Goal: Contribute content: Contribute content

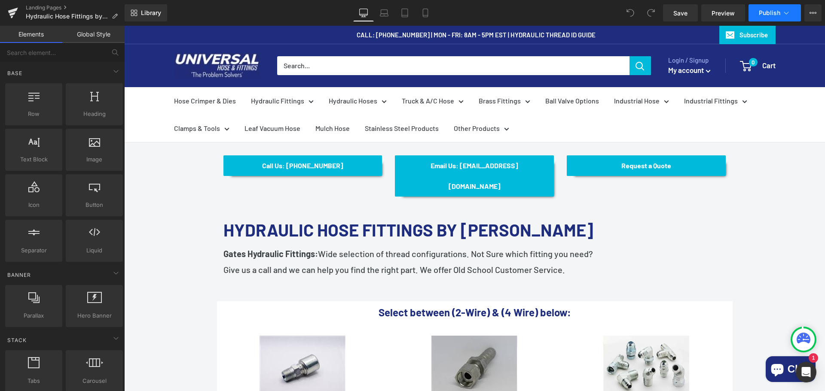
click at [796, 10] on button "Publish" at bounding box center [774, 12] width 52 height 17
click at [811, 9] on button "View Live Page View with current Template Save Template to Library Schedule Pub…" at bounding box center [812, 12] width 17 height 17
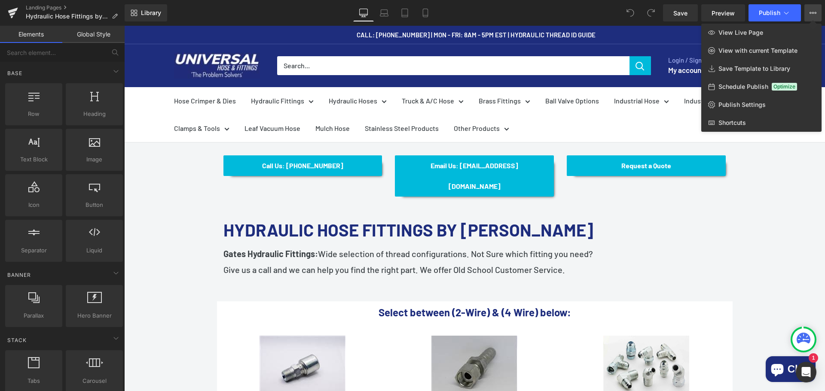
click at [811, 9] on button "View Live Page View with current Template Save Template to Library Schedule Pub…" at bounding box center [812, 12] width 17 height 17
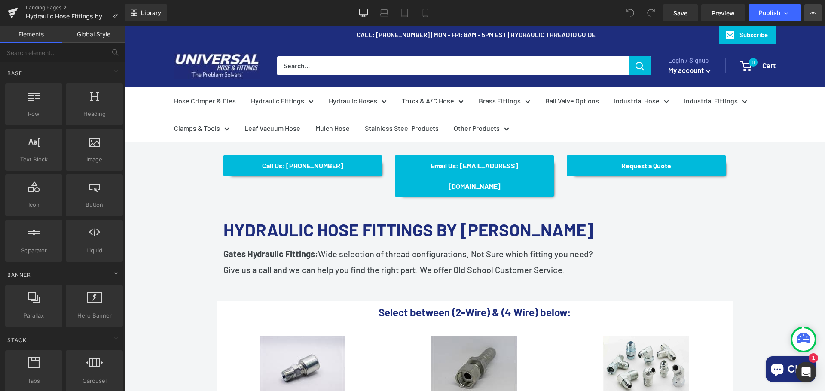
click at [810, 9] on icon at bounding box center [812, 12] width 7 height 7
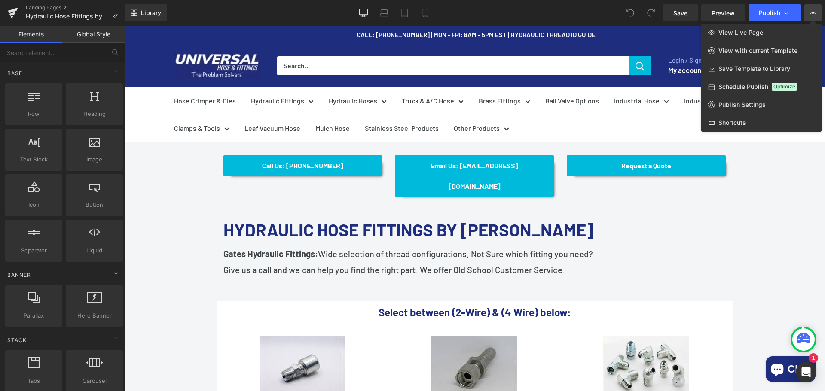
click at [810, 9] on icon at bounding box center [812, 12] width 7 height 7
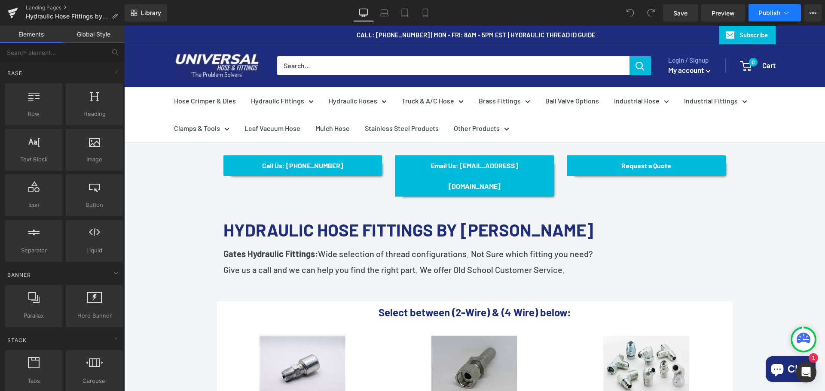
click at [791, 11] on button "Publish" at bounding box center [774, 12] width 52 height 17
click at [52, 7] on link "Landing Pages" at bounding box center [75, 7] width 99 height 7
click at [788, 16] on icon at bounding box center [786, 13] width 9 height 9
click at [56, 7] on link "Landing Pages" at bounding box center [75, 7] width 99 height 7
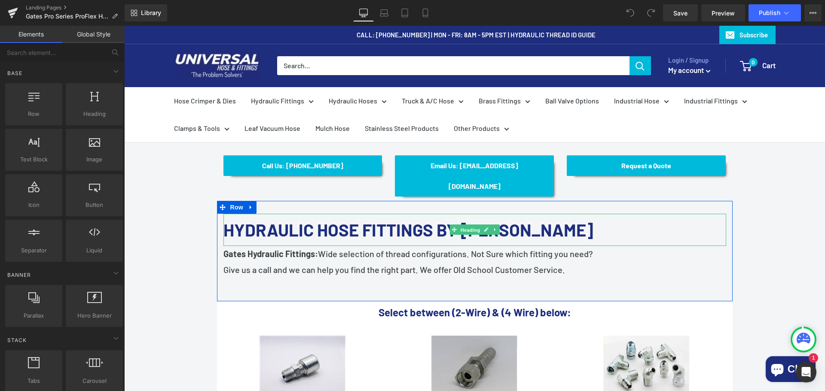
click at [461, 225] on span "Heading" at bounding box center [469, 230] width 23 height 10
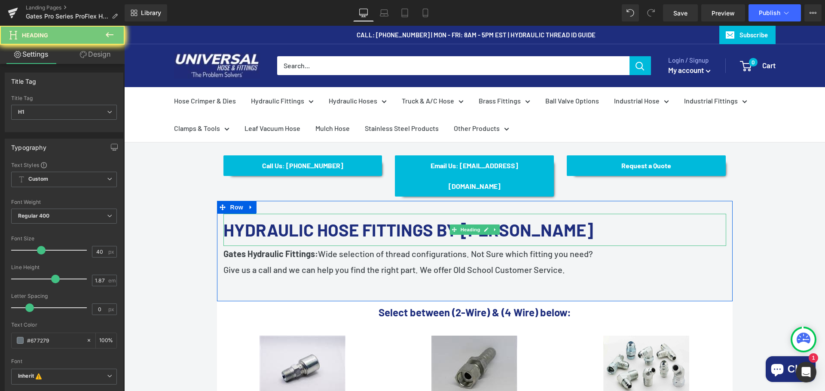
click at [414, 220] on font "HYDRAULIC HOSE FITTINGS BY [PERSON_NAME]" at bounding box center [408, 230] width 370 height 21
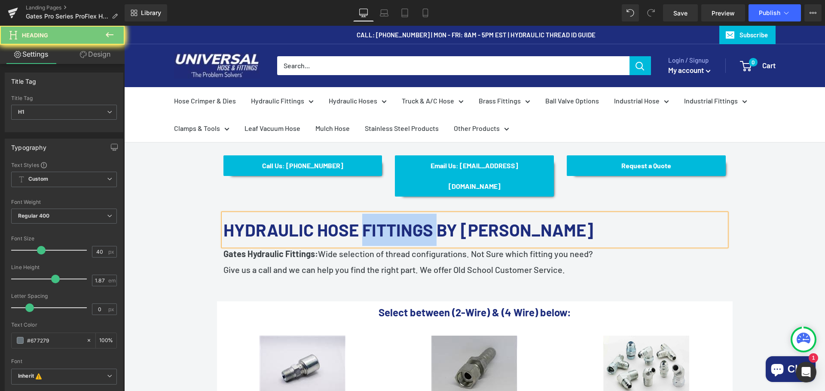
click at [414, 220] on font "HYDRAULIC HOSE FITTINGS BY [PERSON_NAME]" at bounding box center [408, 230] width 370 height 21
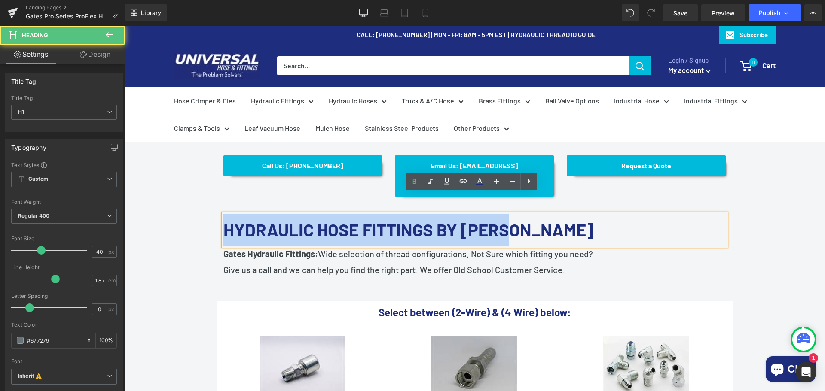
click at [414, 220] on font "HYDRAULIC HOSE FITTINGS BY [PERSON_NAME]" at bounding box center [408, 230] width 370 height 21
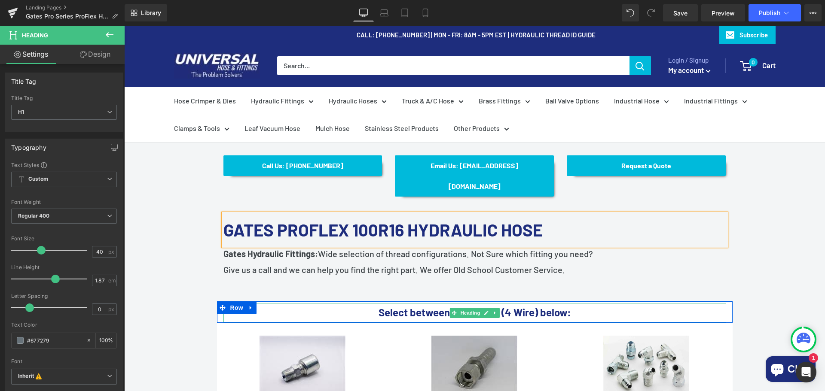
click at [612, 303] on div at bounding box center [474, 304] width 503 height 2
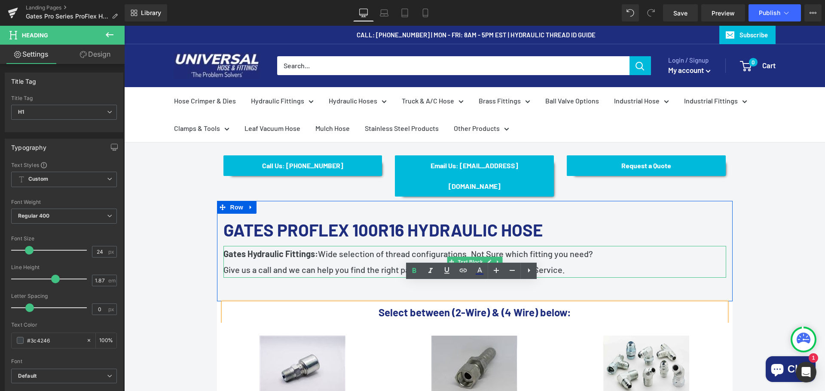
click at [568, 262] on p "Give us a call and we can help you find the right part. We offer Old School Cus…" at bounding box center [474, 270] width 503 height 16
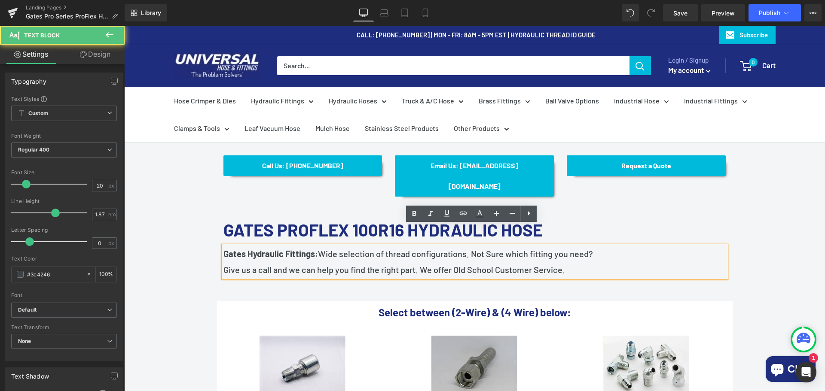
click at [593, 217] on h1 "GATES PROFLEX 100R16 HYDRAULIC HOSE" at bounding box center [474, 230] width 503 height 32
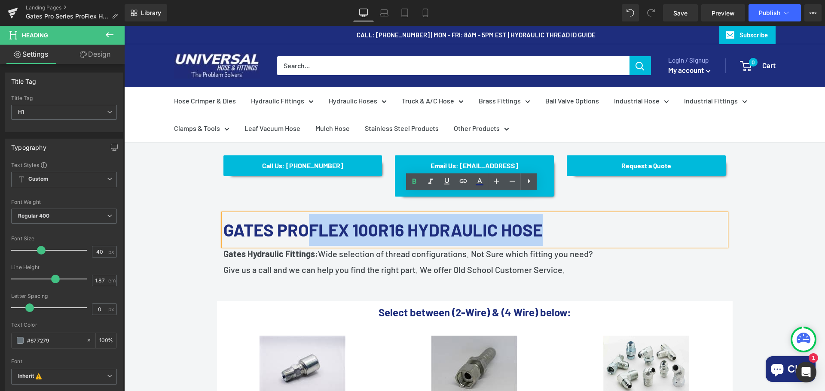
drag, startPoint x: 593, startPoint y: 204, endPoint x: 322, endPoint y: 200, distance: 271.6
click at [322, 214] on h1 "GATES PROFLEX 100R16 HYDRAULIC HOSE" at bounding box center [474, 230] width 503 height 32
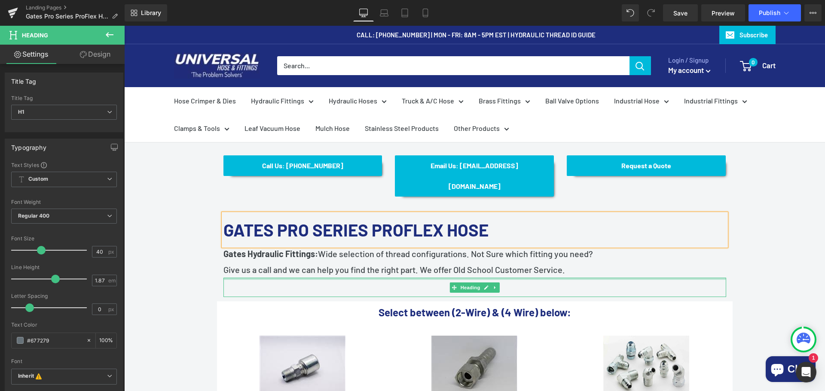
click at [577, 262] on p "Give us a call and we can help you find the right part. We offer Old School Cus…" at bounding box center [474, 270] width 503 height 16
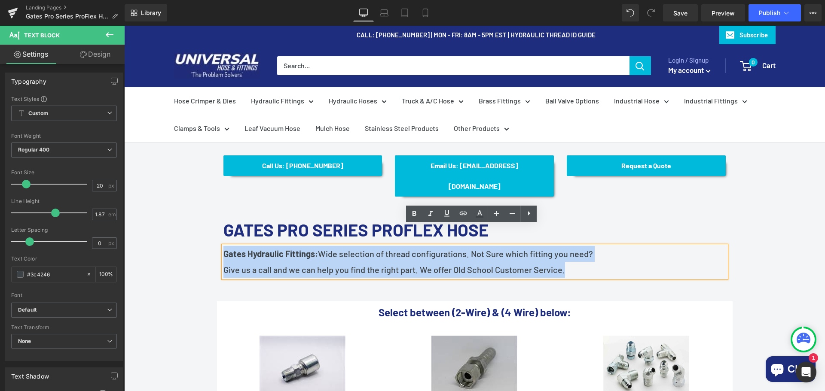
drag, startPoint x: 548, startPoint y: 245, endPoint x: 222, endPoint y: 226, distance: 326.6
click at [223, 246] on div "Gates Hydraulic Fittings: Wide selection of thread configurations. Not Sure whi…" at bounding box center [474, 262] width 503 height 32
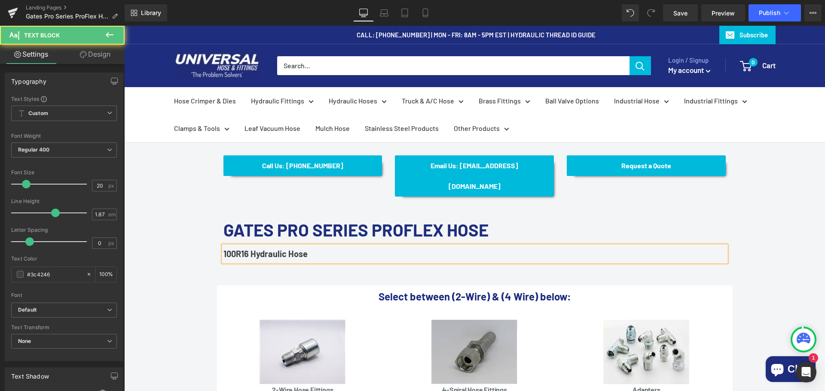
click at [223, 249] on b "100R16 Hydraulic Hose" at bounding box center [265, 254] width 84 height 10
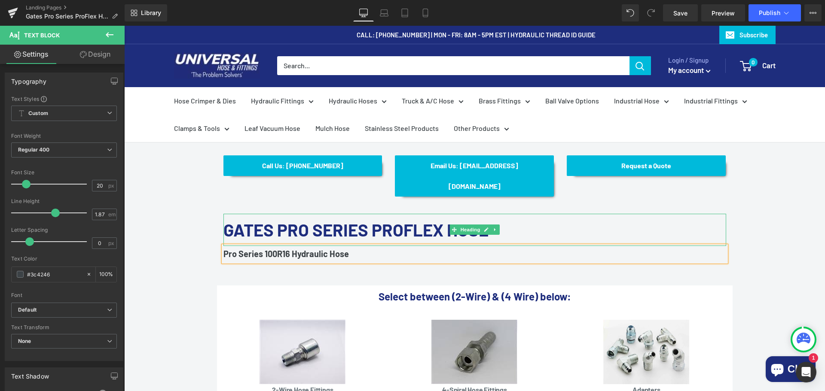
click at [391, 220] on font "GATES PRO SERIES PROFLEX HOSE" at bounding box center [355, 230] width 265 height 21
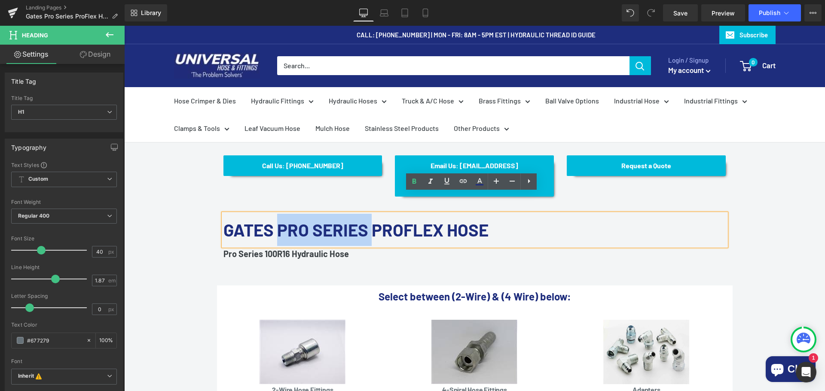
drag, startPoint x: 366, startPoint y: 204, endPoint x: 285, endPoint y: 204, distance: 80.3
click at [285, 220] on font "GATES PRO SERIES PROFLEX HOSE" at bounding box center [355, 230] width 265 height 21
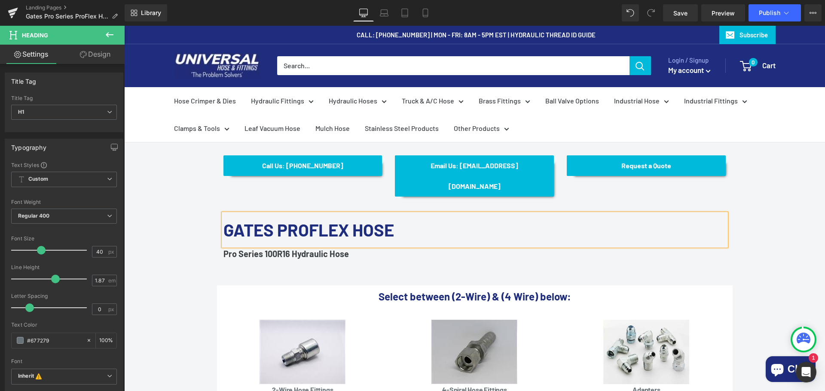
click at [752, 209] on div "Call Us: (434) 392-9833 Button Email Us: Internethoseman@yahoo.com Button Reque…" at bounding box center [474, 358] width 701 height 430
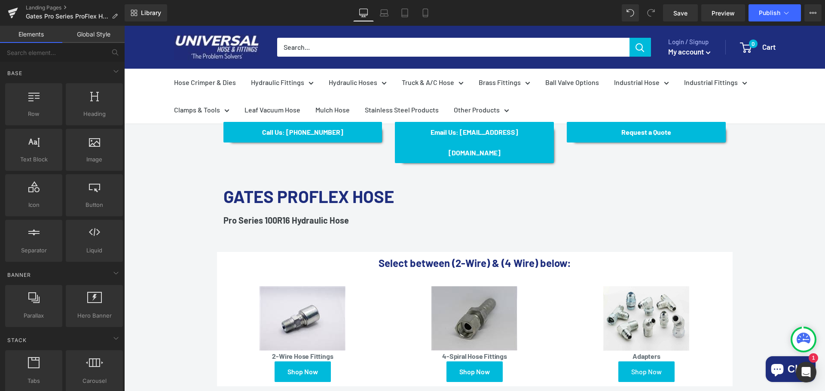
scroll to position [86, 0]
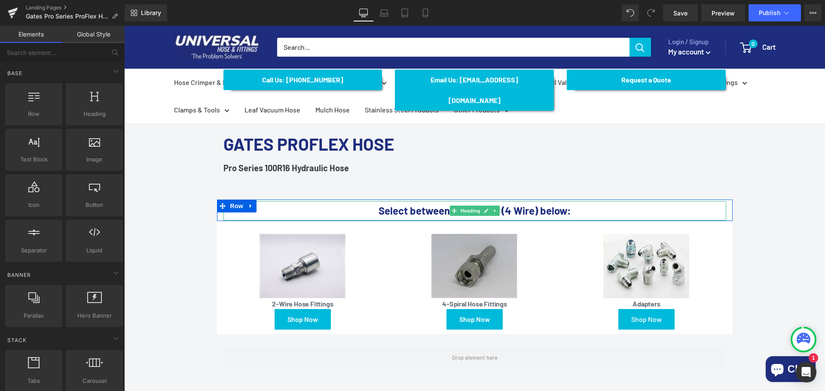
click at [553, 204] on font "Select between (2-Wire) & (4 Wire) below:" at bounding box center [474, 210] width 192 height 12
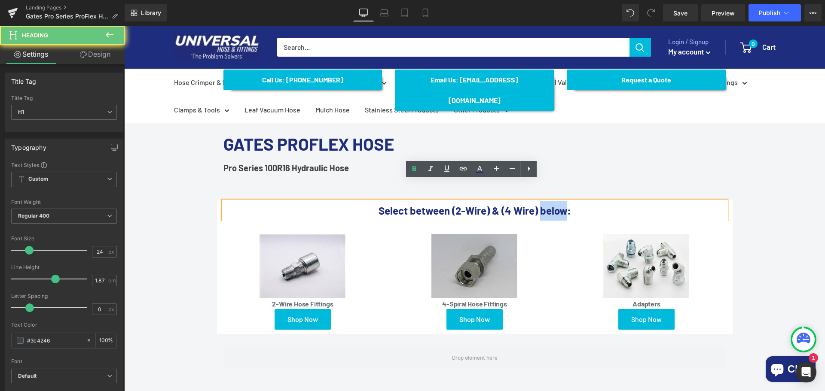
click at [553, 204] on font "Select between (2-Wire) & (4 Wire) below:" at bounding box center [474, 210] width 192 height 12
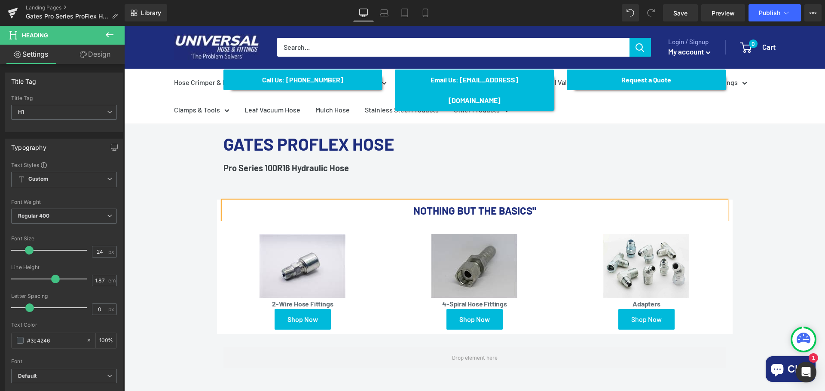
click at [413, 204] on font "NOTHING BUT THE BASICS"" at bounding box center [474, 210] width 123 height 12
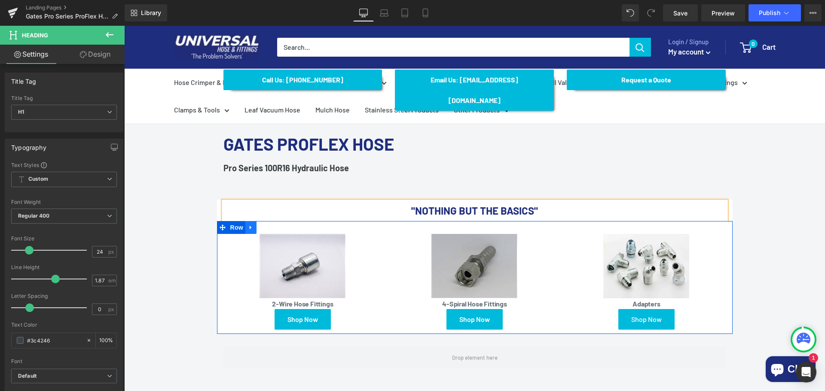
click at [252, 221] on link at bounding box center [250, 227] width 11 height 13
click at [270, 225] on icon at bounding box center [273, 228] width 6 height 6
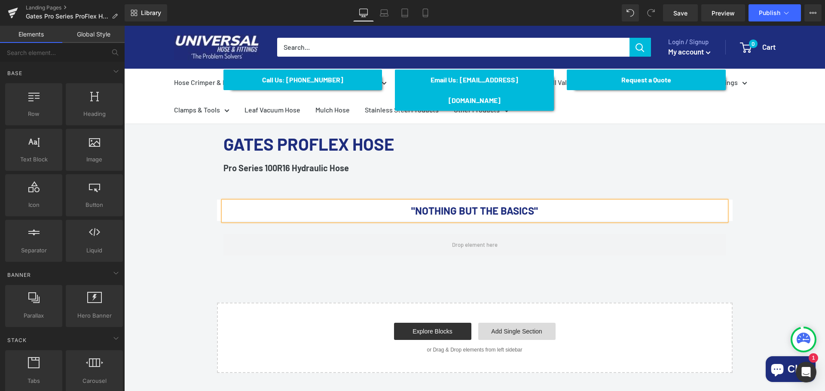
click at [497, 323] on link "Add Single Section" at bounding box center [516, 331] width 77 height 17
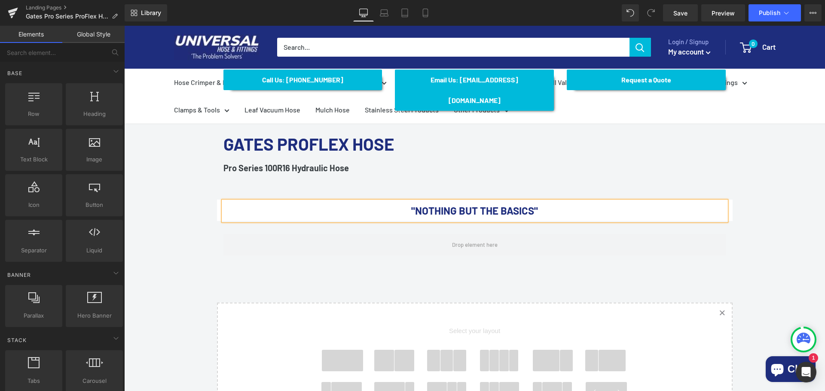
click at [343, 350] on span at bounding box center [342, 360] width 41 height 21
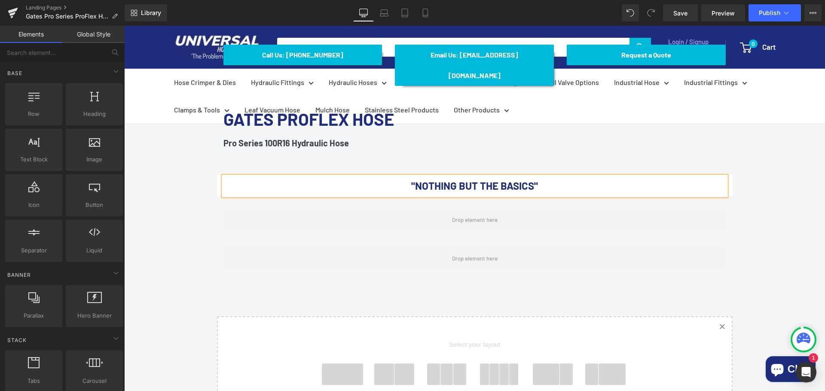
scroll to position [51, 0]
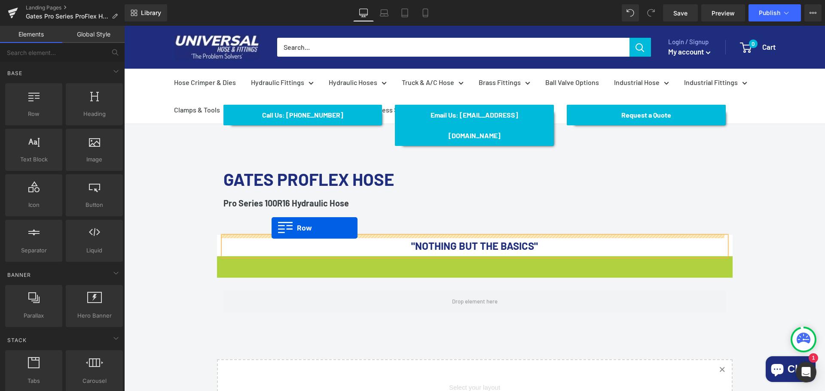
drag, startPoint x: 219, startPoint y: 243, endPoint x: 272, endPoint y: 228, distance: 54.8
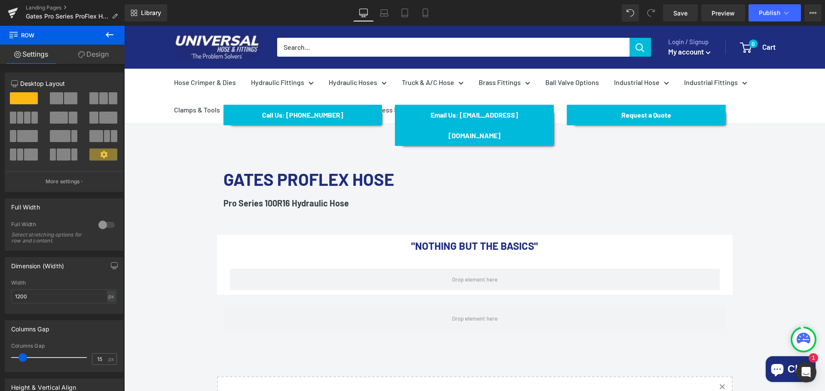
click at [105, 33] on icon at bounding box center [109, 35] width 10 height 10
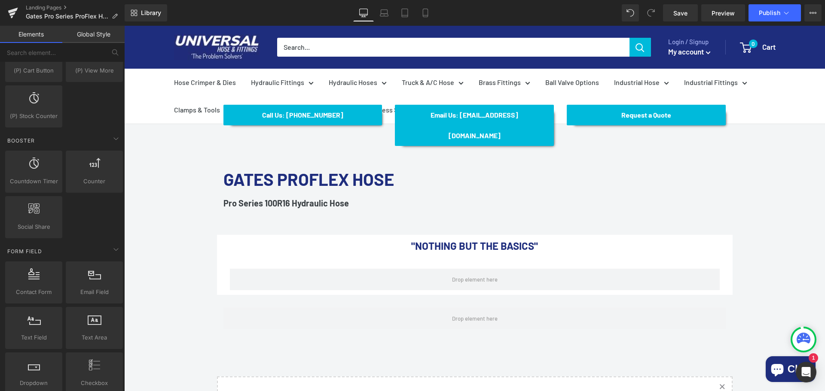
scroll to position [1031, 0]
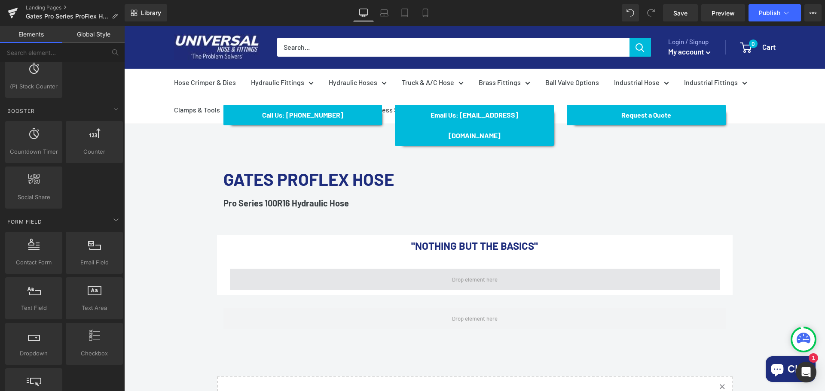
click at [477, 272] on span at bounding box center [475, 279] width 52 height 15
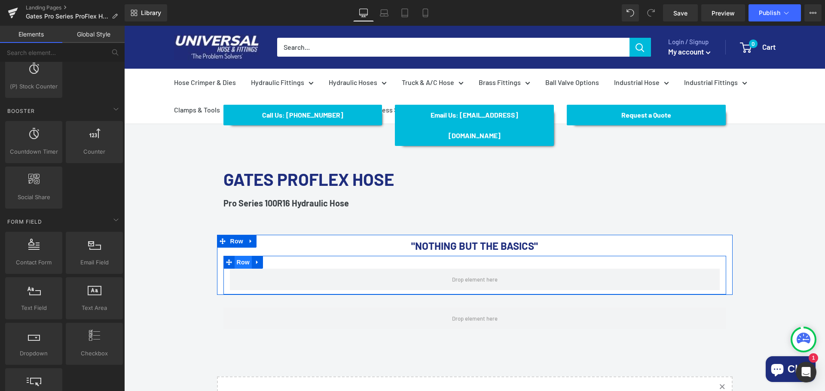
click at [242, 256] on span "Row" at bounding box center [243, 262] width 17 height 13
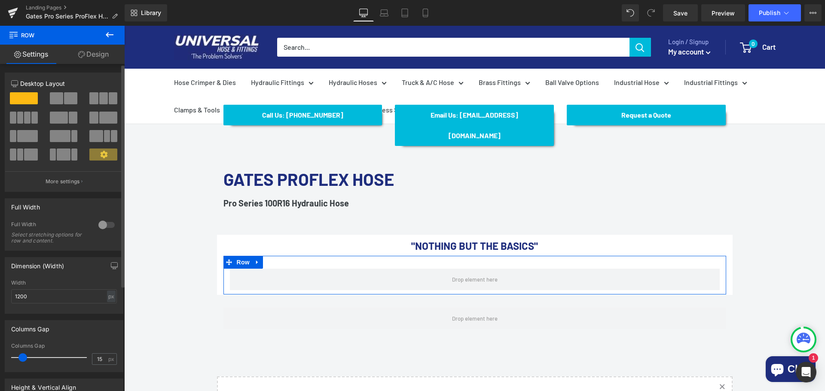
click at [108, 116] on span at bounding box center [108, 118] width 18 height 12
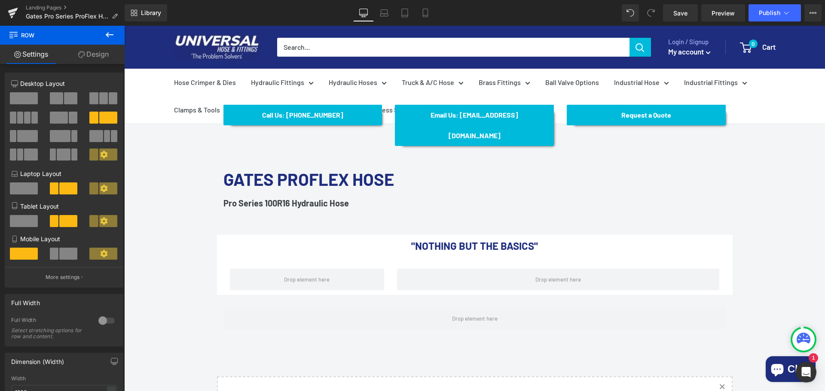
click at [109, 34] on icon at bounding box center [109, 35] width 10 height 10
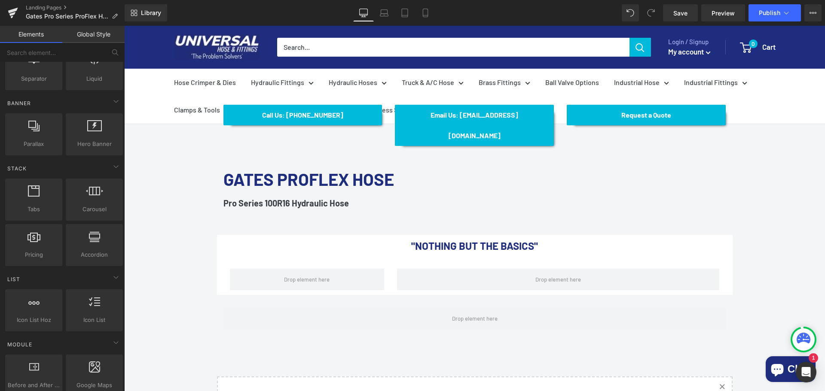
scroll to position [0, 0]
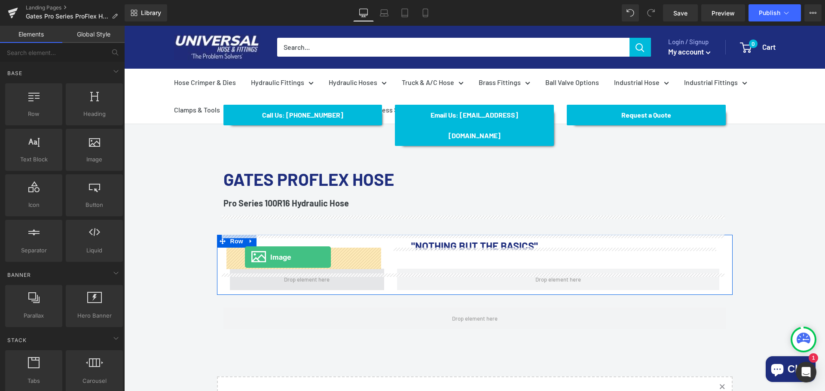
drag, startPoint x: 233, startPoint y: 177, endPoint x: 245, endPoint y: 257, distance: 81.6
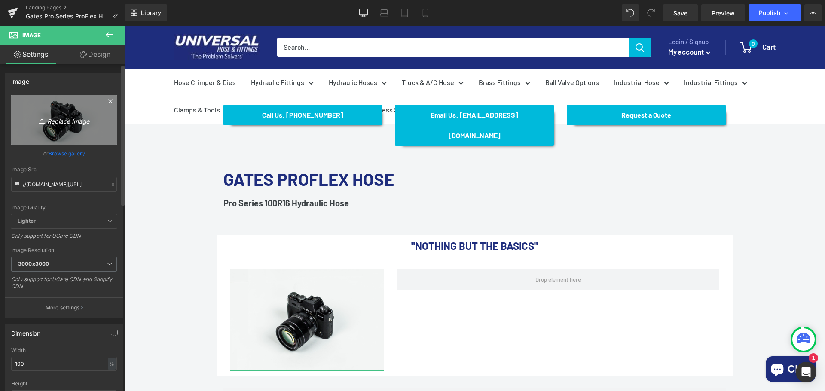
click at [60, 120] on icon "Replace Image" at bounding box center [64, 120] width 69 height 11
type input "C:\fakepath\proflexreel.jpg"
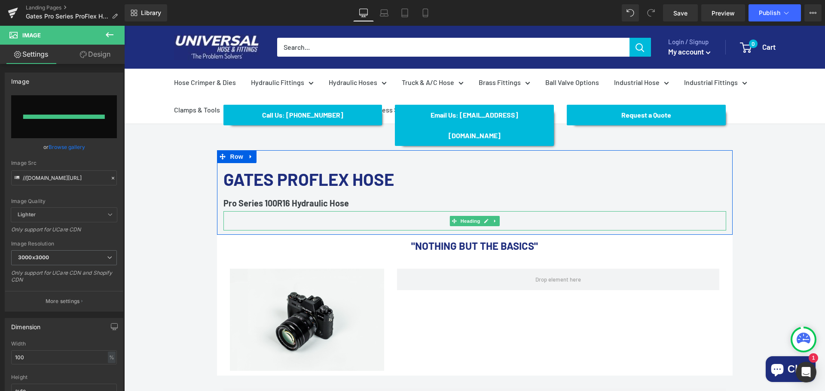
type input "https://ucarecdn.com/e6910eec-cda0-4fbc-b5db-99f456c036fc/-/format/auto/-/previ…"
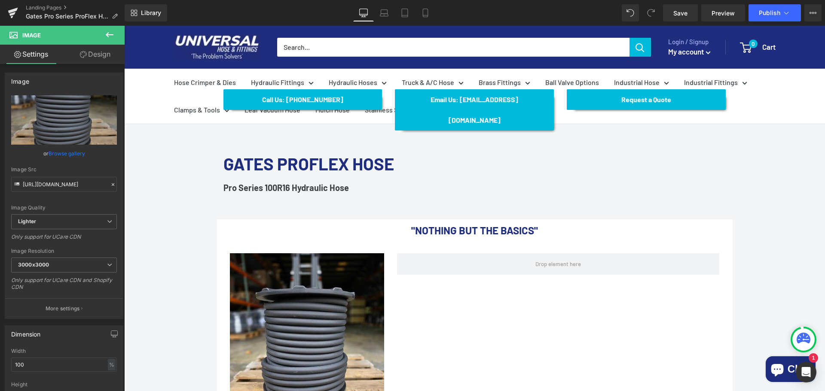
scroll to position [94, 0]
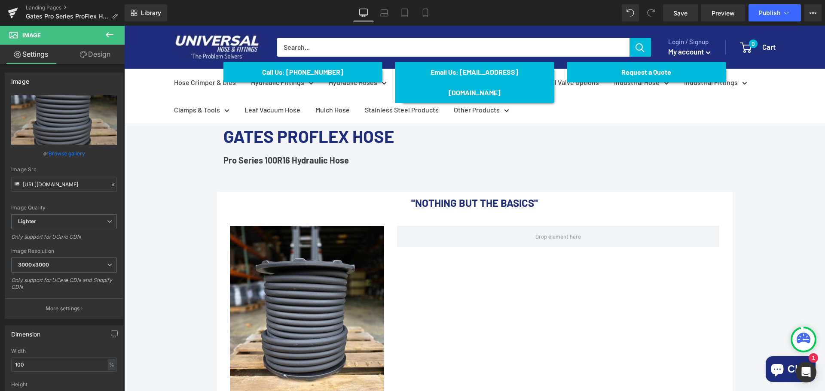
click at [104, 35] on button at bounding box center [110, 35] width 30 height 19
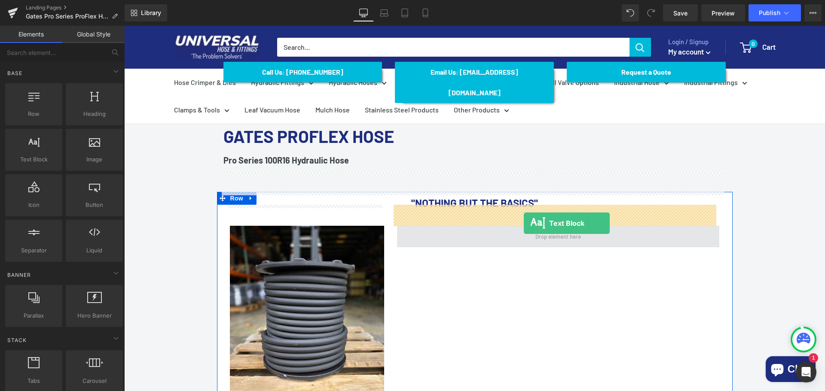
drag, startPoint x: 167, startPoint y: 171, endPoint x: 524, endPoint y: 220, distance: 360.8
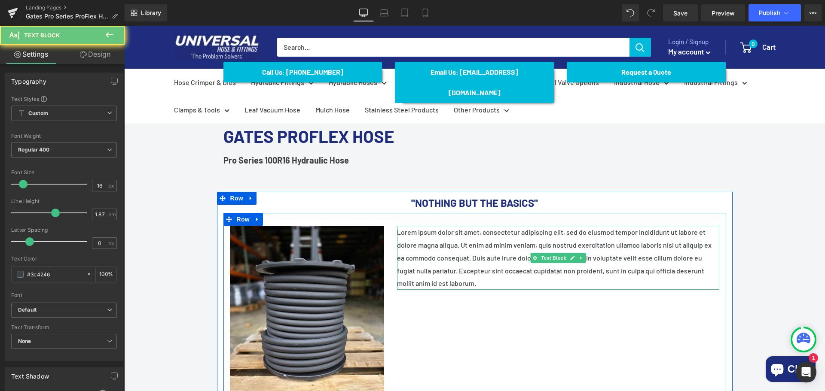
click at [452, 239] on p "Lorem ipsum dolor sit amet, consectetur adipiscing elit, sed do eiusmod tempor …" at bounding box center [558, 258] width 322 height 64
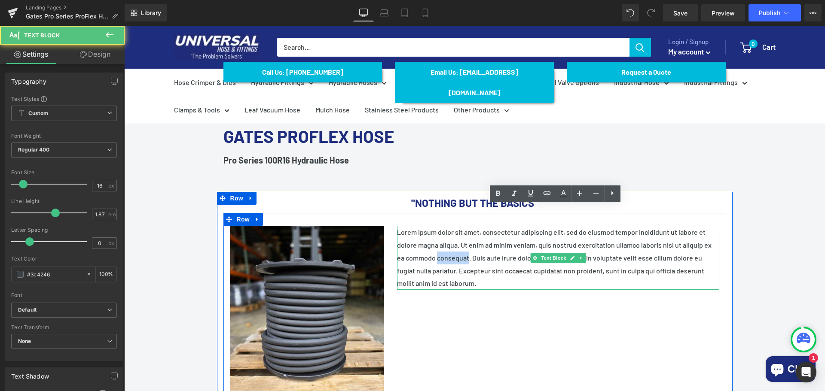
click at [452, 239] on p "Lorem ipsum dolor sit amet, consectetur adipiscing elit, sed do eiusmod tempor …" at bounding box center [558, 258] width 322 height 64
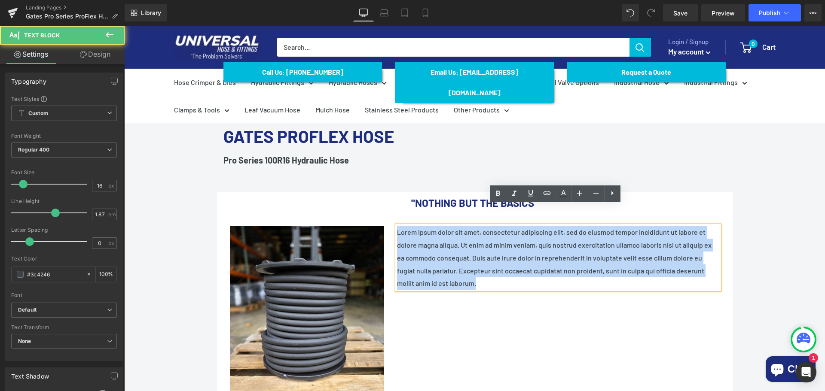
click at [452, 239] on p "Lorem ipsum dolor sit amet, consectetur adipiscing elit, sed do eiusmod tempor …" at bounding box center [558, 258] width 322 height 64
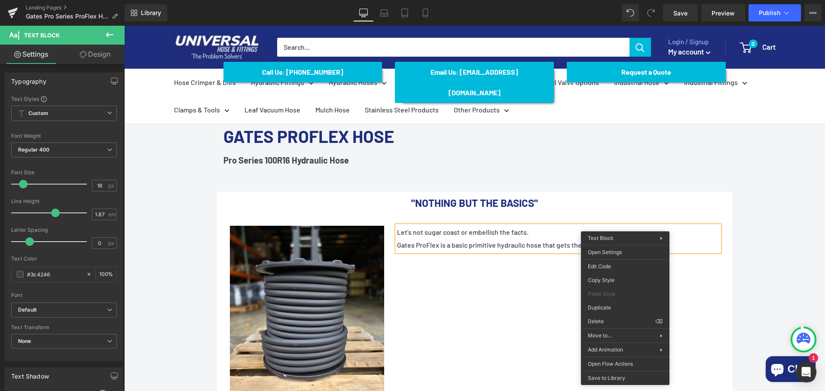
click at [620, 239] on p "Gates ProFlex is a basic primitive hydraulic hose that gets the job done farles…" at bounding box center [558, 245] width 322 height 13
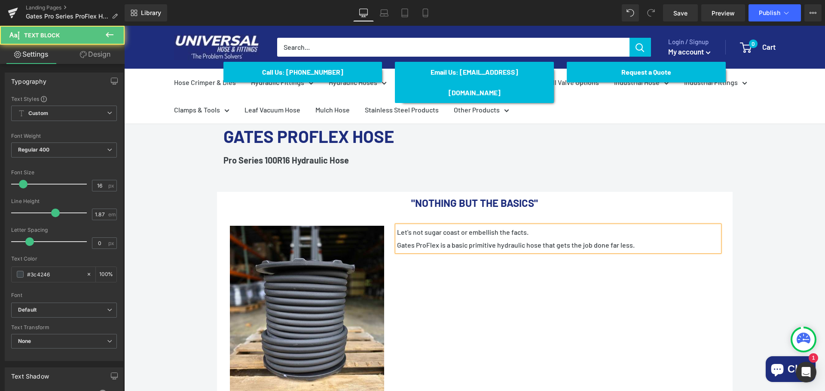
click at [645, 239] on p "Gates ProFlex is a basic primitive hydraulic hose that gets the job done far le…" at bounding box center [558, 245] width 322 height 13
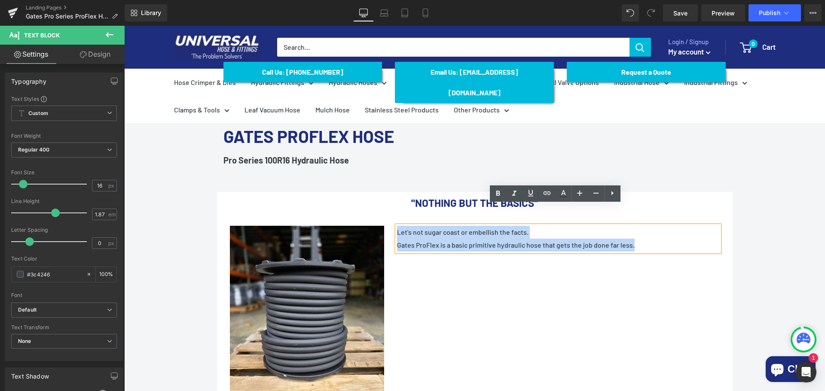
drag, startPoint x: 645, startPoint y: 228, endPoint x: 395, endPoint y: 202, distance: 251.4
click at [395, 213] on div "Image Let's not sugar coast or embellish the facts. Gates ProFlex is a basic pr…" at bounding box center [474, 324] width 503 height 223
copy div "Let's not sugar coast or embellish the facts. Gates ProFlex is a basic primitiv…"
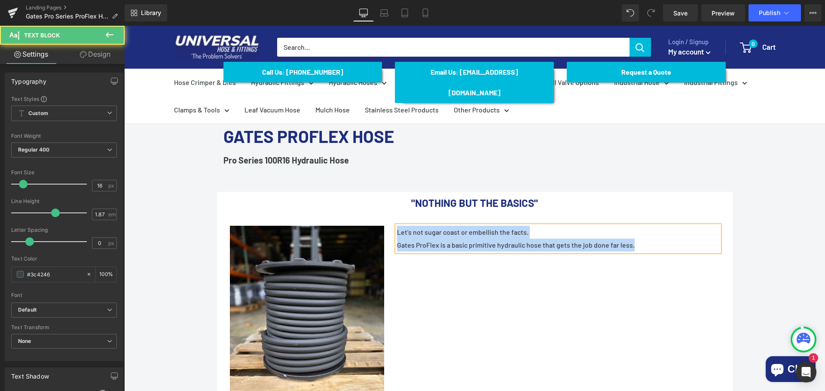
click at [619, 239] on p "Gates ProFlex is a basic primitive hydraulic hose that gets the job done far le…" at bounding box center [558, 245] width 322 height 13
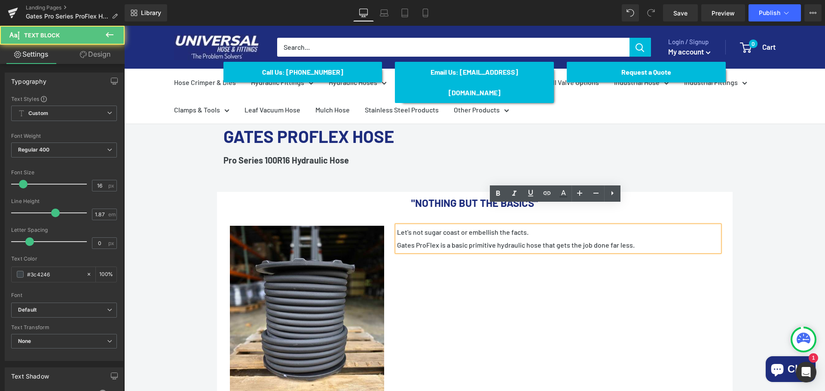
click at [617, 239] on p "Gates ProFlex is a basic primitive hydraulic hose that gets the job done far le…" at bounding box center [558, 245] width 322 height 13
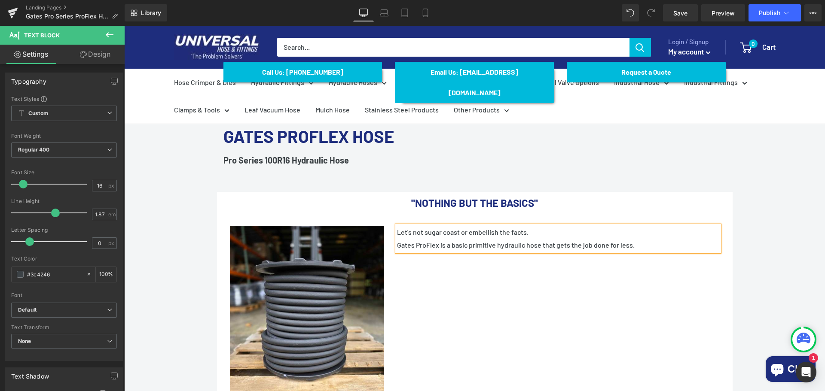
drag, startPoint x: 454, startPoint y: 210, endPoint x: 464, endPoint y: 209, distance: 10.8
click at [455, 226] on p "Let's not sugar coast or embellish the facts." at bounding box center [558, 232] width 322 height 13
click at [672, 282] on div "Image Let's not sugar coat or embellish the facts. Gates ProFlex is a basic pri…" at bounding box center [474, 324] width 503 height 223
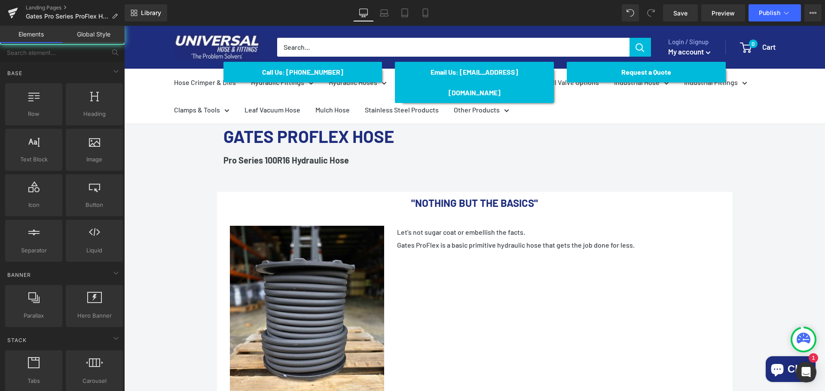
click at [798, 256] on div "Call Us: (434) 392-9833 Button Email Us: Internethoseman@yahoo.com Button Reque…" at bounding box center [474, 385] width 701 height 672
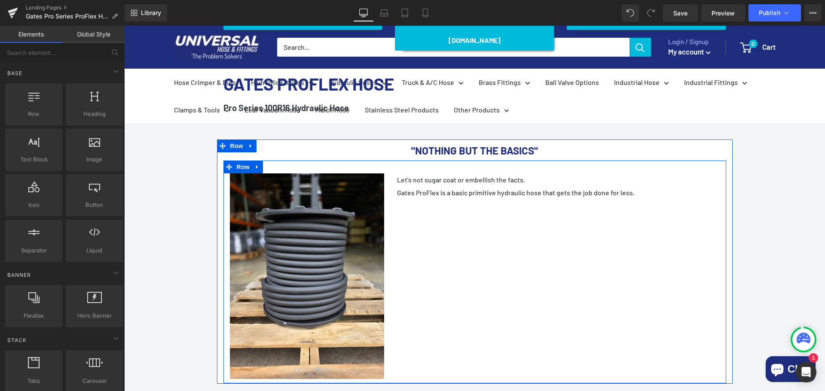
scroll to position [137, 0]
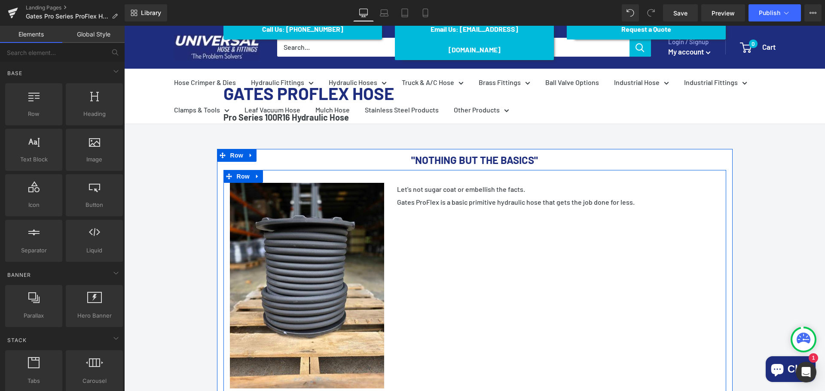
click at [648, 196] on p "Gates ProFlex is a basic primitive hydraulic hose that gets the job done for le…" at bounding box center [558, 202] width 322 height 13
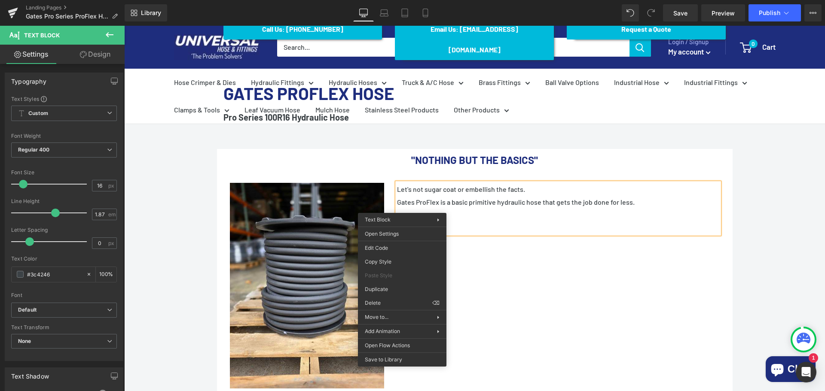
click at [402, 222] on p at bounding box center [558, 228] width 322 height 13
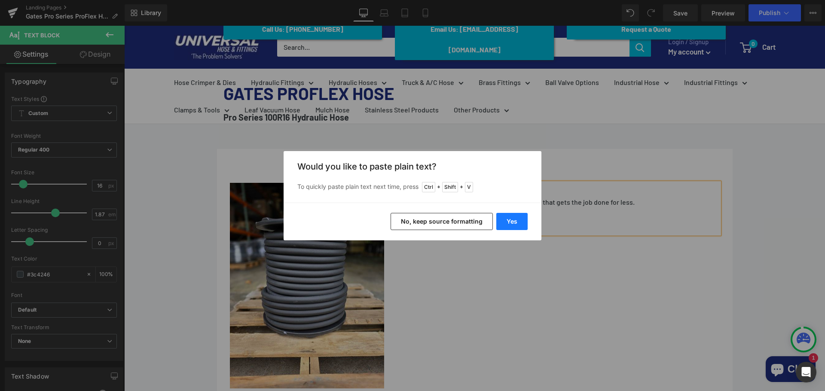
click at [522, 225] on button "Yes" at bounding box center [511, 221] width 31 height 17
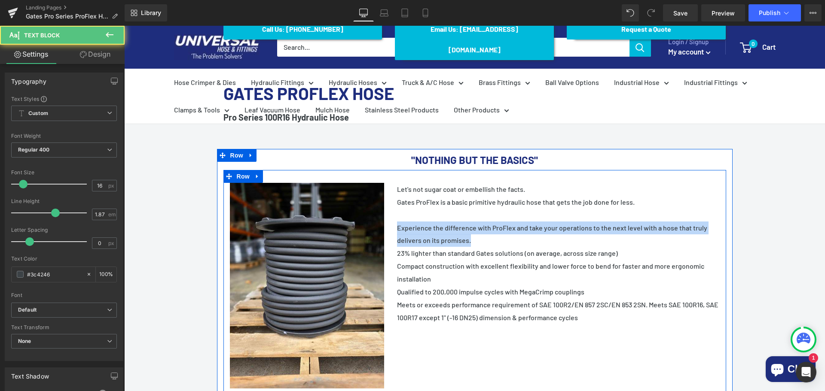
drag, startPoint x: 478, startPoint y: 220, endPoint x: 389, endPoint y: 205, distance: 90.7
click at [391, 205] on div "Let's not sugar coat or embellish the facts. Gates ProFlex is a basic primitive…" at bounding box center [558, 253] width 335 height 141
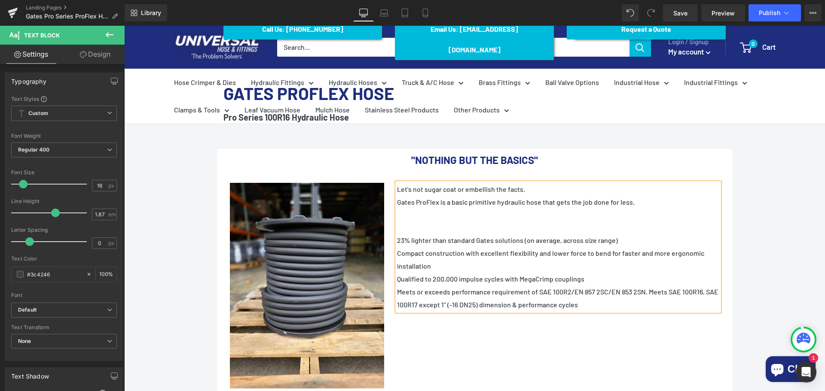
click at [410, 222] on p at bounding box center [558, 228] width 322 height 13
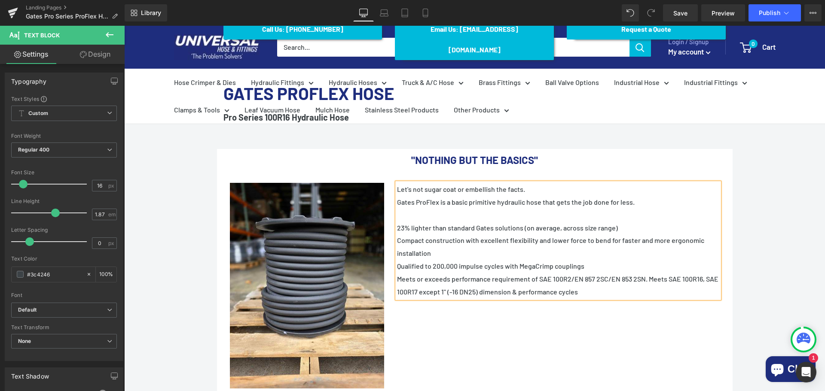
click at [397, 222] on p "23% lighter than standard Gates solutions (on average, across size range)" at bounding box center [558, 228] width 322 height 13
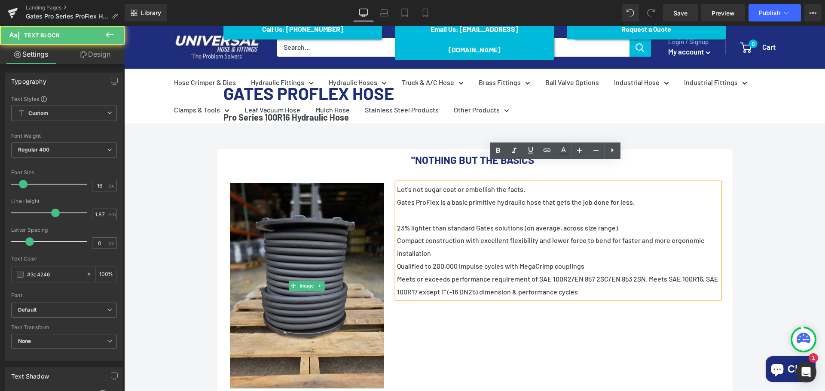
click at [340, 284] on img at bounding box center [307, 286] width 155 height 206
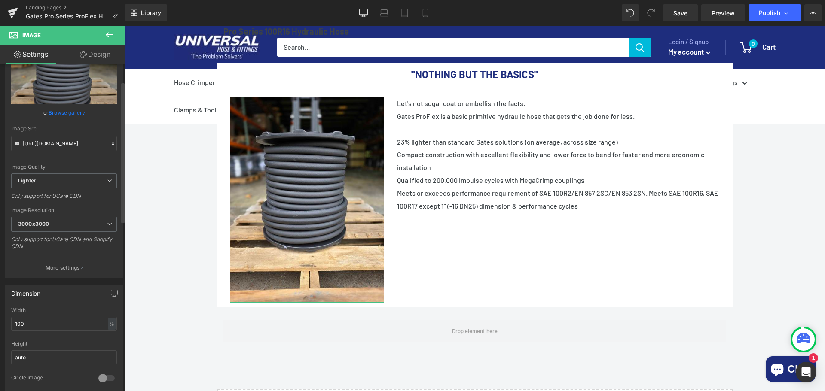
scroll to position [129, 0]
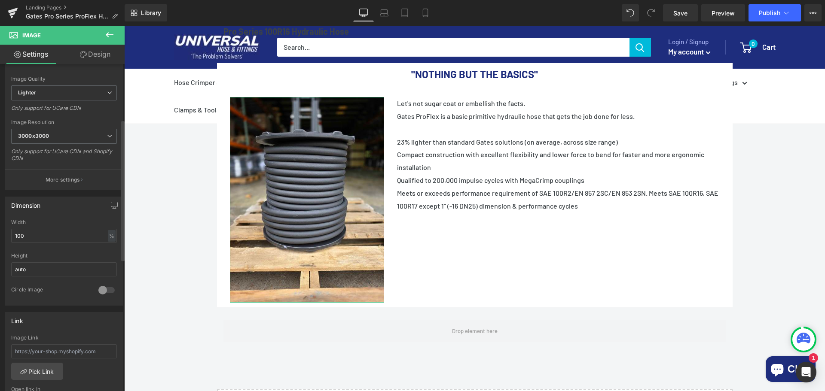
click at [51, 219] on div "Dimension 100% Width 100 % % px auto Height auto 0 Circle Image" at bounding box center [64, 251] width 119 height 109
drag, startPoint x: 43, startPoint y: 236, endPoint x: 0, endPoint y: 229, distance: 44.1
click at [0, 229] on div "Dimension 100% Width 100 % % px auto Height auto 0 Circle Image" at bounding box center [64, 248] width 128 height 116
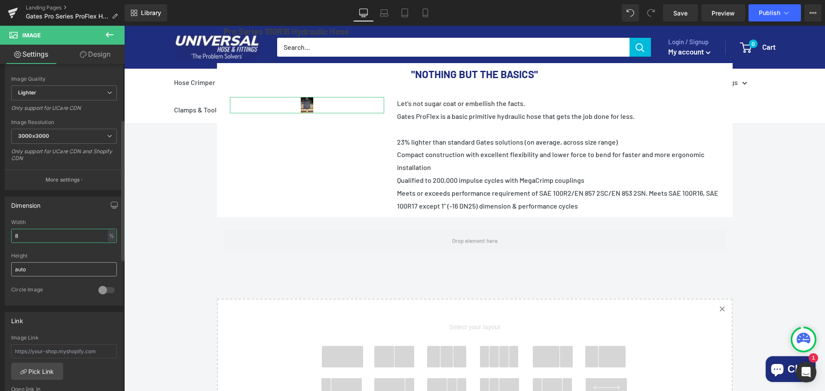
type input "80"
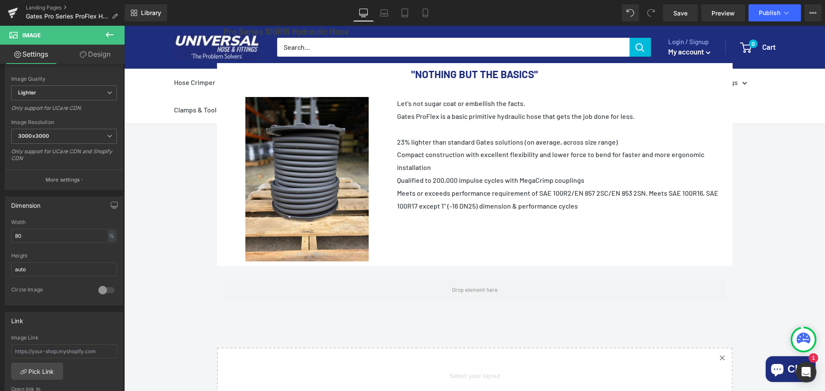
drag, startPoint x: 773, startPoint y: 215, endPoint x: 760, endPoint y: 214, distance: 13.0
click at [773, 215] on div "Call Us: (434) 392-9833 Button Email Us: Internethoseman@yahoo.com Button Reque…" at bounding box center [474, 235] width 701 height 631
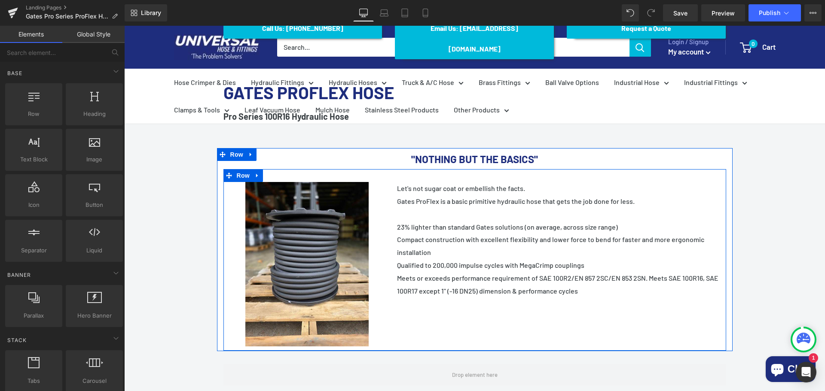
scroll to position [137, 0]
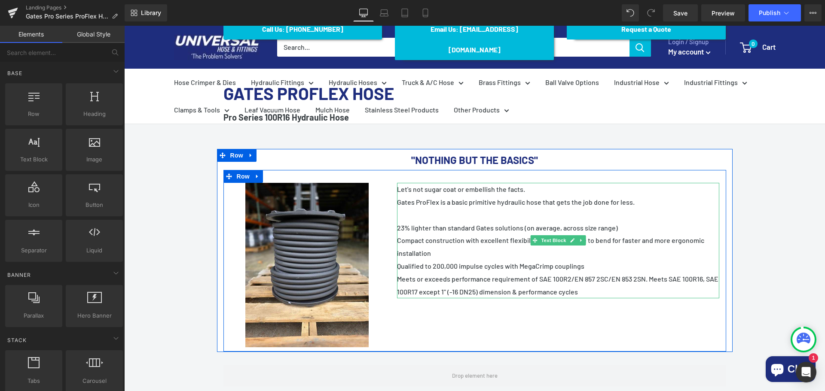
drag, startPoint x: 396, startPoint y: 220, endPoint x: 403, endPoint y: 220, distance: 6.5
click at [397, 234] on p "Compact construction with excellent flexibility and lower force to bend for fas…" at bounding box center [558, 247] width 322 height 26
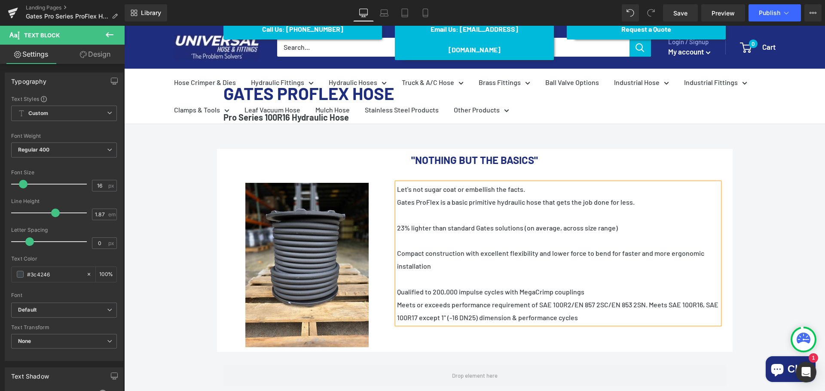
click at [397, 299] on p "Meets or exceeds performance requirement of SAE 100R2/EN 857 2SC/EN 853 2SN. Me…" at bounding box center [558, 312] width 322 height 26
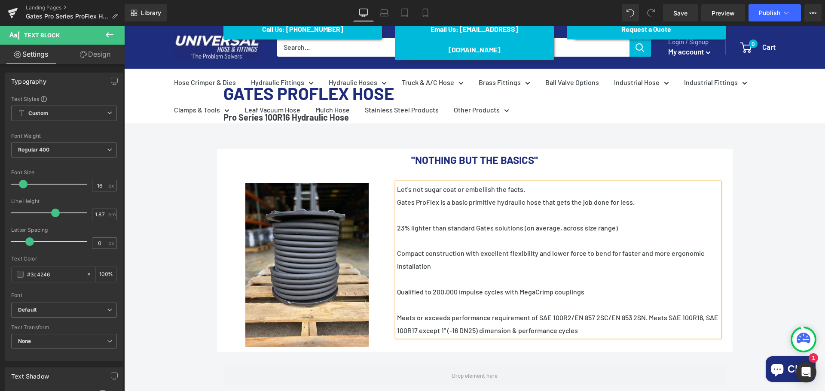
drag, startPoint x: 638, startPoint y: 311, endPoint x: 460, endPoint y: 315, distance: 177.9
click at [460, 315] on p "Meets or exceeds performance requirement of SAE 100R2/EN 857 2SC/EN 853 2SN. Me…" at bounding box center [558, 324] width 322 height 26
click at [534, 286] on p "Qualified to 200,000 impulse cycles with MegaCrimp couplings" at bounding box center [558, 292] width 322 height 13
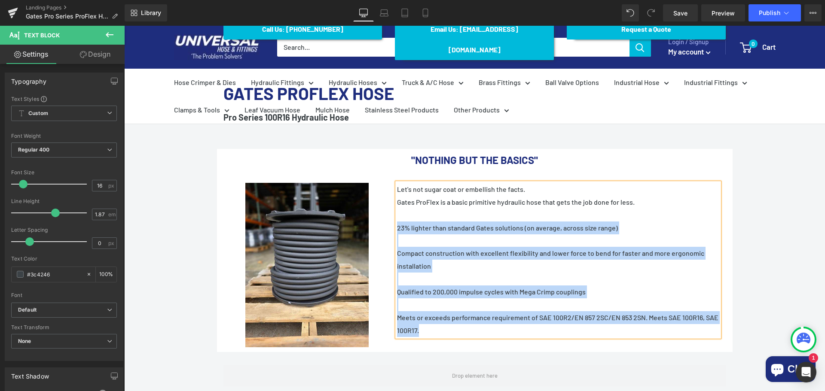
drag, startPoint x: 447, startPoint y: 304, endPoint x: 396, endPoint y: 209, distance: 107.7
click at [397, 209] on div "Let's not sugar coat or embellish the facts. Gates ProFlex is a basic primitive…" at bounding box center [558, 260] width 322 height 154
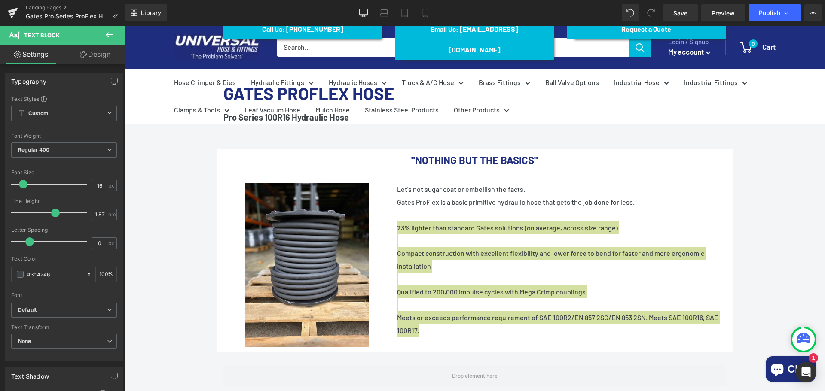
click at [107, 37] on icon at bounding box center [109, 35] width 10 height 10
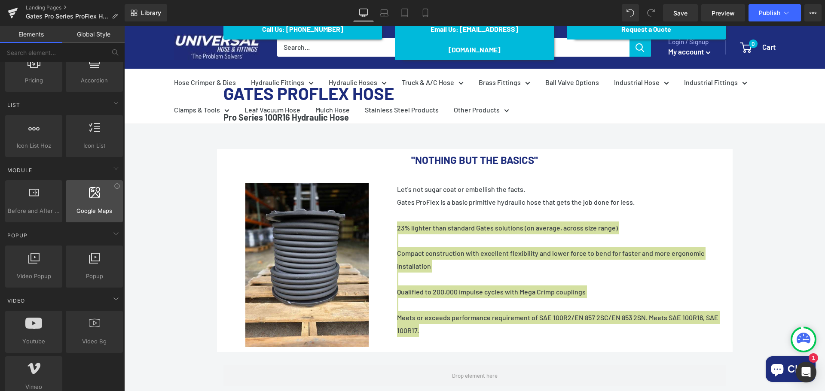
scroll to position [344, 0]
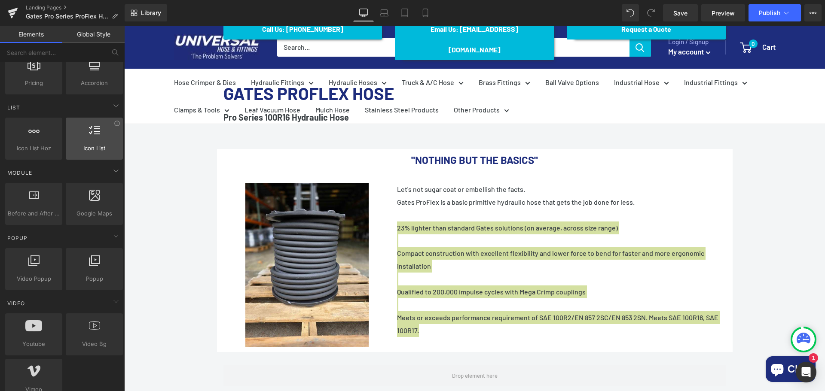
click at [102, 139] on div at bounding box center [94, 134] width 52 height 19
click at [91, 135] on icon at bounding box center [94, 130] width 11 height 11
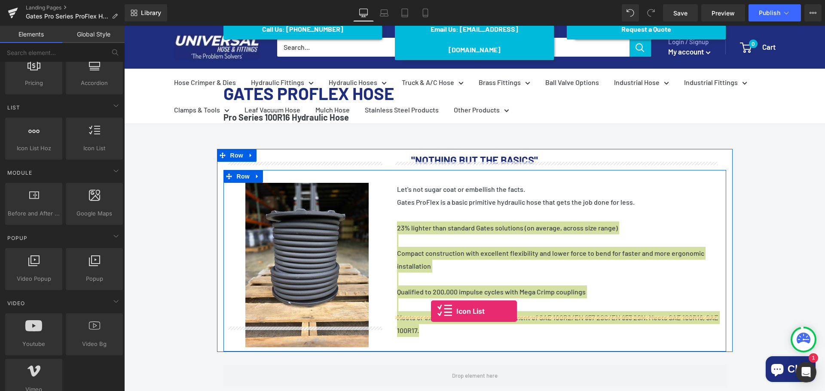
drag, startPoint x: 218, startPoint y: 161, endPoint x: 431, endPoint y: 311, distance: 260.8
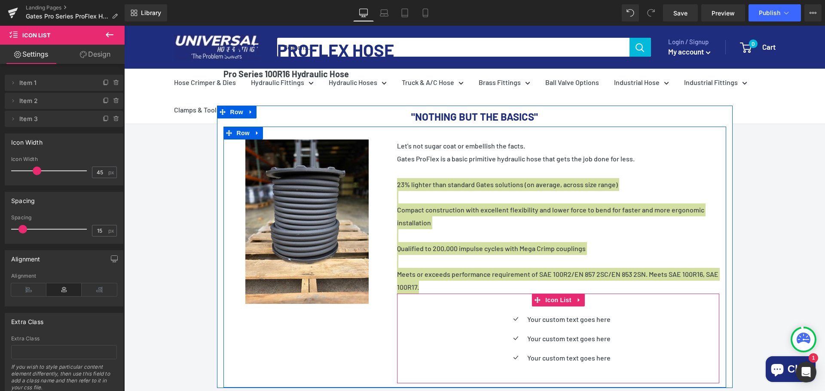
scroll to position [180, 0]
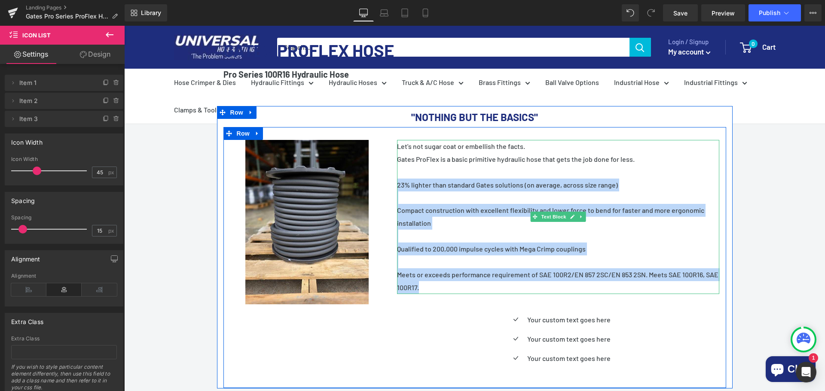
click at [500, 191] on p at bounding box center [558, 197] width 322 height 13
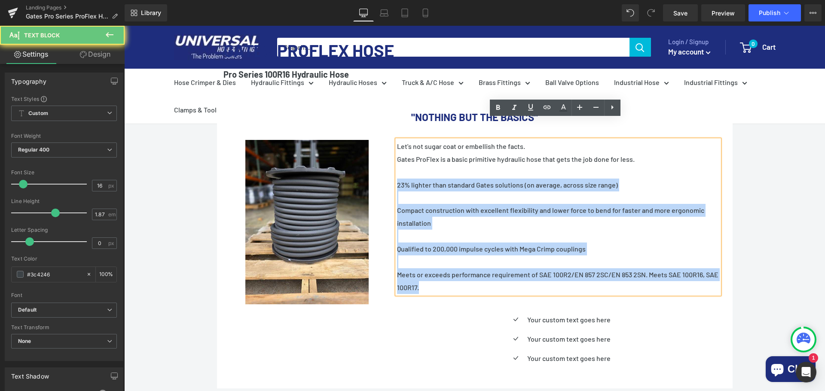
click at [604, 179] on p "23% lighter than standard Gates solutions (on average, across size range)" at bounding box center [558, 185] width 322 height 13
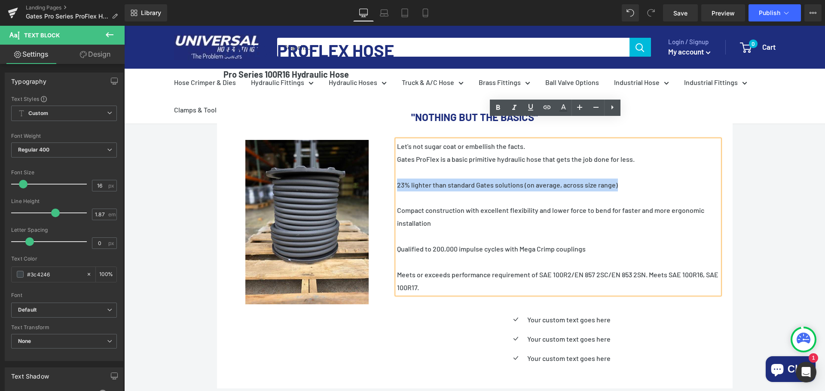
drag, startPoint x: 534, startPoint y: 161, endPoint x: 396, endPoint y: 162, distance: 137.9
click at [397, 179] on p "23% lighter than standard Gates solutions (on average, across size range)" at bounding box center [558, 185] width 322 height 13
copy p "23% lighter than standard Gates solutions (on average, across size range)"
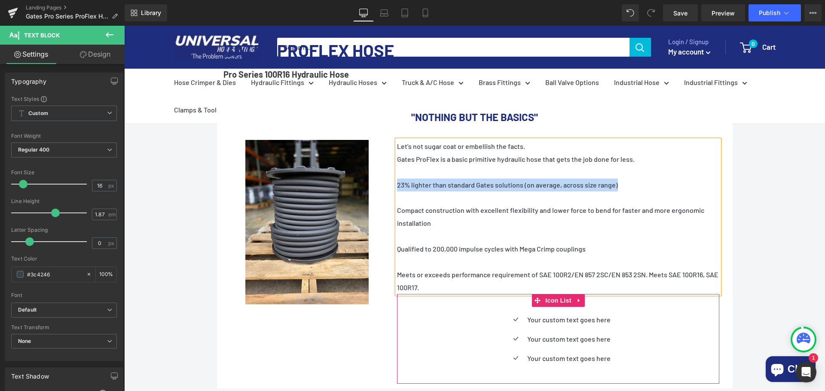
click at [621, 314] on div "Icon Your custom text goes here Text Block Icon Your custom text goes here Text…" at bounding box center [558, 343] width 322 height 58
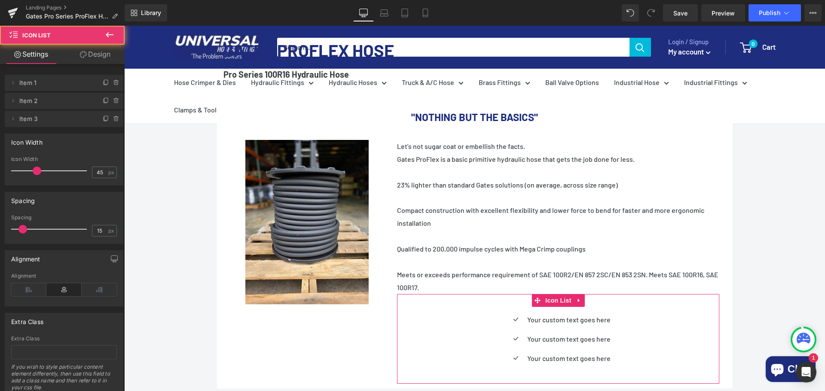
click at [605, 314] on p "Your custom text goes here" at bounding box center [568, 320] width 83 height 13
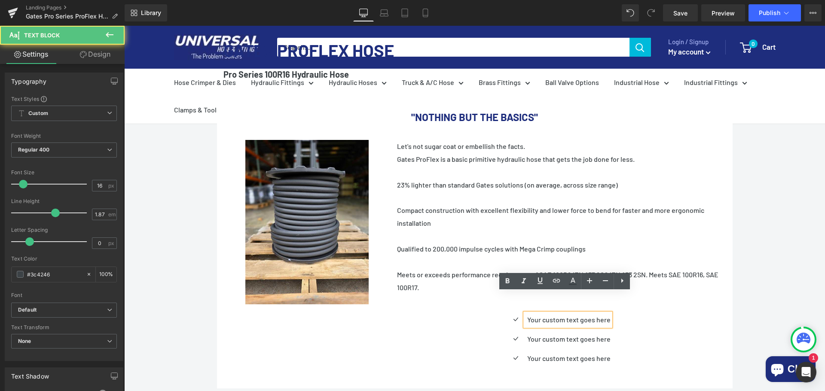
click at [599, 314] on p "Your custom text goes here" at bounding box center [568, 320] width 83 height 13
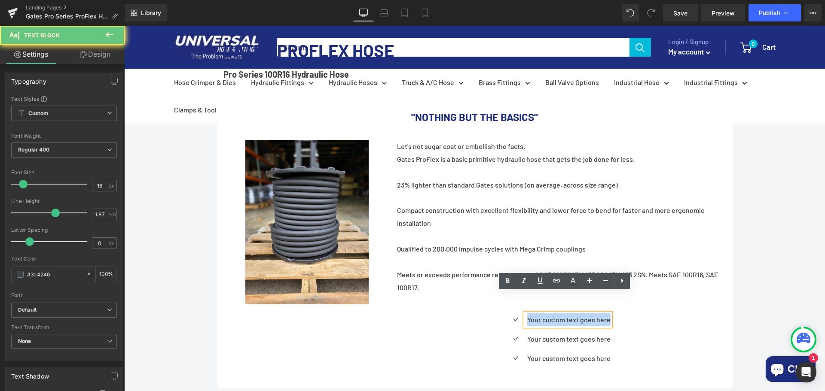
click at [599, 314] on p "Your custom text goes here" at bounding box center [568, 320] width 83 height 13
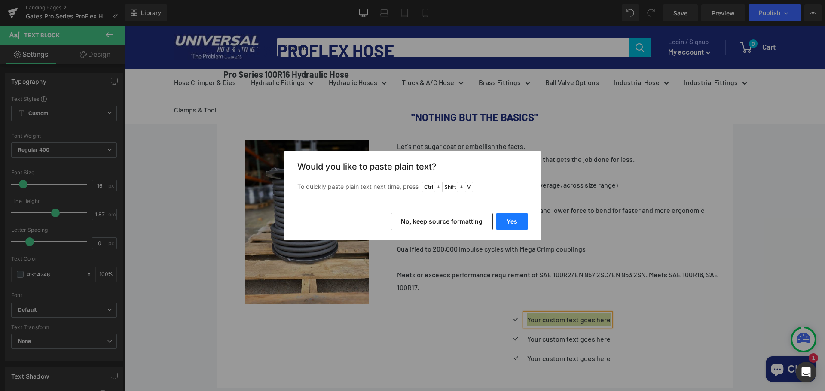
click at [510, 216] on button "Yes" at bounding box center [511, 221] width 31 height 17
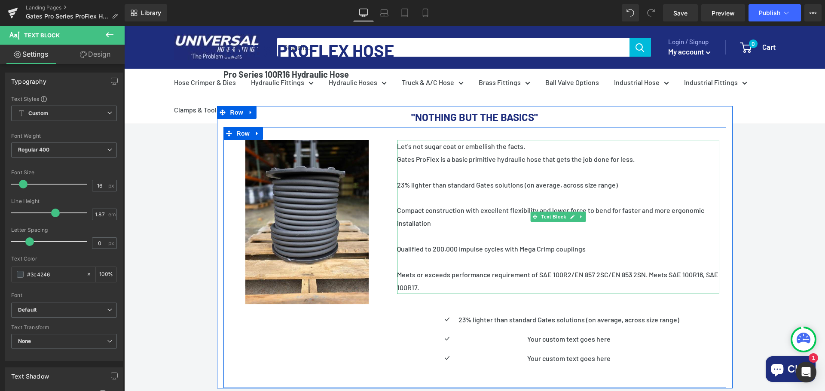
click at [412, 204] on p "Compact construction with excellent flexibility and lower force to bend for fas…" at bounding box center [558, 217] width 322 height 26
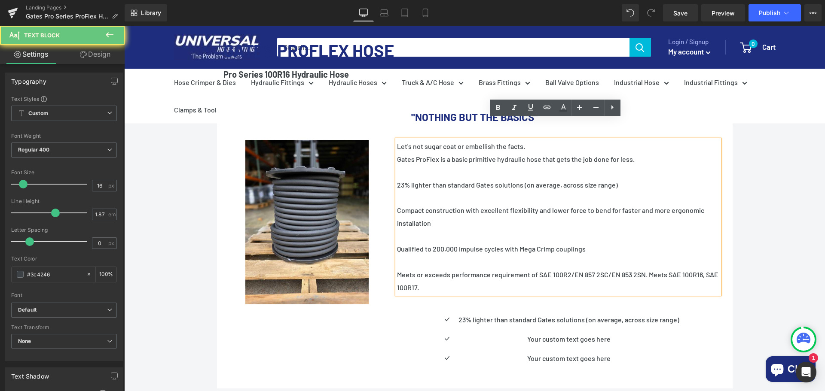
click at [412, 204] on p "Compact construction with excellent flexibility and lower force to bend for fas…" at bounding box center [558, 217] width 322 height 26
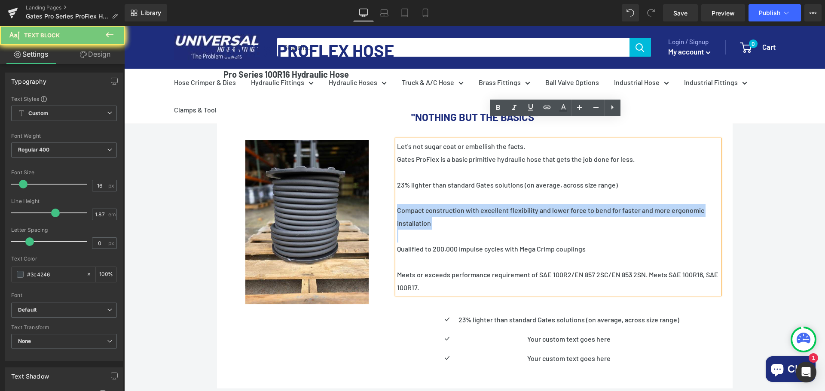
click at [412, 204] on p "Compact construction with excellent flexibility and lower force to bend for fas…" at bounding box center [558, 217] width 322 height 26
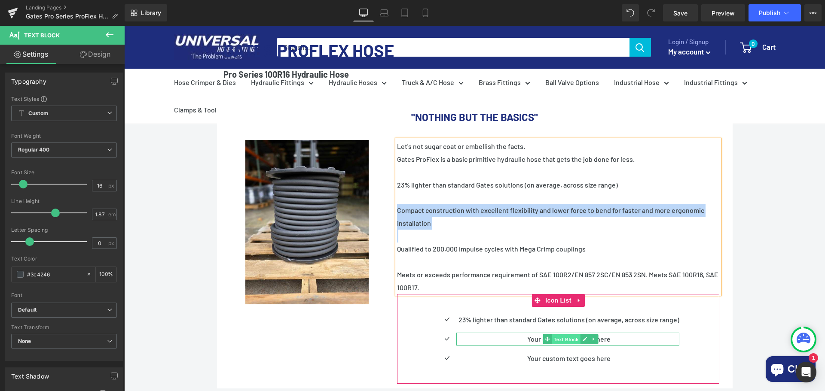
click at [564, 334] on span "Text Block" at bounding box center [566, 339] width 28 height 10
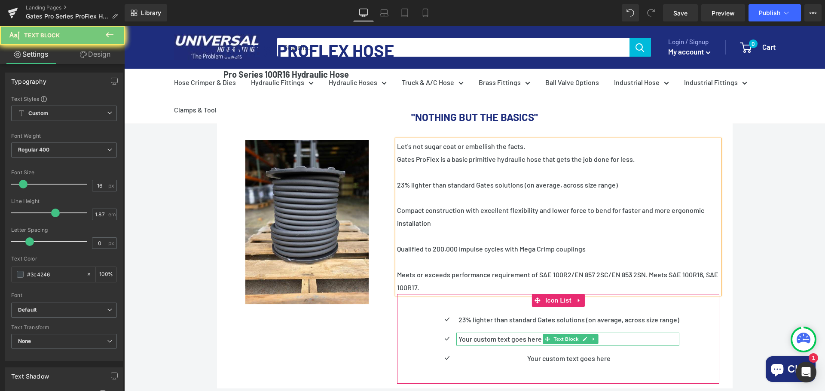
click at [600, 333] on p "Your custom text goes here" at bounding box center [568, 339] width 221 height 13
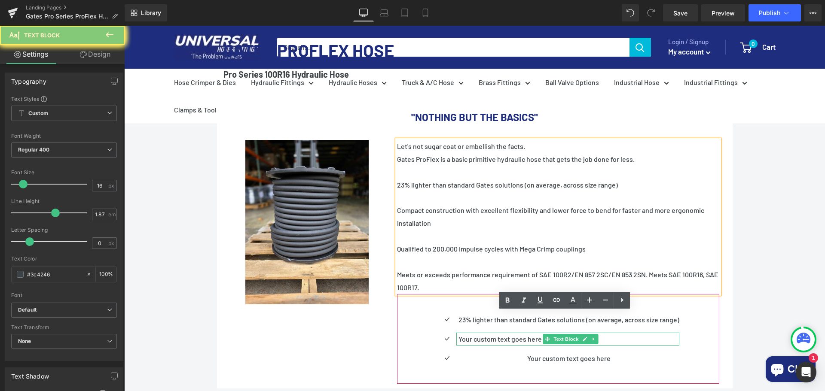
click at [601, 333] on p "Your custom text goes here" at bounding box center [568, 339] width 221 height 13
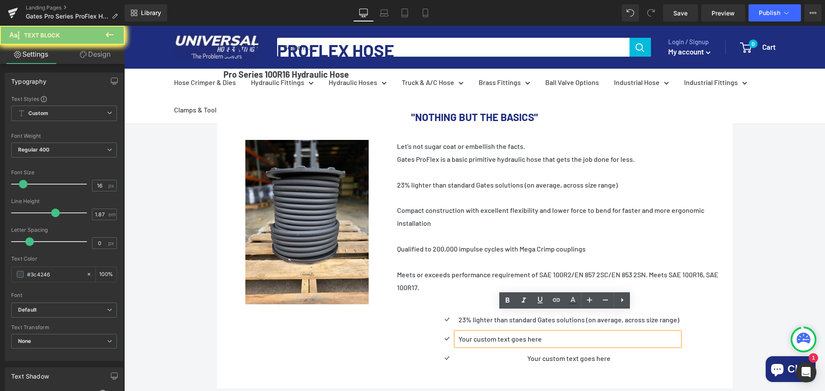
click at [601, 333] on p "Your custom text goes here" at bounding box center [568, 339] width 221 height 13
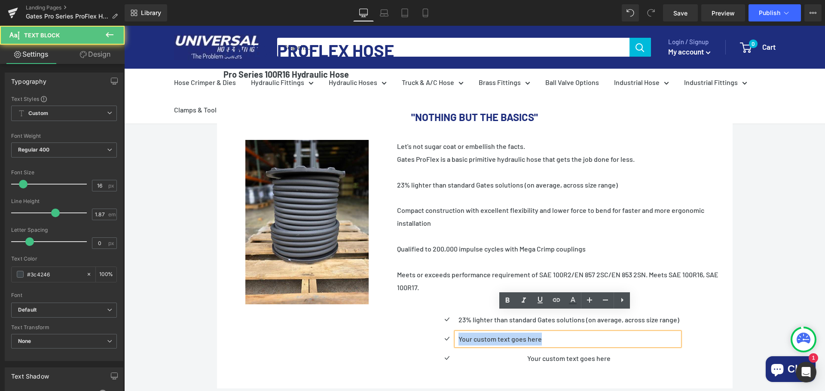
click at [601, 333] on p "Your custom text goes here" at bounding box center [568, 339] width 221 height 13
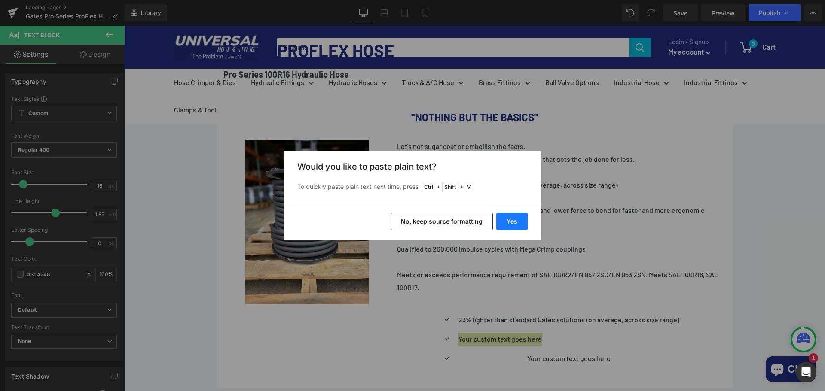
drag, startPoint x: 514, startPoint y: 224, endPoint x: 389, endPoint y: 198, distance: 127.2
click at [514, 224] on button "Yes" at bounding box center [511, 221] width 31 height 17
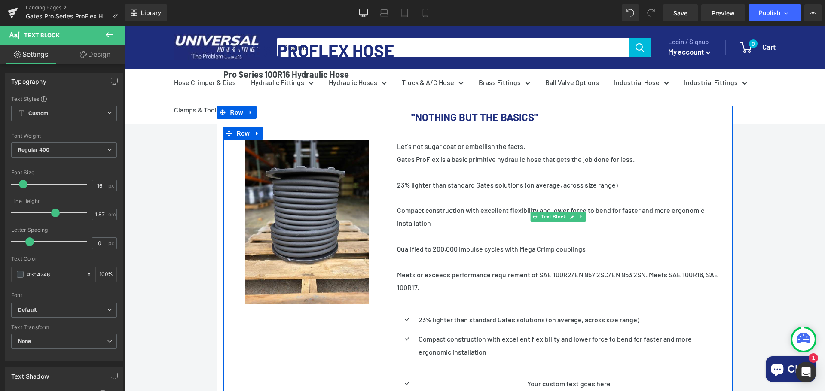
click at [417, 243] on p "Qualified to 200,000 impulse cycles with Mega Crimp couplings" at bounding box center [558, 249] width 322 height 13
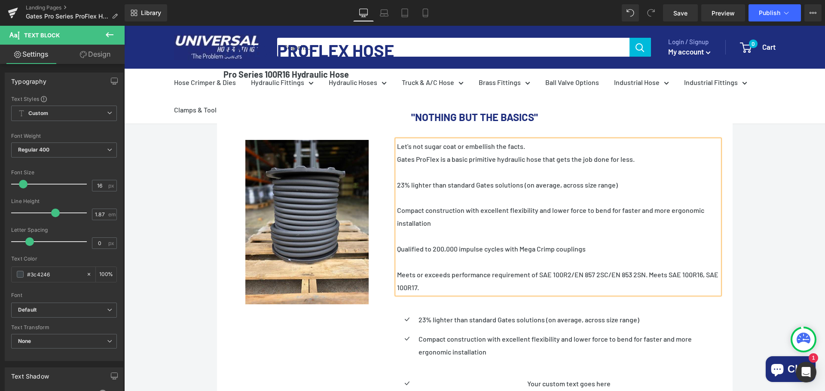
click at [417, 243] on p "Qualified to 200,000 impulse cycles with Mega Crimp couplings" at bounding box center [558, 249] width 322 height 13
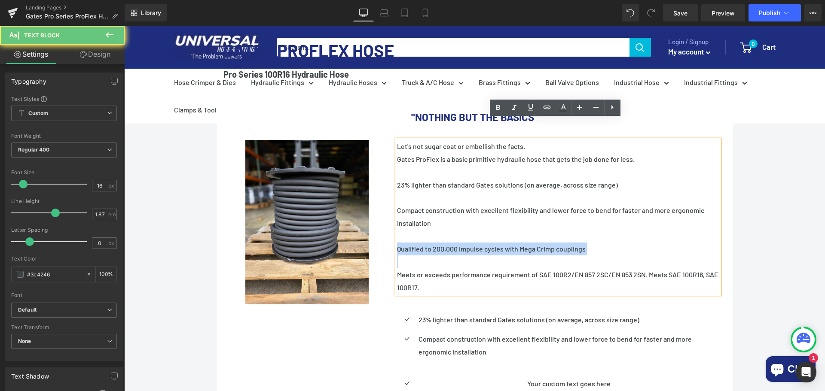
click at [417, 243] on p "Qualified to 200,000 impulse cycles with Mega Crimp couplings" at bounding box center [558, 249] width 322 height 13
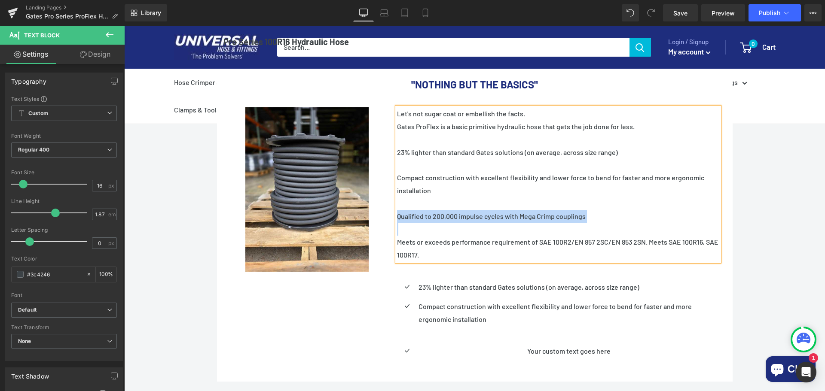
scroll to position [265, 0]
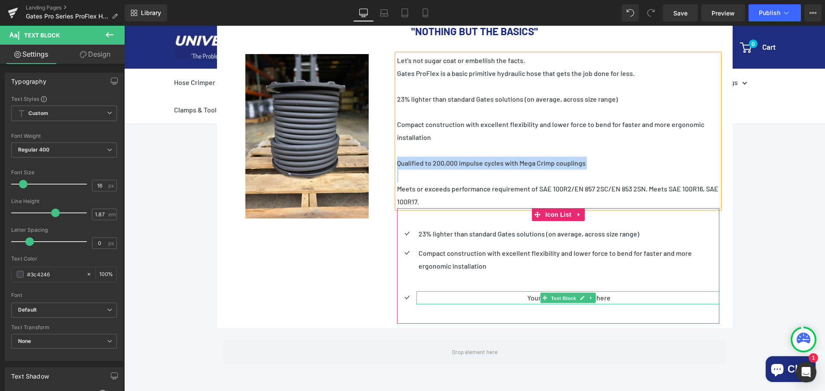
click at [560, 293] on span "Text Block" at bounding box center [563, 298] width 28 height 10
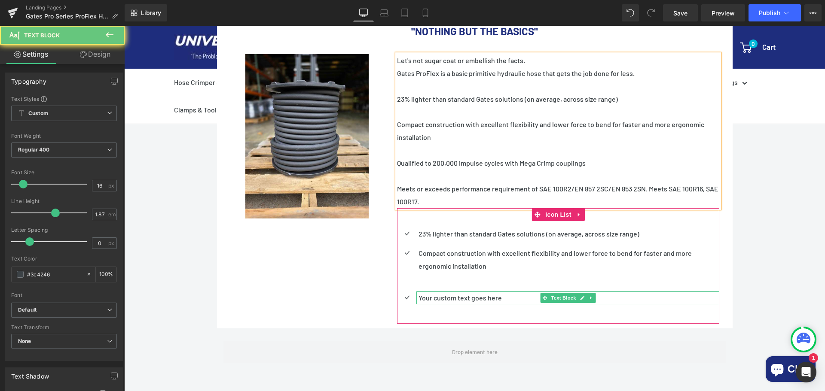
click at [622, 292] on p "Your custom text goes here" at bounding box center [568, 298] width 301 height 13
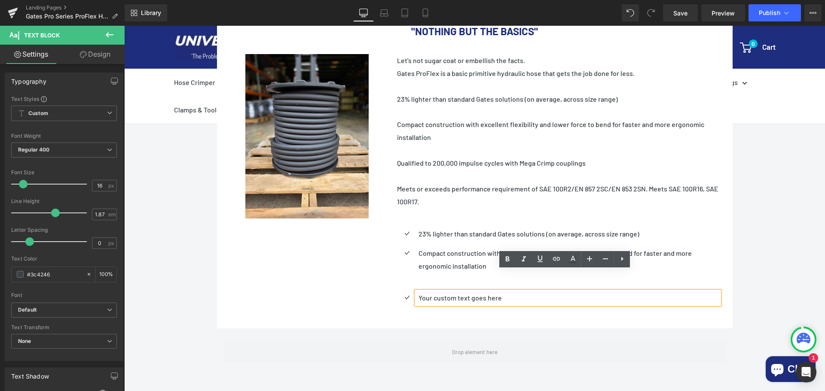
click at [453, 292] on p "Your custom text goes here" at bounding box center [568, 298] width 301 height 13
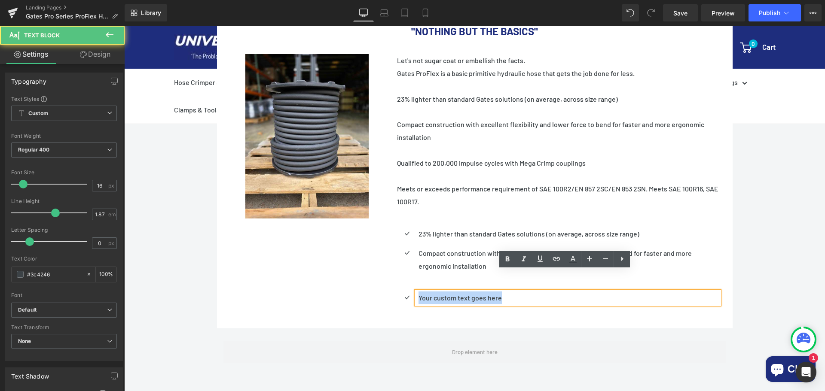
click at [453, 292] on p "Your custom text goes here" at bounding box center [568, 298] width 301 height 13
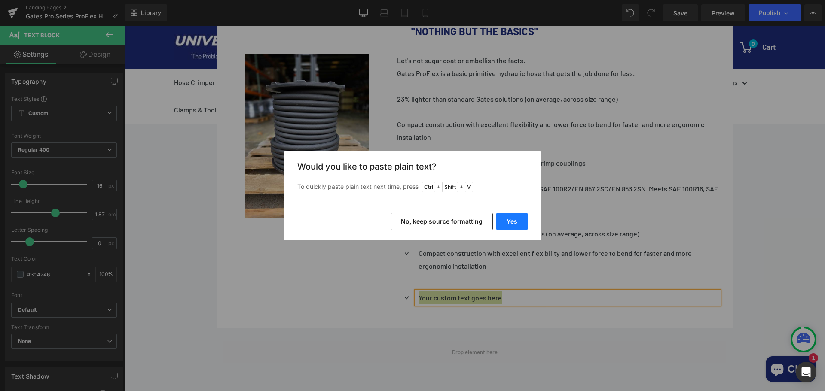
click at [518, 221] on button "Yes" at bounding box center [511, 221] width 31 height 17
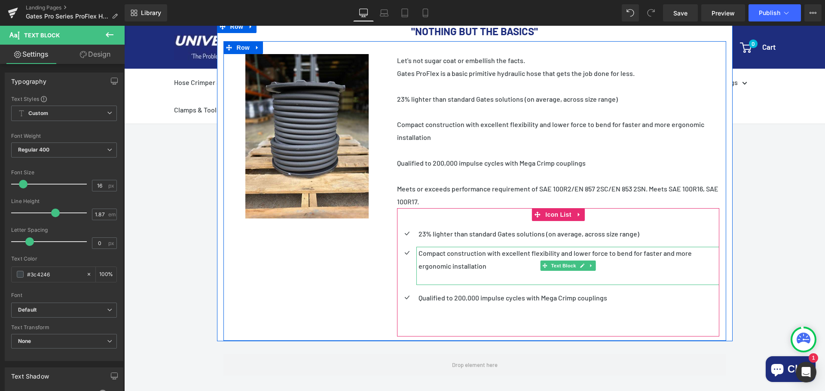
click at [461, 272] on p at bounding box center [568, 278] width 301 height 13
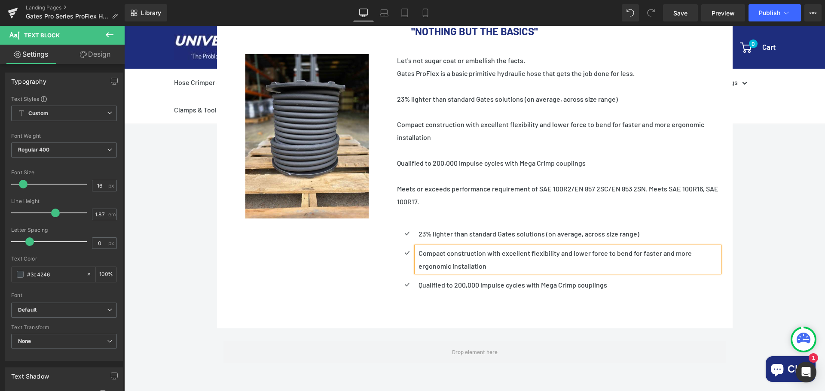
click at [470, 183] on p "Meets or exceeds performance requirement of SAE 100R2/EN 857 2SC/EN 853 2SN. Me…" at bounding box center [558, 196] width 322 height 26
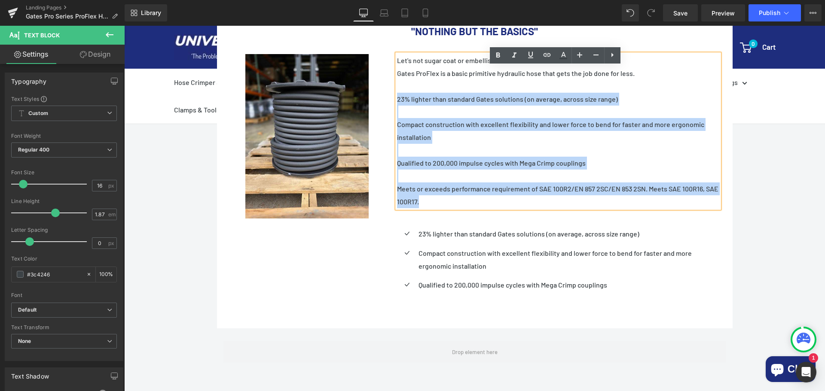
drag, startPoint x: 470, startPoint y: 181, endPoint x: 394, endPoint y: 79, distance: 127.4
click at [397, 79] on div "Let's not sugar coat or embellish the facts. Gates ProFlex is a basic primitive…" at bounding box center [558, 131] width 322 height 154
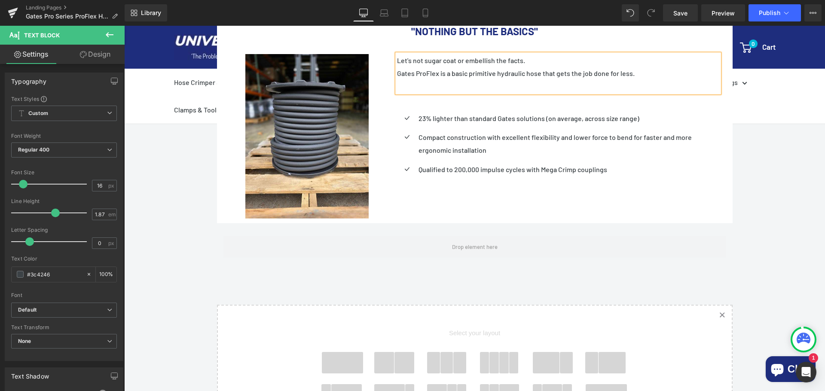
click at [801, 205] on div "Call Us: (434) 392-9833 Button Email Us: Internethoseman@yahoo.com Button Reque…" at bounding box center [474, 192] width 701 height 631
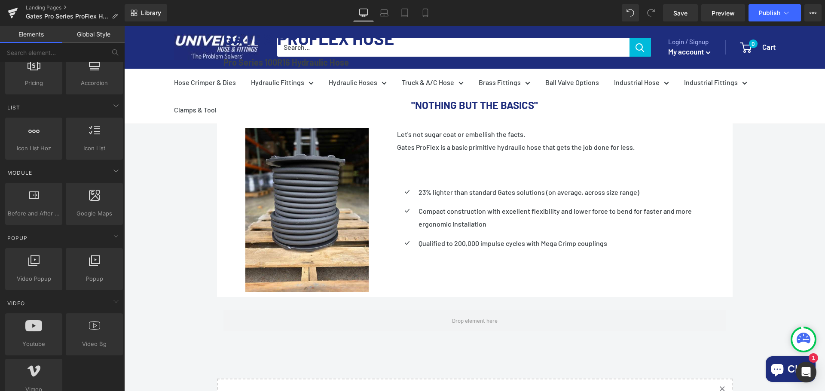
scroll to position [223, 0]
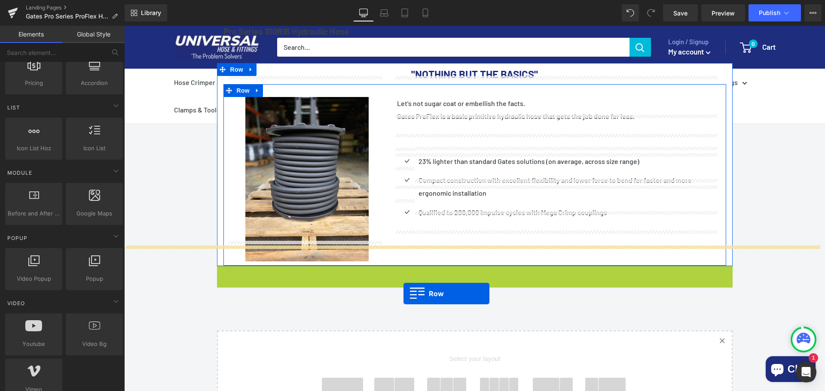
drag, startPoint x: 220, startPoint y: 254, endPoint x: 403, endPoint y: 294, distance: 188.1
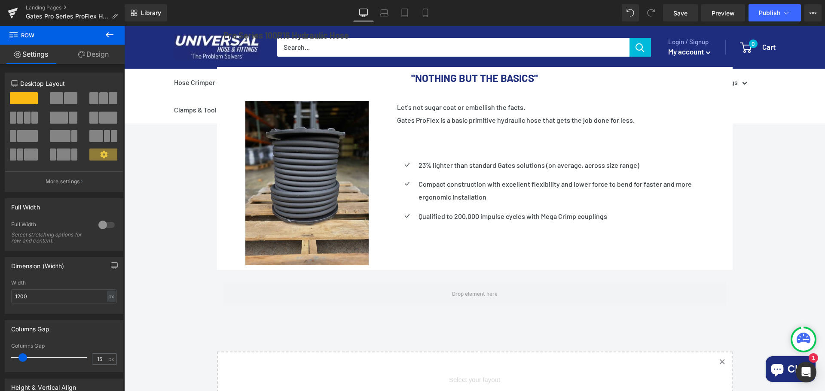
scroll to position [137, 0]
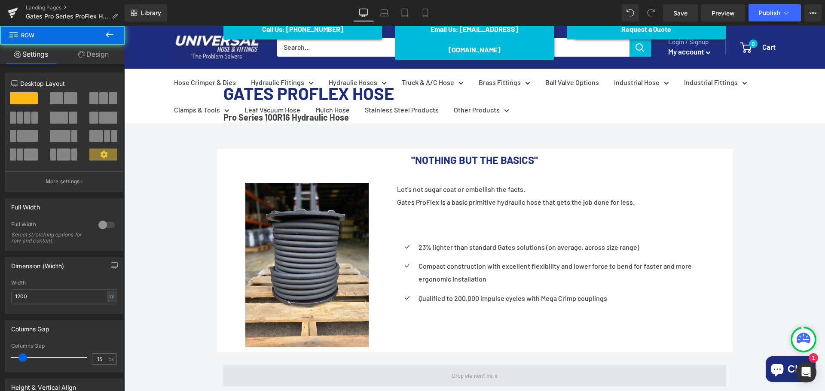
click at [223, 365] on span at bounding box center [474, 375] width 503 height 21
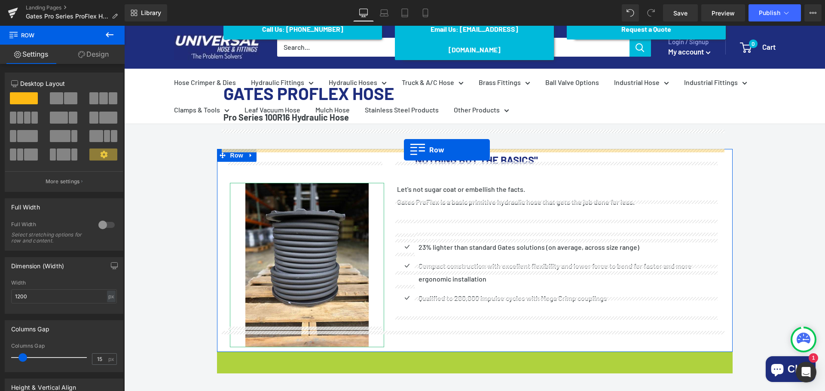
drag, startPoint x: 220, startPoint y: 336, endPoint x: 404, endPoint y: 150, distance: 262.2
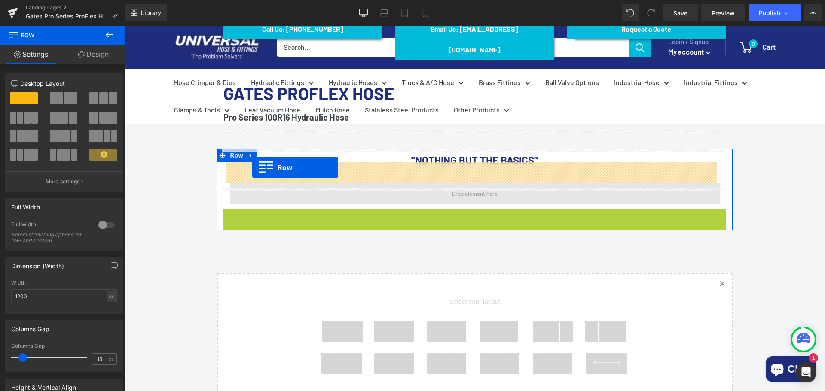
drag, startPoint x: 226, startPoint y: 196, endPoint x: 252, endPoint y: 168, distance: 38.9
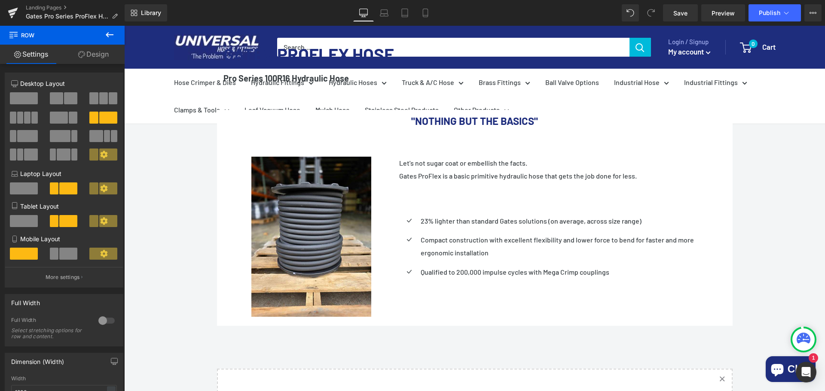
scroll to position [180, 0]
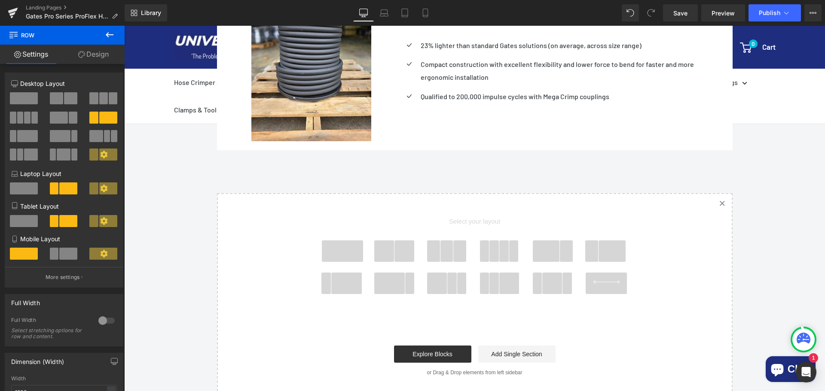
click at [329, 241] on span at bounding box center [342, 251] width 41 height 21
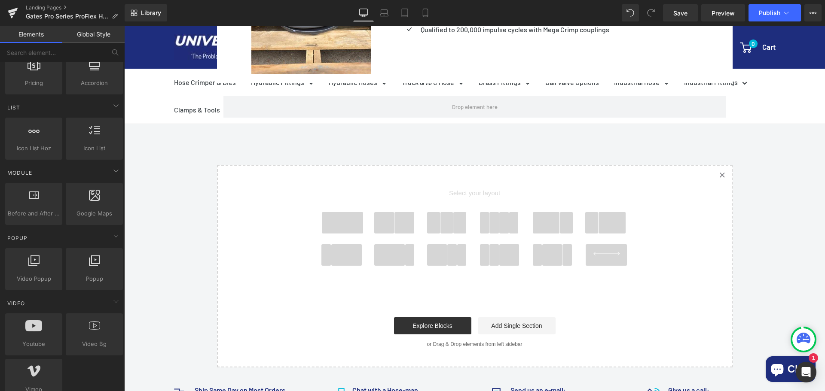
scroll to position [253, 0]
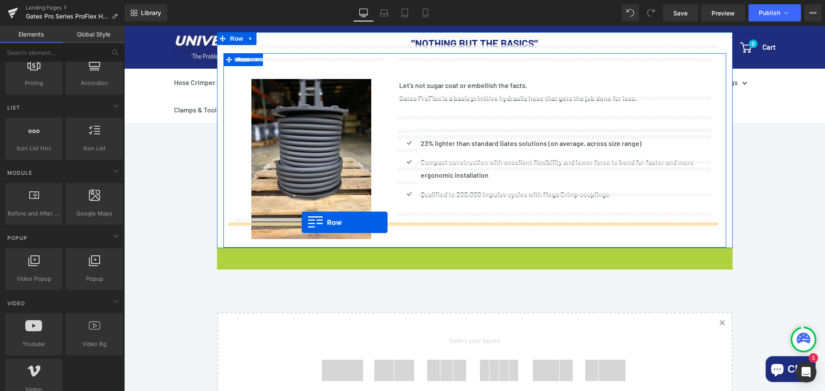
drag, startPoint x: 217, startPoint y: 237, endPoint x: 302, endPoint y: 223, distance: 86.2
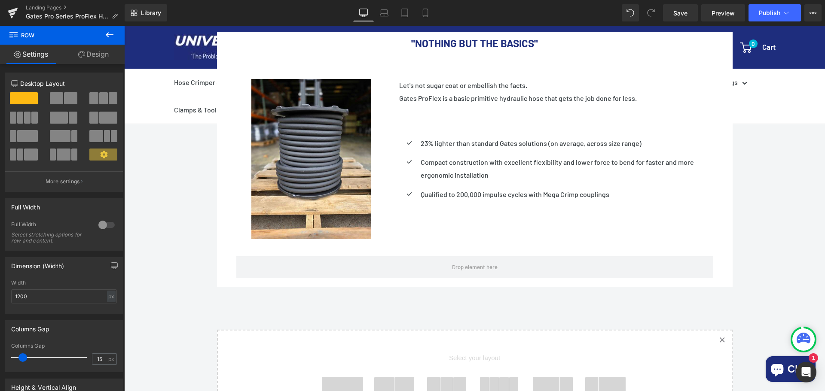
click at [111, 31] on icon at bounding box center [109, 35] width 10 height 10
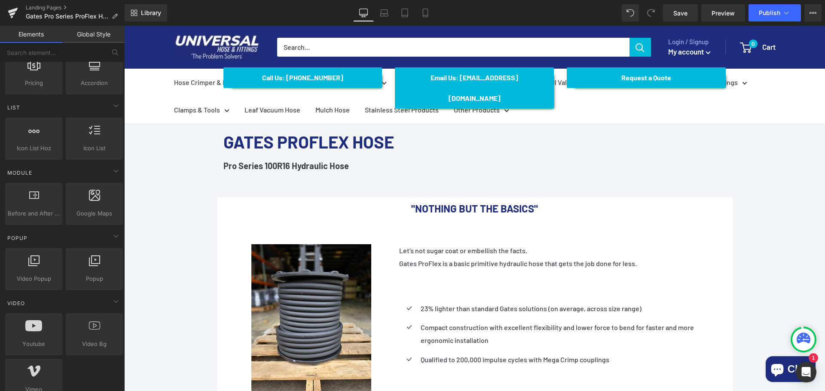
scroll to position [82, 0]
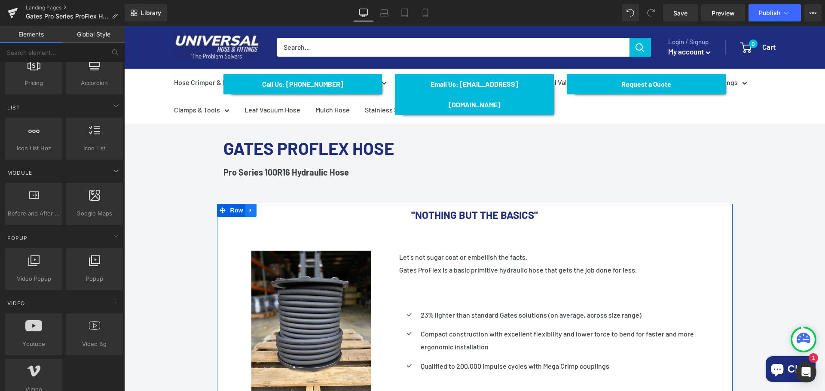
click at [250, 209] on icon at bounding box center [251, 211] width 2 height 4
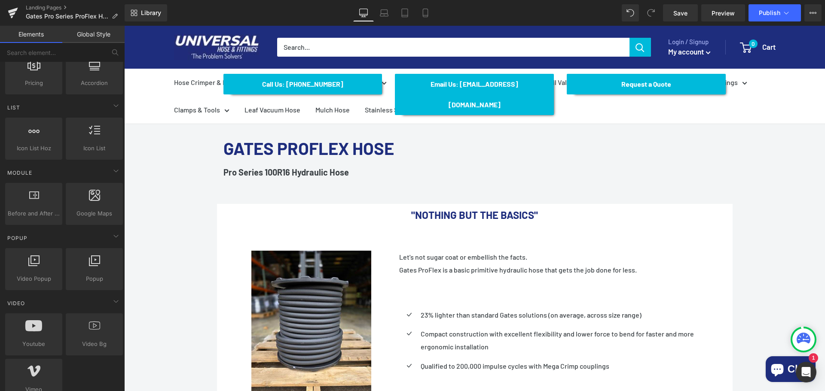
click at [774, 201] on div "Call Us: (434) 392-9833 Button Email Us: Internethoseman@yahoo.com Button Reque…" at bounding box center [474, 383] width 701 height 644
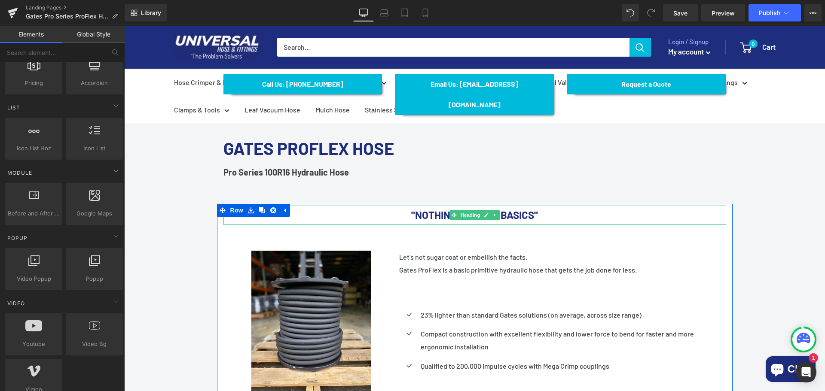
click at [497, 209] on font ""NOTHING BUT THE BASICS"" at bounding box center [474, 215] width 127 height 12
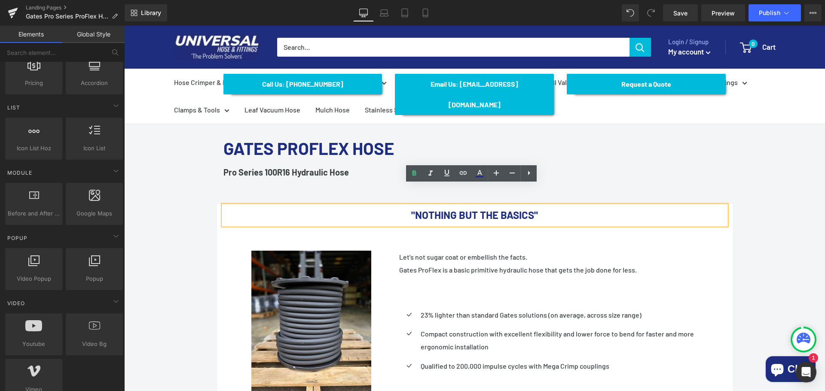
click at [756, 186] on div "Call Us: (434) 392-9833 Button Email Us: Internethoseman@yahoo.com Button Reque…" at bounding box center [474, 383] width 701 height 644
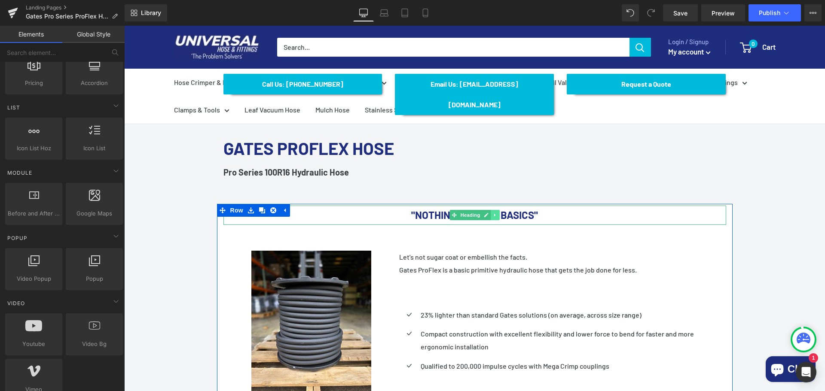
click at [491, 210] on link at bounding box center [495, 215] width 9 height 10
click at [488, 213] on icon at bounding box center [490, 215] width 5 height 5
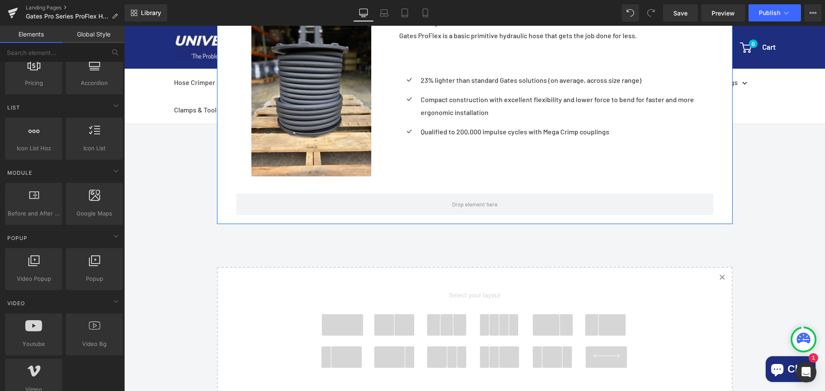
scroll to position [342, 0]
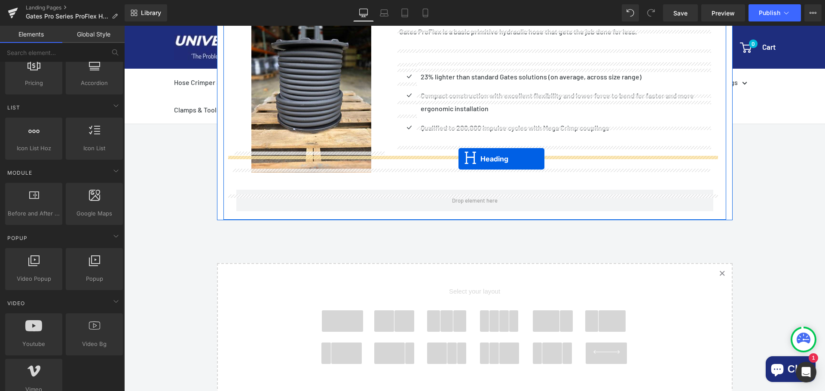
drag, startPoint x: 451, startPoint y: 212, endPoint x: 458, endPoint y: 159, distance: 53.8
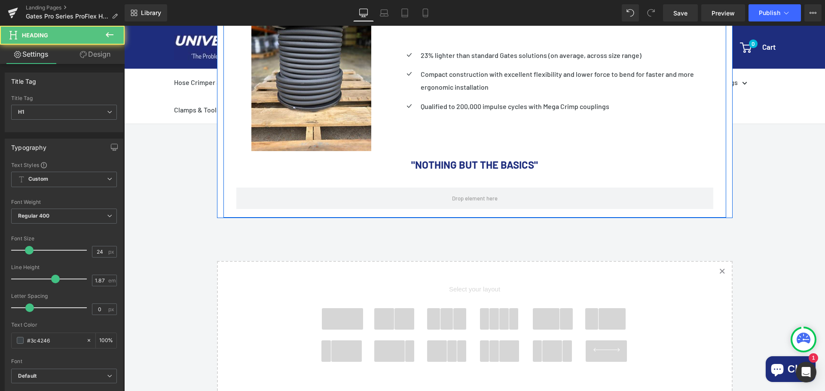
scroll to position [320, 0]
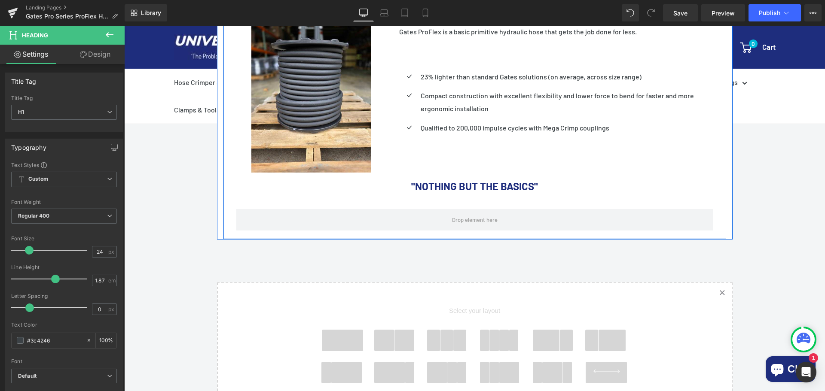
click at [532, 180] on font ""NOTHING BUT THE BASICS"" at bounding box center [474, 186] width 127 height 12
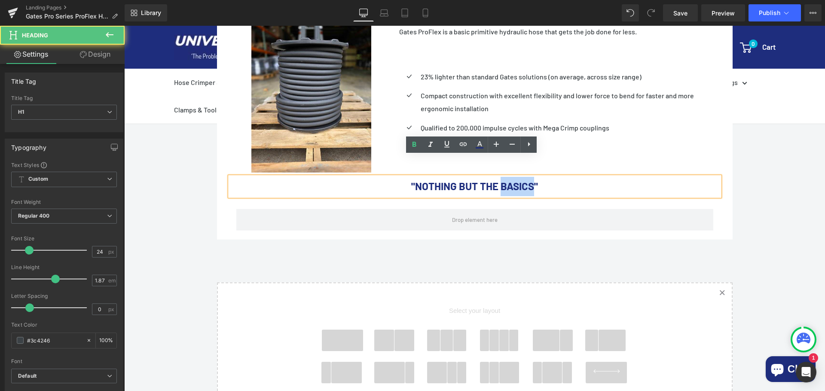
click at [532, 180] on font ""NOTHING BUT THE BASICS"" at bounding box center [474, 186] width 127 height 12
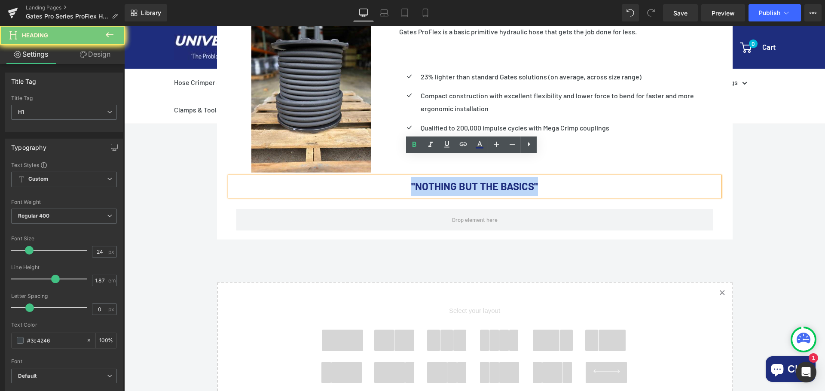
click at [532, 180] on font ""NOTHING BUT THE BASICS"" at bounding box center [474, 186] width 127 height 12
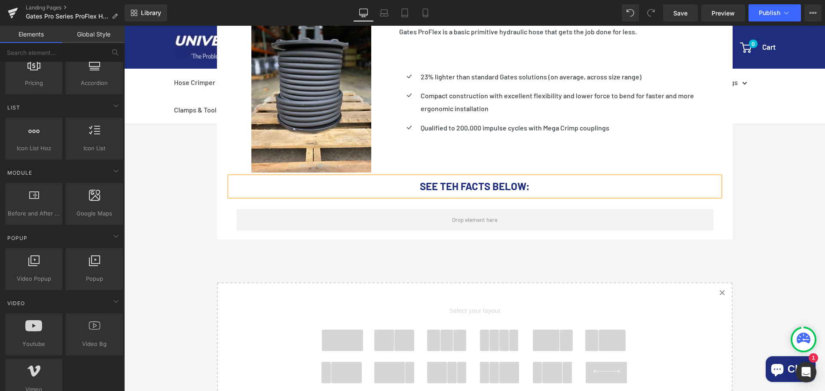
click at [782, 221] on div "Call Us: (434) 392-9833 Button Email Us: Internethoseman@yahoo.com Button Reque…" at bounding box center [474, 154] width 701 height 663
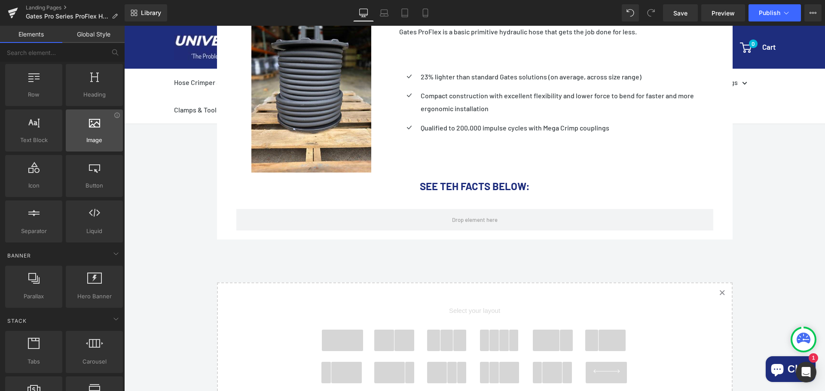
scroll to position [0, 0]
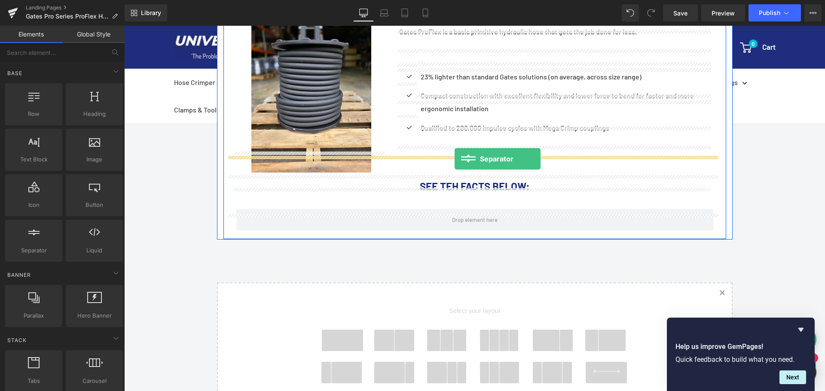
drag, startPoint x: 168, startPoint y: 262, endPoint x: 455, endPoint y: 159, distance: 304.3
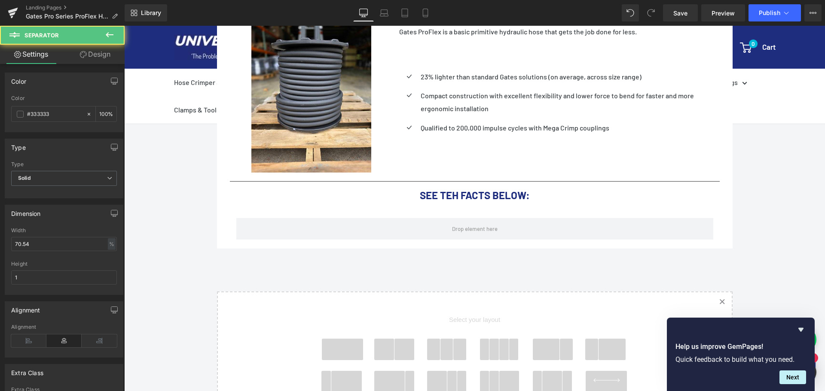
click at [767, 205] on div "Call Us: (434) 392-9833 Button Email Us: Internethoseman@yahoo.com Button Reque…" at bounding box center [474, 159] width 701 height 672
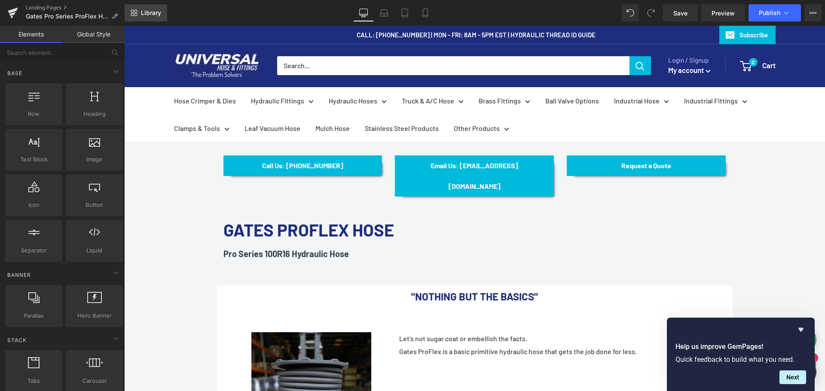
click at [156, 12] on span "Library" at bounding box center [151, 13] width 20 height 8
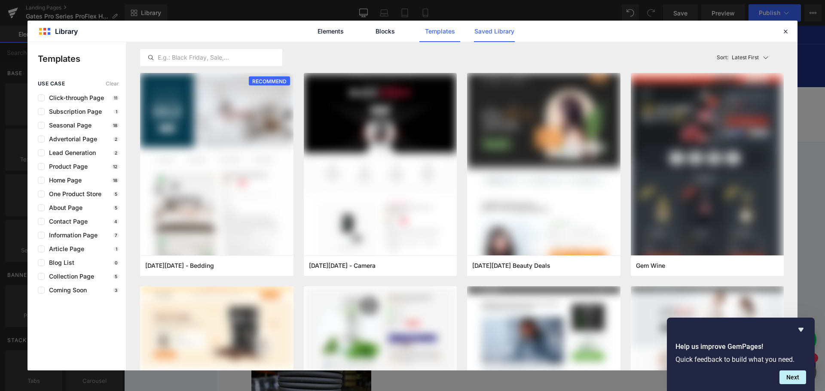
click at [491, 30] on link "Saved Library" at bounding box center [494, 31] width 41 height 21
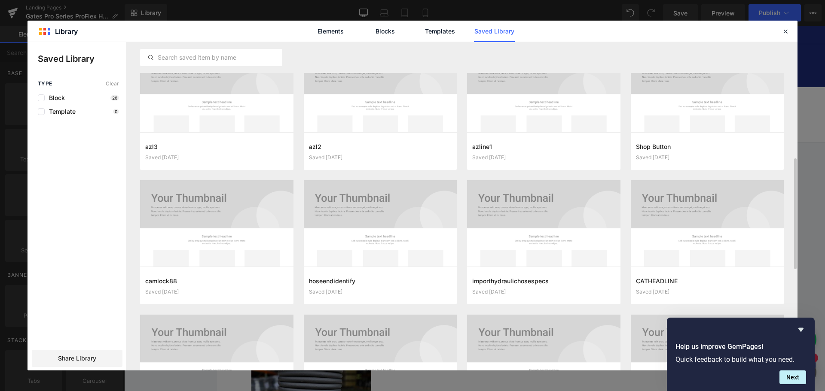
scroll to position [451, 0]
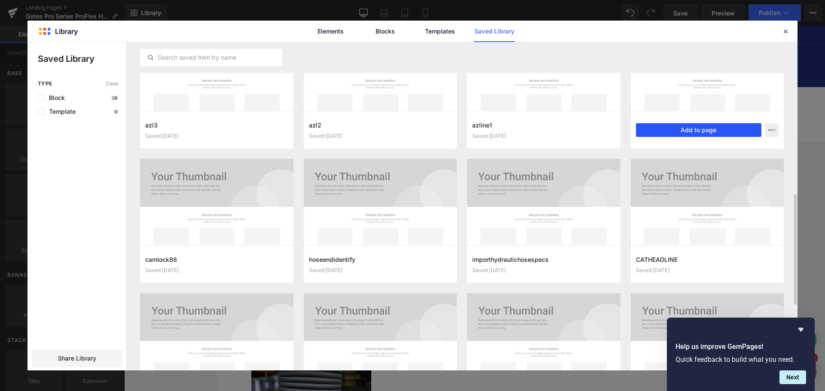
click at [723, 131] on button "Add to page" at bounding box center [699, 130] width 126 height 14
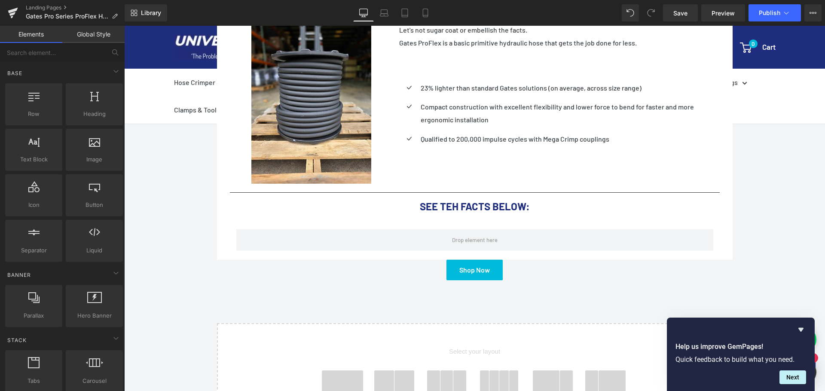
scroll to position [265, 0]
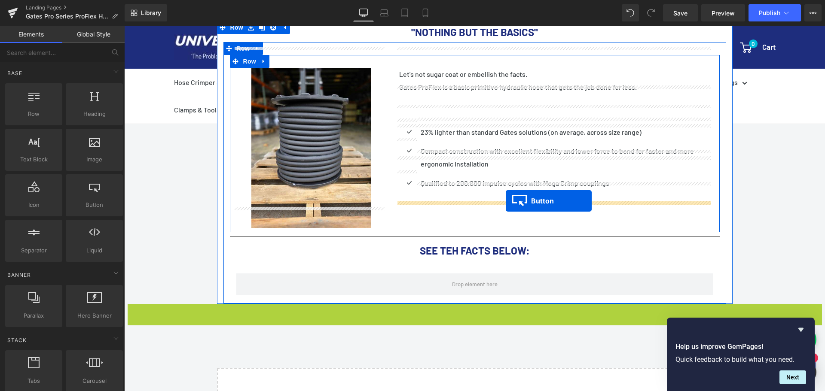
drag, startPoint x: 457, startPoint y: 294, endPoint x: 506, endPoint y: 201, distance: 105.3
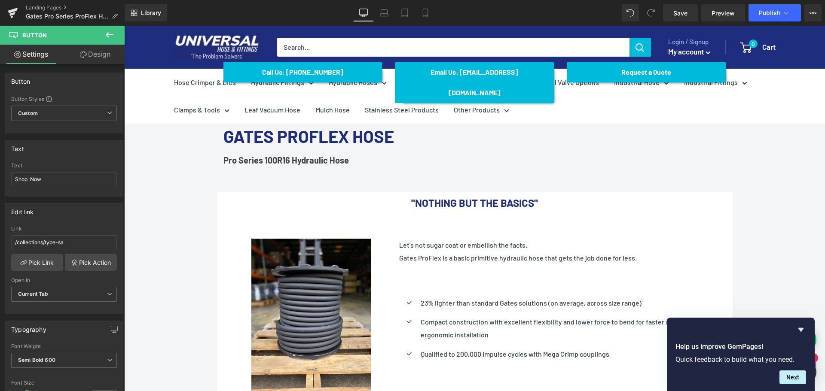
scroll to position [136, 0]
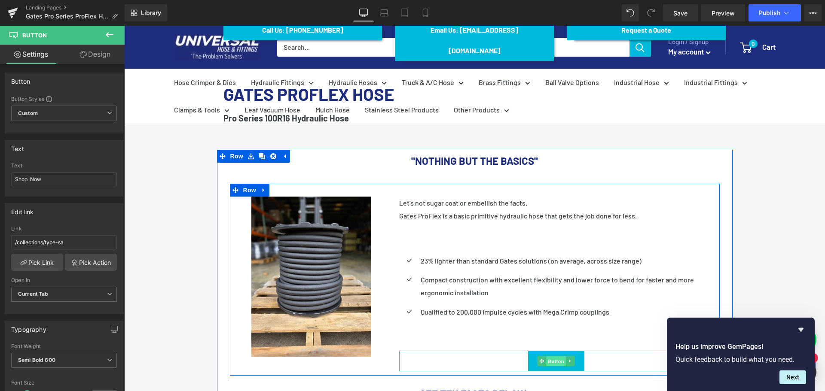
click at [551, 357] on span "Button" at bounding box center [556, 362] width 20 height 10
click at [552, 356] on span "Button" at bounding box center [556, 361] width 20 height 10
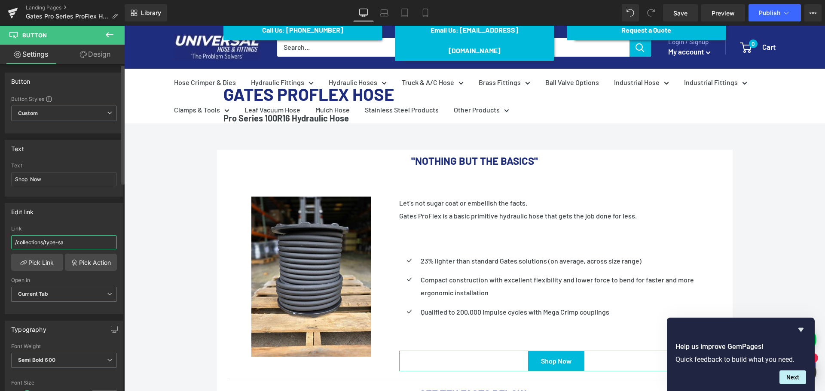
click at [76, 242] on input "/collections/type-sa" at bounding box center [64, 242] width 106 height 14
paste input "https://www.universalhoseandfittings.com/products/pro-series-proflex-hydraulic-…"
type input "https://www.universalhoseandfittings.com/products/pro-series-proflex-hydraulic-…"
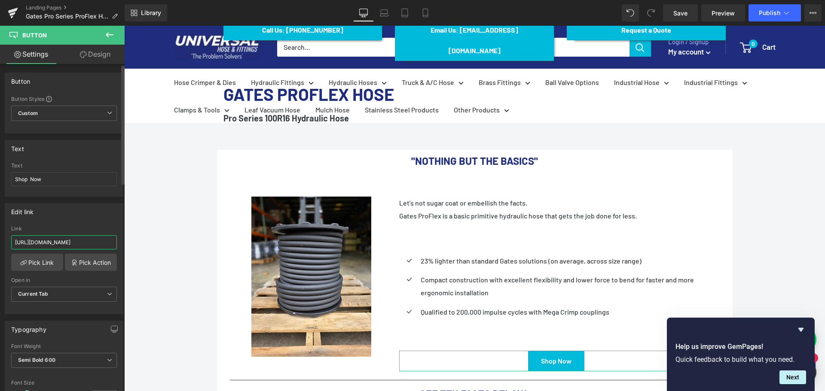
scroll to position [0, 141]
click at [140, 220] on div "Call Us: (434) 392-9833 Button Email Us: Internethoseman@yahoo.com Button Reque…" at bounding box center [474, 350] width 701 height 687
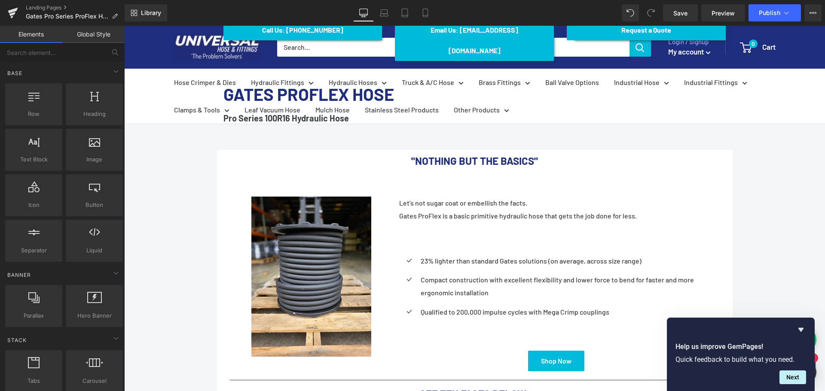
scroll to position [0, 0]
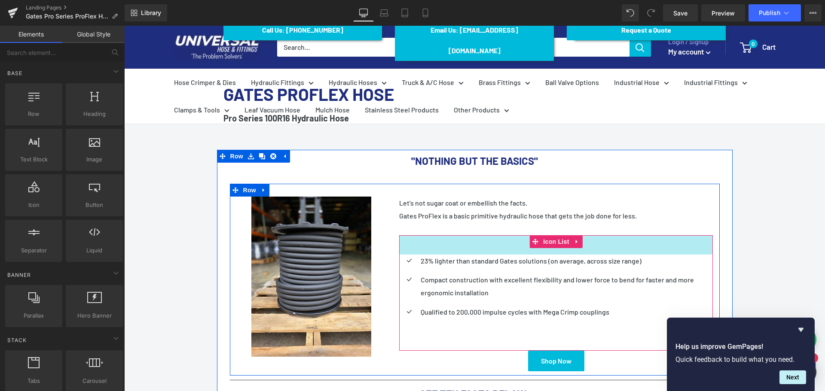
click at [434, 235] on div "45px" at bounding box center [556, 244] width 314 height 19
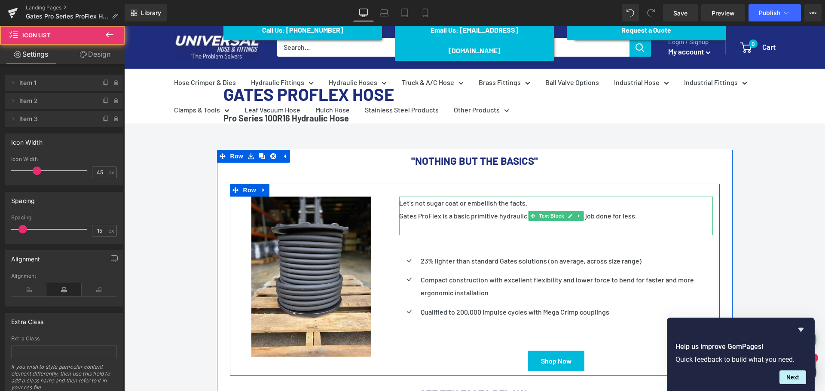
click at [439, 223] on p at bounding box center [556, 229] width 314 height 13
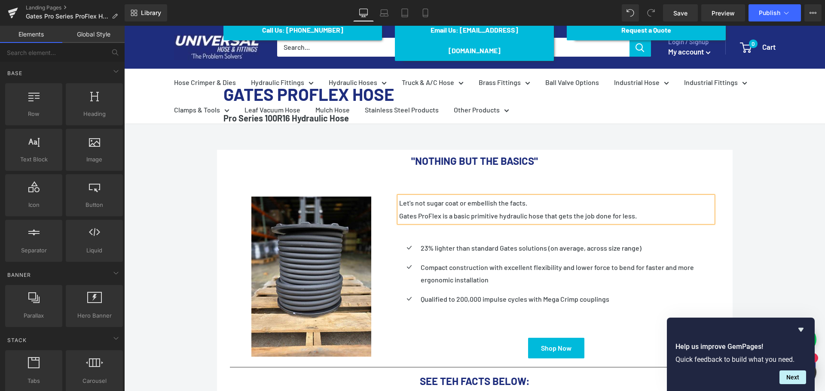
click at [774, 187] on div "Call Us: (434) 392-9833 Button Email Us: Internethoseman@yahoo.com Button Reque…" at bounding box center [474, 344] width 701 height 674
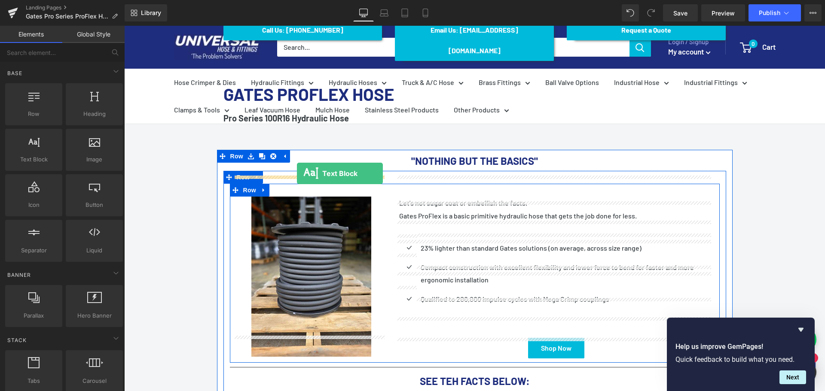
drag, startPoint x: 162, startPoint y: 177, endPoint x: 297, endPoint y: 174, distance: 134.5
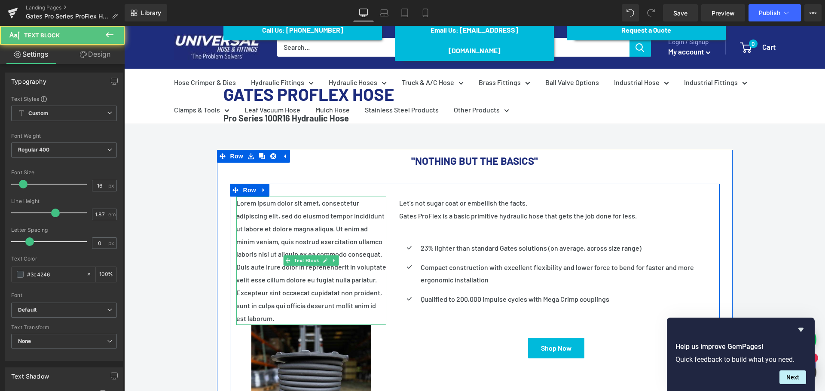
click at [281, 298] on p "Lorem ipsum dolor sit amet, consectetur adipiscing elit, sed do eiusmod tempor …" at bounding box center [311, 261] width 150 height 128
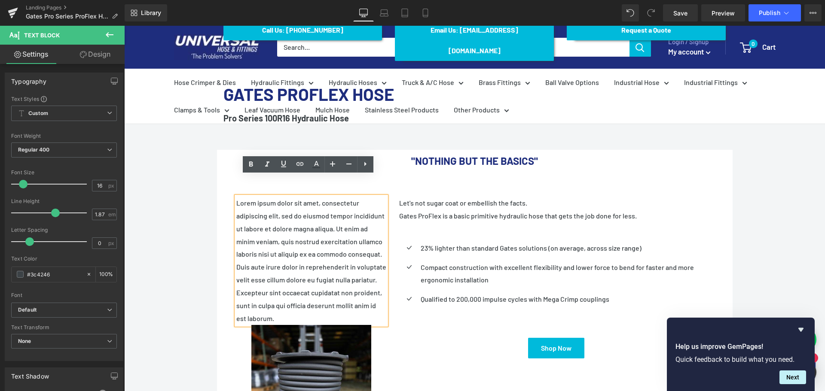
click at [281, 298] on p "Lorem ipsum dolor sit amet, consectetur adipiscing elit, sed do eiusmod tempor …" at bounding box center [311, 261] width 150 height 128
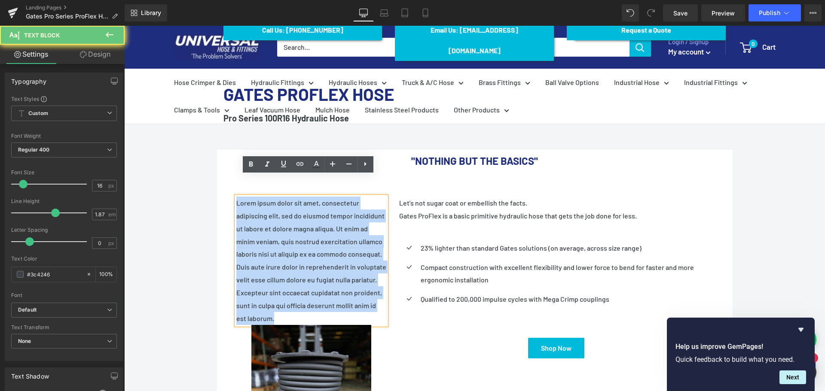
click at [281, 298] on p "Lorem ipsum dolor sit amet, consectetur adipiscing elit, sed do eiusmod tempor …" at bounding box center [311, 261] width 150 height 128
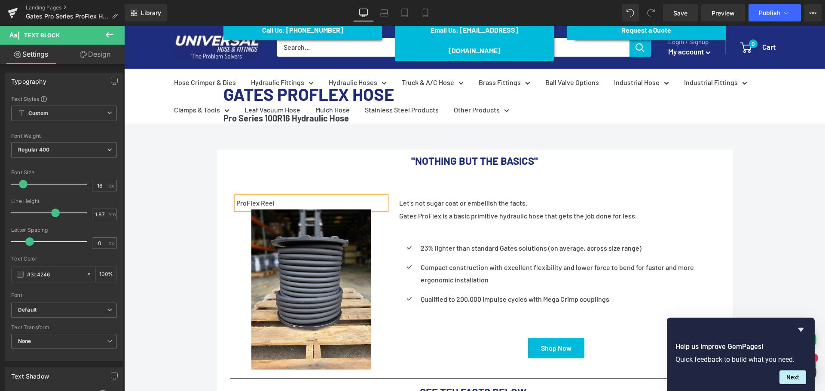
click at [236, 197] on p "ProFlex Reel" at bounding box center [311, 203] width 150 height 13
drag, startPoint x: 308, startPoint y: 180, endPoint x: 207, endPoint y: 169, distance: 101.1
click at [207, 169] on div "Call Us: (434) 392-9833 Button Email Us: Internethoseman@yahoo.com Button Reque…" at bounding box center [474, 349] width 701 height 685
click at [247, 165] on icon at bounding box center [251, 164] width 10 height 10
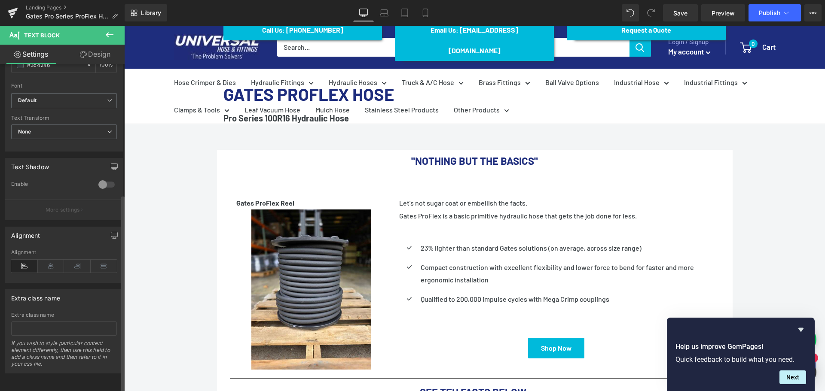
scroll to position [216, 0]
click at [51, 260] on icon at bounding box center [51, 266] width 27 height 13
click at [760, 210] on div "Call Us: (434) 392-9833 Button Email Us: Internethoseman@yahoo.com Button Reque…" at bounding box center [474, 349] width 701 height 685
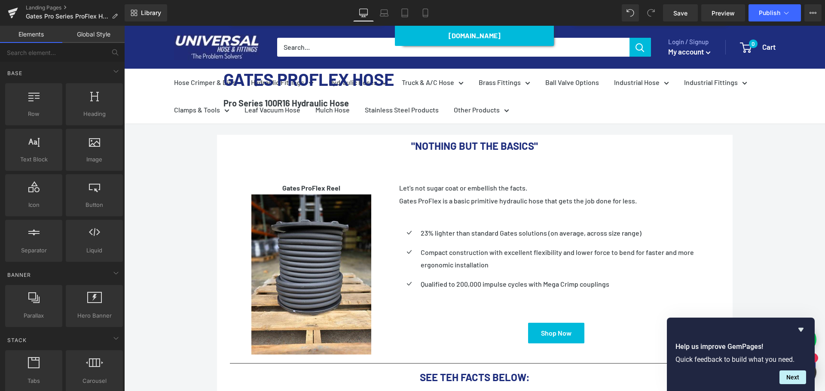
scroll to position [136, 0]
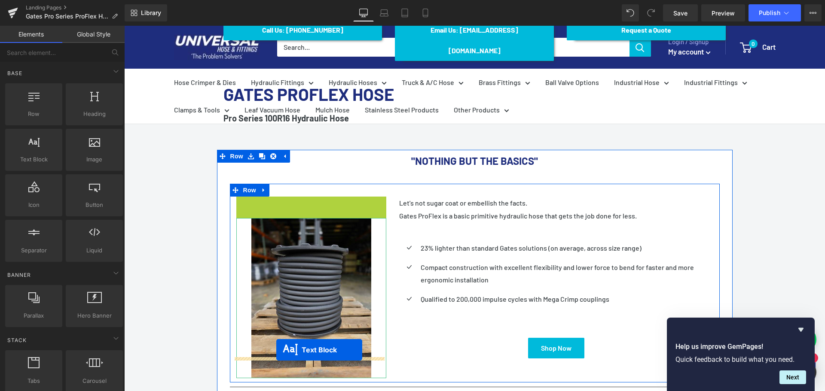
drag, startPoint x: 284, startPoint y: 183, endPoint x: 276, endPoint y: 350, distance: 167.7
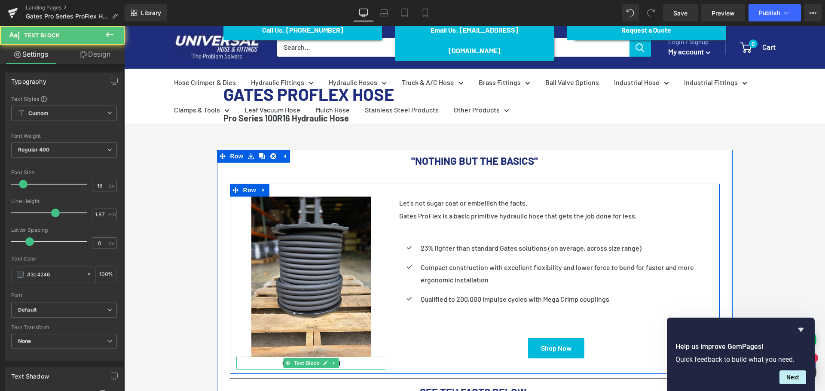
click at [346, 357] on p "Gates ProFlex Reel" at bounding box center [311, 363] width 150 height 13
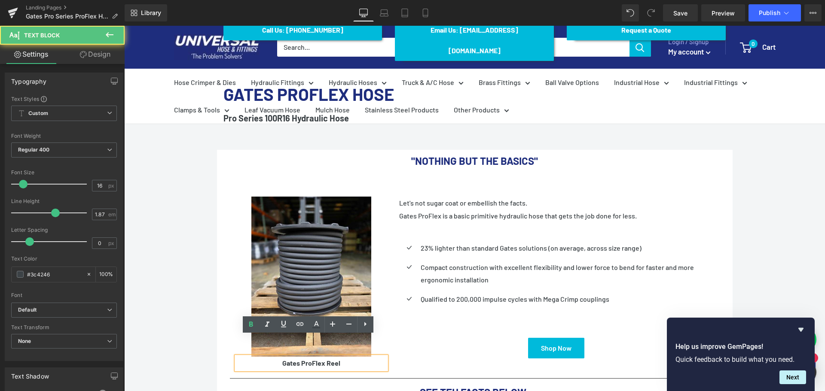
click at [345, 357] on p "Gates ProFlex Reel" at bounding box center [311, 363] width 150 height 13
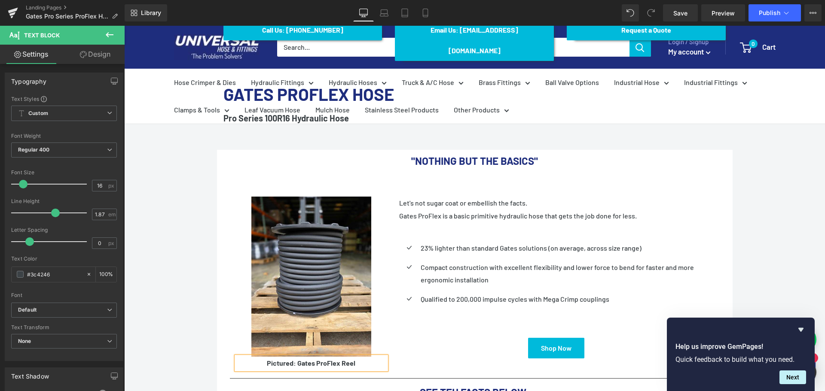
click at [772, 265] on div "Call Us: (434) 392-9833 Button Email Us: Internethoseman@yahoo.com Button Reque…" at bounding box center [474, 349] width 701 height 685
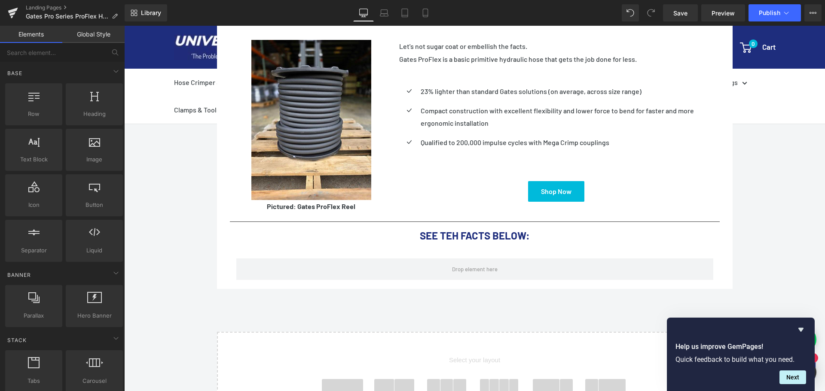
scroll to position [308, 0]
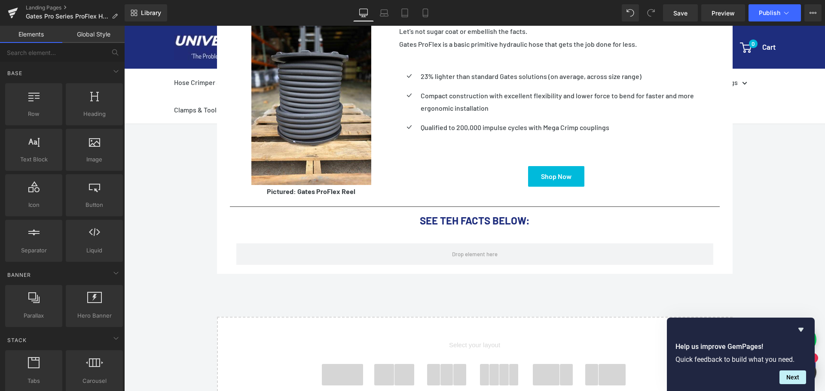
click at [349, 364] on span at bounding box center [342, 374] width 41 height 21
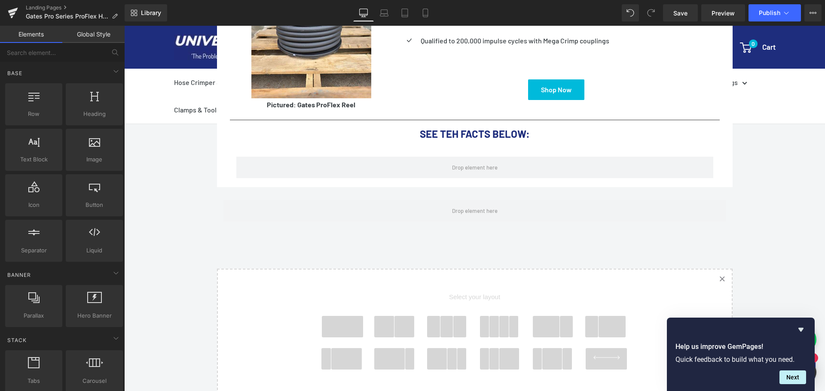
scroll to position [271, 0]
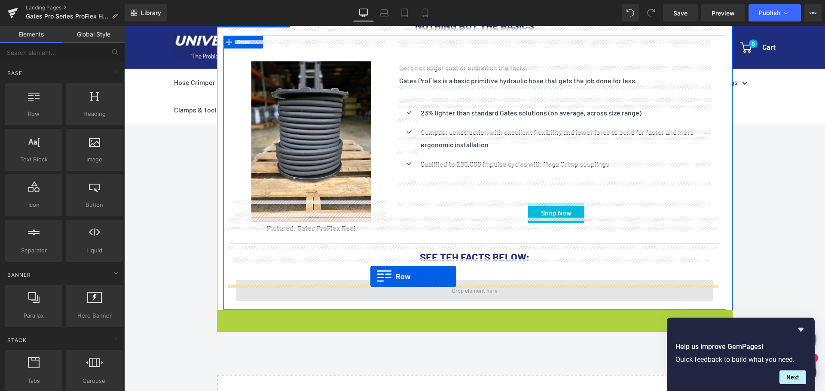
drag, startPoint x: 220, startPoint y: 296, endPoint x: 370, endPoint y: 277, distance: 151.5
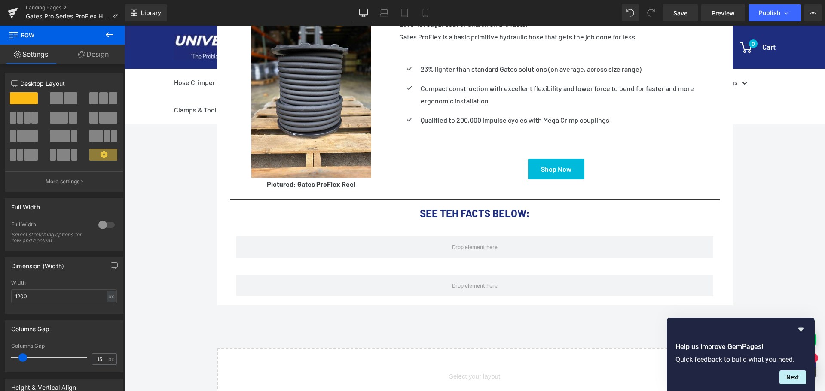
scroll to position [400, 0]
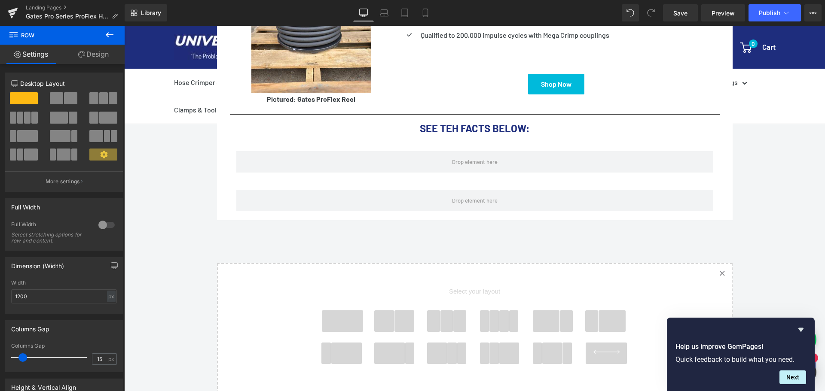
click at [342, 311] on span at bounding box center [342, 321] width 41 height 21
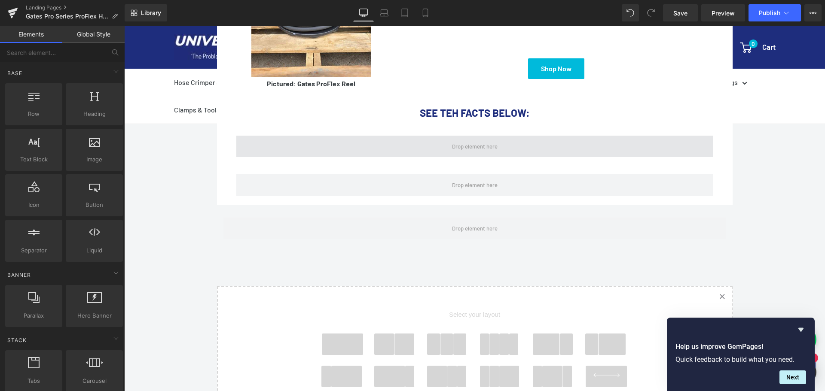
scroll to position [299, 0]
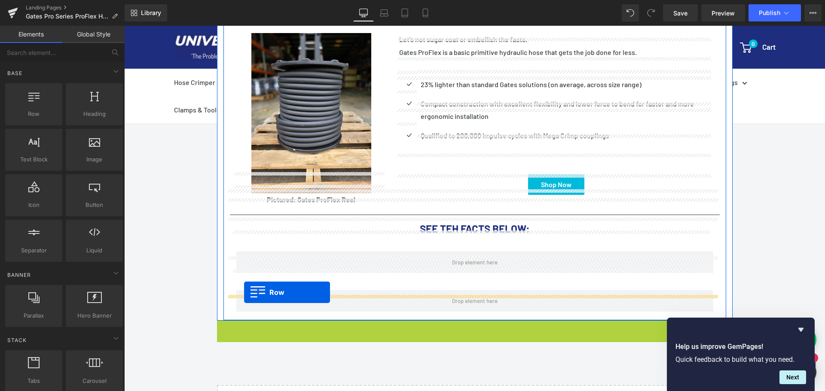
drag, startPoint x: 219, startPoint y: 308, endPoint x: 244, endPoint y: 293, distance: 29.1
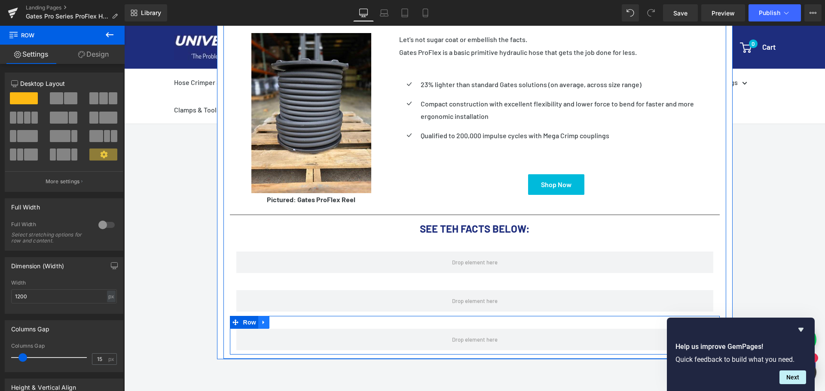
click at [263, 319] on icon at bounding box center [264, 322] width 6 height 6
click at [272, 320] on icon at bounding box center [275, 323] width 6 height 6
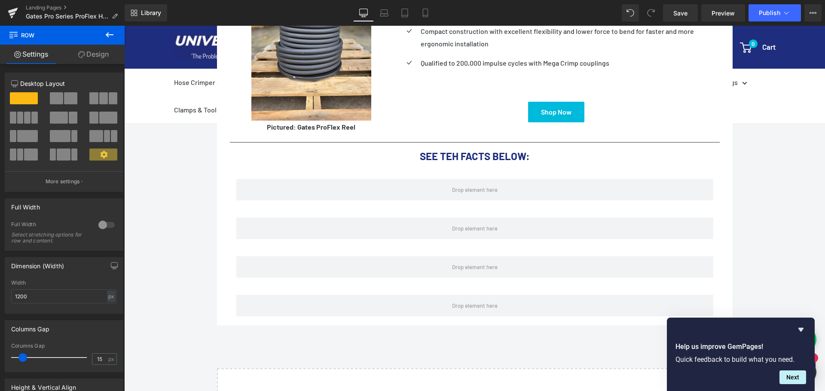
scroll to position [316, 0]
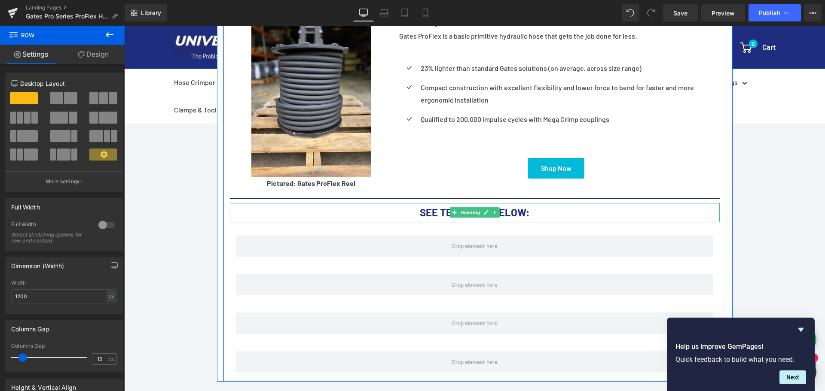
drag, startPoint x: 442, startPoint y: 189, endPoint x: 451, endPoint y: 187, distance: 8.9
click at [443, 206] on font "SEE TEH FACTS BELOW:" at bounding box center [475, 212] width 110 height 12
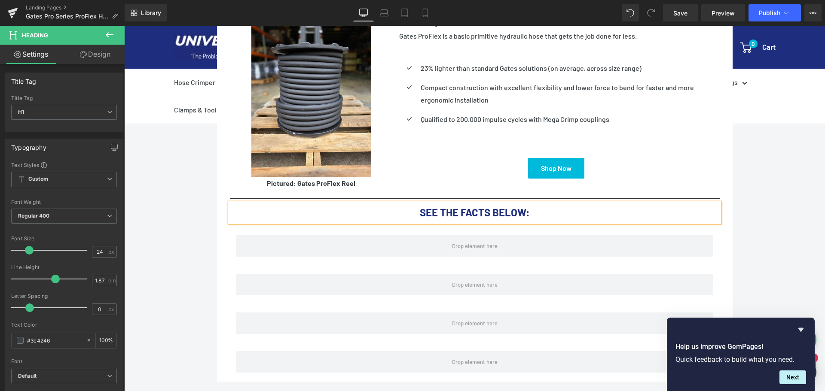
drag, startPoint x: 796, startPoint y: 219, endPoint x: 517, endPoint y: 212, distance: 278.9
click at [794, 219] on div "Call Us: (434) 392-9833 Button Email Us: Internethoseman@yahoo.com Button Reque…" at bounding box center [474, 227] width 701 height 801
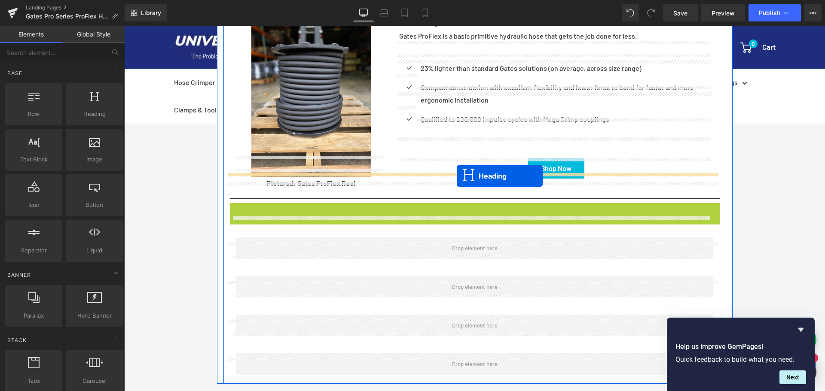
drag, startPoint x: 451, startPoint y: 192, endPoint x: 457, endPoint y: 176, distance: 16.8
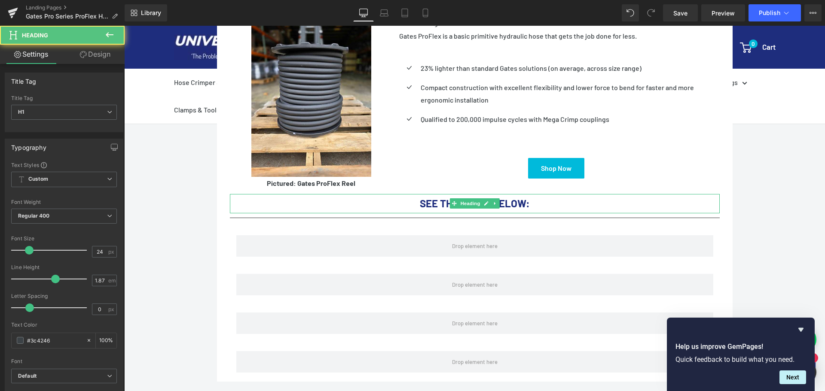
click at [762, 214] on div "Call Us: (434) 392-9833 Button Email Us: Internethoseman@yahoo.com Button Reque…" at bounding box center [474, 227] width 701 height 801
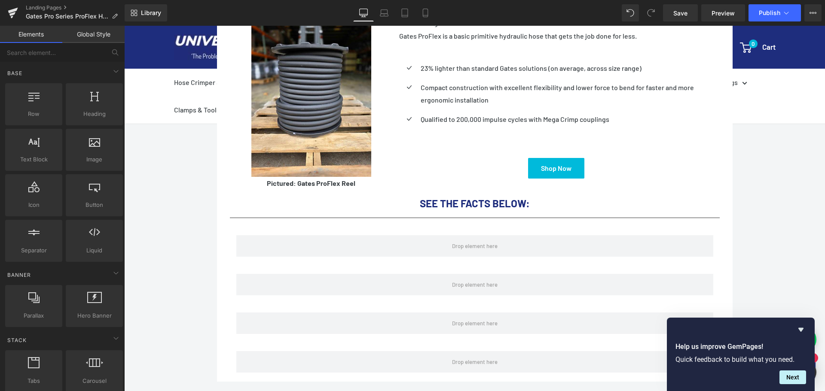
click at [767, 183] on div "Call Us: (434) 392-9833 Button Email Us: Internethoseman@yahoo.com Button Reque…" at bounding box center [474, 227] width 701 height 801
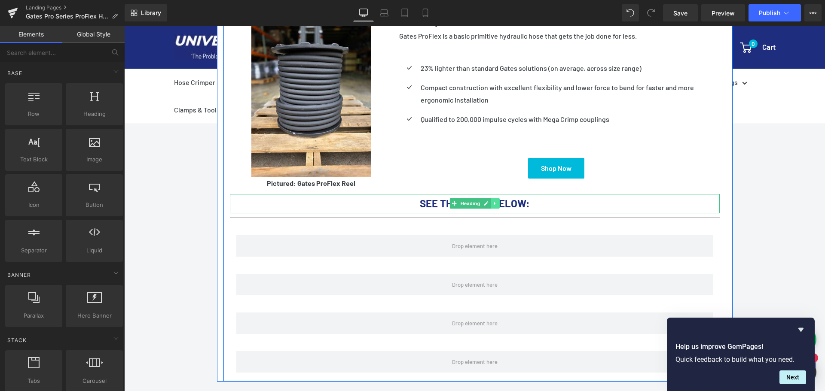
click at [495, 198] on link at bounding box center [495, 203] width 9 height 10
click at [489, 201] on icon at bounding box center [490, 203] width 5 height 5
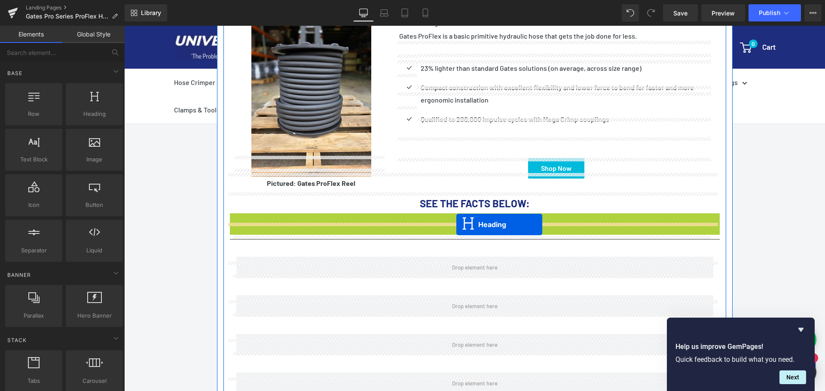
drag, startPoint x: 452, startPoint y: 200, endPoint x: 456, endPoint y: 225, distance: 25.4
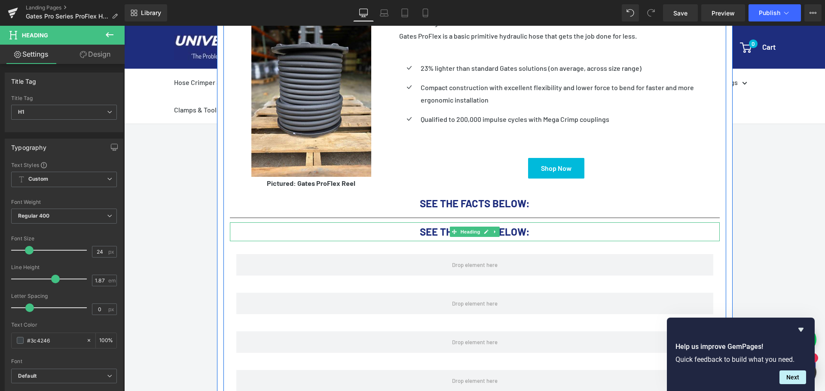
click at [521, 226] on font "SEE THE FACTS BELOW:" at bounding box center [475, 232] width 110 height 12
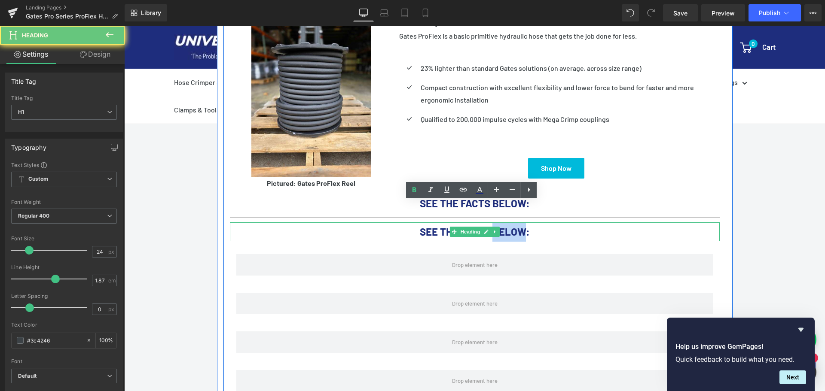
click at [521, 226] on font "SEE THE FACTS BELOW:" at bounding box center [475, 232] width 110 height 12
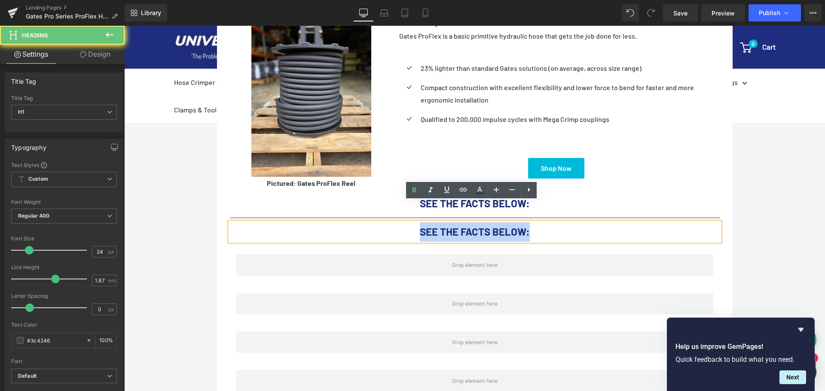
click at [521, 226] on font "SEE THE FACTS BELOW:" at bounding box center [475, 232] width 110 height 12
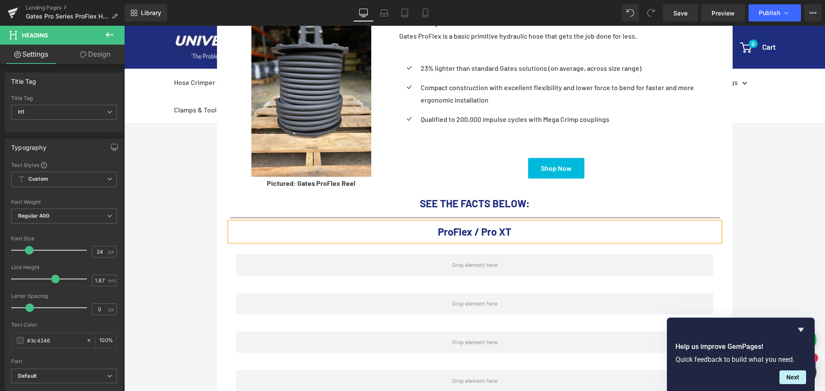
drag, startPoint x: 497, startPoint y: 210, endPoint x: 503, endPoint y: 209, distance: 6.5
click at [497, 226] on font "ProFlex / Pro XT" at bounding box center [474, 232] width 73 height 12
click at [548, 223] on h1 "ProFlex / ProXT" at bounding box center [475, 232] width 490 height 19
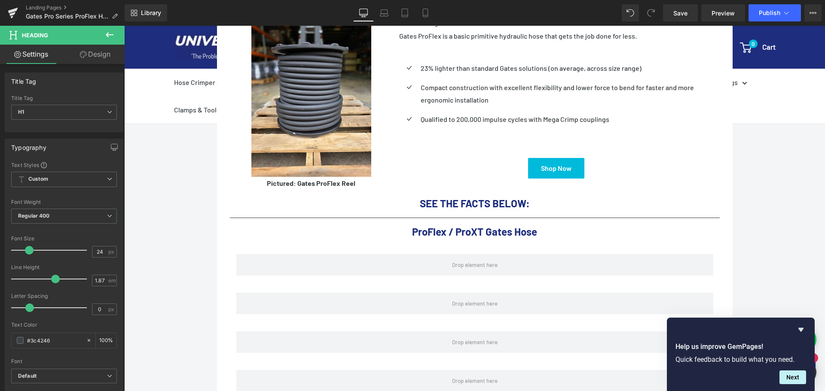
click at [109, 32] on icon at bounding box center [109, 35] width 10 height 10
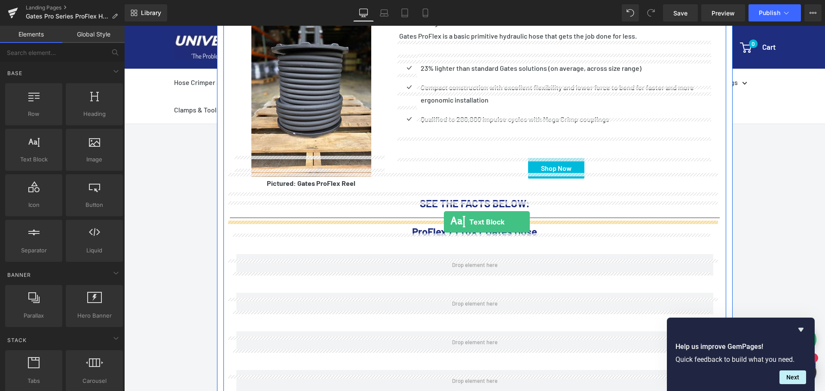
drag, startPoint x: 164, startPoint y: 177, endPoint x: 444, endPoint y: 222, distance: 283.6
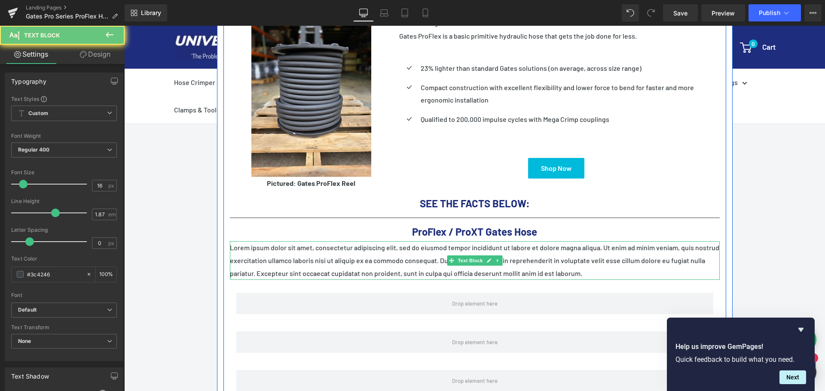
click at [561, 245] on p "Lorem ipsum dolor sit amet, consectetur adipiscing elit, sed do eiusmod tempor …" at bounding box center [475, 260] width 490 height 39
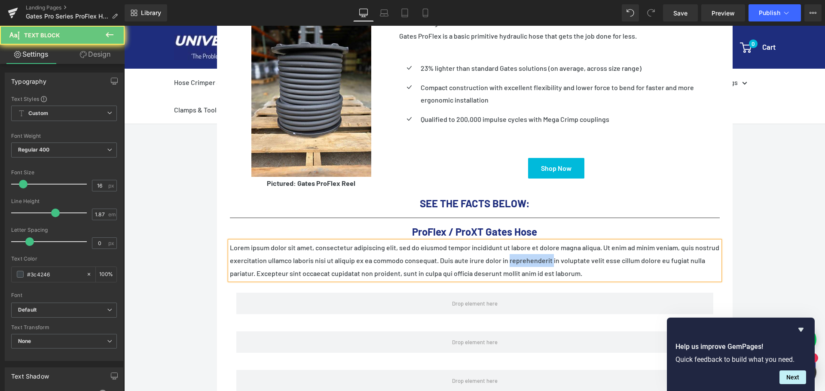
click at [561, 245] on p "Lorem ipsum dolor sit amet, consectetur adipiscing elit, sed do eiusmod tempor …" at bounding box center [475, 260] width 490 height 39
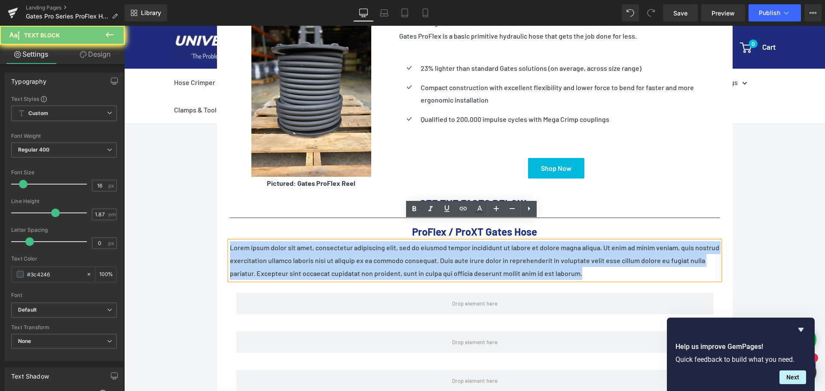
click at [561, 245] on p "Lorem ipsum dolor sit amet, consectetur adipiscing elit, sed do eiusmod tempor …" at bounding box center [475, 260] width 490 height 39
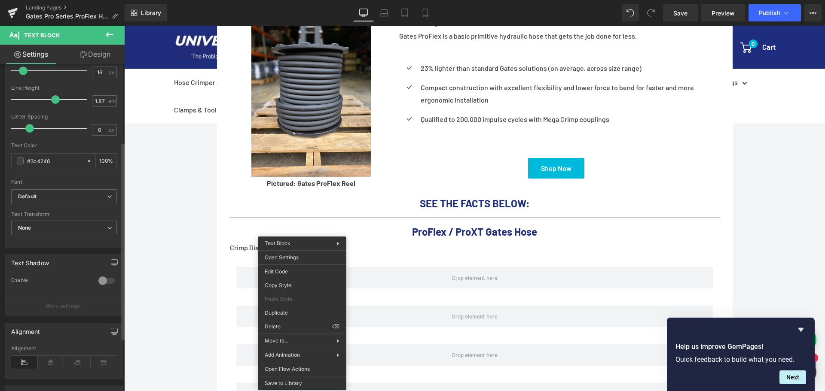
scroll to position [129, 0]
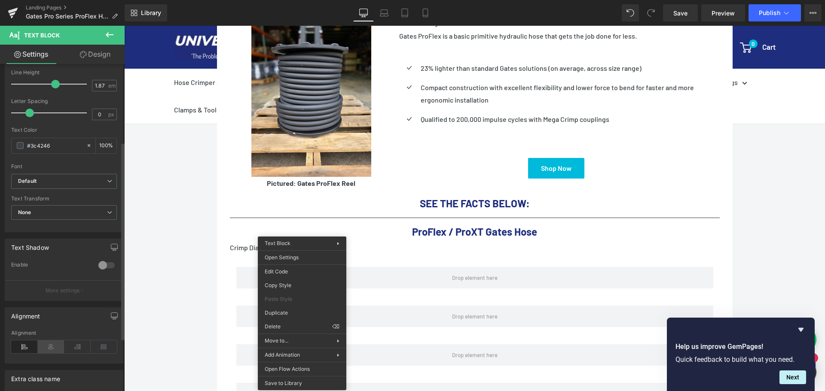
click at [52, 348] on icon at bounding box center [51, 347] width 27 height 13
click at [785, 205] on div "Call Us: (434) 392-9833 Button Email Us: Internethoseman@yahoo.com Button Reque…" at bounding box center [474, 243] width 701 height 833
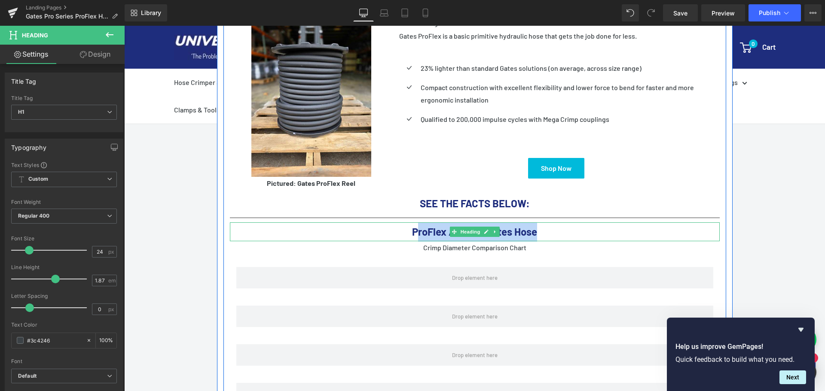
drag, startPoint x: 543, startPoint y: 211, endPoint x: 407, endPoint y: 207, distance: 136.2
click at [407, 223] on h1 "ProFlex / ProXT Gates Hose" at bounding box center [475, 232] width 490 height 19
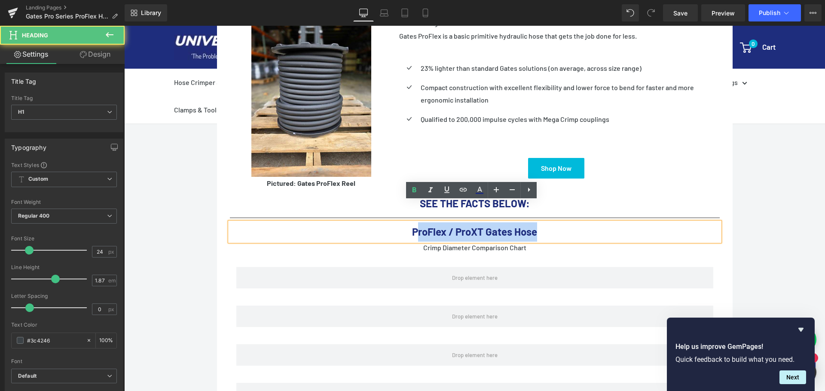
click at [486, 226] on font "ProFlex / ProXT Gates Hose" at bounding box center [474, 232] width 125 height 12
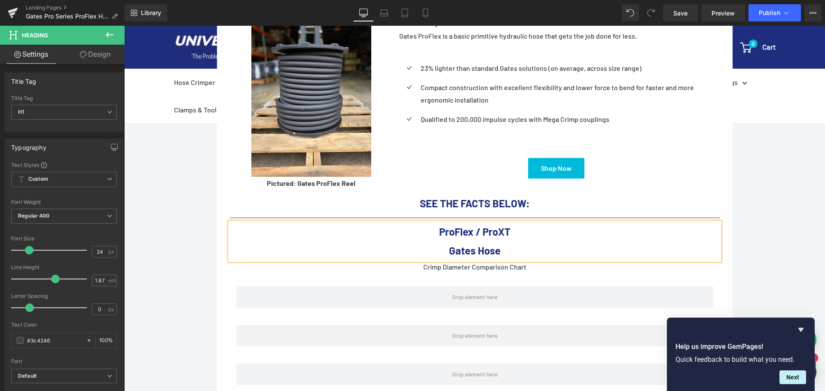
click at [781, 240] on div "Call Us: (434) 392-9833 Button Email Us: Internethoseman@yahoo.com Button Reque…" at bounding box center [474, 253] width 701 height 852
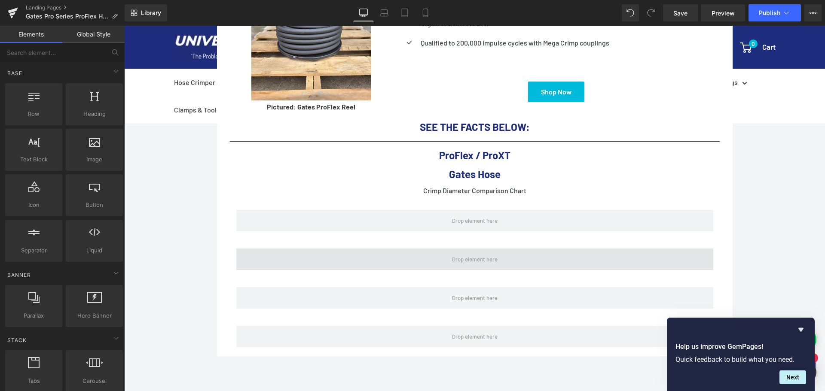
scroll to position [402, 0]
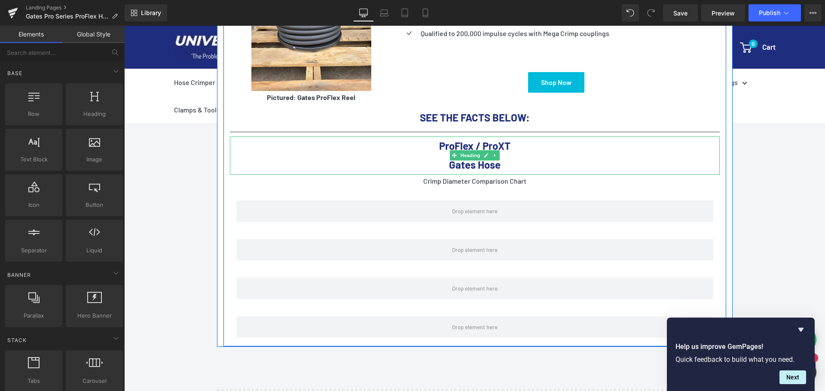
click at [494, 159] on font "Gates Hose" at bounding box center [475, 165] width 52 height 12
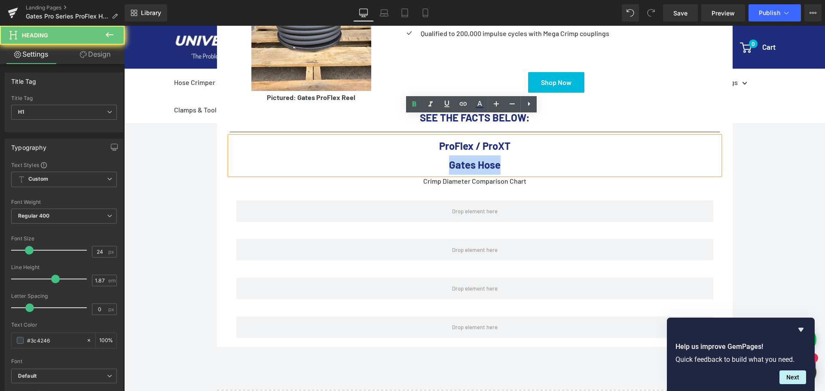
click at [494, 159] on font "Gates Hose" at bounding box center [475, 165] width 52 height 12
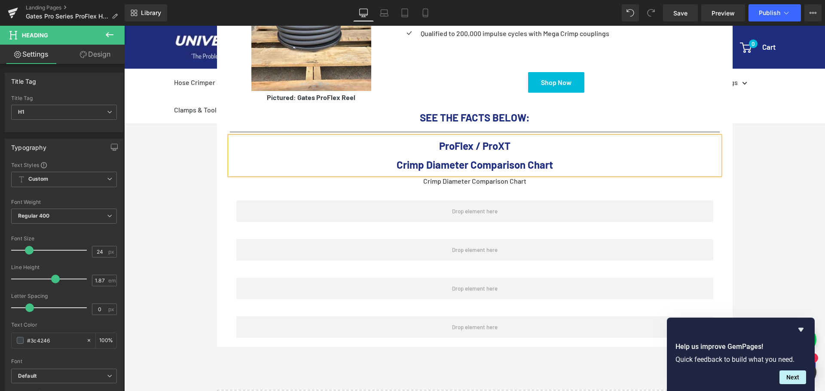
click at [527, 137] on h1 "ProFlex / ProXT" at bounding box center [475, 146] width 490 height 19
drag, startPoint x: 468, startPoint y: 125, endPoint x: 438, endPoint y: 120, distance: 30.5
click at [438, 140] on font "ProFlex / PROXT" at bounding box center [474, 146] width 75 height 12
click at [527, 175] on p "Crimp Diameter Comparison Chart" at bounding box center [475, 181] width 490 height 13
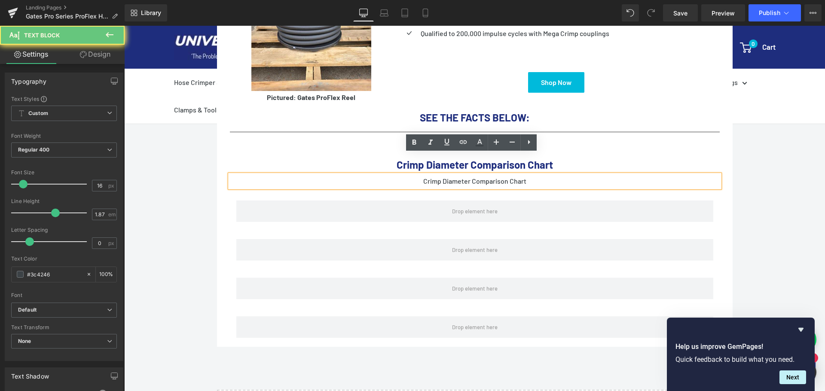
click at [527, 175] on p "Crimp Diameter Comparison Chart" at bounding box center [475, 181] width 490 height 13
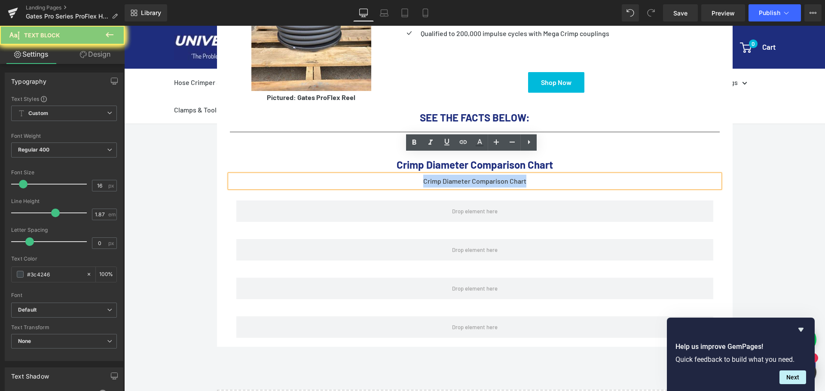
click at [527, 175] on p "Crimp Diameter Comparison Chart" at bounding box center [475, 181] width 490 height 13
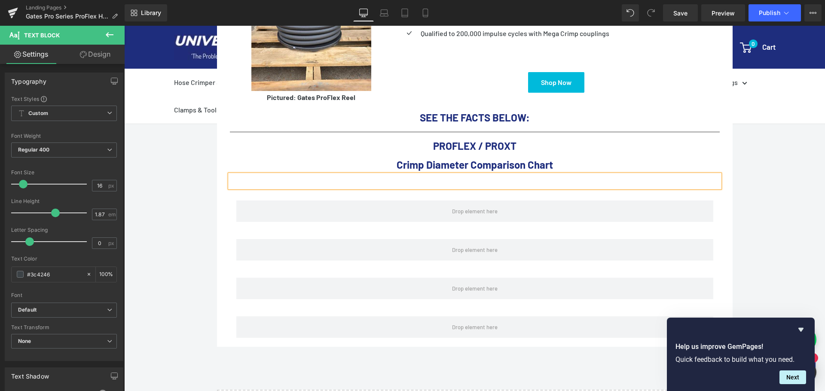
click at [759, 150] on div "Call Us: (434) 392-9833 Button Email Us: Internethoseman@yahoo.com Button Reque…" at bounding box center [474, 167] width 701 height 852
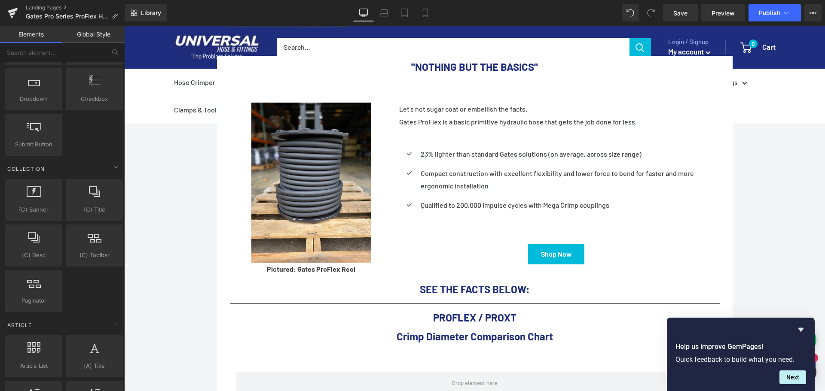
scroll to position [1332, 0]
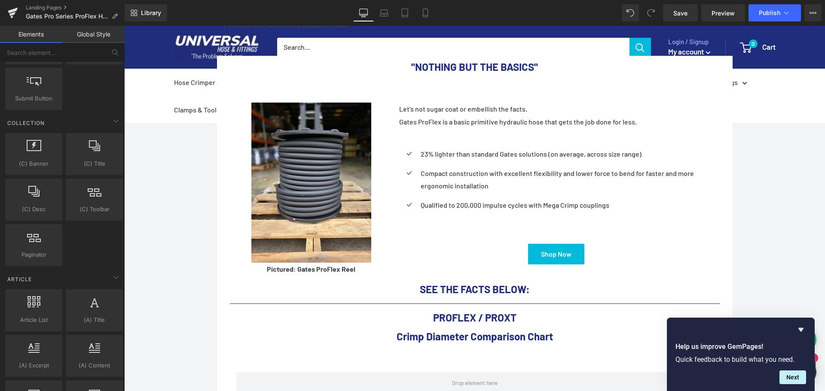
drag, startPoint x: 178, startPoint y: 241, endPoint x: 171, endPoint y: 273, distance: 32.7
click at [171, 273] on div "Call Us: (434) 392-9833 Button Email Us: Internethoseman@yahoo.com Button Reque…" at bounding box center [474, 339] width 701 height 852
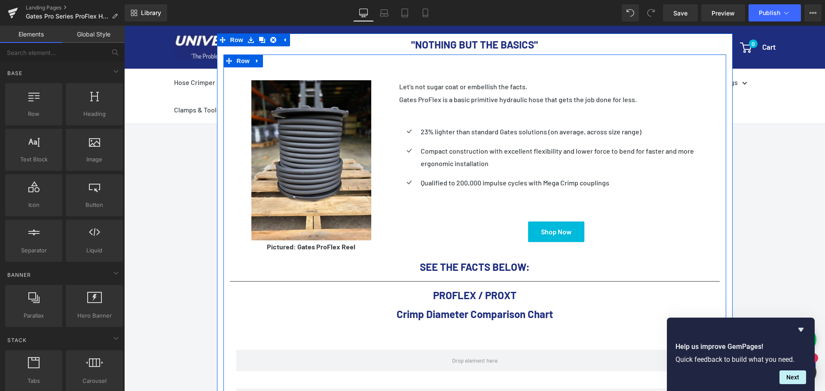
scroll to position [273, 0]
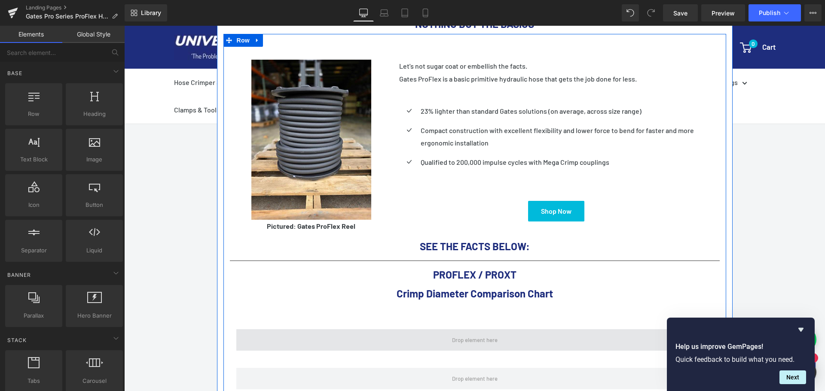
click at [424, 330] on span at bounding box center [474, 340] width 477 height 21
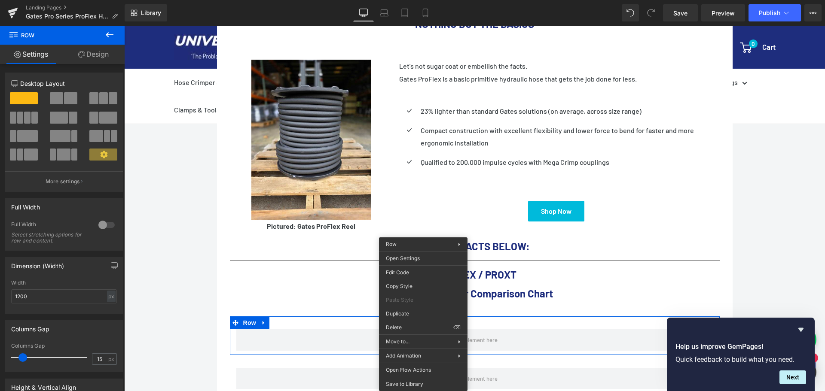
click at [109, 32] on icon at bounding box center [109, 35] width 10 height 10
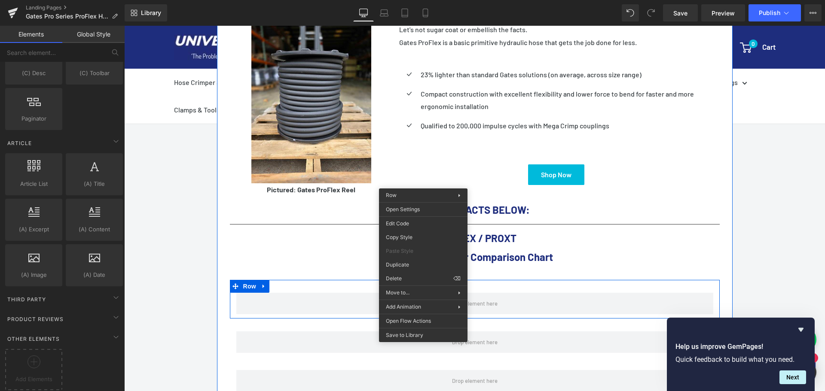
scroll to position [402, 0]
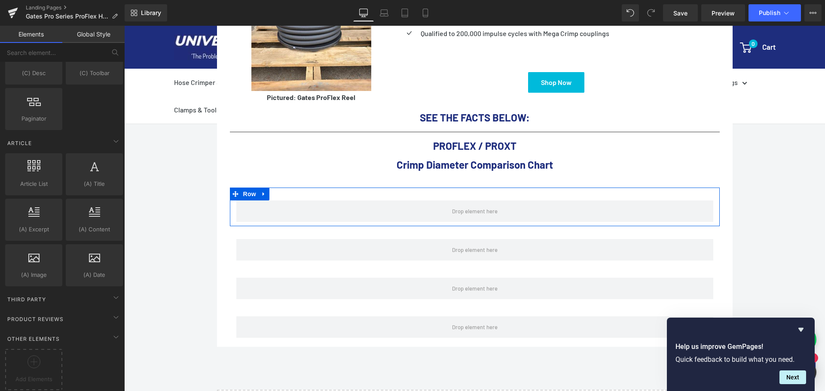
click at [785, 176] on div "Call Us: (434) 392-9833 Button Email Us: Internethoseman@yahoo.com Button Reque…" at bounding box center [474, 167] width 701 height 852
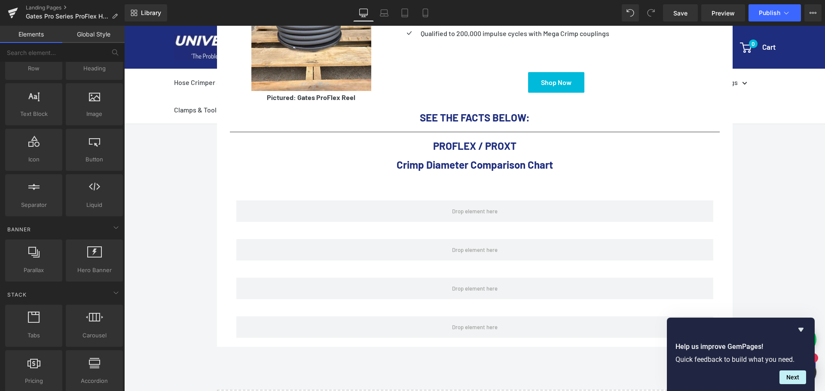
scroll to position [0, 0]
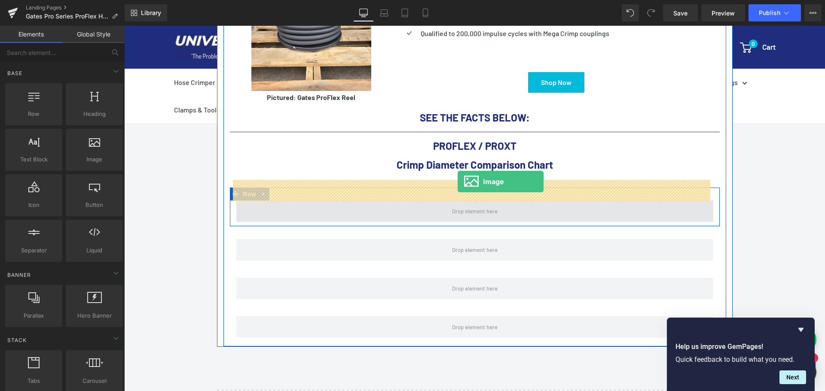
drag, startPoint x: 219, startPoint y: 175, endPoint x: 458, endPoint y: 182, distance: 238.5
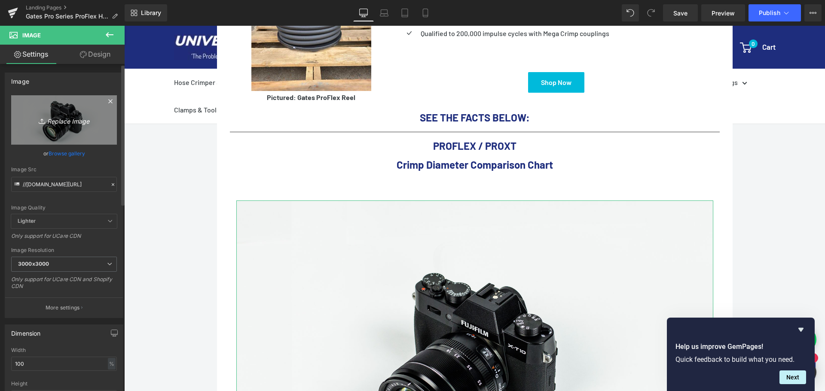
click at [73, 119] on icon "Replace Image" at bounding box center [64, 120] width 69 height 11
type input "C:\fakepath\Screenshot 2025-09-25 121238.png"
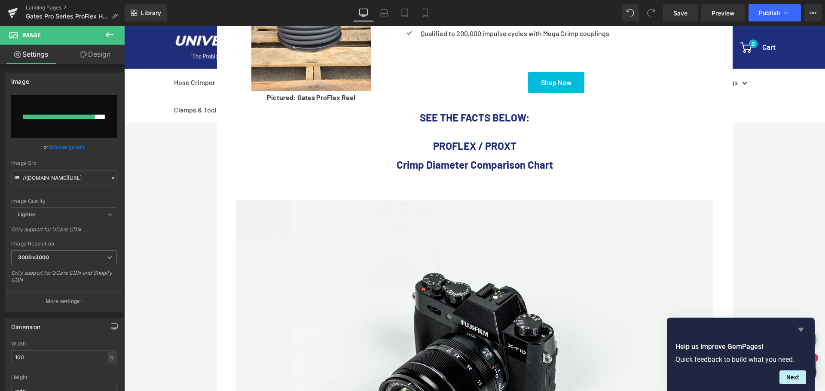
click at [798, 327] on icon "Hide survey" at bounding box center [801, 330] width 10 height 10
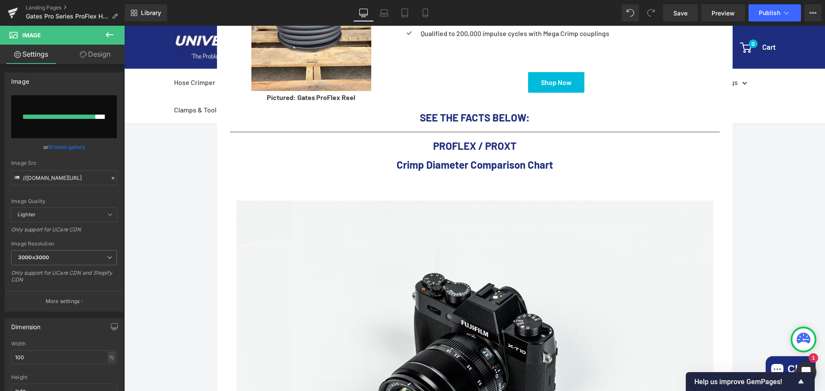
drag, startPoint x: 781, startPoint y: 217, endPoint x: 195, endPoint y: 209, distance: 586.5
click at [774, 217] on div "Call Us: (434) 392-9833 Button Email Us: Internethoseman@yahoo.com Button Reque…" at bounding box center [474, 314] width 701 height 1147
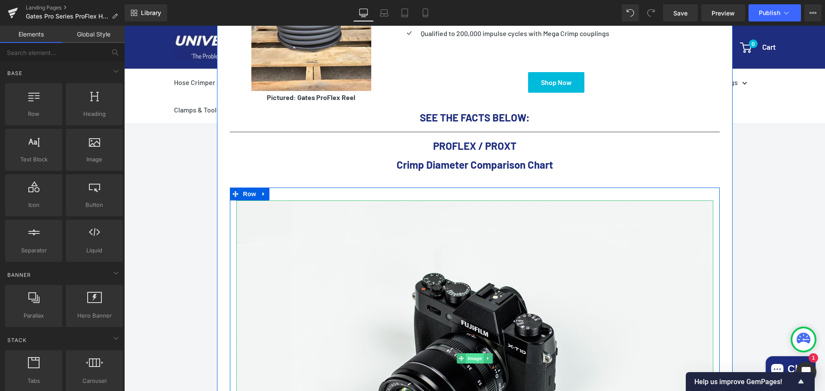
click at [469, 354] on span "Image" at bounding box center [475, 359] width 18 height 10
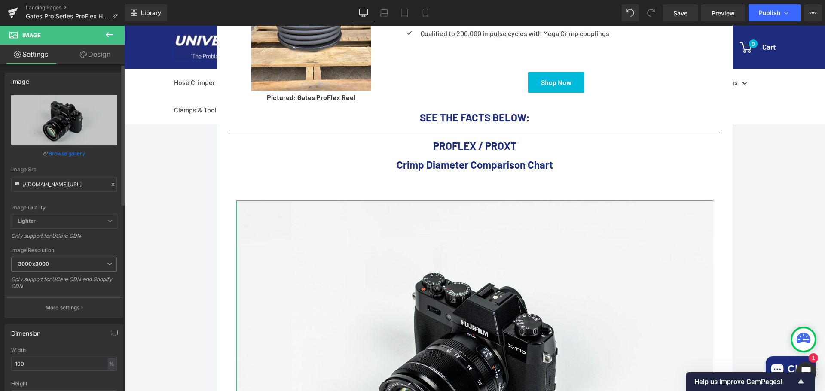
click at [73, 150] on link "Browse gallery" at bounding box center [67, 153] width 37 height 15
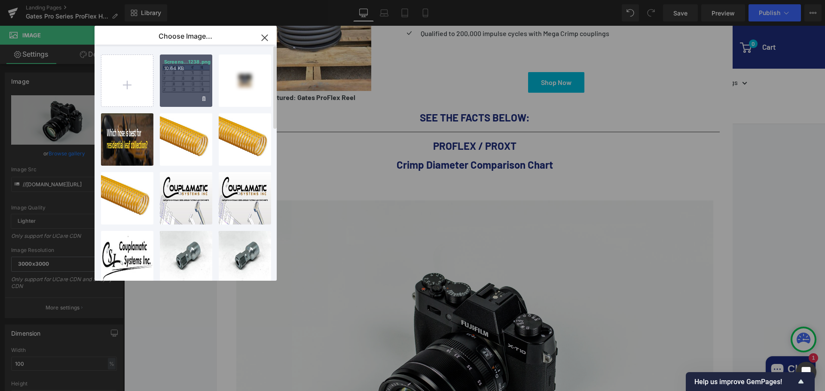
click at [187, 86] on div "Screens...1238.png 10.64 KB" at bounding box center [186, 81] width 52 height 52
type input "https://ucarecdn.com/df3b071c-1d18-4862-bd56-52a444f3f06d/-/format/auto/-/previ…"
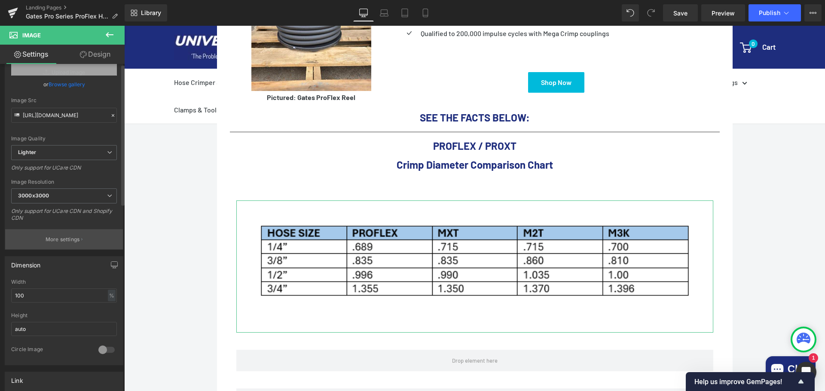
scroll to position [129, 0]
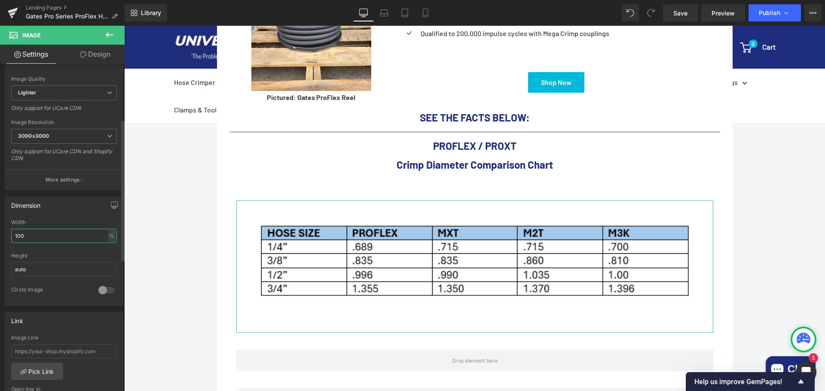
drag, startPoint x: 33, startPoint y: 236, endPoint x: 4, endPoint y: 235, distance: 29.2
click at [4, 235] on div "Dimension 100% Width 100 % % px auto Height auto 0 Circle Image" at bounding box center [64, 248] width 128 height 116
click at [108, 237] on div "%" at bounding box center [112, 236] width 8 height 12
click at [106, 261] on li "px" at bounding box center [111, 262] width 11 height 12
click at [0, 230] on div "Dimension 1110px Width 1110 px % px auto Height auto 0 Circle Image" at bounding box center [64, 248] width 128 height 116
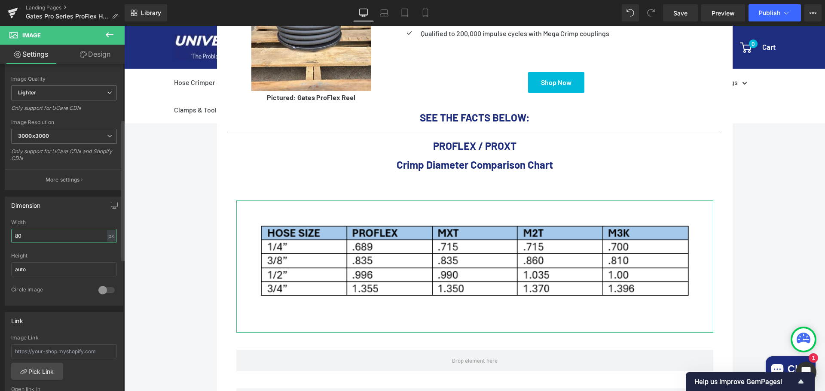
type input "800"
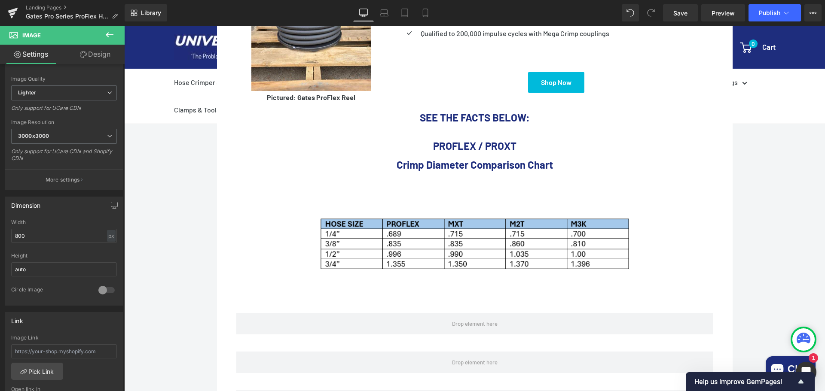
click at [762, 197] on div "Call Us: (434) 392-9833 Button Email Us: Internethoseman@yahoo.com Button Reque…" at bounding box center [474, 204] width 701 height 926
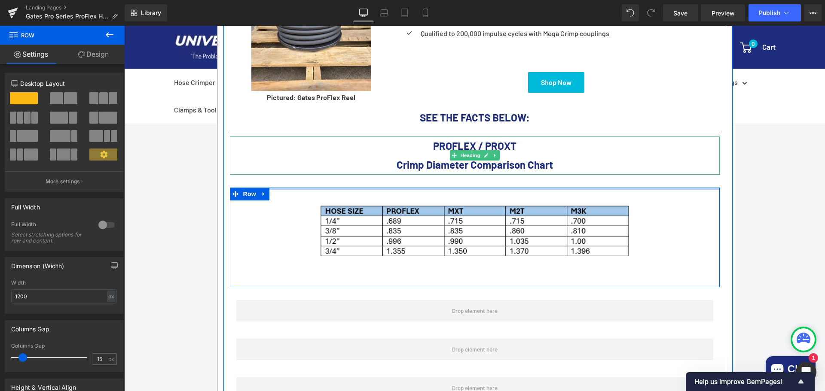
drag, startPoint x: 496, startPoint y: 169, endPoint x: 500, endPoint y: 131, distance: 37.6
click at [500, 131] on div "Image Pictured: Gates ProFlex Reel Text Block Let's not sugar coat or embellish…" at bounding box center [474, 160] width 503 height 485
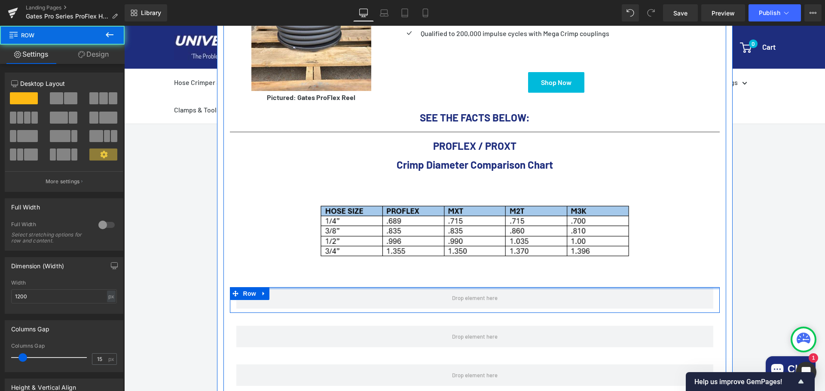
drag, startPoint x: 498, startPoint y: 266, endPoint x: 784, endPoint y: 196, distance: 294.2
click at [498, 226] on div "Image Pictured: Gates ProFlex Reel Text Block Let's not sugar coat or embellish…" at bounding box center [474, 154] width 503 height 473
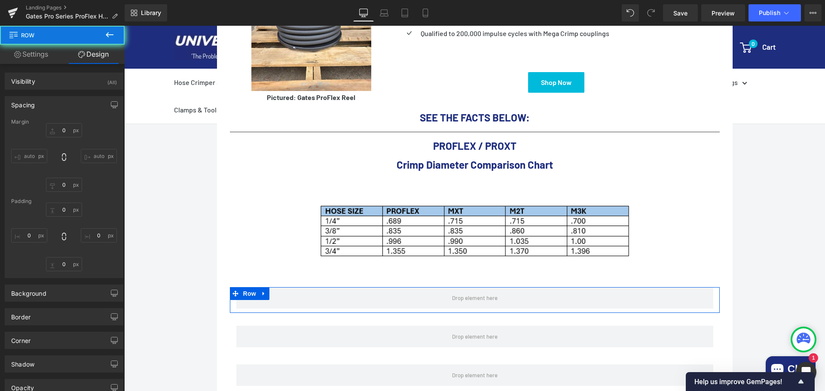
click at [784, 196] on div "Call Us: (434) 392-9833 Button Email Us: Internethoseman@yahoo.com Button Reque…" at bounding box center [474, 191] width 701 height 900
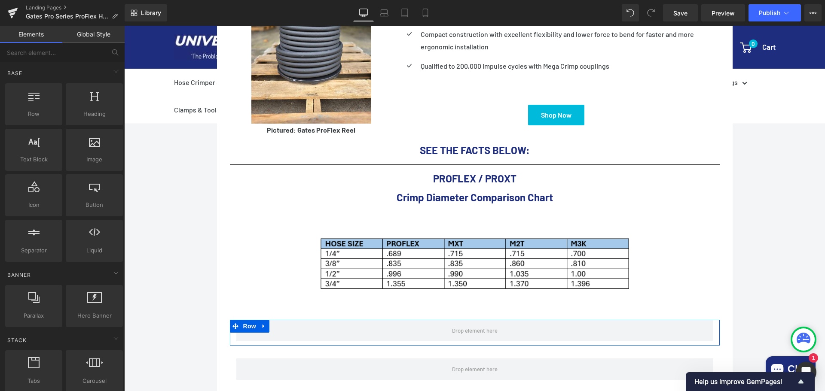
scroll to position [402, 0]
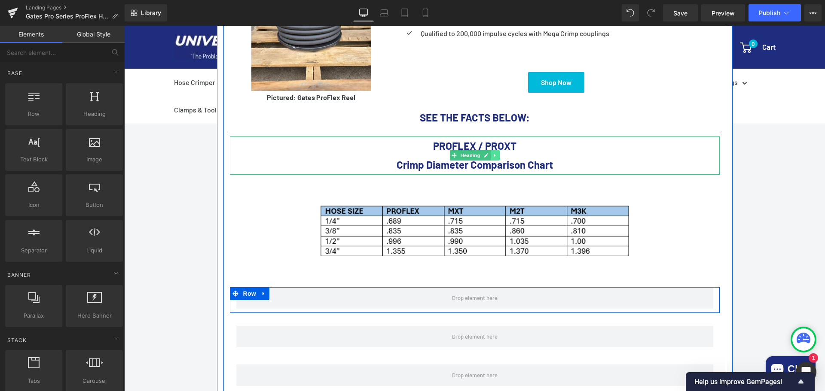
click at [495, 150] on link at bounding box center [495, 155] width 9 height 10
click at [487, 150] on link at bounding box center [490, 155] width 9 height 10
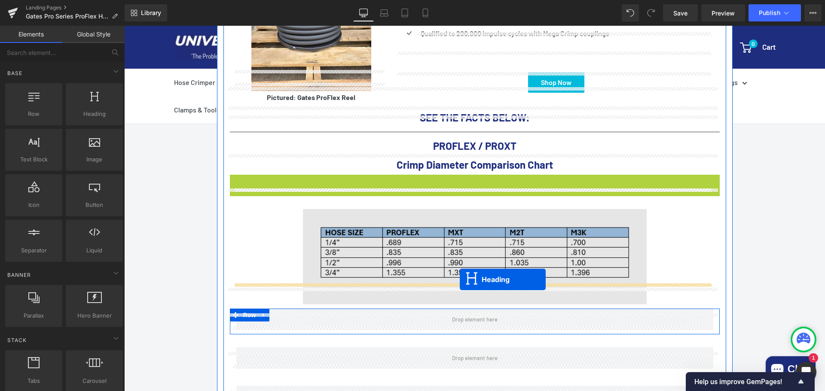
drag, startPoint x: 449, startPoint y: 175, endPoint x: 460, endPoint y: 280, distance: 104.9
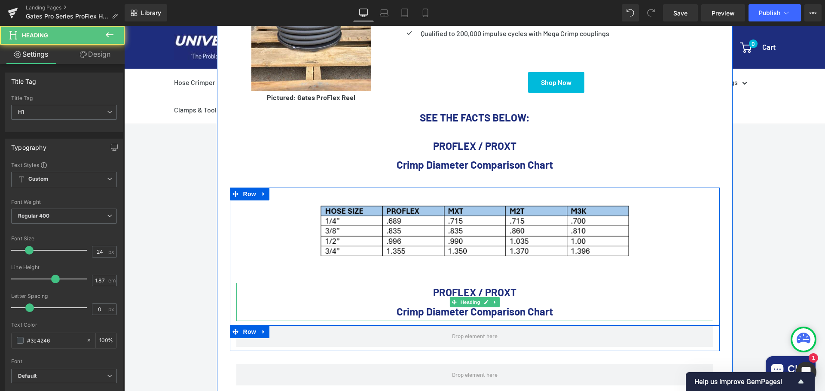
click at [557, 302] on h1 "Crimp Diameter Comparison Chart" at bounding box center [474, 311] width 477 height 19
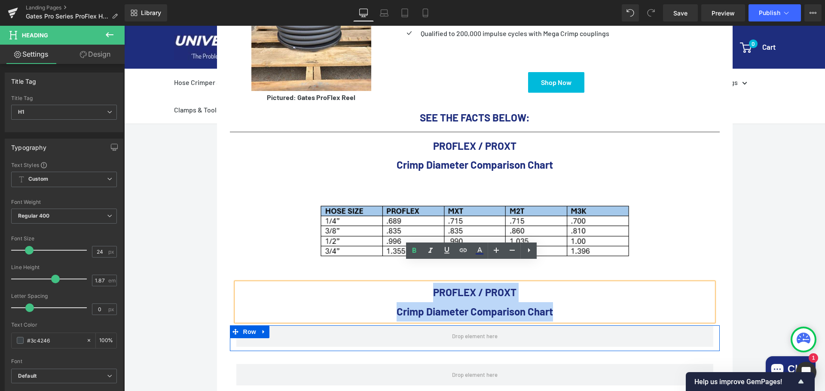
drag, startPoint x: 561, startPoint y: 290, endPoint x: 427, endPoint y: 269, distance: 136.2
click at [427, 283] on div "PROFLEX / PROXT Crimp Diameter Comparison Chart" at bounding box center [474, 302] width 477 height 39
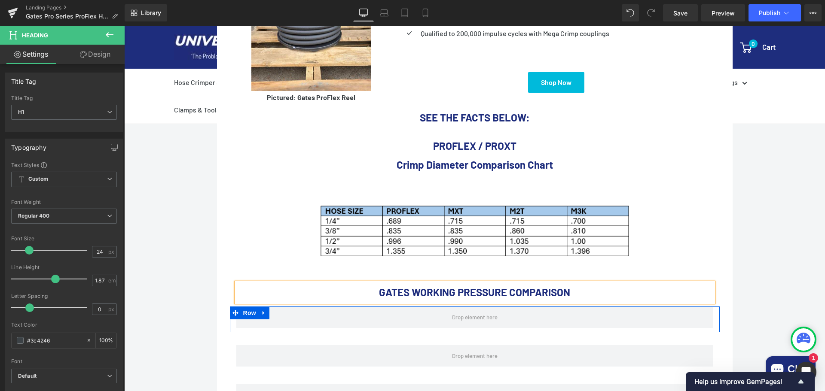
click at [770, 236] on div "Call Us: (434) 392-9833 Button Email Us: Internethoseman@yahoo.com Button Reque…" at bounding box center [474, 200] width 701 height 919
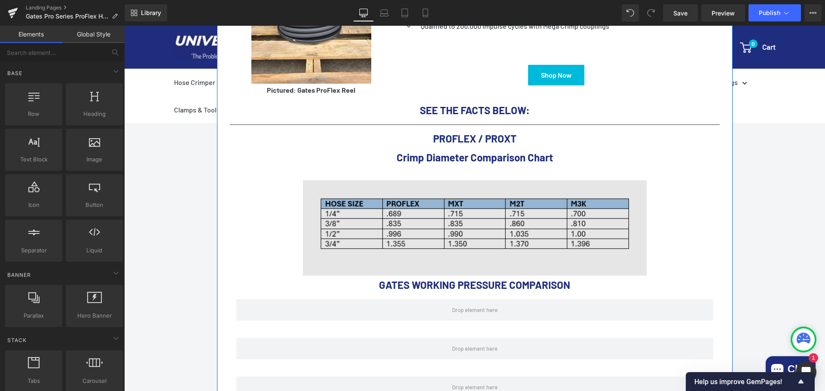
scroll to position [488, 0]
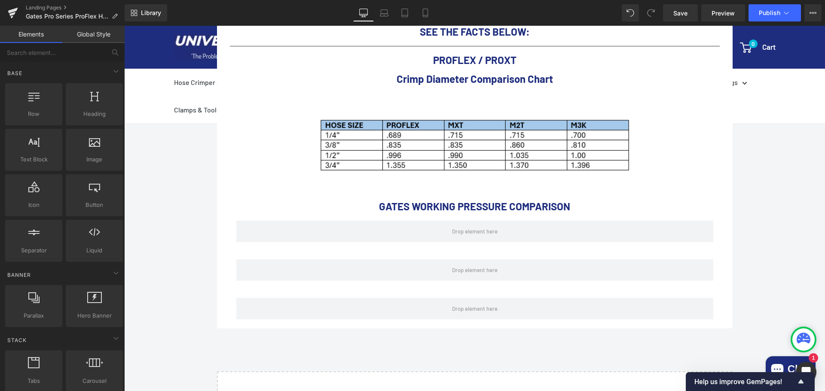
click at [783, 149] on div "Call Us: (434) 392-9833 Button Email Us: Internethoseman@yahoo.com Button Reque…" at bounding box center [474, 114] width 701 height 919
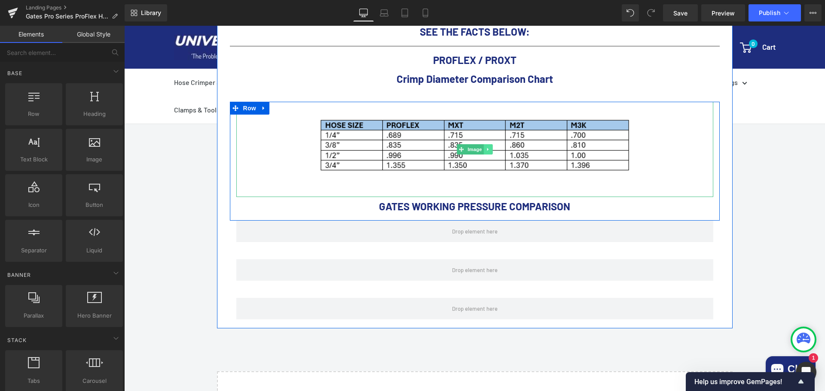
click at [488, 144] on link at bounding box center [487, 149] width 9 height 10
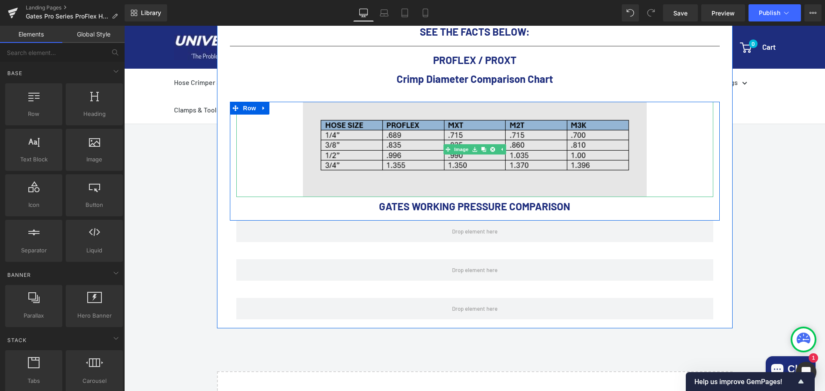
drag, startPoint x: 481, startPoint y: 130, endPoint x: 480, endPoint y: 136, distance: 6.0
click at [481, 147] on icon at bounding box center [483, 149] width 5 height 5
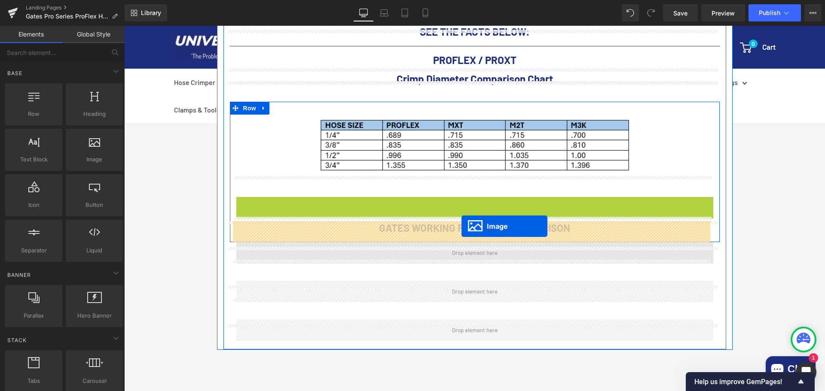
drag, startPoint x: 457, startPoint y: 224, endPoint x: 461, endPoint y: 226, distance: 4.8
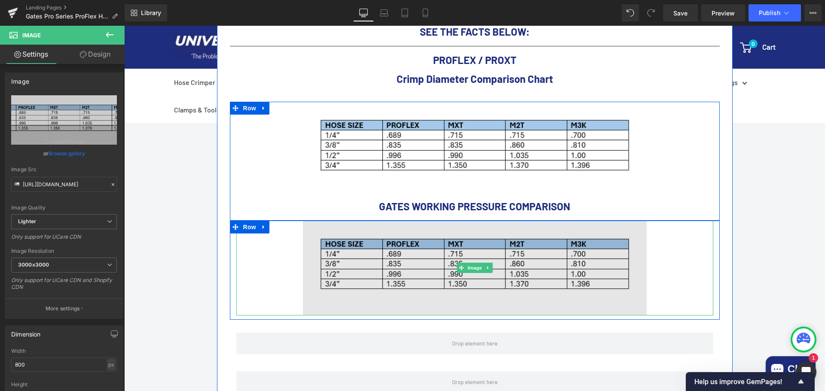
drag, startPoint x: 476, startPoint y: 244, endPoint x: 419, endPoint y: 228, distance: 59.5
click at [476, 263] on span "Image" at bounding box center [475, 268] width 18 height 10
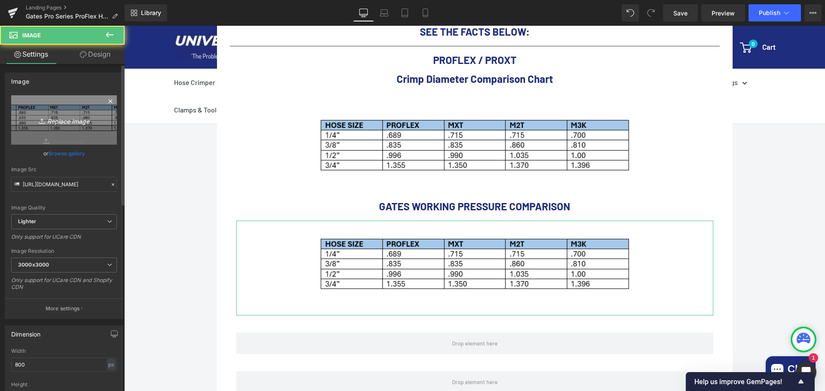
click at [66, 122] on icon "Replace Image" at bounding box center [64, 120] width 69 height 11
type input "C:\fakepath\Screenshot 2025-09-25 121619.png"
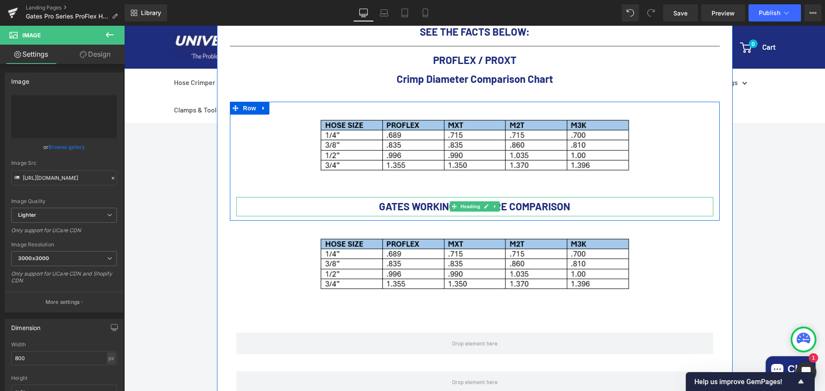
type input "https://ucarecdn.com/2c14f77f-c45c-46ac-8540-289a351cca9c/-/format/auto/-/previ…"
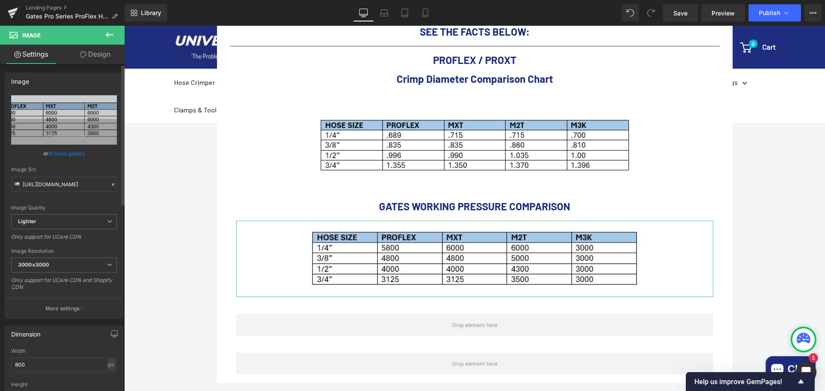
click at [61, 152] on link "Browse gallery" at bounding box center [67, 153] width 37 height 15
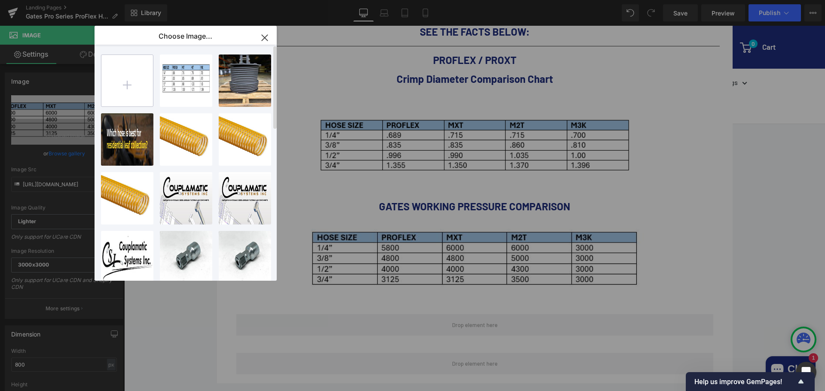
click at [131, 88] on input "file" at bounding box center [127, 81] width 52 height 52
type input "C:\fakepath\Screenshot 2025-09-25 121619.png"
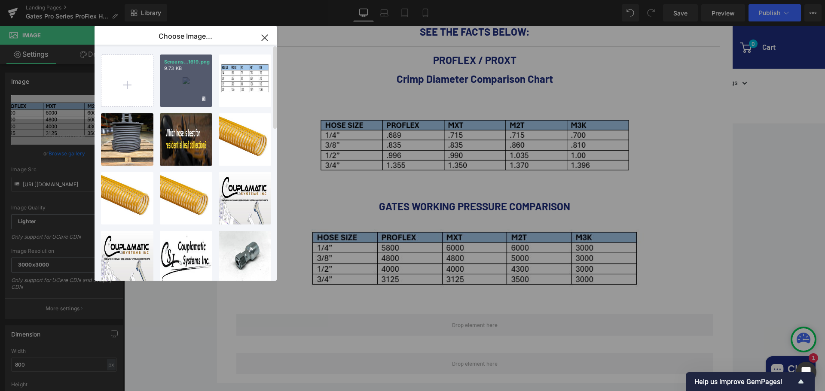
click at [198, 77] on div "Screens...1619.png 9.73 KB" at bounding box center [186, 81] width 52 height 52
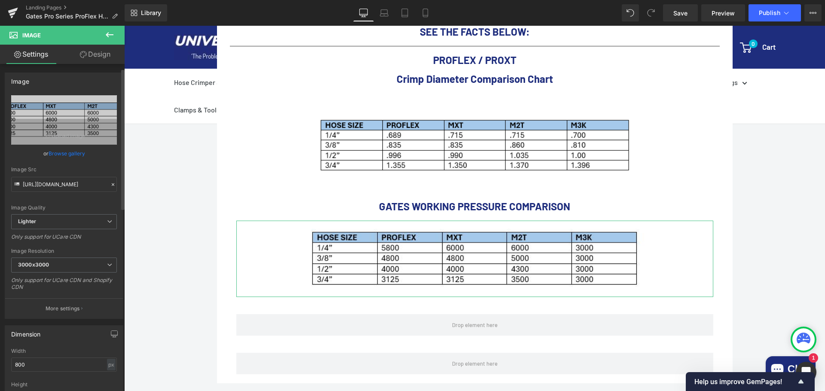
scroll to position [43, 0]
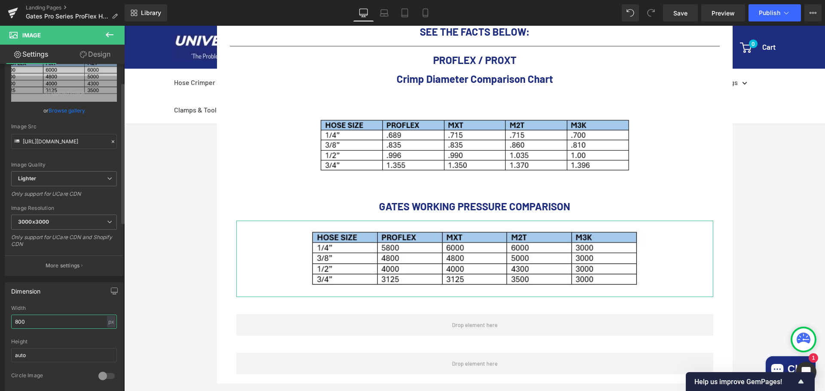
click at [58, 322] on input "800" at bounding box center [64, 322] width 106 height 14
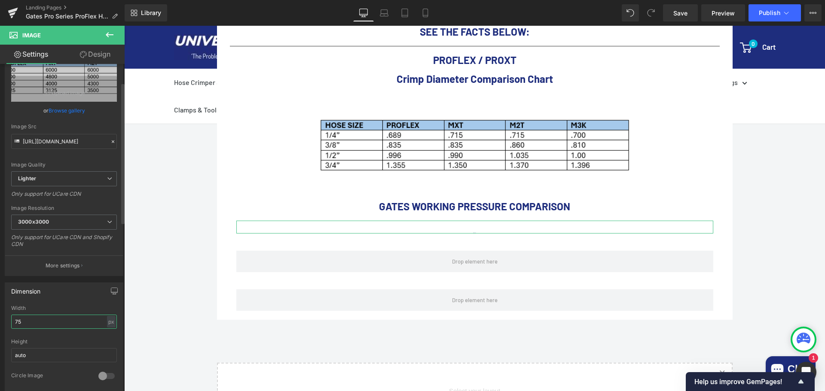
type input "750"
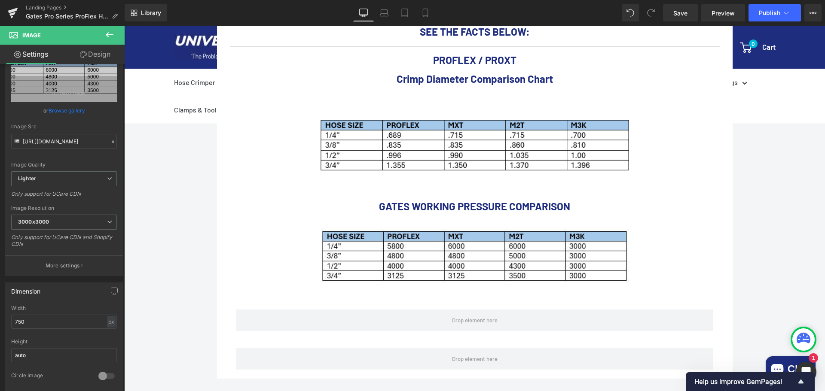
click at [772, 203] on div "Call Us: (434) 392-9833 Button Email Us: Internethoseman@yahoo.com Button Reque…" at bounding box center [474, 140] width 701 height 970
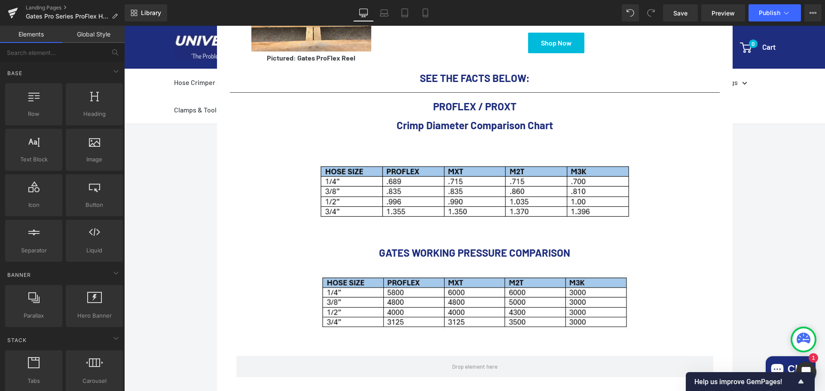
scroll to position [445, 0]
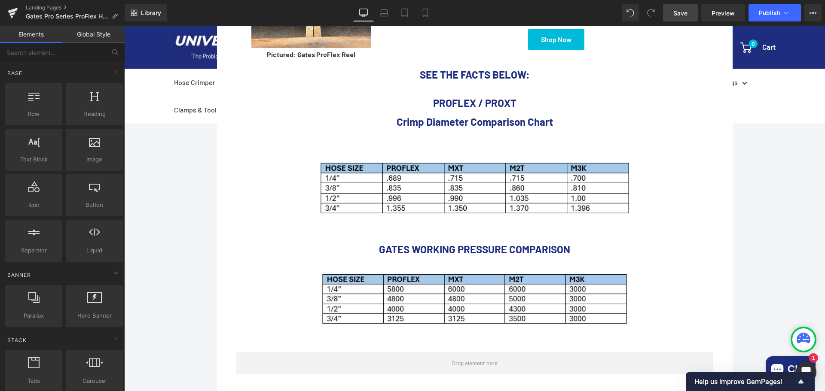
click at [682, 14] on span "Save" at bounding box center [680, 13] width 14 height 9
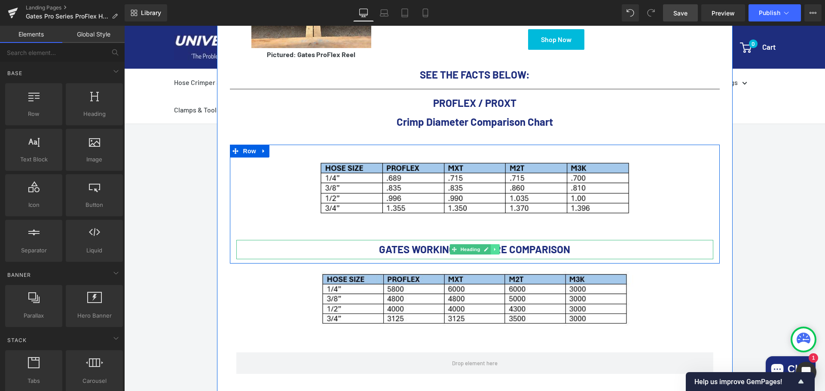
click at [496, 244] on link at bounding box center [495, 249] width 9 height 10
click at [488, 247] on icon at bounding box center [490, 249] width 5 height 5
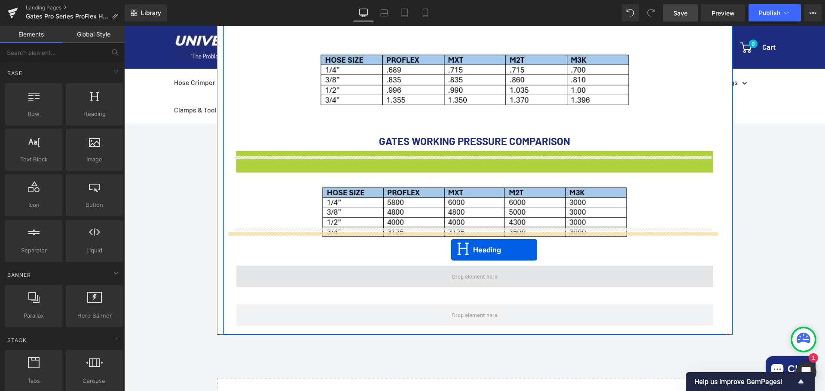
scroll to position [574, 0]
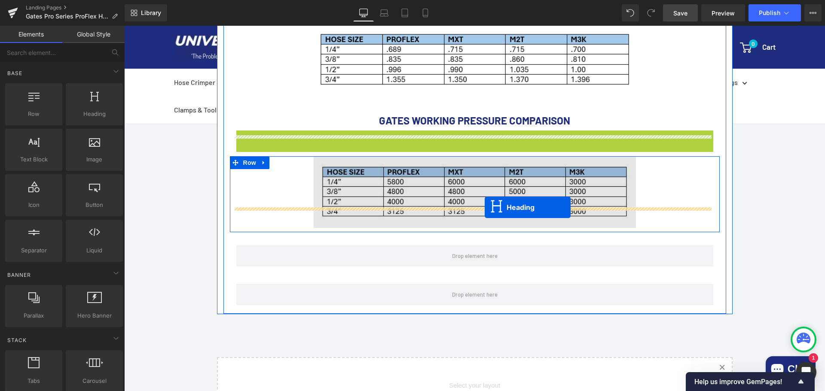
drag, startPoint x: 451, startPoint y: 247, endPoint x: 485, endPoint y: 207, distance: 52.1
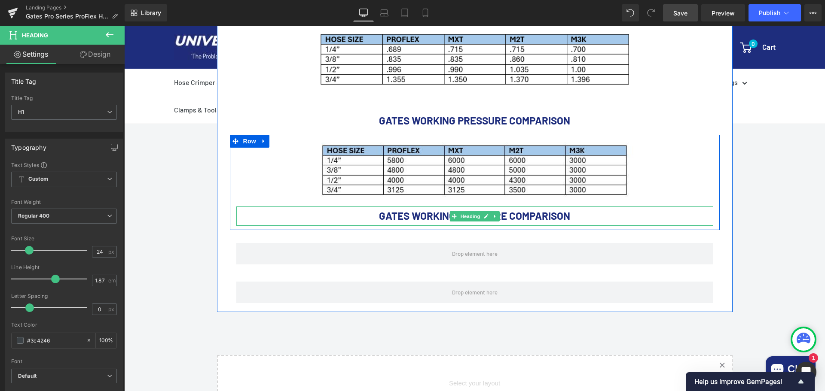
click at [553, 210] on b "GATES WORKING PRESSURE COMPARISON" at bounding box center [474, 216] width 191 height 12
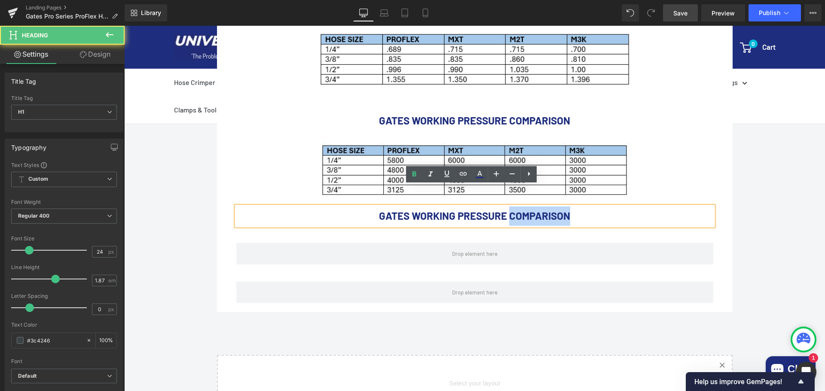
click at [553, 210] on b "GATES WORKING PRESSURE COMPARISON" at bounding box center [474, 216] width 191 height 12
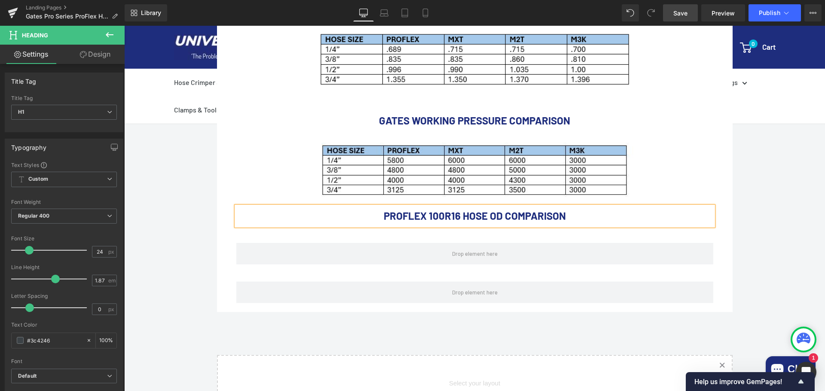
click at [801, 214] on div "Call Us: (434) 392-9833 Button Email Us: Internethoseman@yahoo.com Button Reque…" at bounding box center [474, 63] width 701 height 989
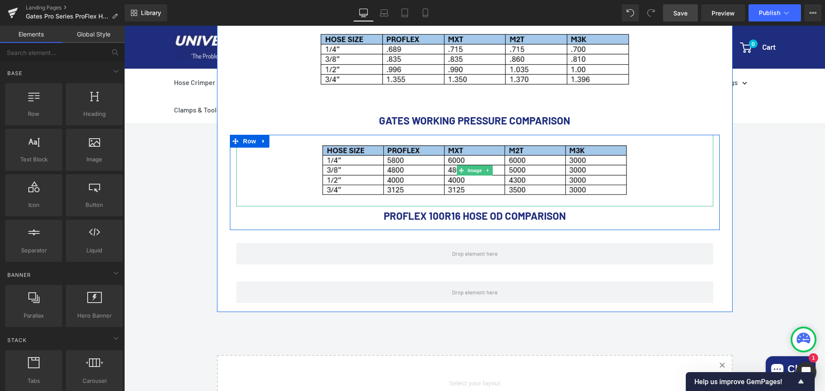
click at [487, 169] on icon at bounding box center [487, 170] width 1 height 3
click at [481, 168] on icon at bounding box center [483, 170] width 5 height 5
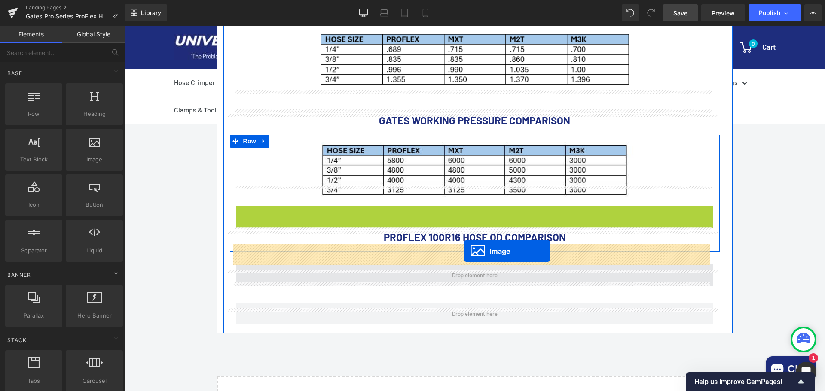
drag, startPoint x: 458, startPoint y: 219, endPoint x: 464, endPoint y: 251, distance: 32.7
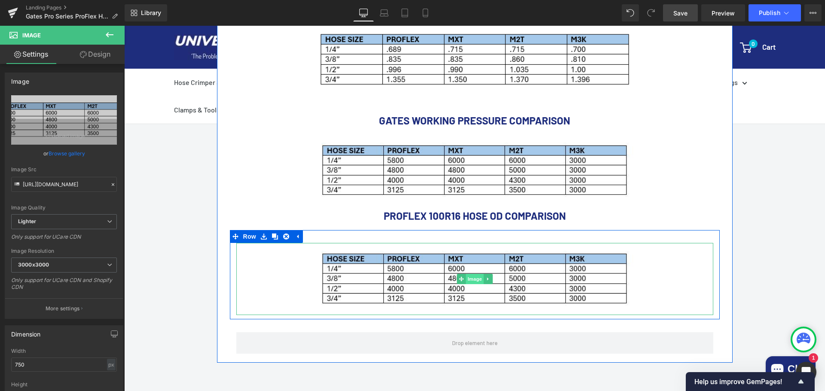
click at [473, 274] on span "Image" at bounding box center [475, 279] width 18 height 10
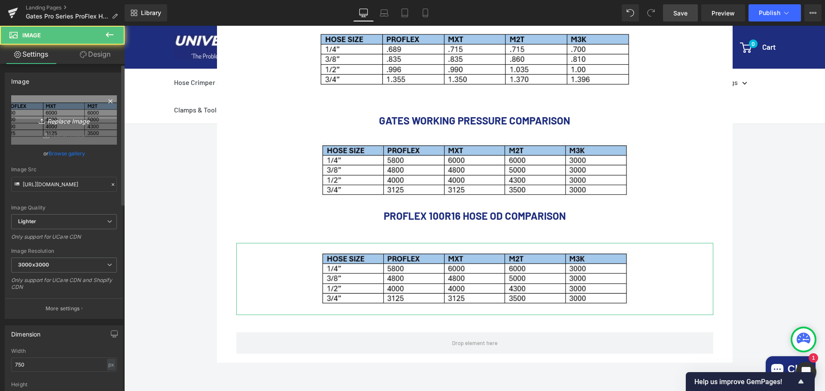
click at [61, 122] on icon "Replace Image" at bounding box center [64, 120] width 69 height 11
type input "C:\fakepath\Screenshot 2025-09-25 122020.png"
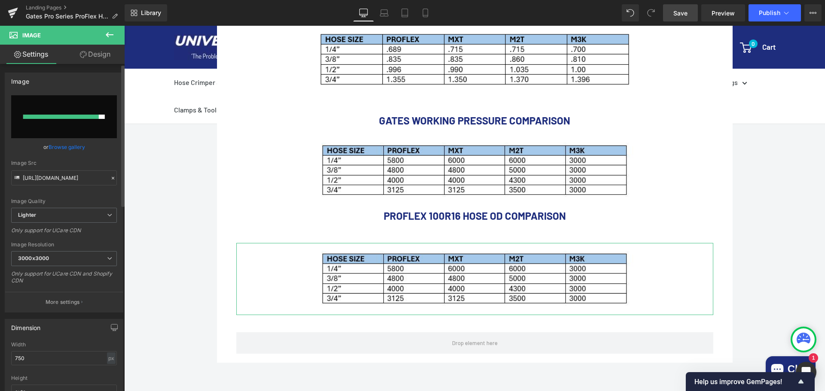
click at [64, 146] on link "Browse gallery" at bounding box center [67, 147] width 37 height 15
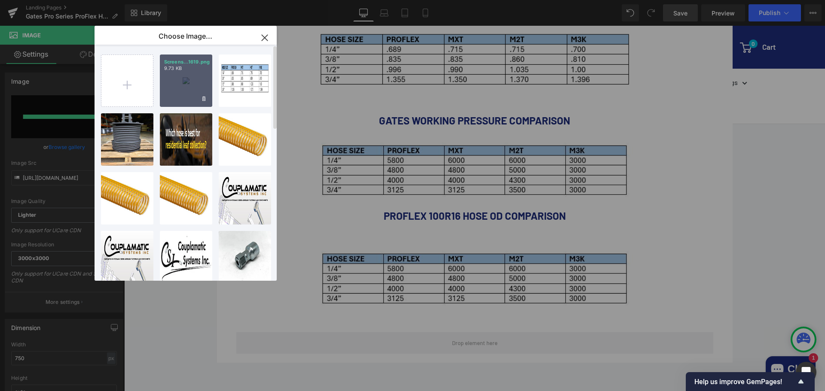
click at [188, 80] on div "Screens...1619.png 9.73 KB" at bounding box center [186, 81] width 52 height 52
type input "https://ucarecdn.com/cdd1f073-0832-4d1f-8f28-08c1648b51c8/-/format/auto/-/previ…"
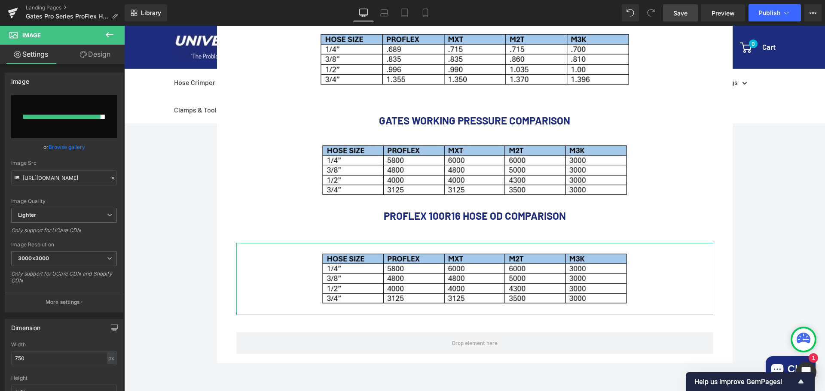
click at [56, 149] on link "Browse gallery" at bounding box center [67, 147] width 37 height 15
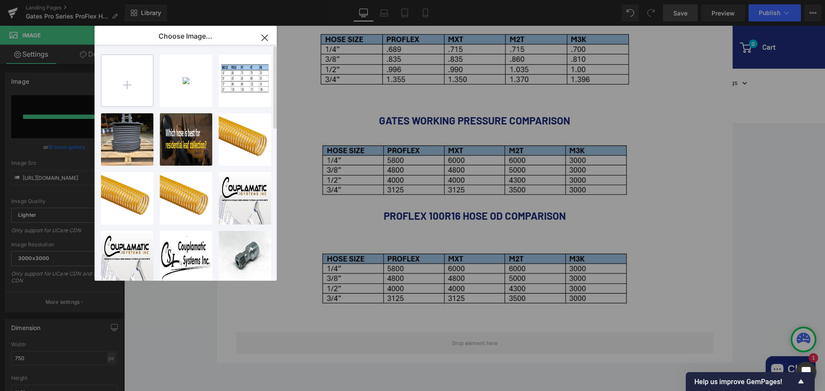
click at [125, 89] on input "file" at bounding box center [127, 81] width 52 height 52
type input "C:\fakepath\Screenshot 2025-09-25 122020.png"
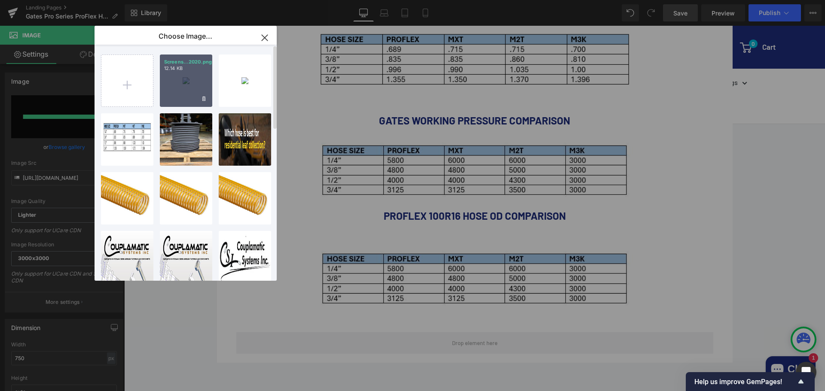
click at [181, 71] on p "12.14 KB" at bounding box center [186, 68] width 44 height 6
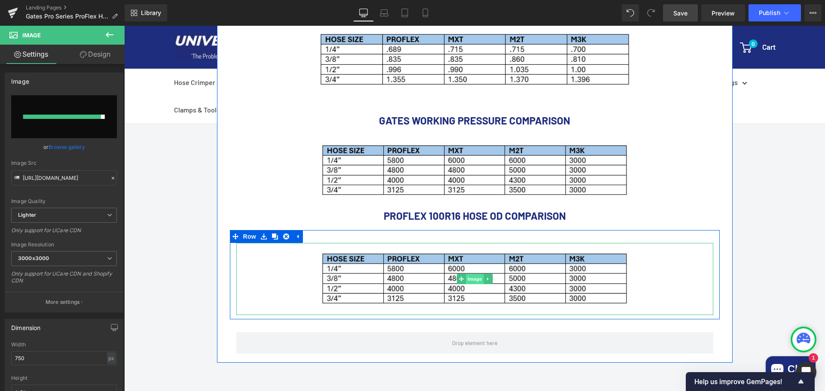
click at [466, 274] on span "Image" at bounding box center [475, 279] width 18 height 10
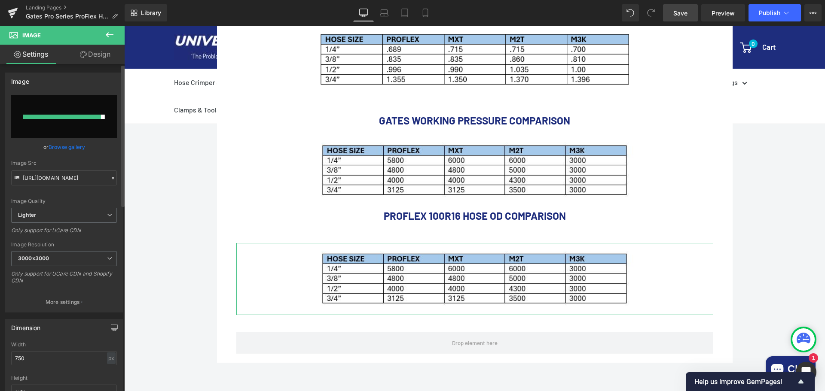
click at [63, 145] on link "Browse gallery" at bounding box center [67, 147] width 37 height 15
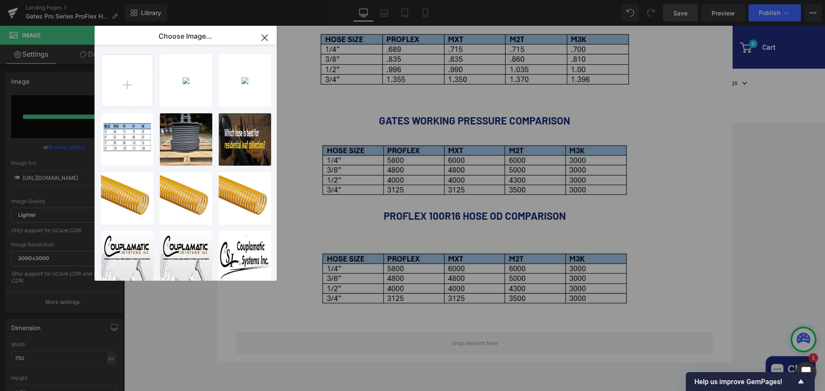
click at [73, 0] on div "Image You are previewing how the will restyle your page. You can not edit Eleme…" at bounding box center [412, 0] width 825 height 0
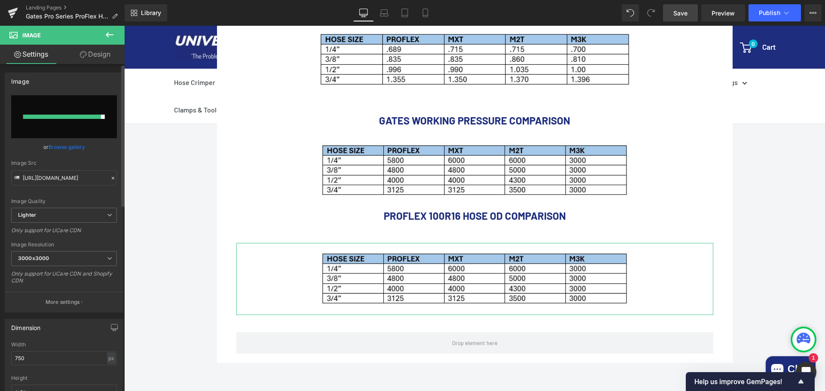
click at [74, 149] on link "Browse gallery" at bounding box center [67, 147] width 37 height 15
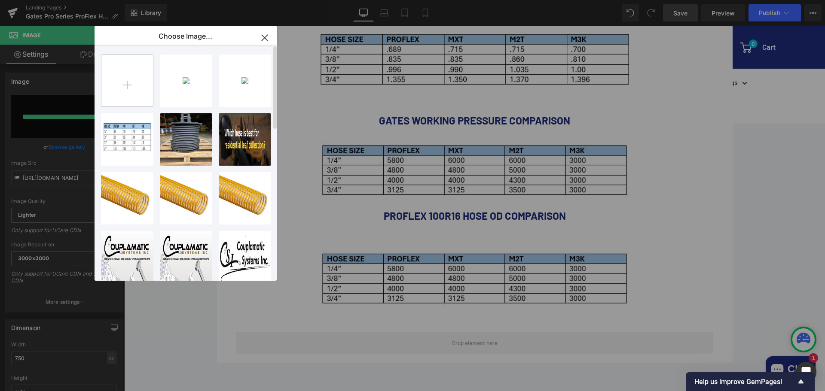
click at [141, 89] on input "file" at bounding box center [127, 81] width 52 height 52
type input "C:\fakepath\Screenshot 2025-09-25 122020.png"
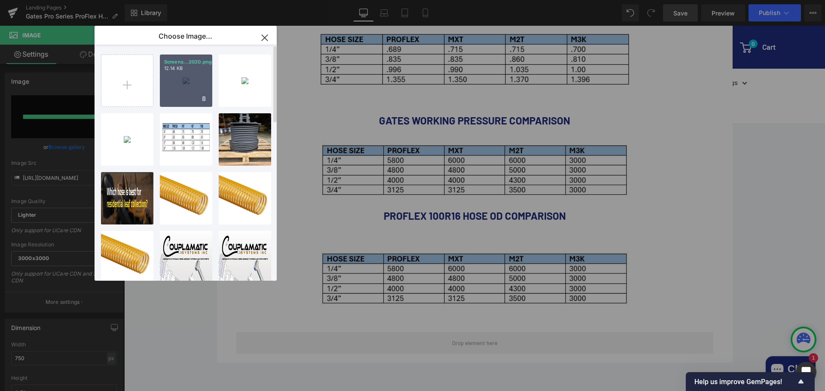
click at [189, 72] on div "Screens...2020.png 12.14 KB" at bounding box center [186, 81] width 52 height 52
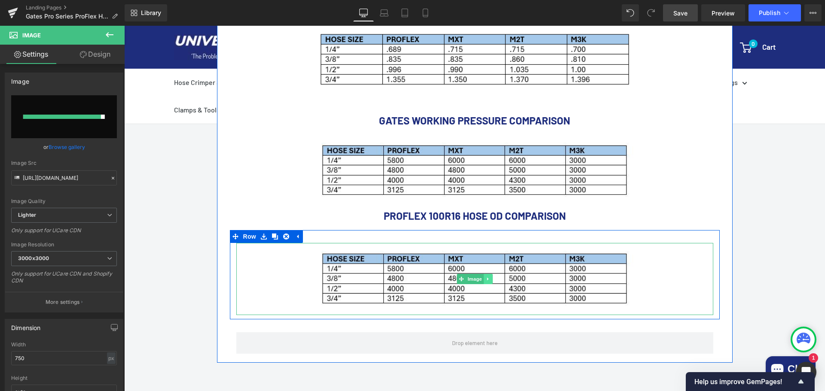
click at [484, 274] on link at bounding box center [487, 279] width 9 height 10
click at [490, 274] on link at bounding box center [492, 279] width 9 height 10
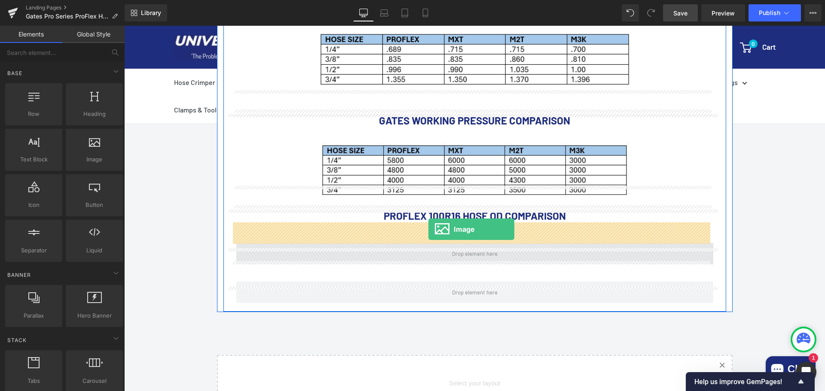
drag, startPoint x: 229, startPoint y: 171, endPoint x: 428, endPoint y: 229, distance: 207.6
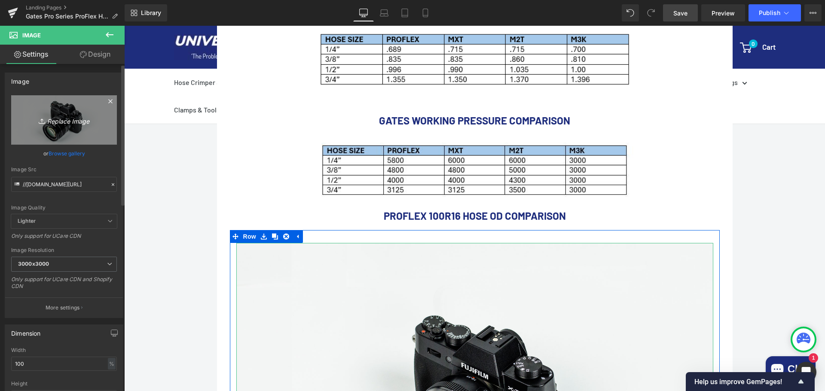
click at [71, 119] on icon "Replace Image" at bounding box center [64, 120] width 69 height 11
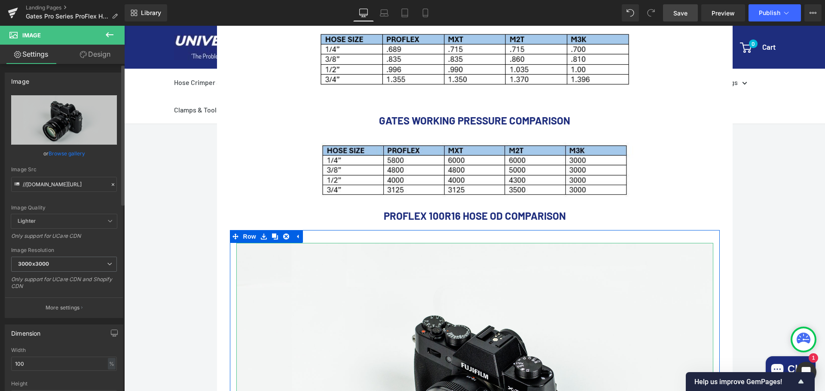
click at [63, 152] on link "Browse gallery" at bounding box center [67, 153] width 37 height 15
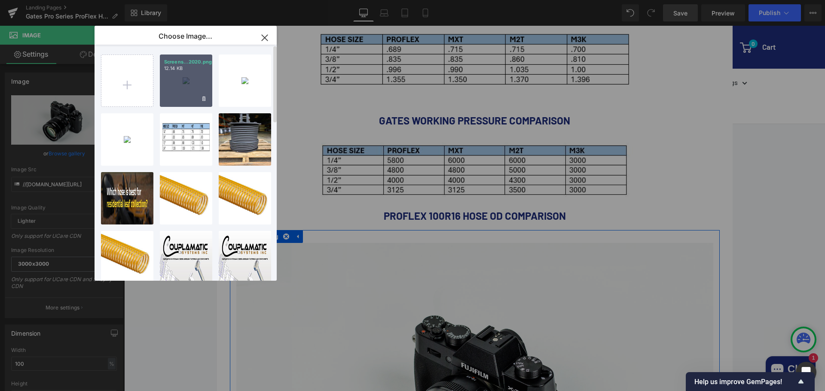
click at [194, 76] on div "Screens...2020.png 12.14 KB" at bounding box center [186, 81] width 52 height 52
type input "https://ucarecdn.com/9539223e-ef9b-4c71-823b-f3c0df1c0232/-/format/auto/-/previ…"
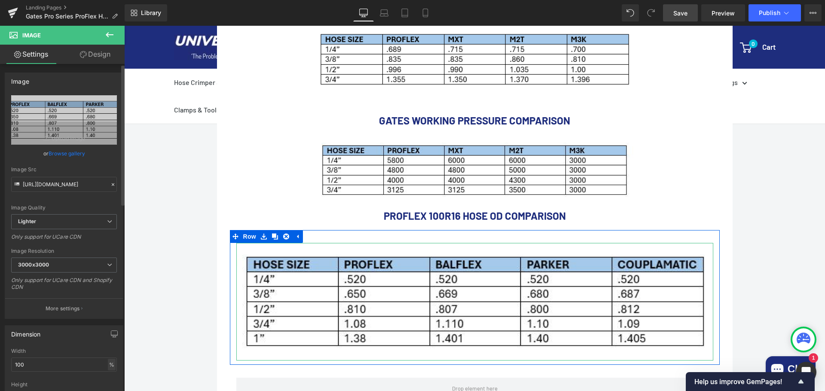
click at [108, 365] on div "%" at bounding box center [112, 365] width 8 height 12
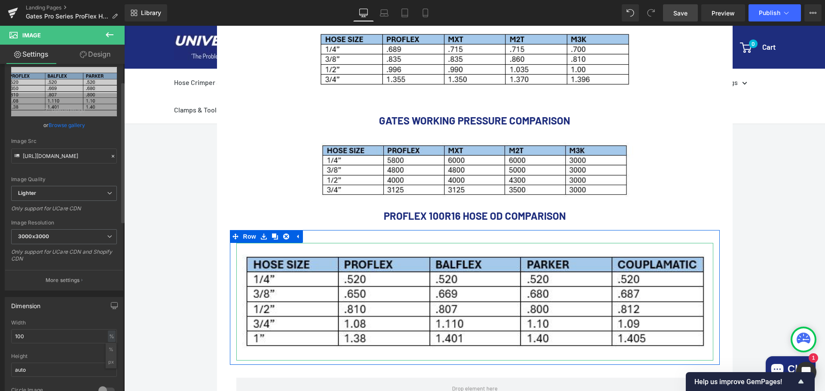
scroll to position [43, 0]
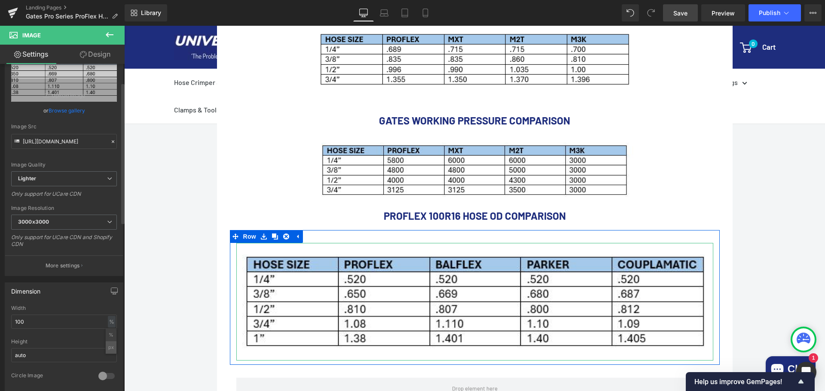
click at [107, 348] on li "px" at bounding box center [111, 348] width 11 height 12
click at [0, 316] on div "Dimension 1110px Width 1110 px % px auto Height auto 0 Circle Image" at bounding box center [64, 334] width 128 height 116
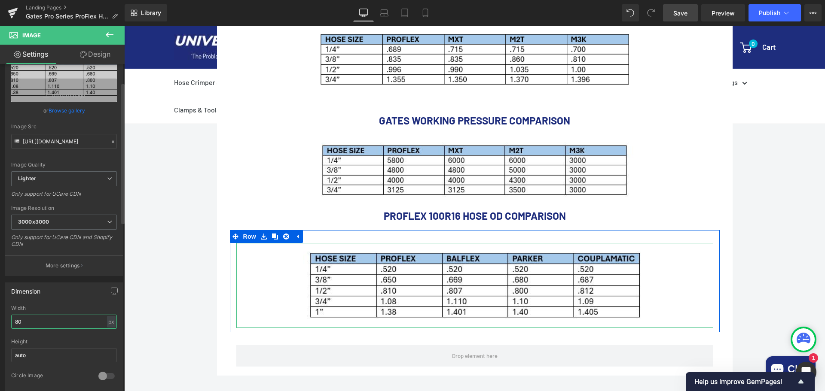
type input "8"
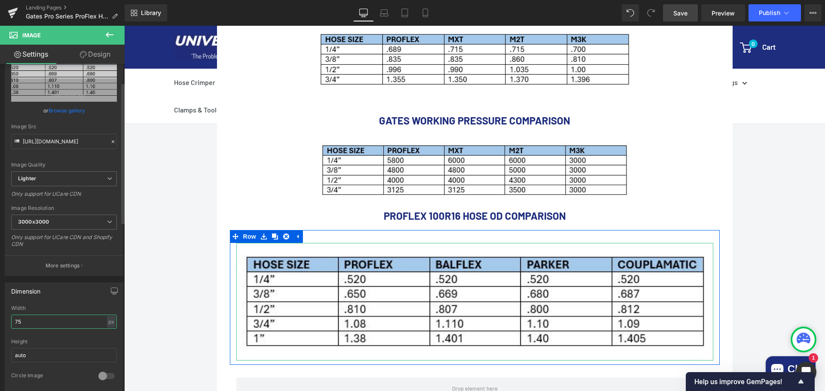
type input "750"
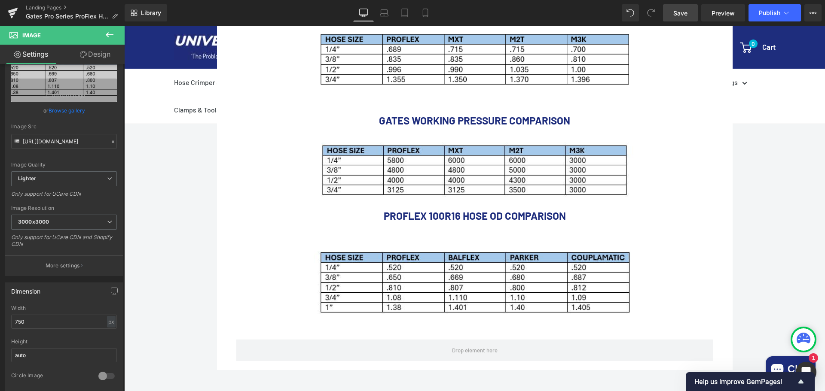
drag, startPoint x: 769, startPoint y: 266, endPoint x: 762, endPoint y: 265, distance: 7.0
click at [769, 266] on div "Call Us: (434) 392-9833 Button Email Us: Internethoseman@yahoo.com Button Reque…" at bounding box center [474, 92] width 701 height 1047
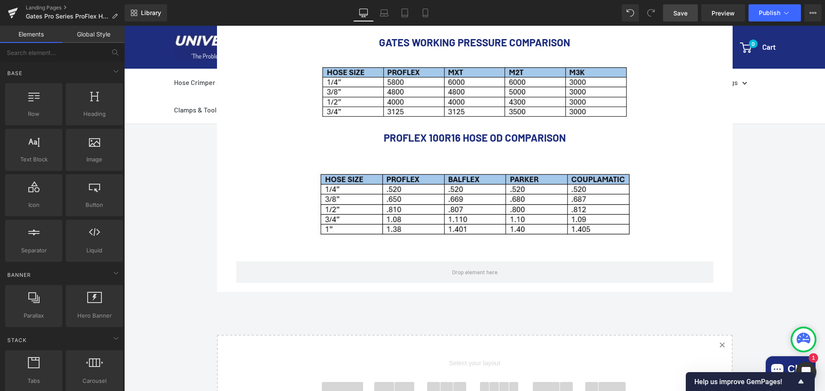
scroll to position [659, 0]
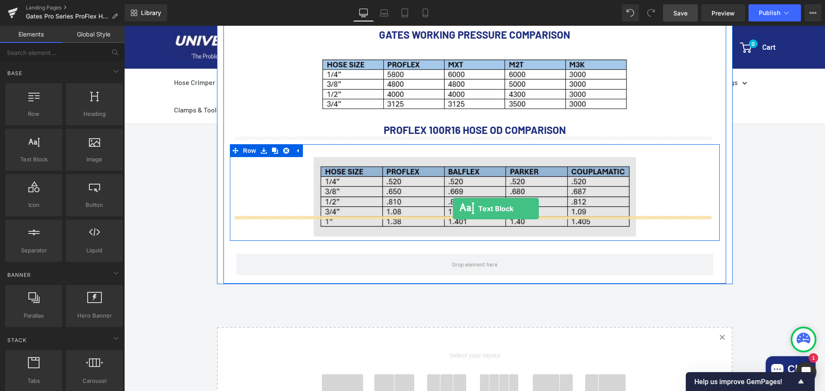
drag, startPoint x: 165, startPoint y: 170, endPoint x: 453, endPoint y: 209, distance: 290.1
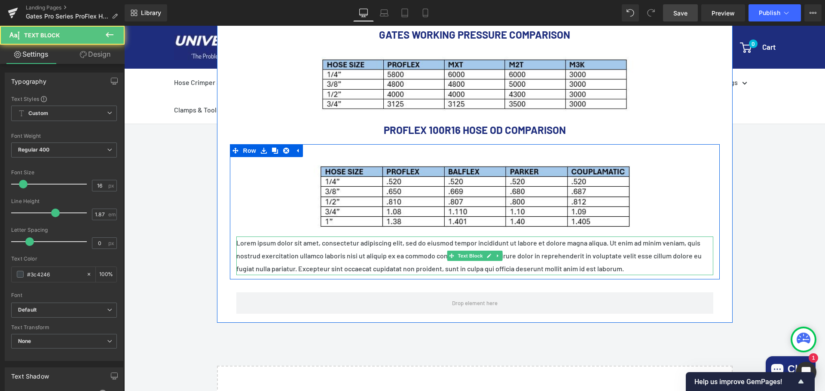
click at [641, 242] on p "Lorem ipsum dolor sit amet, consectetur adipiscing elit, sed do eiusmod tempor …" at bounding box center [474, 256] width 477 height 39
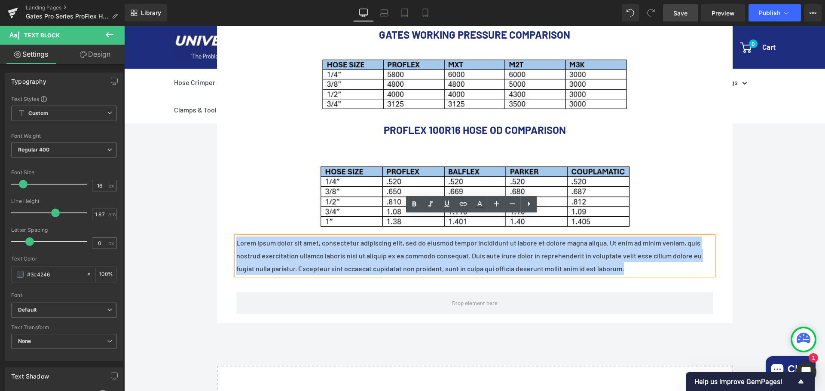
click at [641, 242] on p "Lorem ipsum dolor sit amet, consectetur adipiscing elit, sed do eiusmod tempor …" at bounding box center [474, 256] width 477 height 39
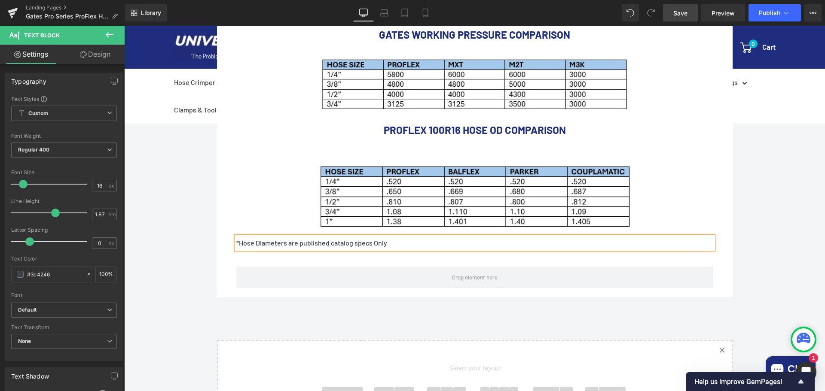
click at [333, 237] on p "*Hose Diameters are published catalog specs Only" at bounding box center [474, 243] width 477 height 13
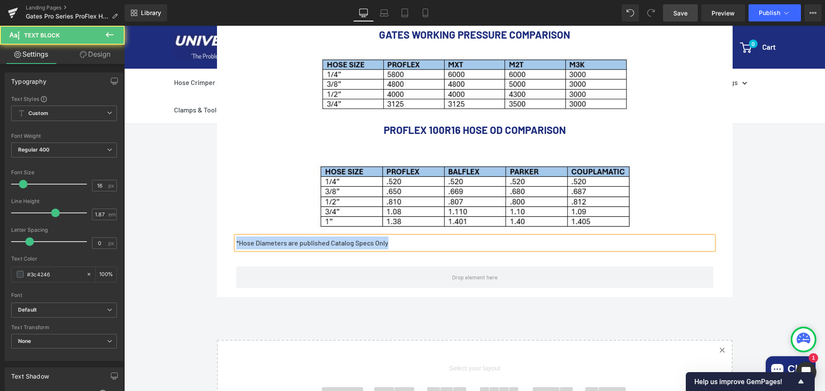
drag, startPoint x: 397, startPoint y: 221, endPoint x: 208, endPoint y: 209, distance: 189.0
click at [208, 209] on div "Call Us: (434) 392-9833 Button Email Us: Internethoseman@yahoo.com Button Reque…" at bounding box center [474, 13] width 701 height 1060
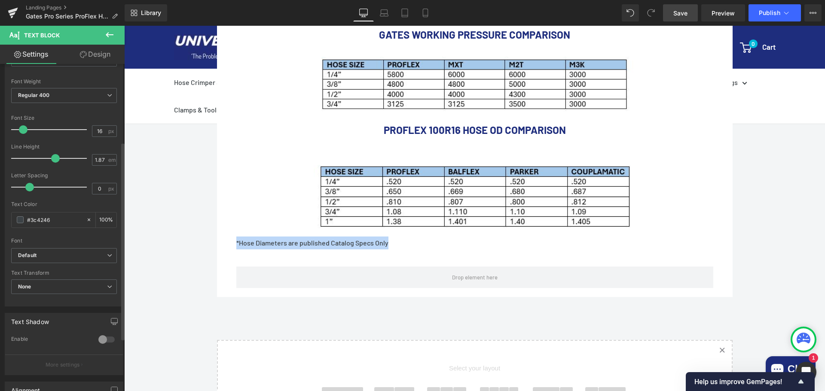
scroll to position [129, 0]
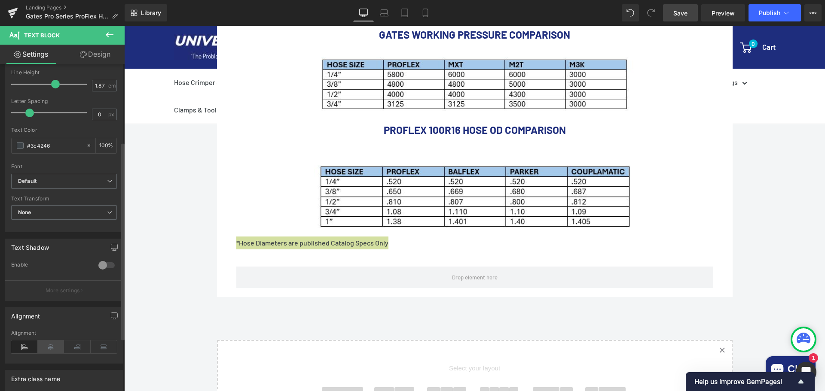
click at [54, 349] on icon at bounding box center [51, 347] width 27 height 13
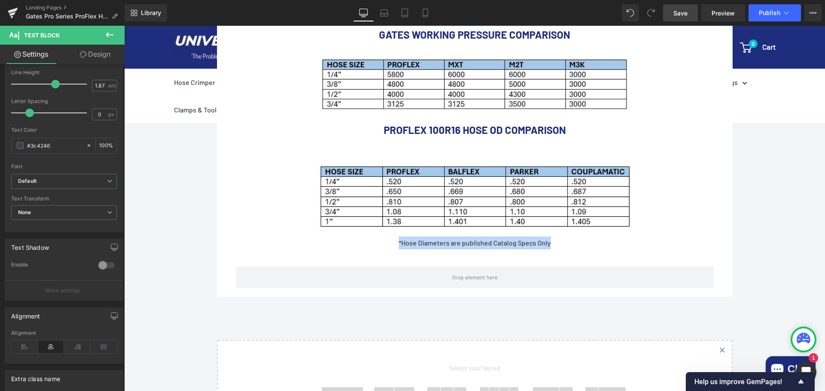
click at [780, 235] on div "Call Us: (434) 392-9833 Button Email Us: Internethoseman@yahoo.com Button Reque…" at bounding box center [474, 13] width 701 height 1060
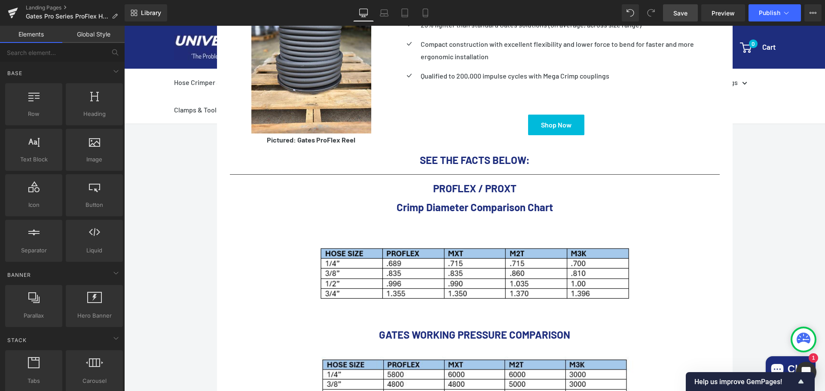
scroll to position [359, 0]
click at [36, 255] on span "Separator" at bounding box center [34, 250] width 52 height 9
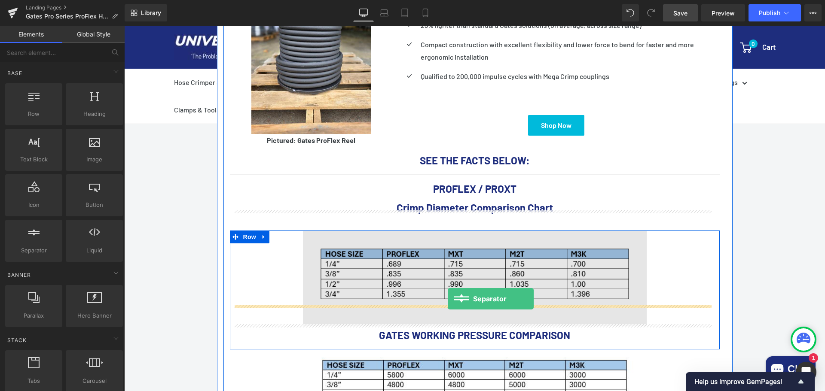
drag, startPoint x: 157, startPoint y: 272, endPoint x: 448, endPoint y: 299, distance: 291.7
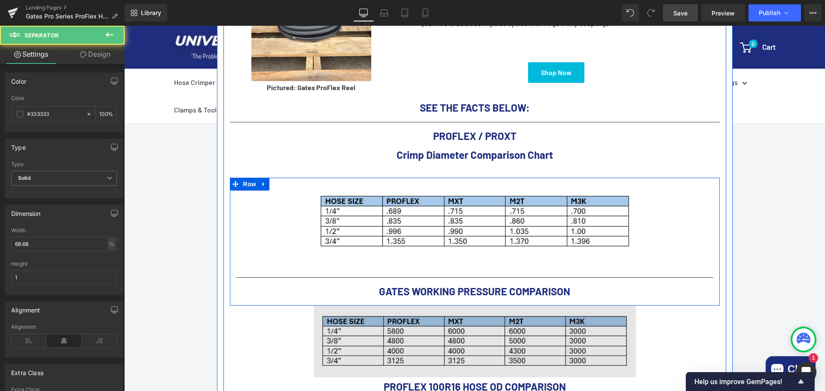
scroll to position [488, 0]
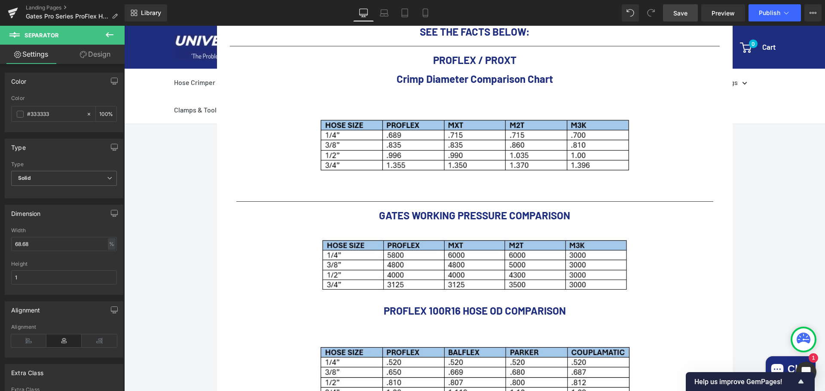
click at [109, 30] on icon at bounding box center [109, 35] width 10 height 10
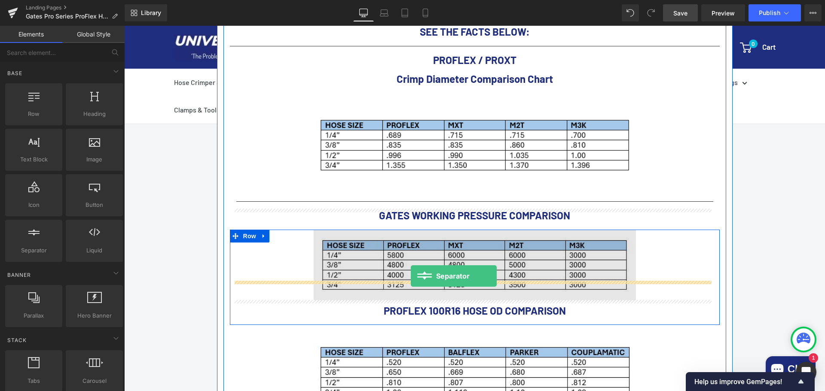
drag, startPoint x: 161, startPoint y: 272, endPoint x: 411, endPoint y: 276, distance: 250.1
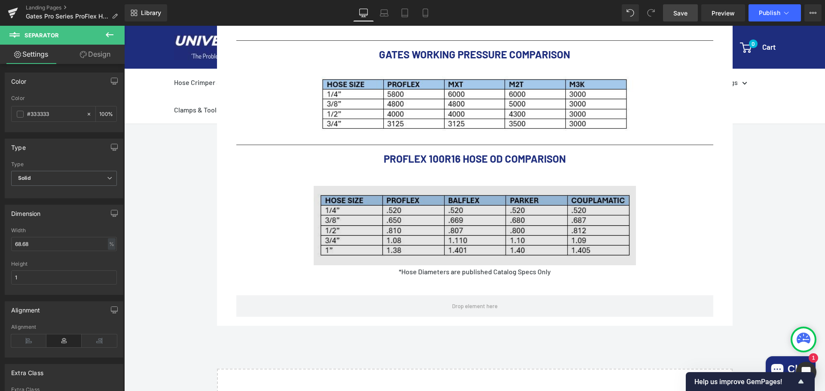
scroll to position [659, 0]
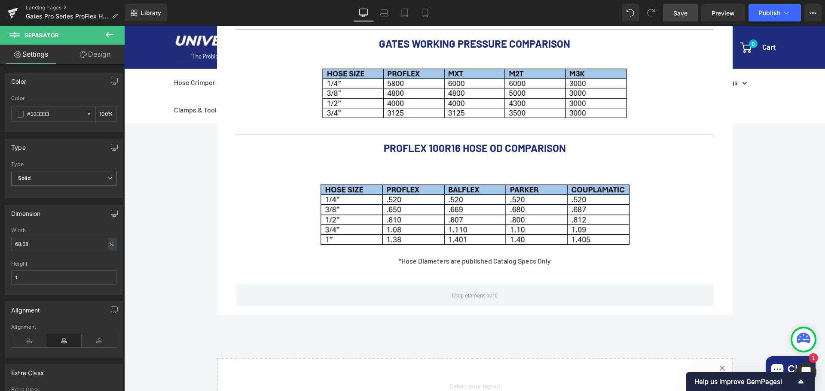
click at [112, 34] on icon at bounding box center [109, 35] width 10 height 10
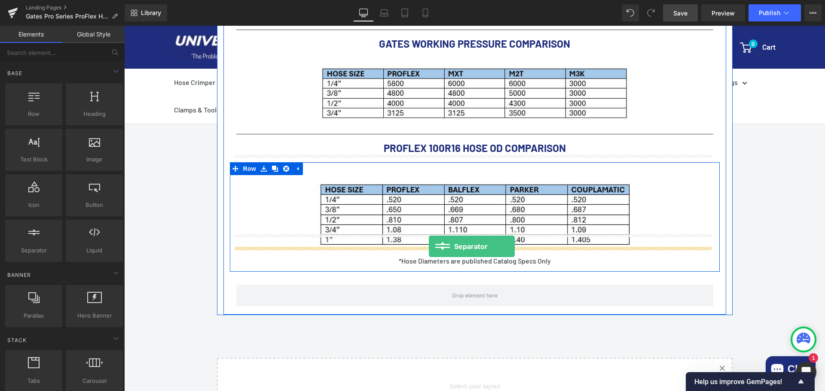
drag, startPoint x: 166, startPoint y: 266, endPoint x: 429, endPoint y: 247, distance: 263.2
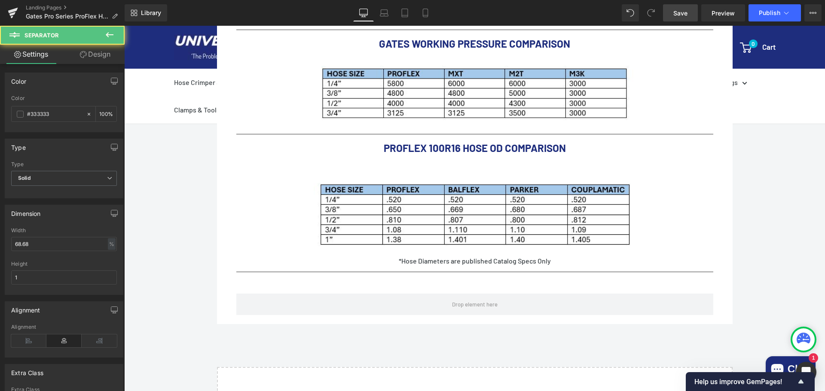
click at [784, 230] on div "Call Us: (434) 392-9833 Button Email Us: Internethoseman@yahoo.com Button Reque…" at bounding box center [474, 26] width 701 height 1087
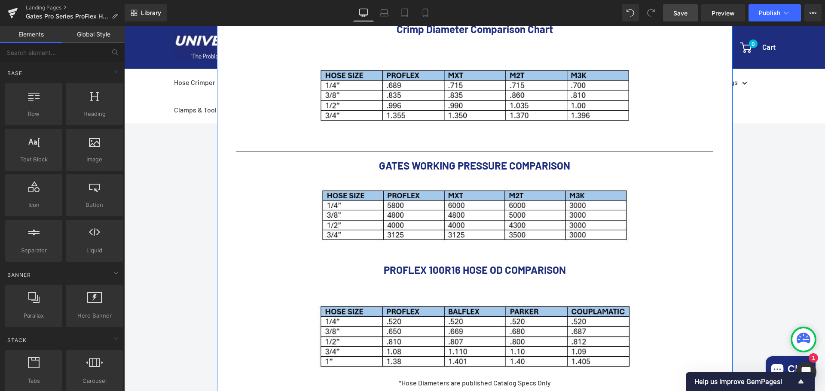
scroll to position [531, 0]
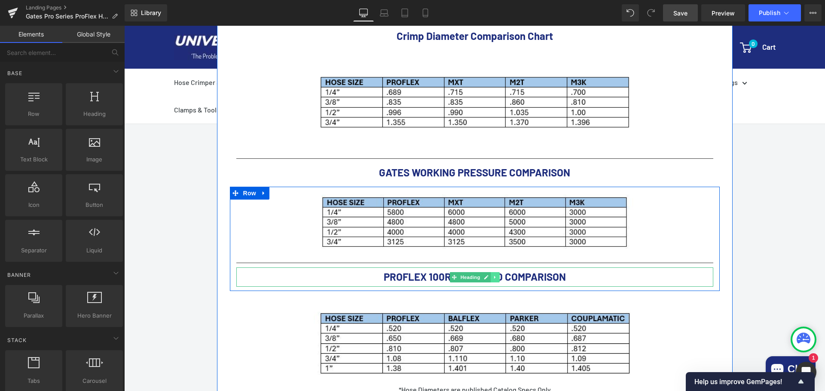
click at [494, 275] on icon at bounding box center [495, 277] width 5 height 5
click at [488, 275] on icon at bounding box center [490, 277] width 5 height 5
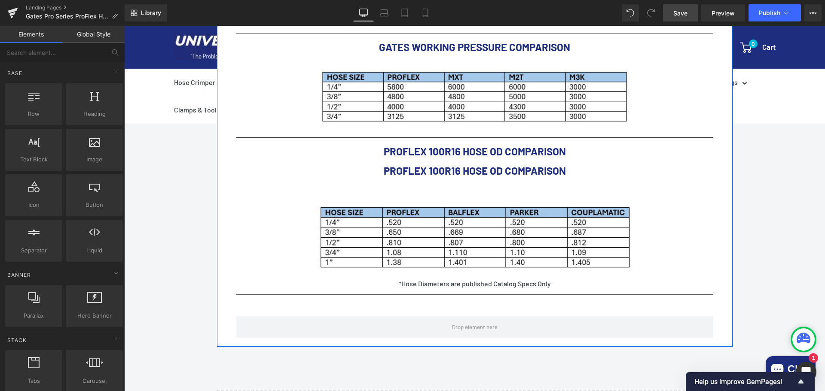
scroll to position [659, 0]
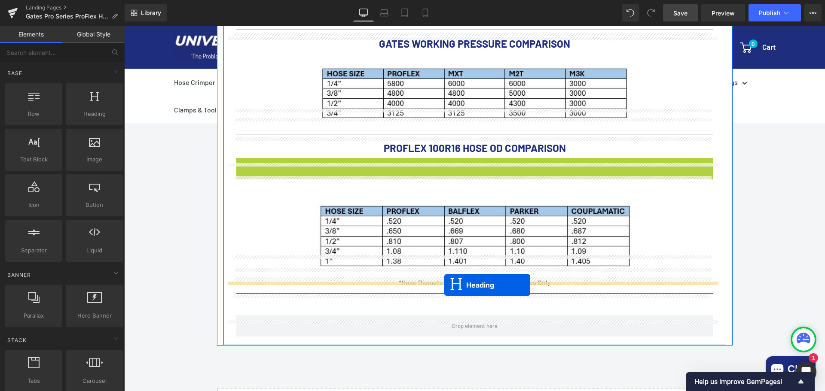
drag, startPoint x: 451, startPoint y: 149, endPoint x: 444, endPoint y: 285, distance: 136.8
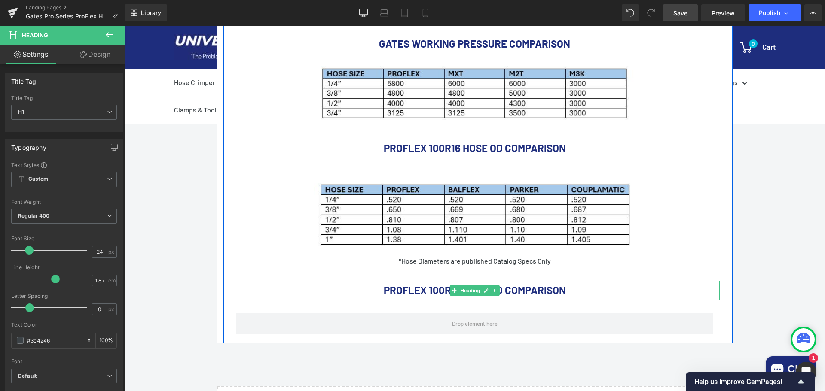
click at [547, 284] on b "PROFLEX 100R16 HOSE OD COMPARISON" at bounding box center [475, 290] width 182 height 12
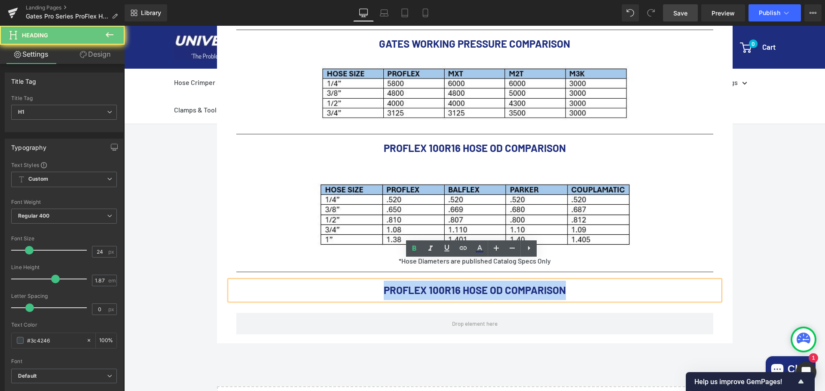
click at [547, 284] on b "PROFLEX 100R16 HOSE OD COMPARISON" at bounding box center [475, 290] width 182 height 12
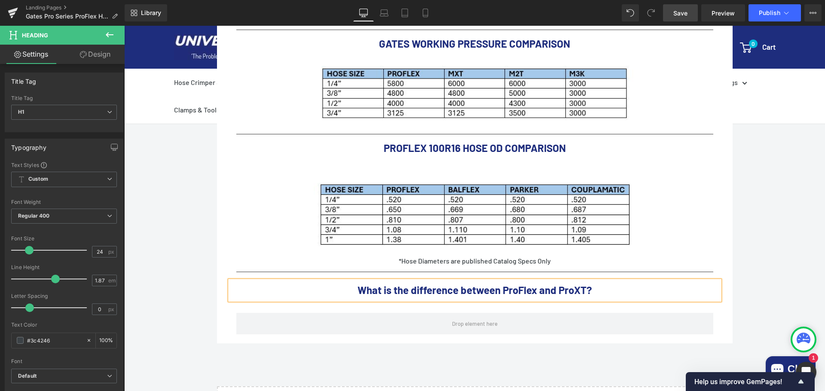
click at [795, 280] on div "Call Us: (434) 392-9833 Button Email Us: Internethoseman@yahoo.com Button Reque…" at bounding box center [474, 36] width 701 height 1106
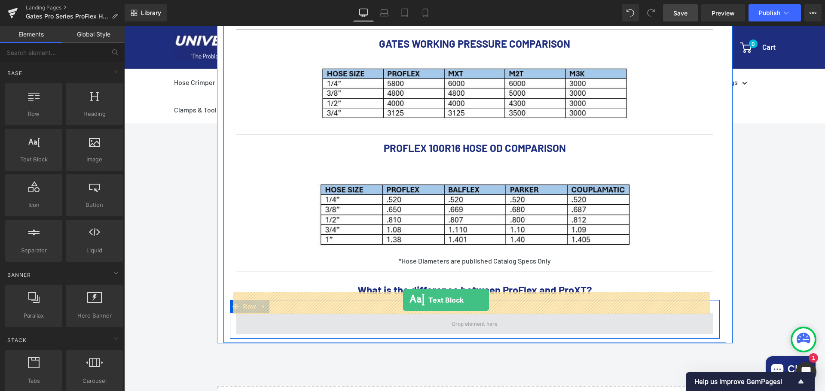
drag, startPoint x: 166, startPoint y: 178, endPoint x: 403, endPoint y: 300, distance: 266.5
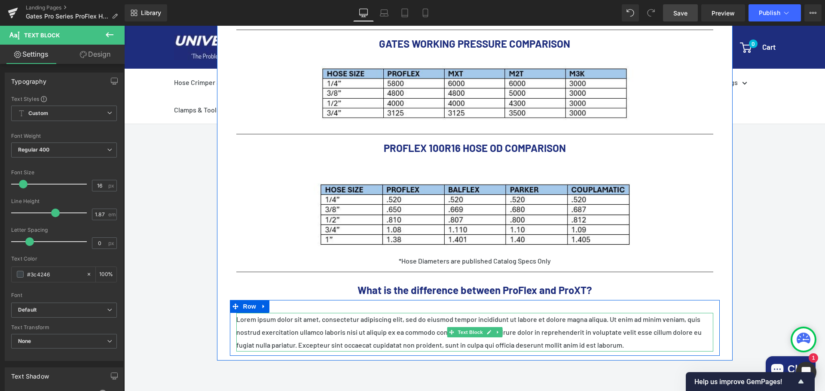
click at [442, 313] on p "Lorem ipsum dolor sit amet, consectetur adipiscing elit, sed do eiusmod tempor …" at bounding box center [474, 332] width 477 height 39
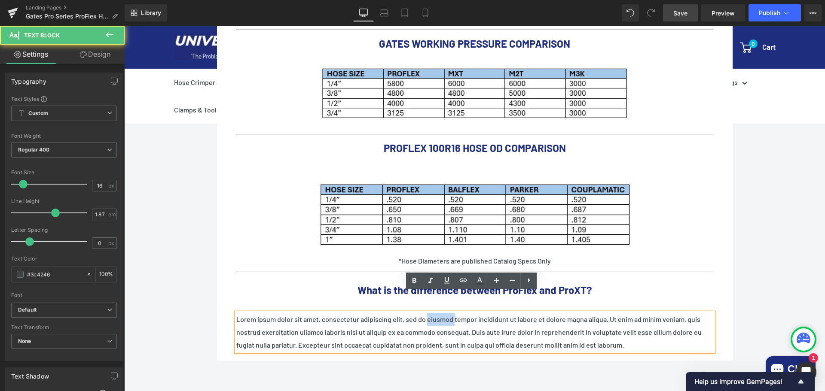
click at [442, 313] on p "Lorem ipsum dolor sit amet, consectetur adipiscing elit, sed do eiusmod tempor …" at bounding box center [474, 332] width 477 height 39
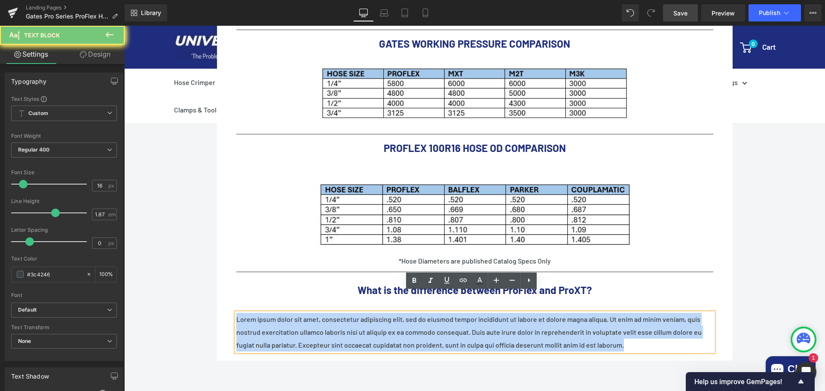
click at [442, 313] on p "Lorem ipsum dolor sit amet, consectetur adipiscing elit, sed do eiusmod tempor …" at bounding box center [474, 332] width 477 height 39
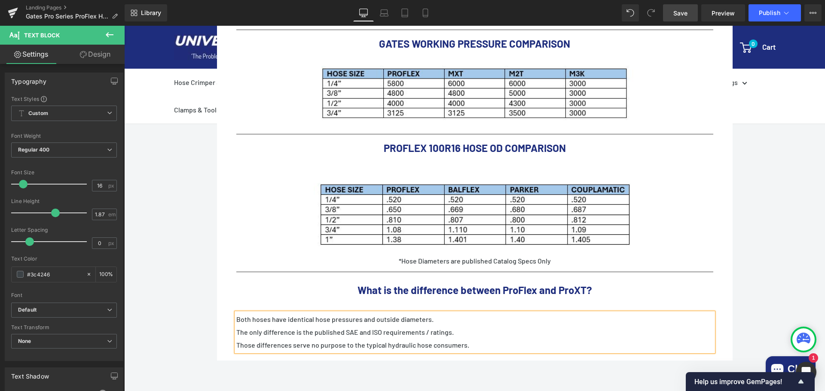
click at [797, 277] on div "Call Us: (434) 392-9833 Button Email Us: Internethoseman@yahoo.com Button Reque…" at bounding box center [474, 44] width 701 height 1123
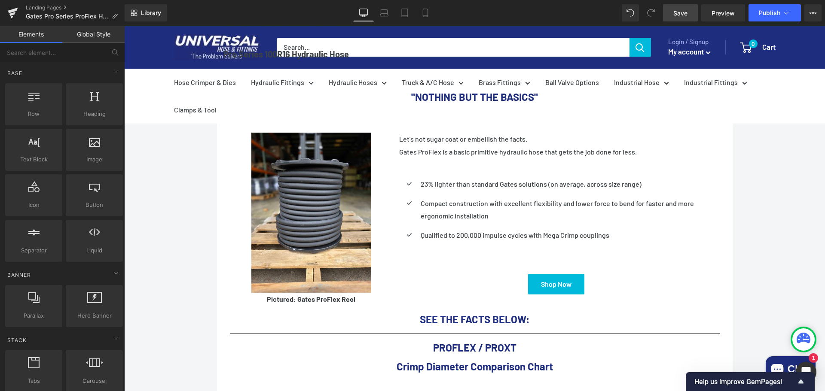
scroll to position [187, 0]
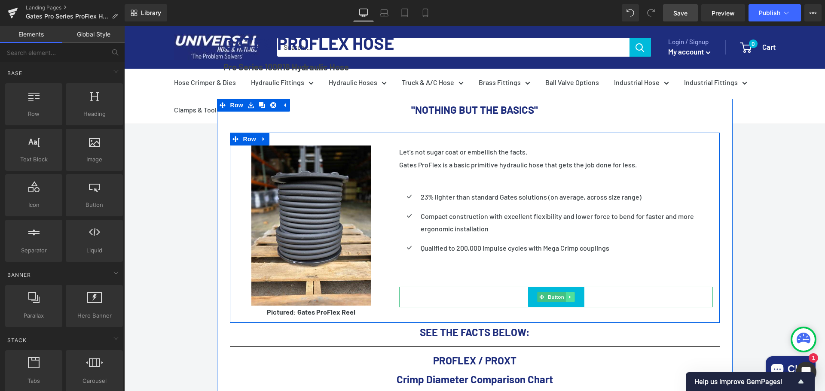
click at [570, 292] on link at bounding box center [570, 297] width 9 height 10
click at [564, 295] on icon at bounding box center [566, 297] width 5 height 5
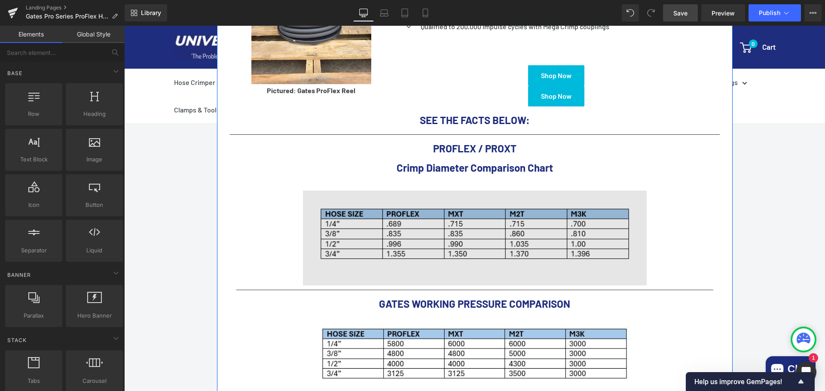
scroll to position [414, 0]
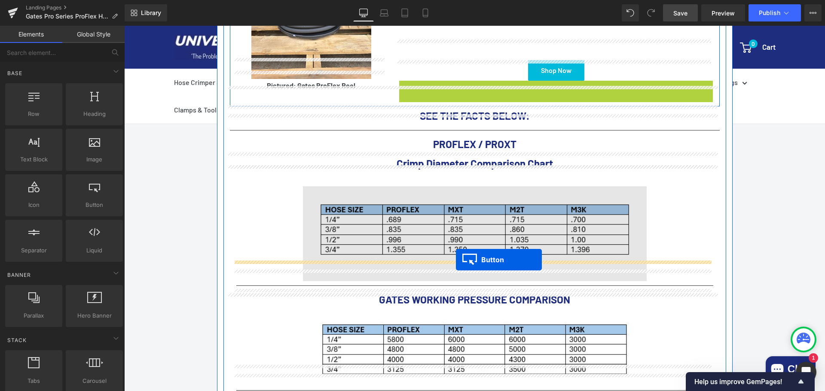
drag, startPoint x: 535, startPoint y: 71, endPoint x: 456, endPoint y: 260, distance: 204.7
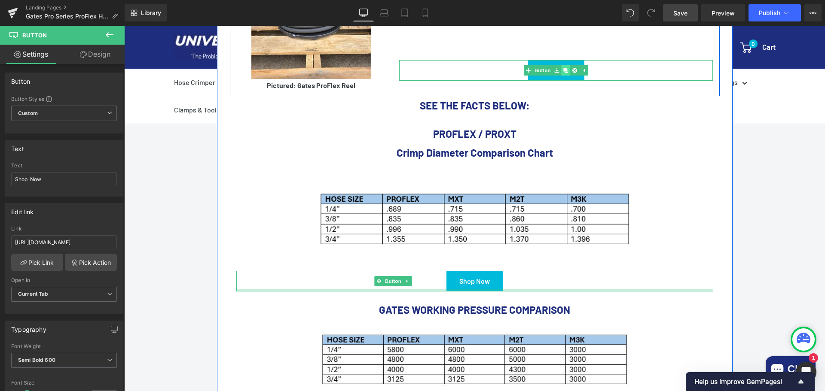
click at [565, 65] on link at bounding box center [565, 70] width 9 height 10
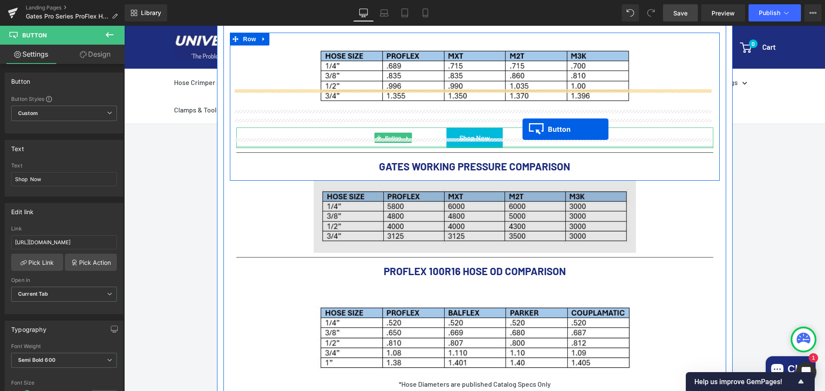
scroll to position [586, 0]
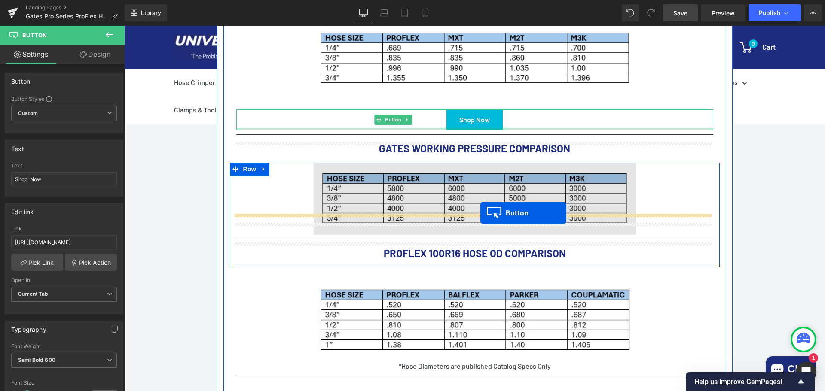
drag, startPoint x: 537, startPoint y: 71, endPoint x: 480, endPoint y: 213, distance: 153.2
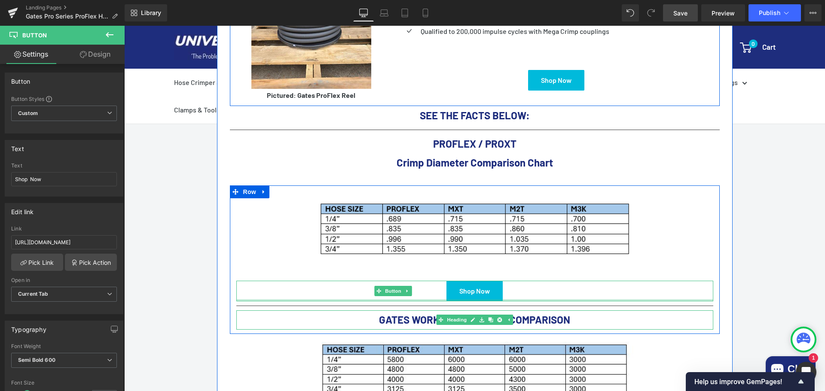
scroll to position [403, 0]
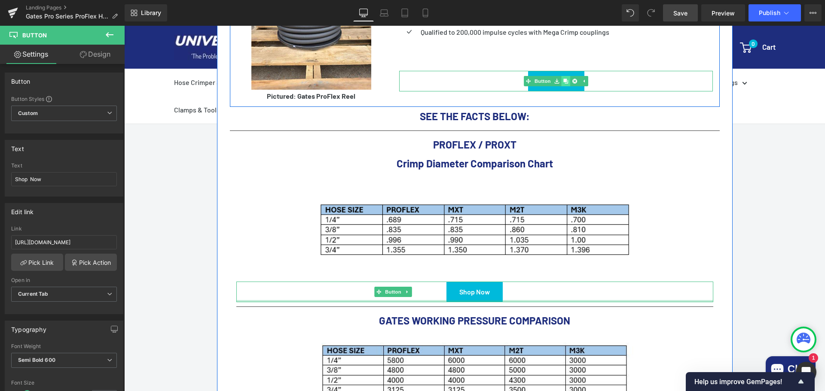
click at [565, 79] on icon at bounding box center [566, 81] width 5 height 5
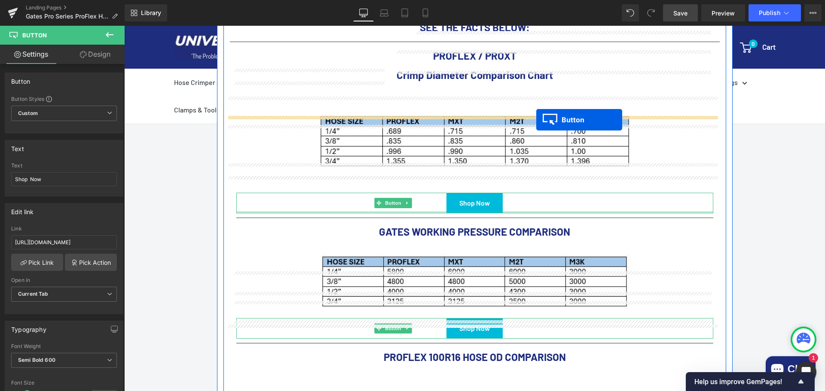
scroll to position [661, 0]
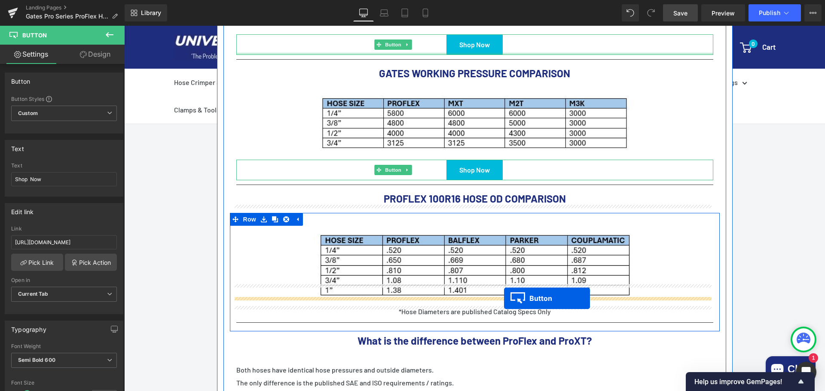
drag, startPoint x: 537, startPoint y: 81, endPoint x: 518, endPoint y: 285, distance: 204.9
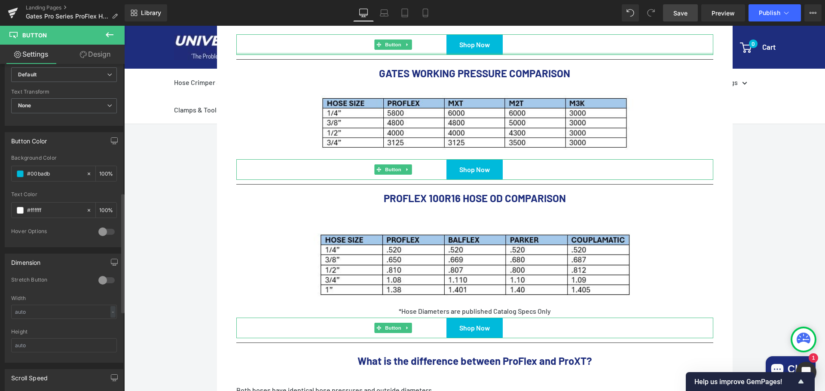
scroll to position [473, 0]
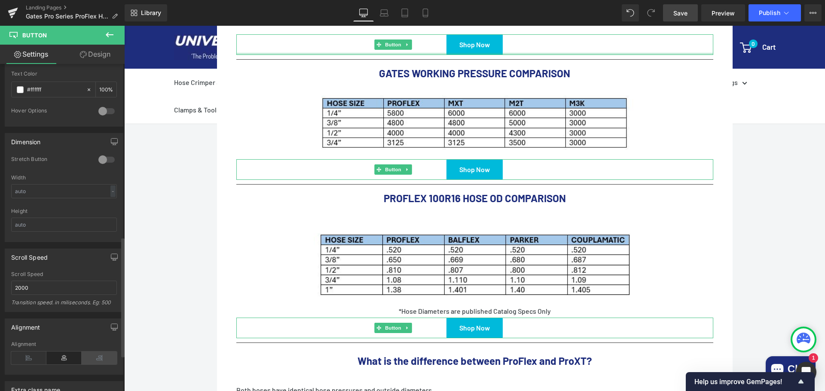
click at [94, 360] on icon at bounding box center [99, 358] width 35 height 13
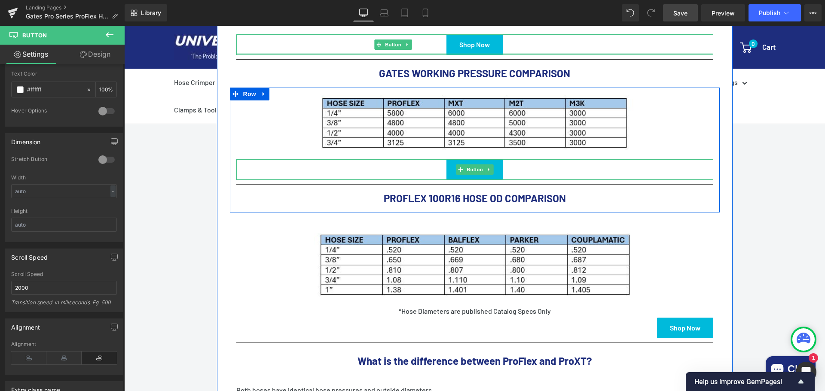
click at [354, 159] on div "Shop Now" at bounding box center [474, 169] width 477 height 21
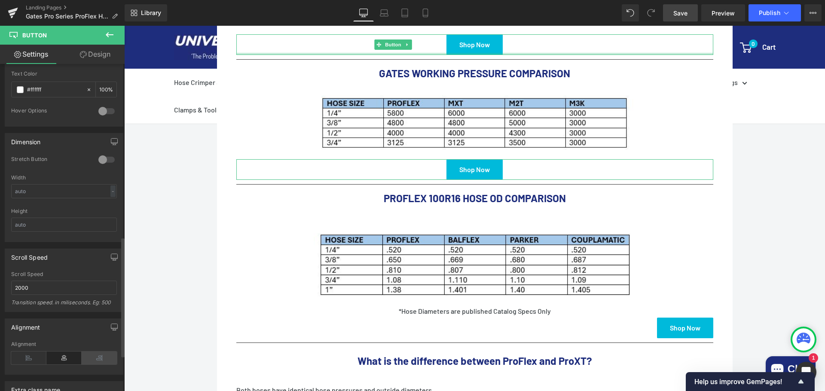
click at [104, 354] on icon at bounding box center [99, 358] width 35 height 13
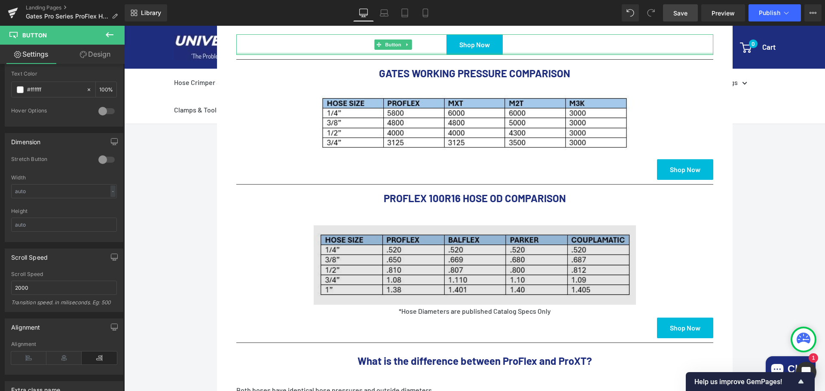
scroll to position [479, 0]
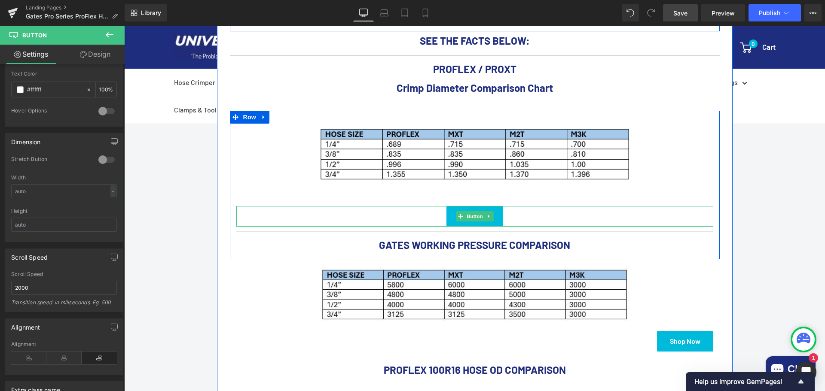
click at [522, 206] on div "Shop Now" at bounding box center [474, 216] width 477 height 21
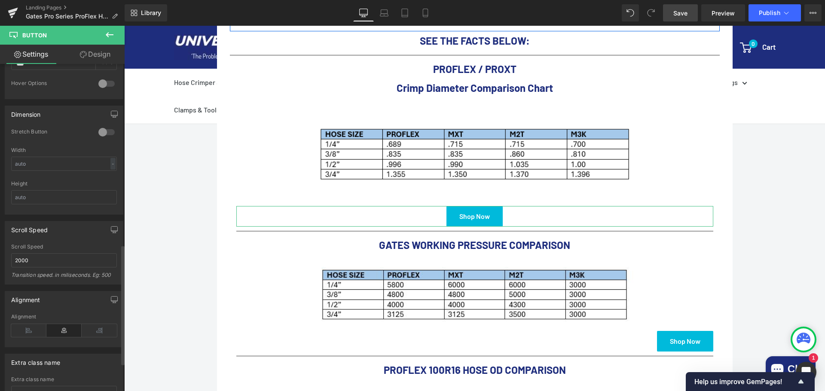
scroll to position [516, 0]
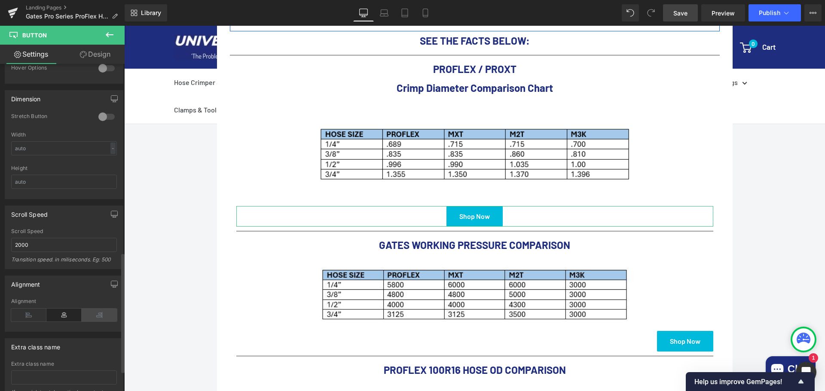
click at [97, 312] on icon at bounding box center [99, 315] width 35 height 13
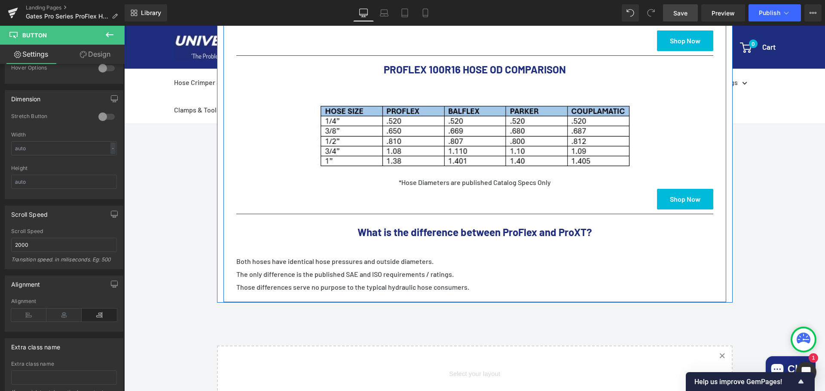
scroll to position [822, 0]
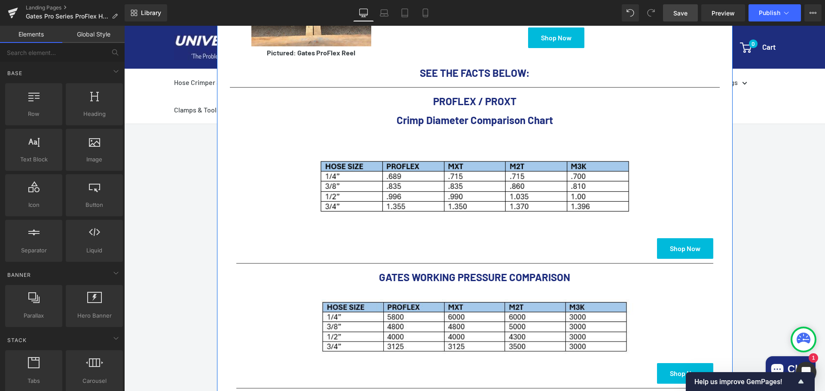
scroll to position [473, 0]
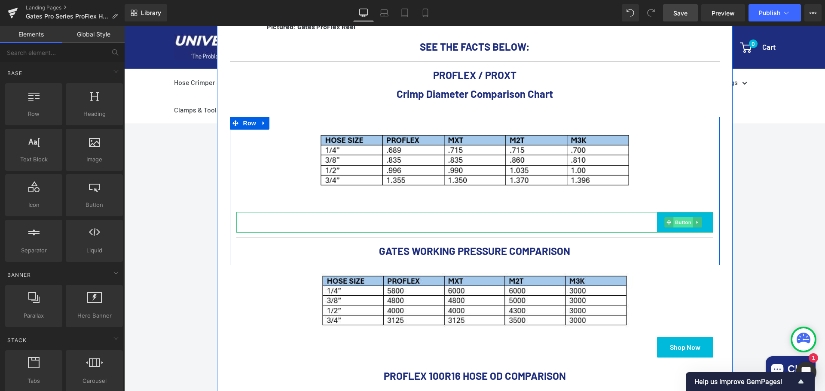
click at [682, 217] on span "Button" at bounding box center [684, 222] width 20 height 10
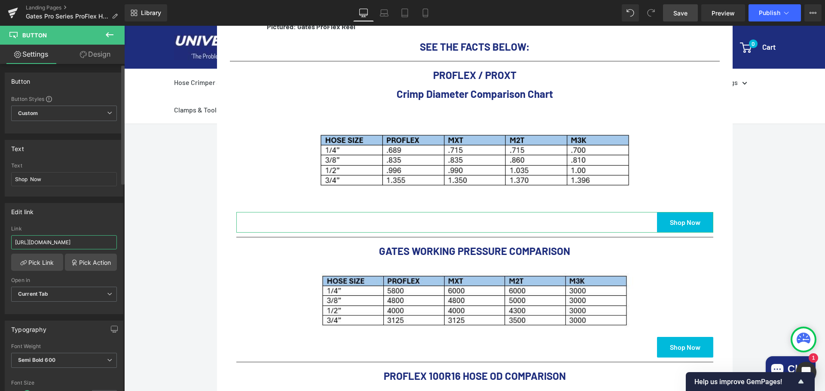
click at [77, 241] on input "https://www.universalhoseandfittings.com/products/pro-series-proflex-hydraulic-…" at bounding box center [64, 242] width 106 height 14
paste input "collections/gates-hose"
type input "https://www.universalhoseandfittings.com/collections/gates-hose"
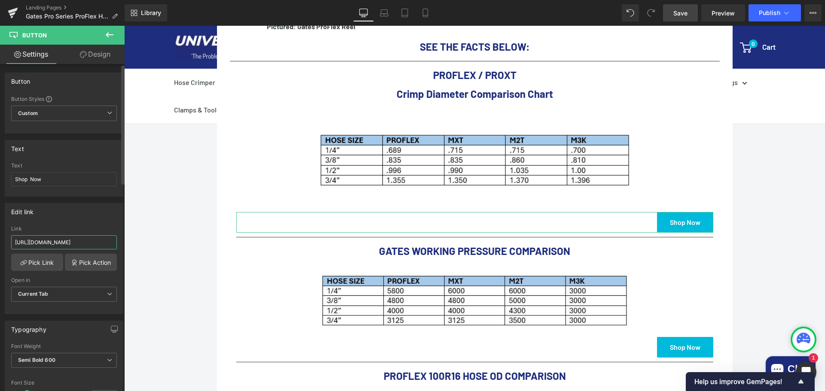
scroll to position [0, 66]
click at [178, 236] on div "Call Us: (434) 392-9833 Button Email Us: Internethoseman@yahoo.com Button Reque…" at bounding box center [474, 262] width 701 height 1185
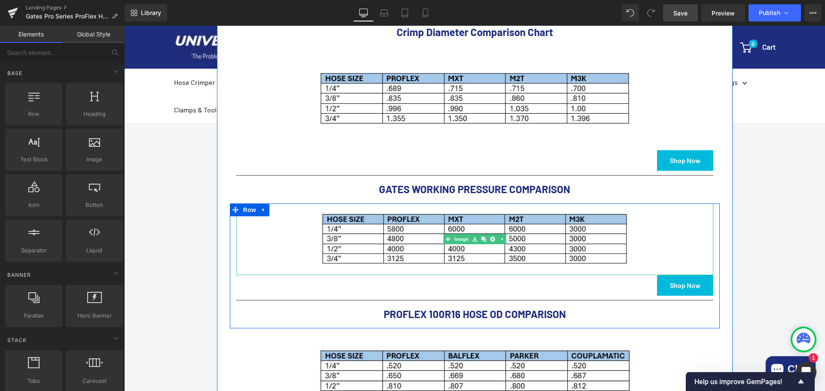
scroll to position [601, 0]
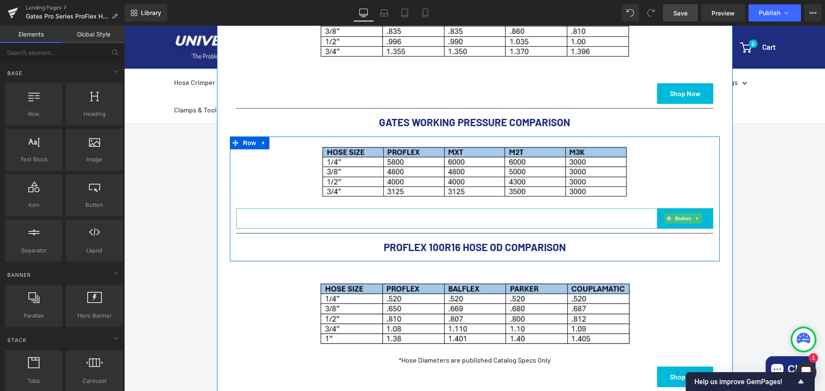
click at [678, 214] on span "Button" at bounding box center [684, 219] width 20 height 10
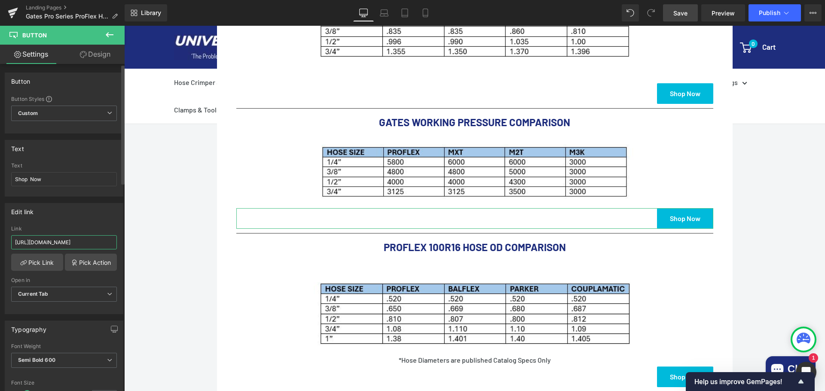
click at [68, 243] on input "https://www.universalhoseandfittings.com/products/pro-series-proflex-hydraulic-…" at bounding box center [64, 242] width 106 height 14
paste input "collections/gates-hose"
type input "https://www.universalhoseandfittings.com/collections/gates-hose"
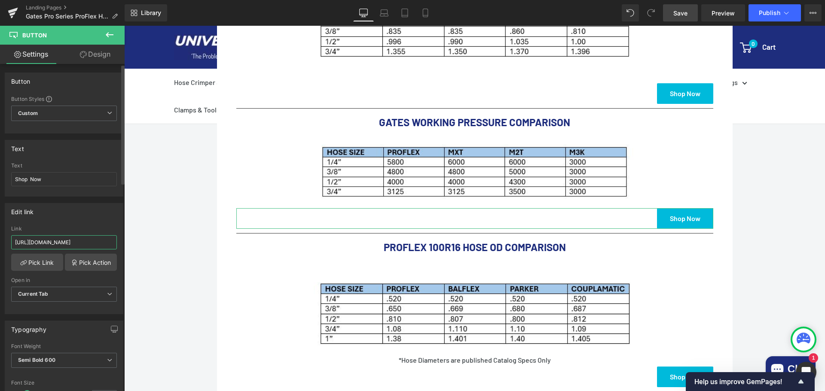
scroll to position [0, 66]
click at [757, 230] on div "Call Us: (434) 392-9833 Button Email Us: Internethoseman@yahoo.com Button Reque…" at bounding box center [474, 133] width 701 height 1185
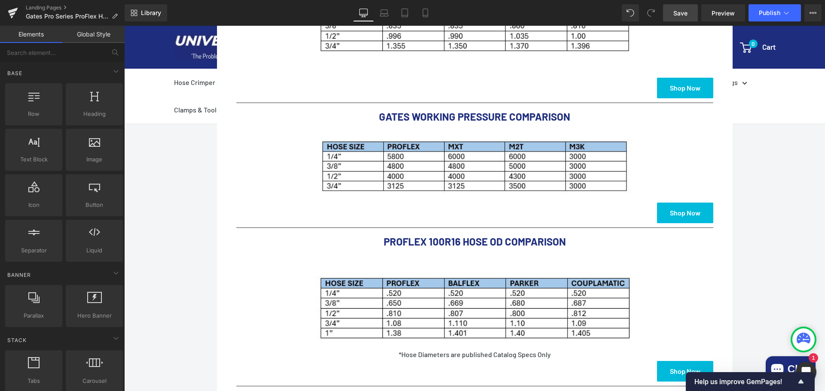
scroll to position [730, 0]
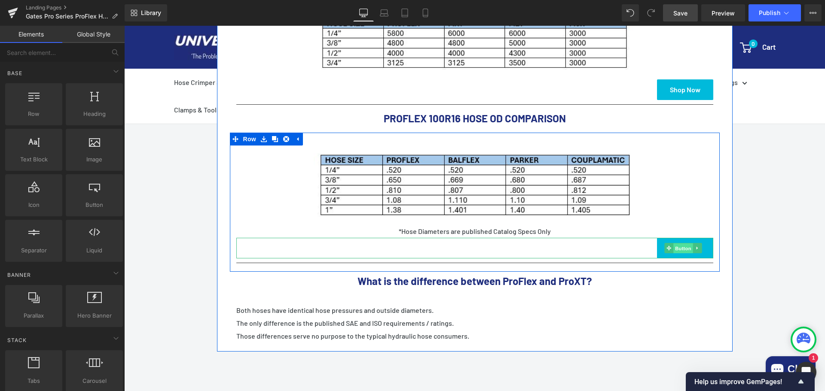
click at [680, 244] on span "Button" at bounding box center [684, 249] width 20 height 10
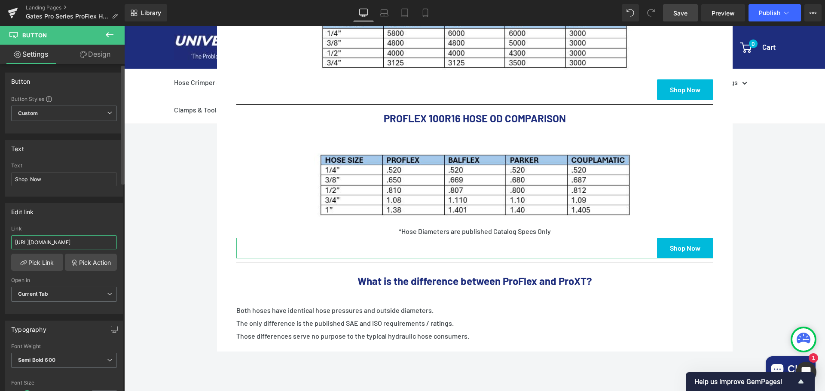
click at [60, 241] on input "https://www.universalhoseandfittings.com/products/pro-series-proflex-hydraulic-…" at bounding box center [64, 242] width 106 height 14
paste input "collections/gates-hose"
type input "https://www.universalhoseandfittings.com/collections/gates-hose"
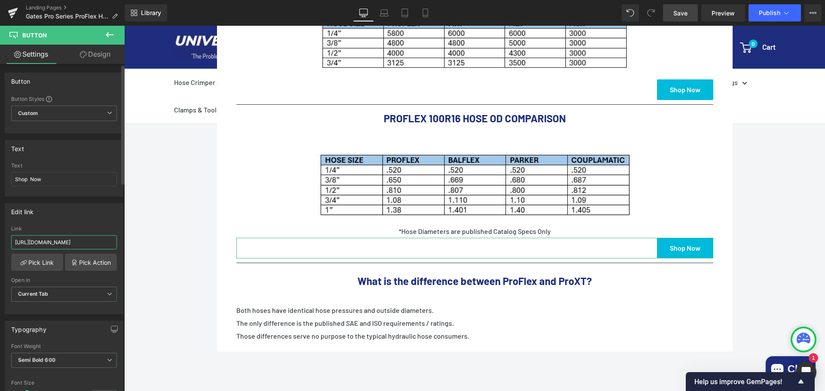
scroll to position [0, 66]
click at [785, 234] on div "Call Us: (434) 392-9833 Button Email Us: Internethoseman@yahoo.com Button Reque…" at bounding box center [474, 4] width 701 height 1185
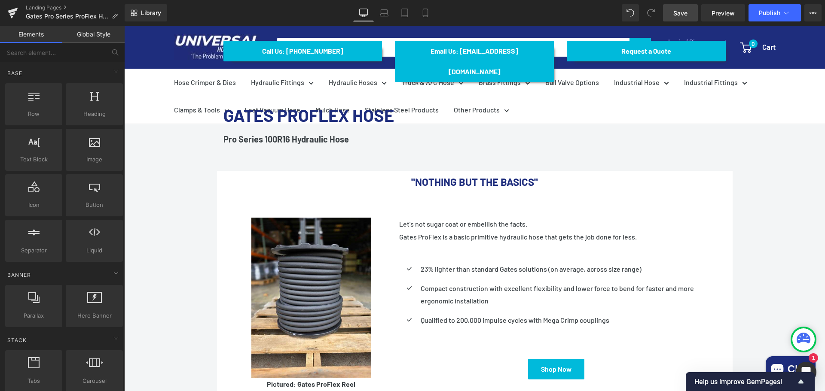
scroll to position [0, 0]
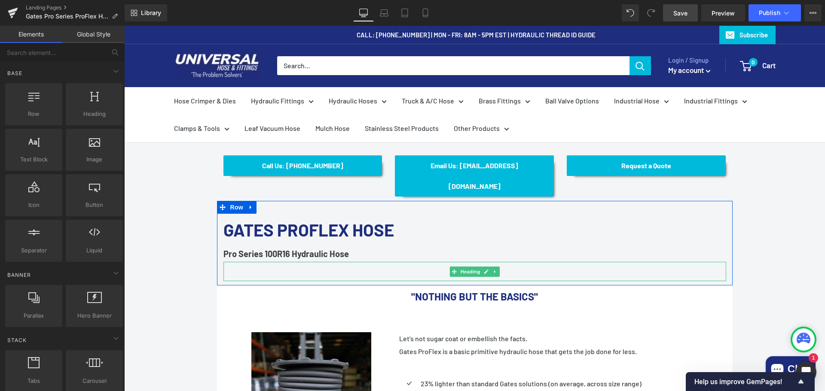
click at [308, 262] on h1 at bounding box center [474, 271] width 503 height 19
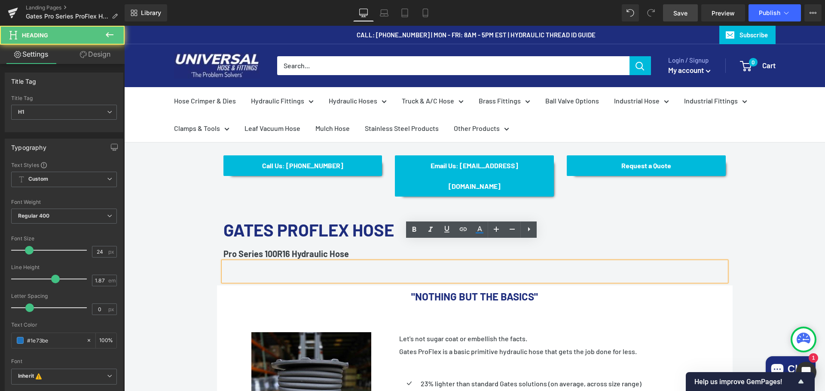
click at [493, 262] on h1 at bounding box center [474, 271] width 503 height 19
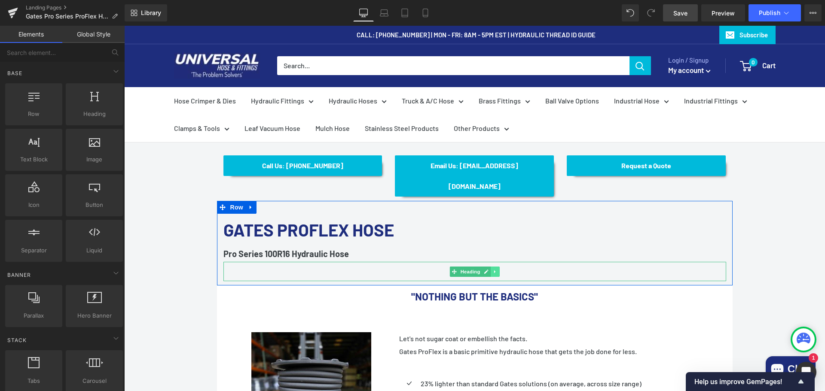
click at [494, 269] on icon at bounding box center [495, 271] width 5 height 5
click at [497, 269] on icon at bounding box center [499, 271] width 5 height 5
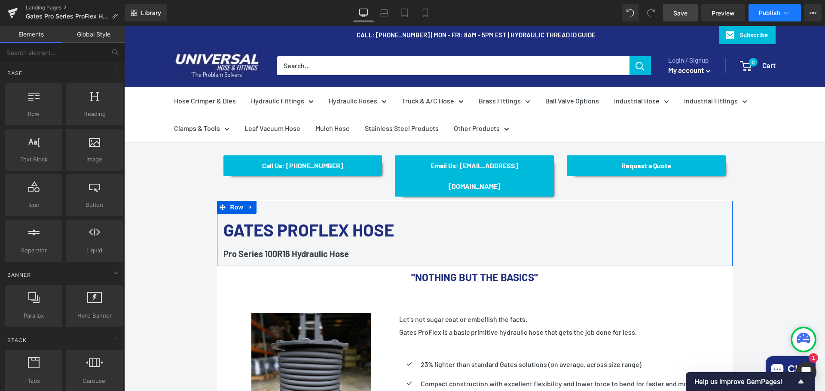
click at [788, 15] on icon at bounding box center [786, 13] width 9 height 9
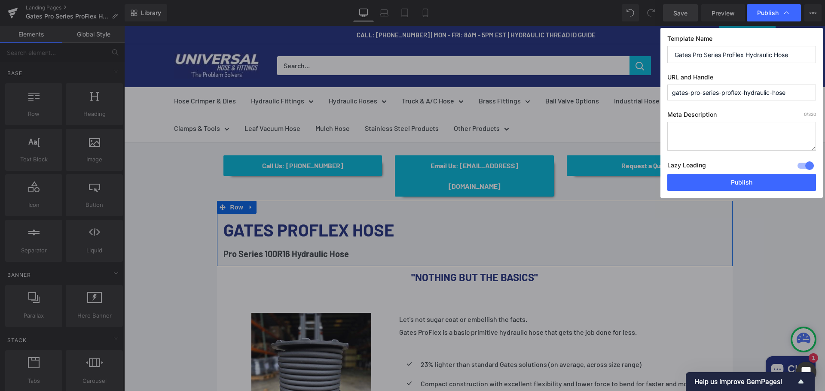
click at [739, 125] on textarea at bounding box center [741, 136] width 149 height 29
type textarea "P"
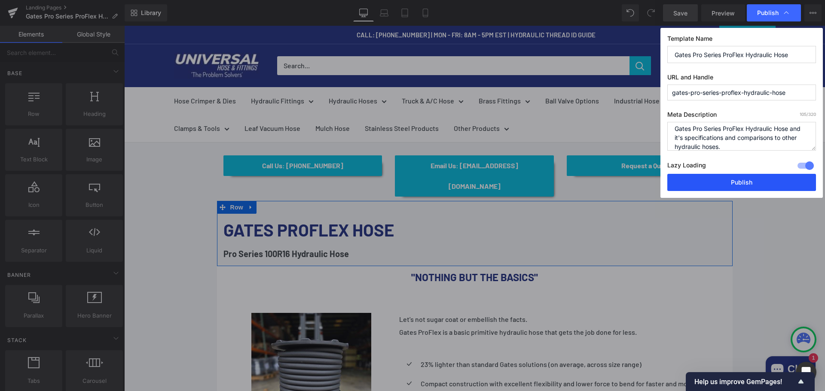
type textarea "Gates Pro Series ProFlex Hydraulic Hose and it's specifications and comparisons…"
click at [751, 186] on button "Publish" at bounding box center [741, 182] width 149 height 17
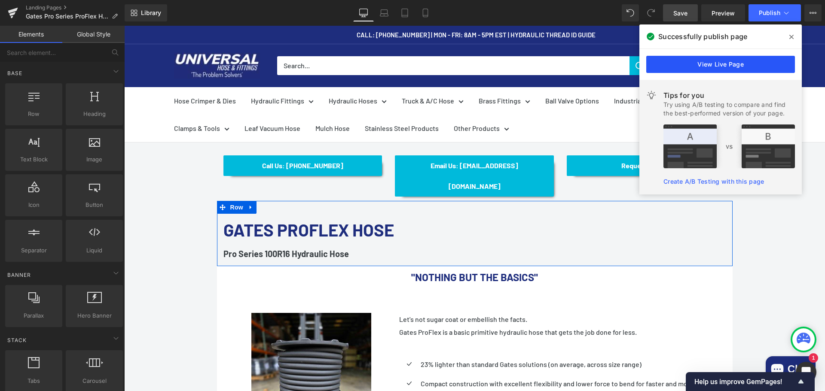
click at [734, 67] on link "View Live Page" at bounding box center [720, 64] width 149 height 17
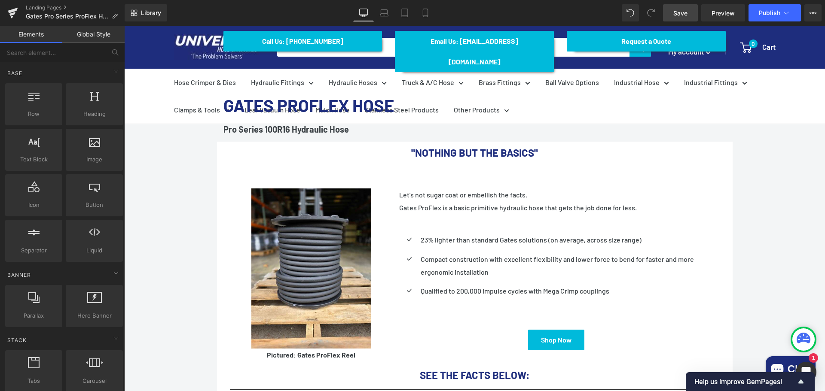
scroll to position [172, 0]
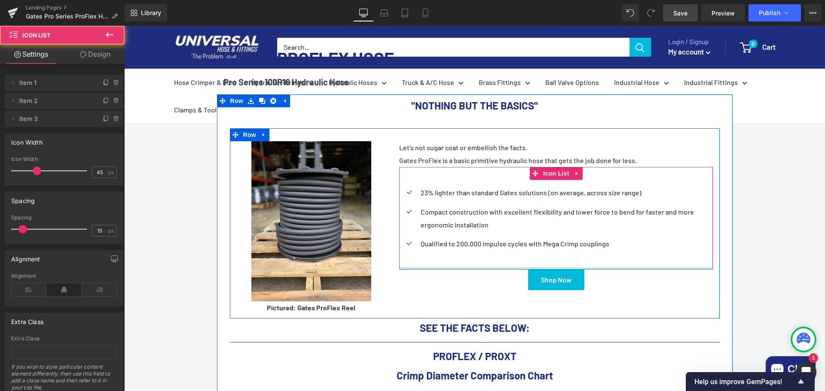
drag, startPoint x: 551, startPoint y: 260, endPoint x: 553, endPoint y: 215, distance: 45.6
click at [553, 215] on div "Icon 23% lighter than standard Gates solutions (on average, across size range) …" at bounding box center [556, 218] width 314 height 103
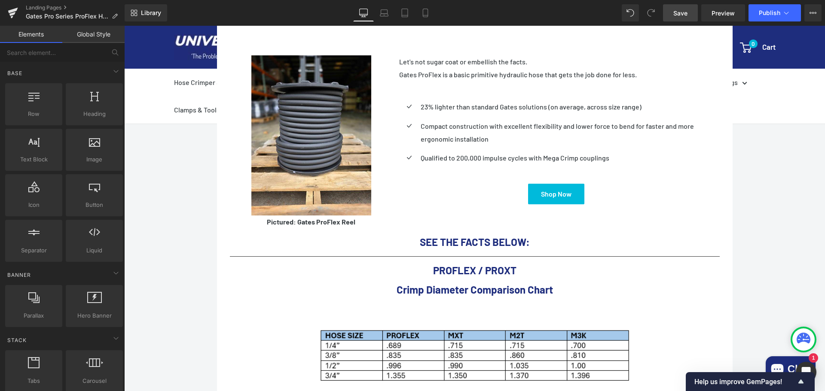
scroll to position [215, 0]
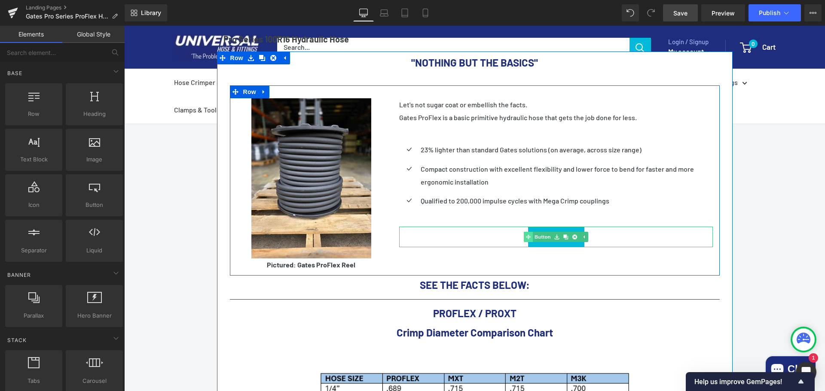
click at [543, 232] on link "Button" at bounding box center [538, 237] width 28 height 10
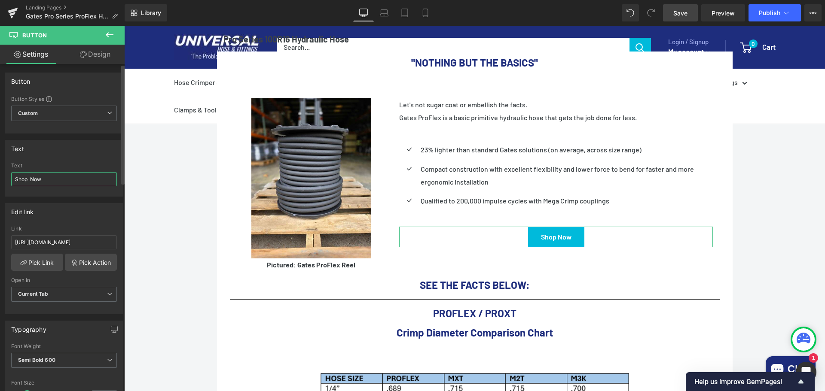
click at [31, 177] on input "Shop Now" at bounding box center [64, 179] width 106 height 14
type input "Shop ProFlex Now"
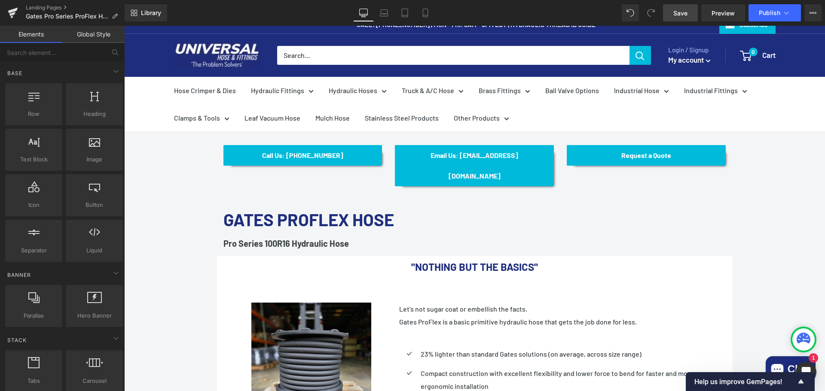
scroll to position [0, 0]
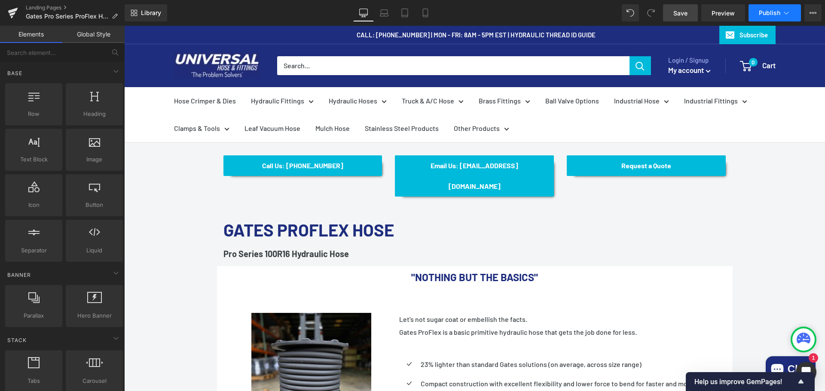
click at [795, 12] on button "Publish" at bounding box center [774, 12] width 52 height 17
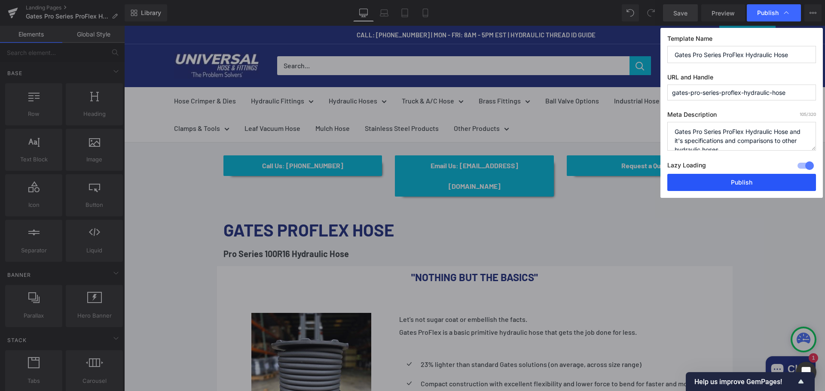
click at [739, 181] on button "Publish" at bounding box center [741, 182] width 149 height 17
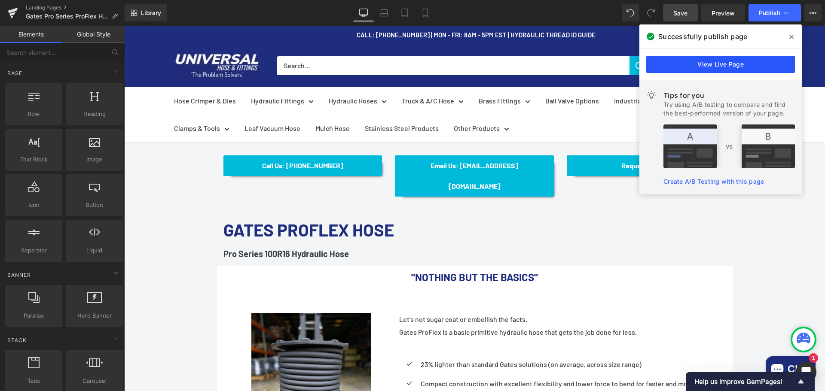
click at [735, 64] on link "View Live Page" at bounding box center [720, 64] width 149 height 17
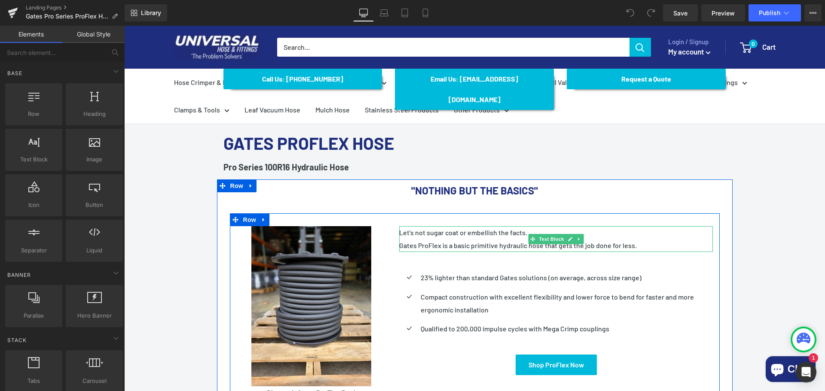
scroll to position [86, 0]
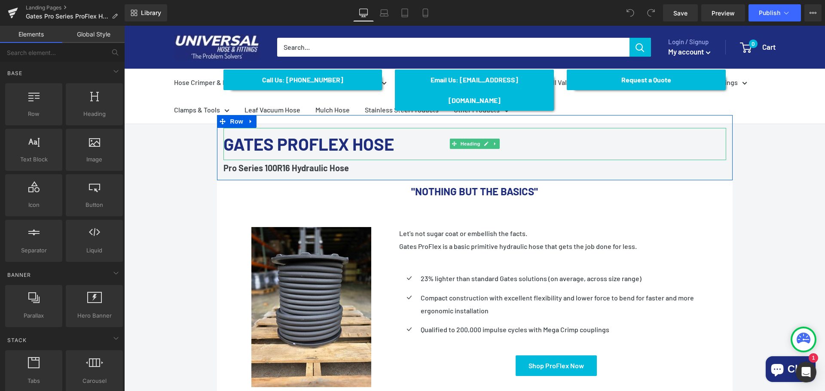
click at [394, 134] on font "GATES PROFLEX HOSE" at bounding box center [308, 144] width 171 height 21
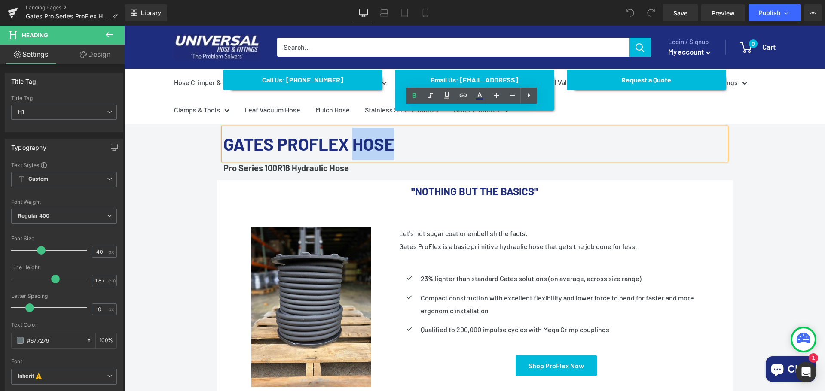
drag, startPoint x: 419, startPoint y: 123, endPoint x: 367, endPoint y: 119, distance: 51.7
click at [367, 128] on h1 "GATES PROFLEX HOSE" at bounding box center [474, 144] width 503 height 32
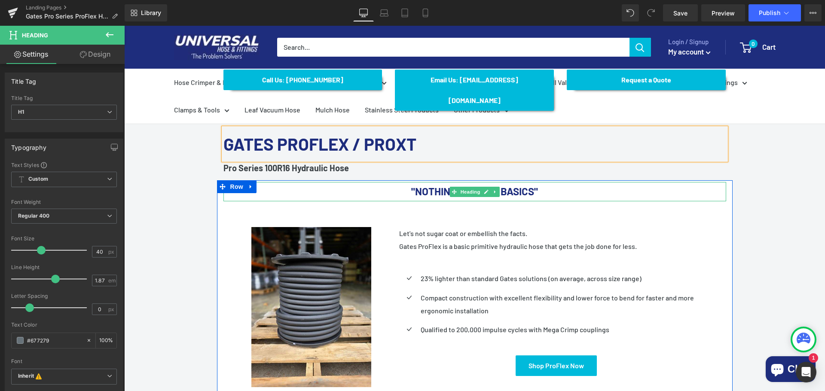
click at [373, 160] on p "Pro Series 100R16 Hydraulic Hose" at bounding box center [474, 168] width 503 height 16
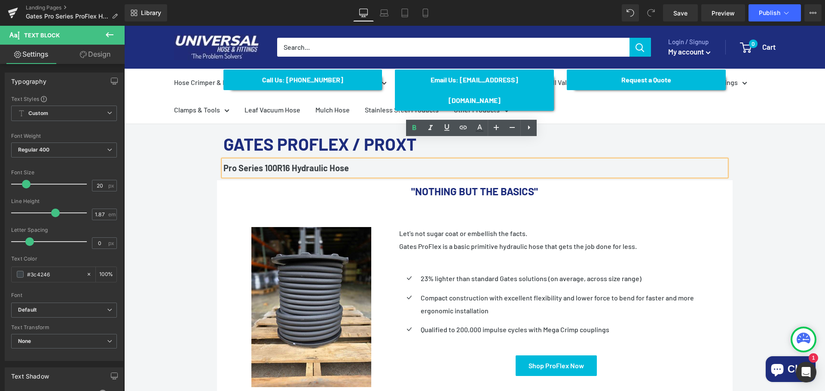
drag, startPoint x: 366, startPoint y: 147, endPoint x: 220, endPoint y: 148, distance: 146.1
click at [223, 160] on p "Pro Series 100R16 Hydraulic Hose" at bounding box center [474, 168] width 503 height 16
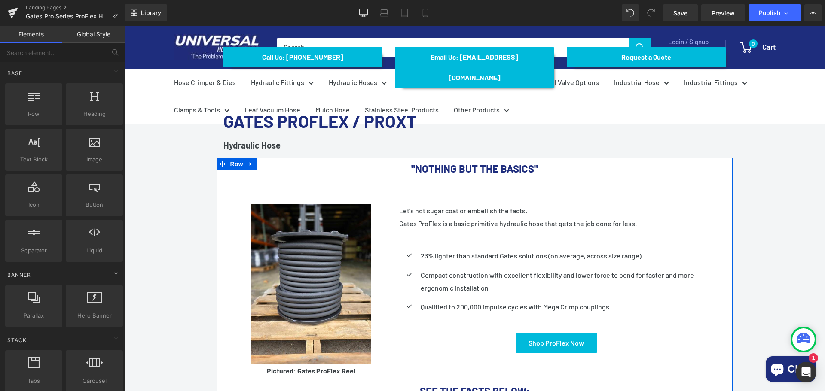
scroll to position [129, 0]
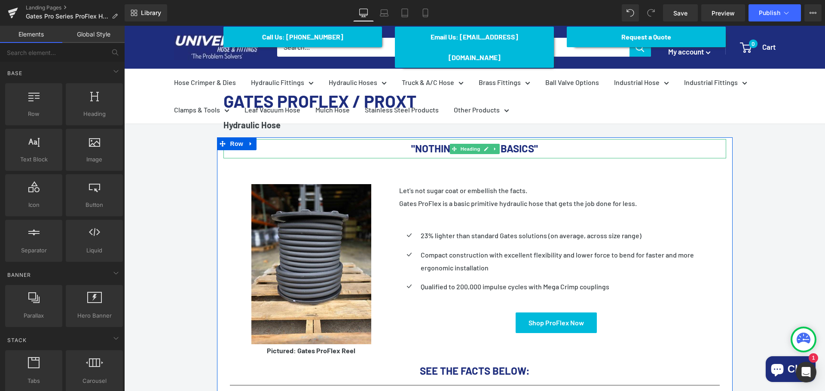
click at [521, 142] on font ""NOTHING BUT THE BASICS"" at bounding box center [474, 148] width 127 height 12
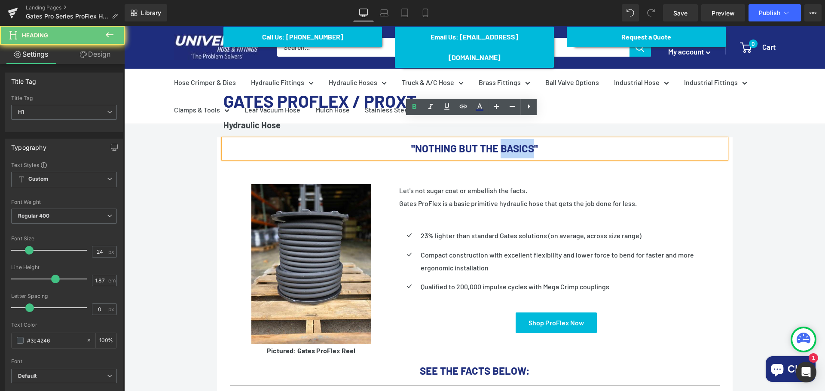
click at [521, 142] on font ""NOTHING BUT THE BASICS"" at bounding box center [474, 148] width 127 height 12
click at [531, 142] on font ""NOTHING BUT THE BASICS"" at bounding box center [474, 148] width 127 height 12
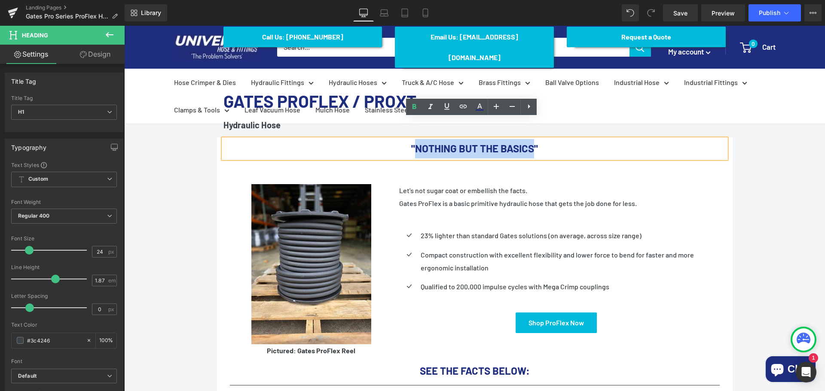
drag, startPoint x: 539, startPoint y: 127, endPoint x: 404, endPoint y: 125, distance: 134.5
click at [411, 142] on font ""NOTHING BUT THE BASICS"" at bounding box center [474, 148] width 127 height 12
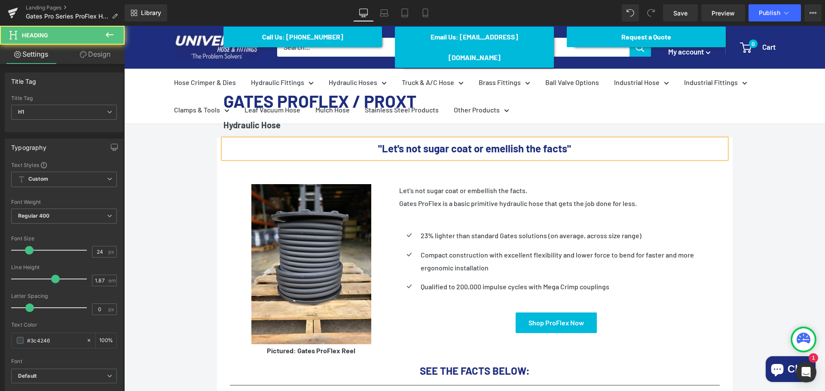
click at [502, 142] on font ""Let's not sugar coat or emellish the facts"" at bounding box center [474, 148] width 193 height 12
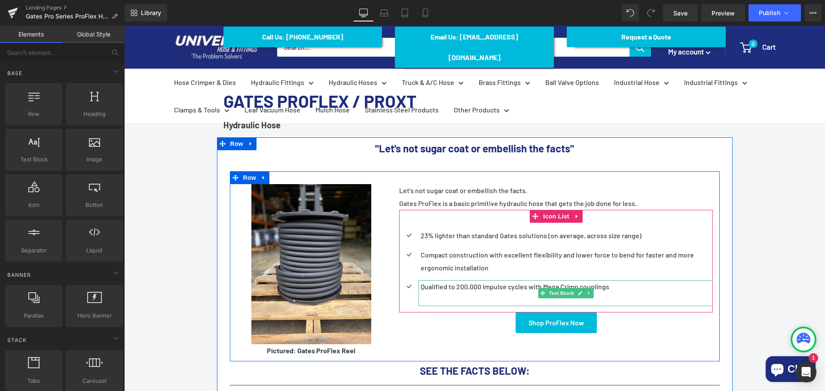
click at [621, 281] on div at bounding box center [565, 282] width 294 height 2
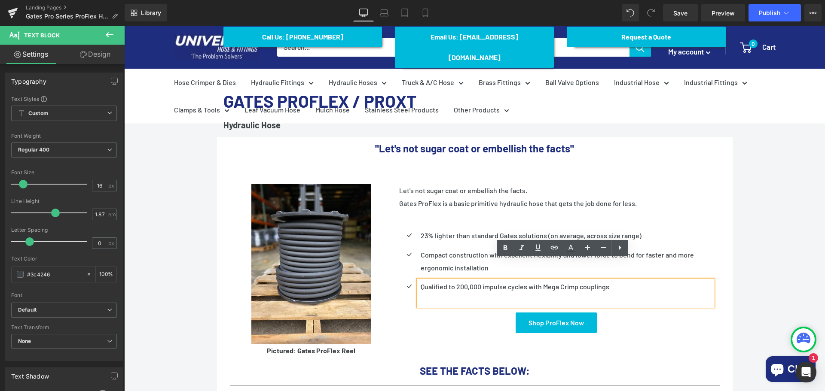
drag, startPoint x: 482, startPoint y: 215, endPoint x: 474, endPoint y: 211, distance: 8.7
click at [480, 229] on p "23% lighter than standard Gates solutions (on average, across size range)" at bounding box center [567, 235] width 292 height 13
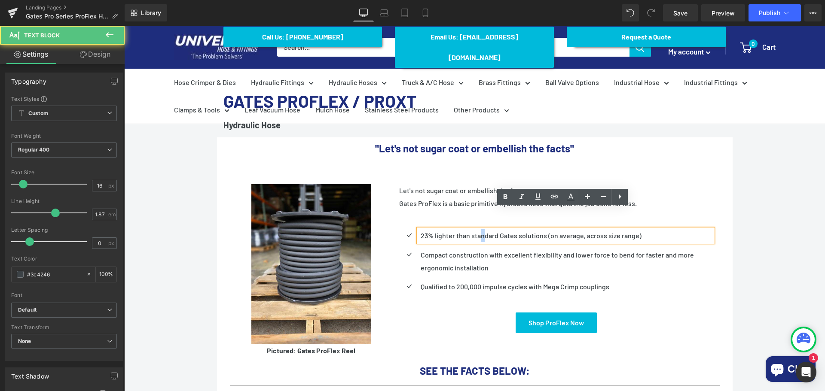
click at [407, 210] on div "Icon 23% lighter than standard Gates solutions (on average, across size range) …" at bounding box center [556, 261] width 314 height 103
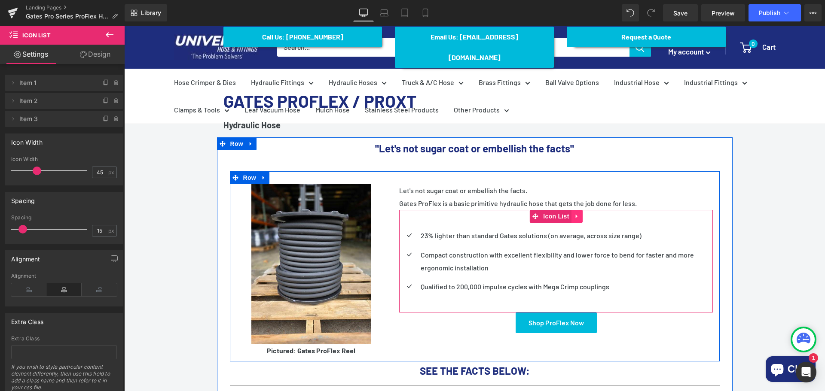
click at [574, 210] on link at bounding box center [576, 216] width 11 height 13
click at [580, 213] on icon at bounding box center [583, 216] width 6 height 6
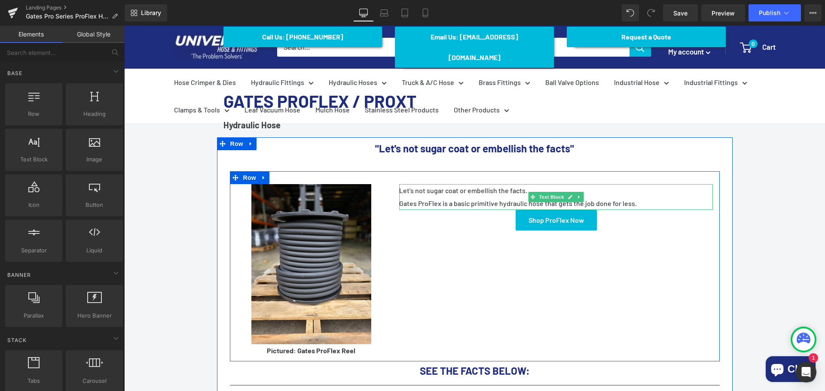
click at [641, 197] on p "Gates ProFlex is a basic primitive hydraulic hose that gets the job done for le…" at bounding box center [556, 203] width 314 height 13
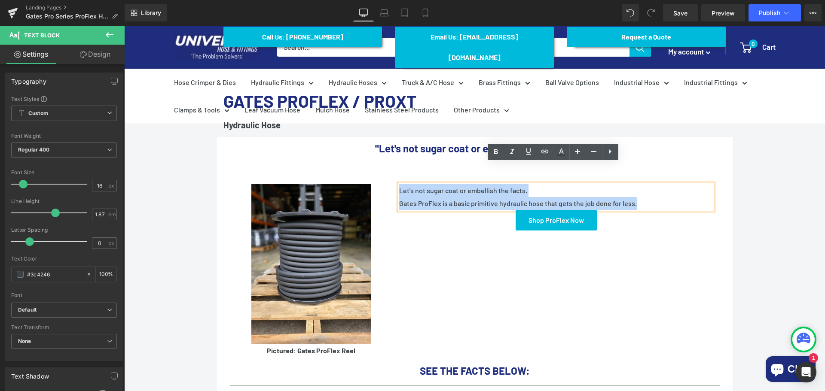
drag, startPoint x: 643, startPoint y: 183, endPoint x: 383, endPoint y: 163, distance: 261.1
click at [383, 171] on div "Image Pictured: Gates ProFlex Reel Text Block Let's not sugar coat or embellish…" at bounding box center [475, 266] width 490 height 190
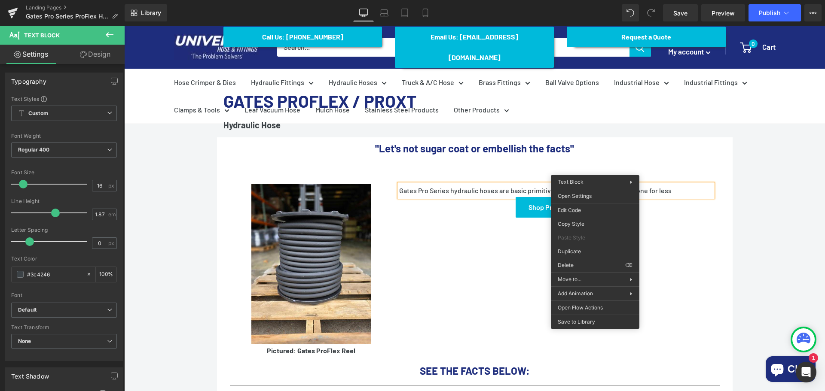
click at [589, 184] on p "Gates Pro Series hydraulic hoses are basic primitive products taht get the job …" at bounding box center [556, 190] width 314 height 13
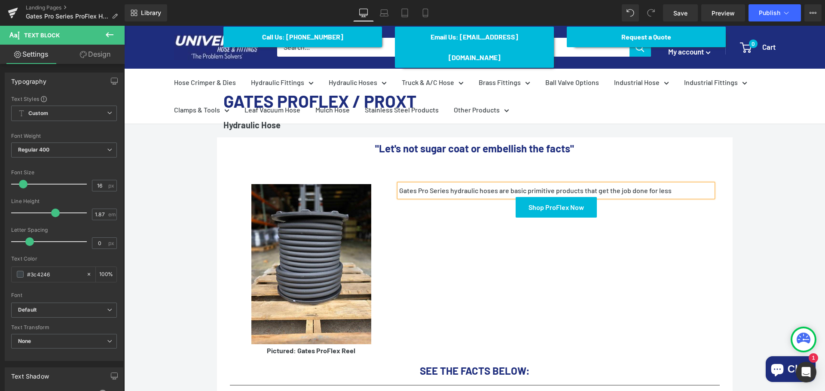
click at [683, 184] on p "Gates Pro Series hydraulic hoses are basic primitive products that get the job …" at bounding box center [556, 190] width 314 height 13
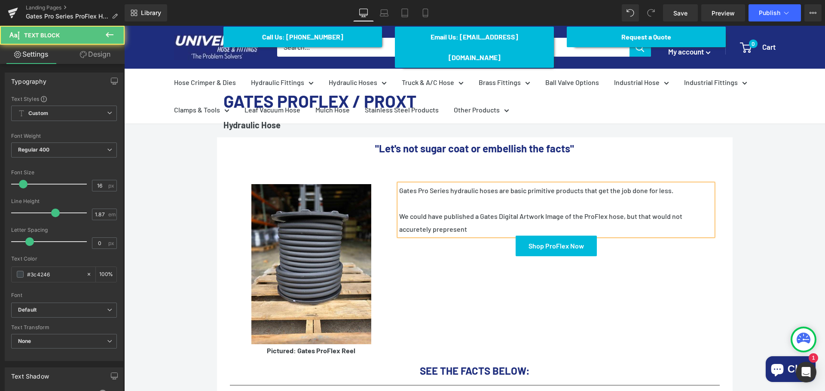
drag, startPoint x: 476, startPoint y: 211, endPoint x: 459, endPoint y: 208, distance: 16.7
click at [475, 211] on p "We could have published a Gates Digital Artwork Image of the ProFlex hose, but …" at bounding box center [556, 223] width 314 height 26
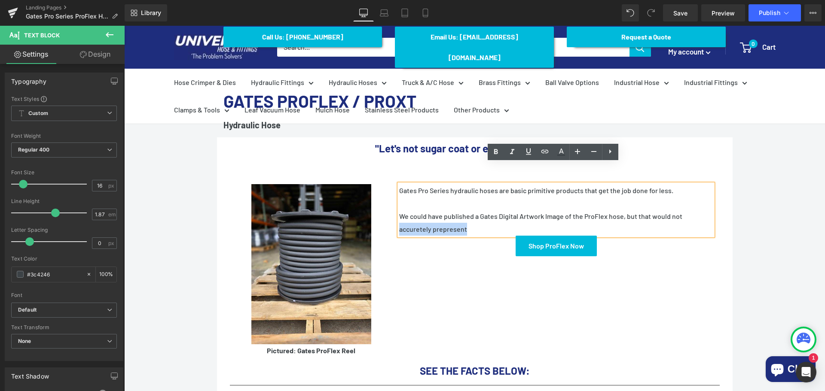
drag, startPoint x: 463, startPoint y: 208, endPoint x: 397, endPoint y: 209, distance: 65.7
click at [399, 210] on p "We could have published a Gates Digital Artwork Image of the ProFlex hose, but …" at bounding box center [556, 223] width 314 height 26
copy p "accuretely prepresent"
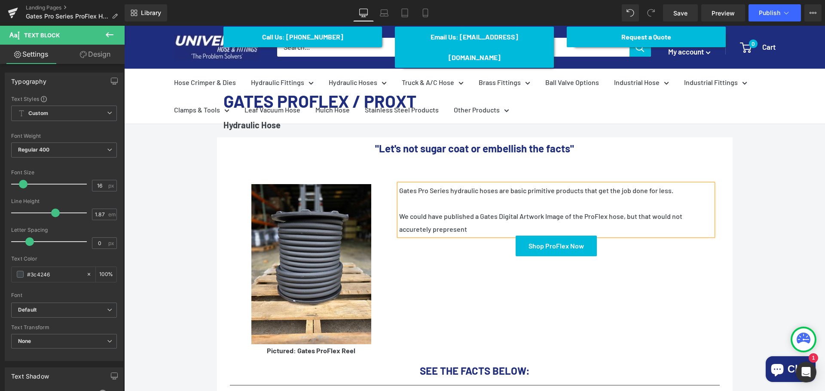
click at [483, 210] on p "We could have published a Gates Digital Artwork Image of the ProFlex hose, but …" at bounding box center [556, 223] width 314 height 26
drag, startPoint x: 471, startPoint y: 207, endPoint x: 398, endPoint y: 209, distance: 73.1
click at [399, 210] on p "We could have published a Gates Digital Artwork Image of the ProFlex hose, but …" at bounding box center [556, 223] width 314 height 26
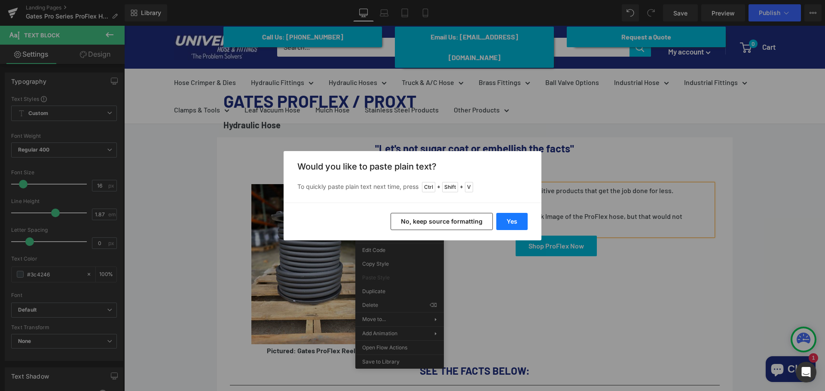
click at [504, 218] on button "Yes" at bounding box center [511, 221] width 31 height 17
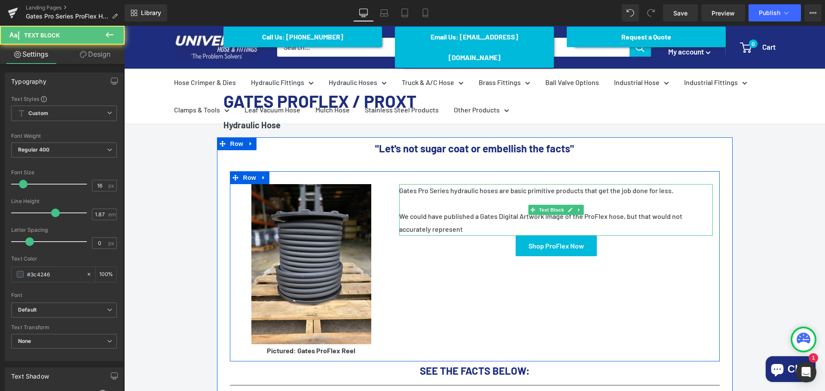
click at [471, 211] on p "We could have published a Gates Digital Artwork Image of the ProFlex hose, but …" at bounding box center [556, 223] width 314 height 26
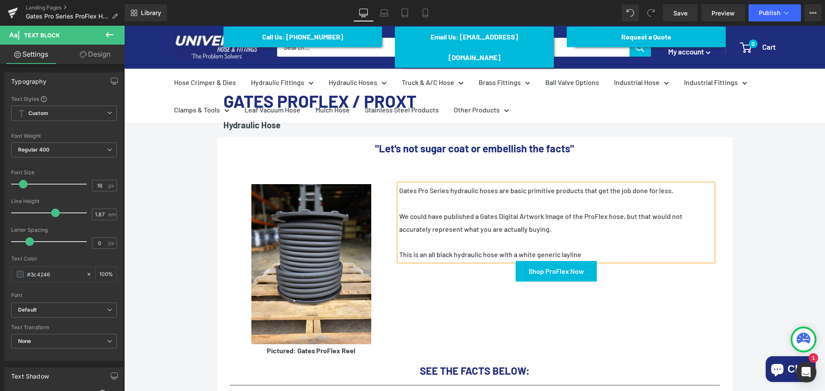
click at [590, 248] on p "This is an all black hydraulic hose with a white generic layline" at bounding box center [556, 254] width 314 height 13
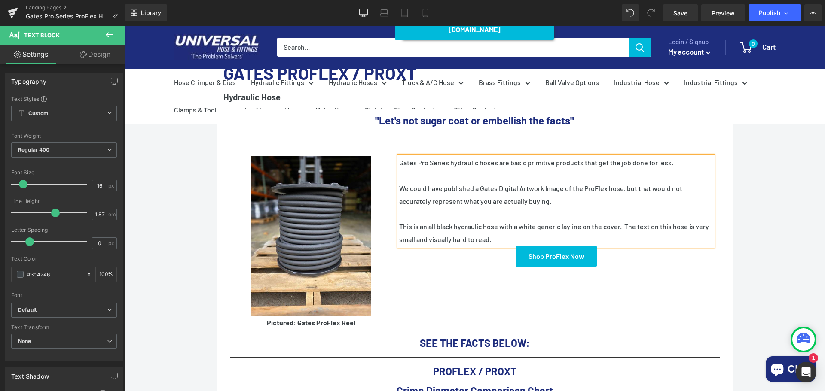
scroll to position [172, 0]
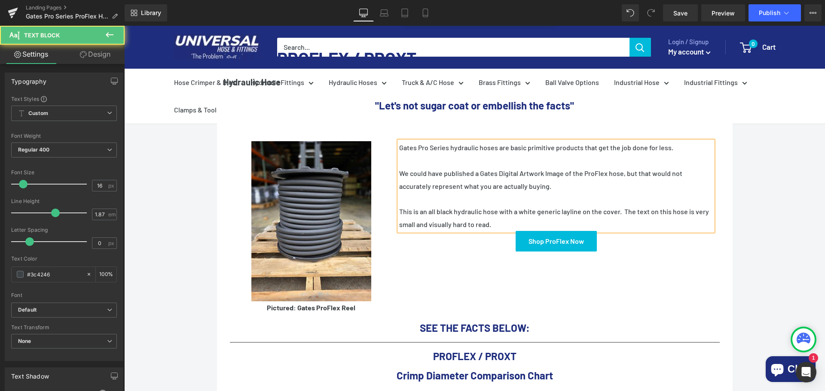
drag, startPoint x: 513, startPoint y: 202, endPoint x: 395, endPoint y: 131, distance: 138.0
click at [399, 141] on div "Gates Pro Series hydraulic hoses are basic primitive products that get the job …" at bounding box center [556, 186] width 314 height 90
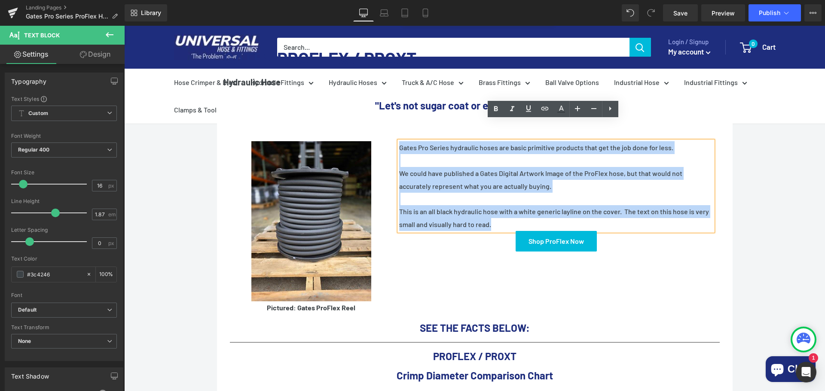
drag, startPoint x: 397, startPoint y: 124, endPoint x: 571, endPoint y: 203, distance: 191.3
click at [571, 203] on div "Gates Pro Series hydraulic hoses are basic primitive products that get the job …" at bounding box center [556, 186] width 314 height 90
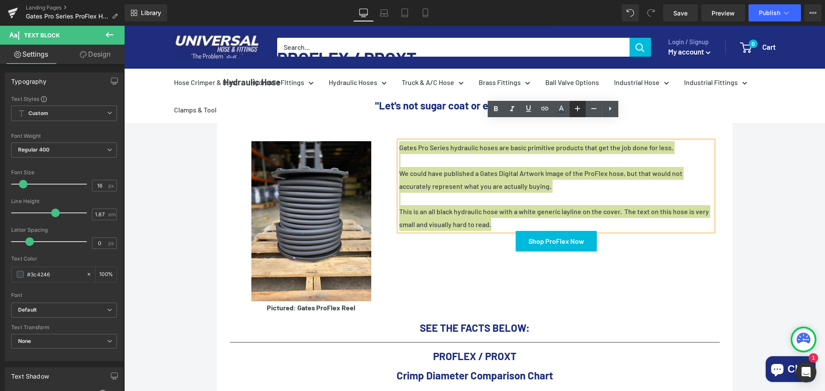
click at [576, 112] on icon at bounding box center [577, 109] width 10 height 10
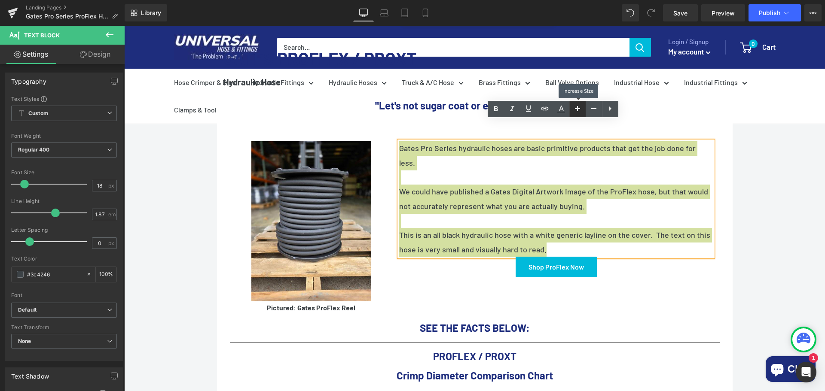
click at [576, 112] on icon at bounding box center [577, 109] width 10 height 10
type input "20"
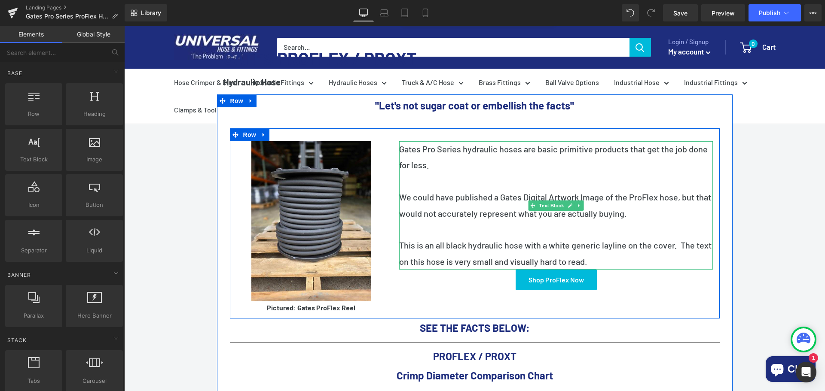
click at [400, 189] on p "We could have published a Gates Digital Artwork Image of the ProFlex hose, but …" at bounding box center [556, 205] width 314 height 32
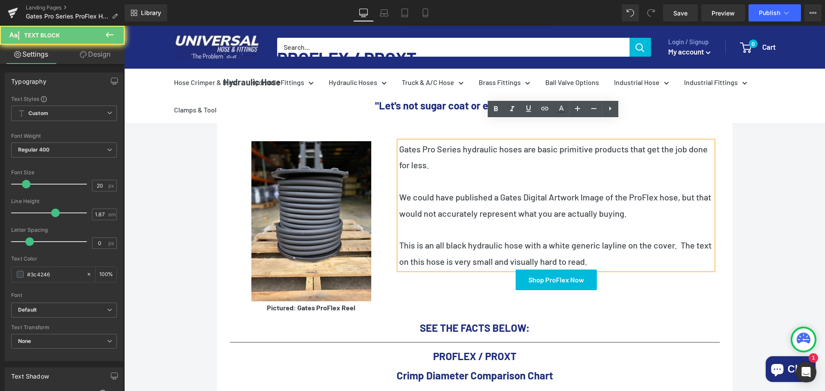
click at [399, 189] on p "We could have published a Gates Digital Artwork Image of the ProFlex hose, but …" at bounding box center [556, 205] width 314 height 32
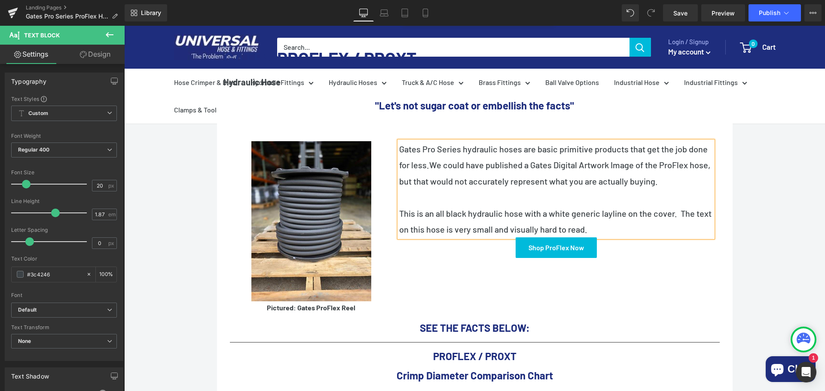
click at [438, 193] on p at bounding box center [556, 197] width 314 height 16
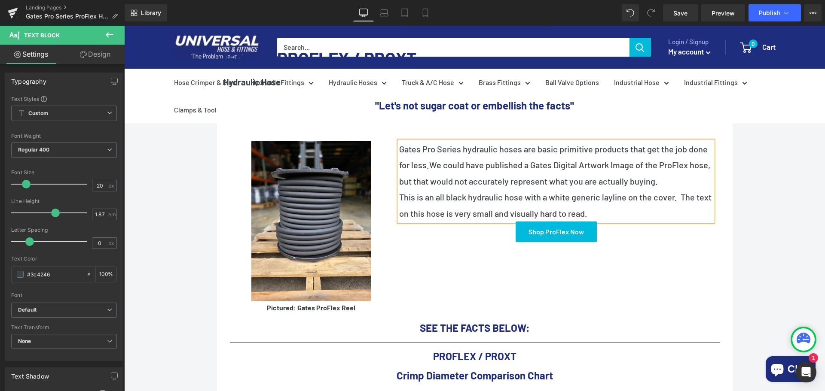
click at [631, 212] on p "This is an all black hydraulic hose with a white generic layline on the cover. …" at bounding box center [556, 205] width 314 height 32
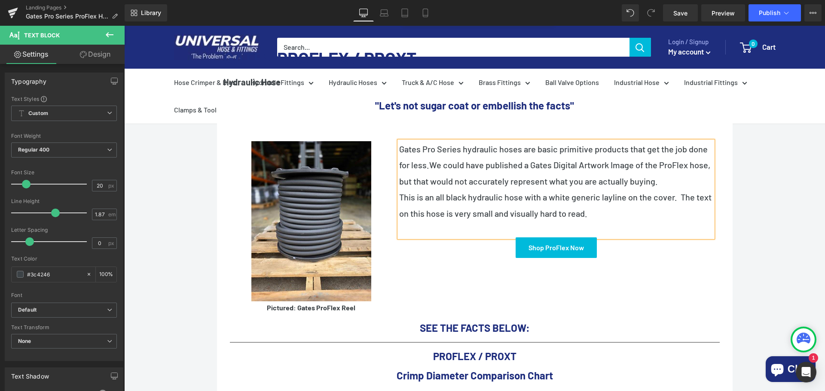
click at [548, 174] on p "Gates Pro Series hydraulic hoses are basic primitive products that get the job …" at bounding box center [556, 165] width 314 height 48
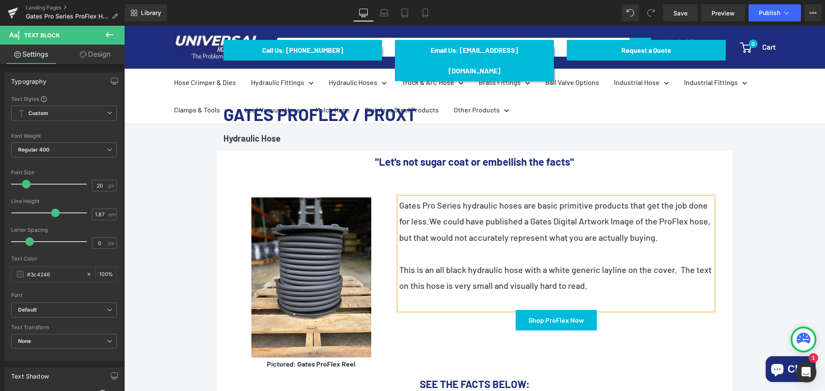
scroll to position [129, 0]
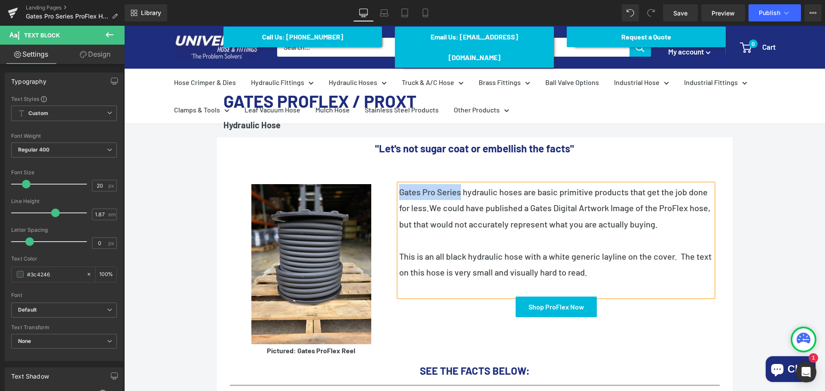
drag, startPoint x: 396, startPoint y: 169, endPoint x: 463, endPoint y: 174, distance: 66.8
click at [463, 184] on p "Gates Pro Series hydraulic hoses are basic primitive products that get the job …" at bounding box center [556, 208] width 314 height 48
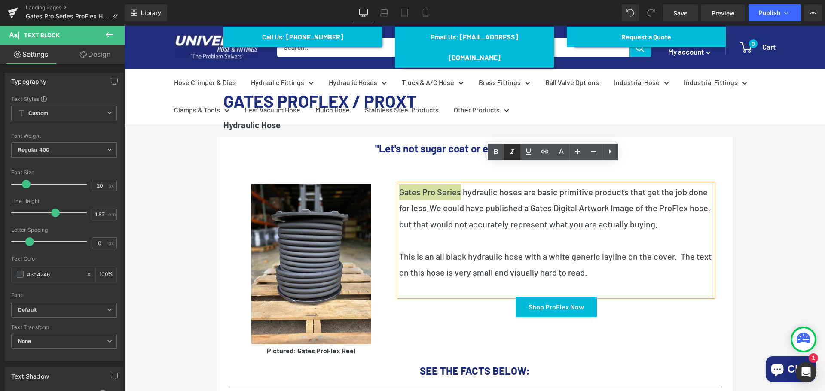
click at [509, 147] on icon at bounding box center [512, 152] width 10 height 10
click at [399, 203] on span "We could have published a Gates Digital Artwork Image of the ProFlex hose, but …" at bounding box center [554, 216] width 311 height 26
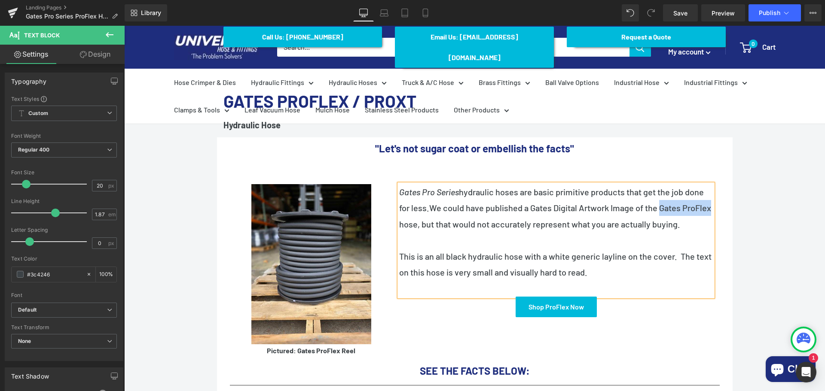
drag, startPoint x: 397, startPoint y: 204, endPoint x: 448, endPoint y: 204, distance: 51.1
click at [448, 204] on span "We could have published a Gates Digital Artwork Image of the Gates ProFlex hose…" at bounding box center [555, 216] width 312 height 26
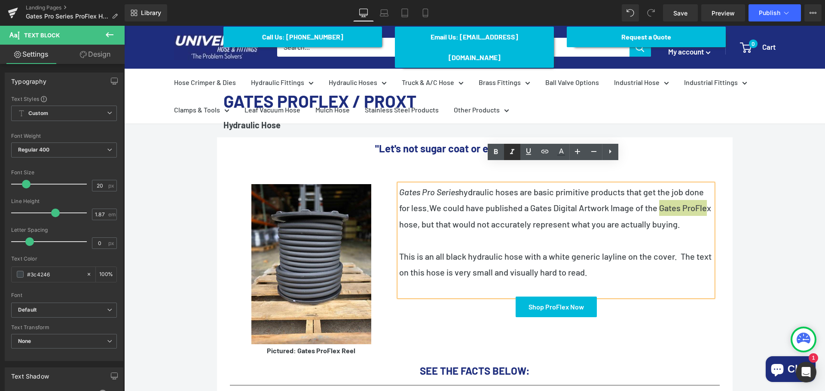
click at [515, 153] on icon at bounding box center [512, 152] width 10 height 10
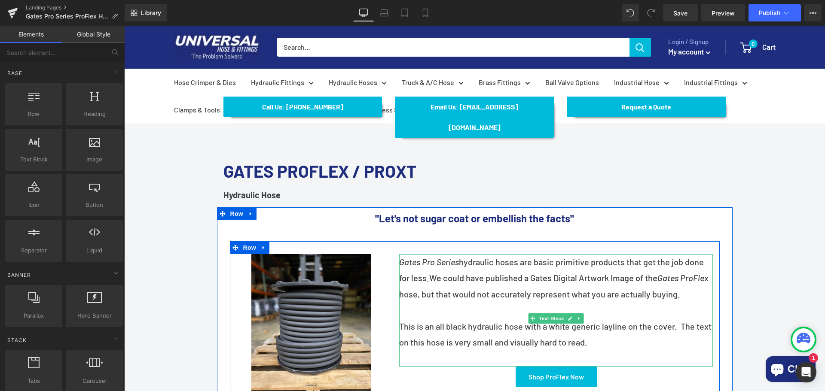
scroll to position [43, 0]
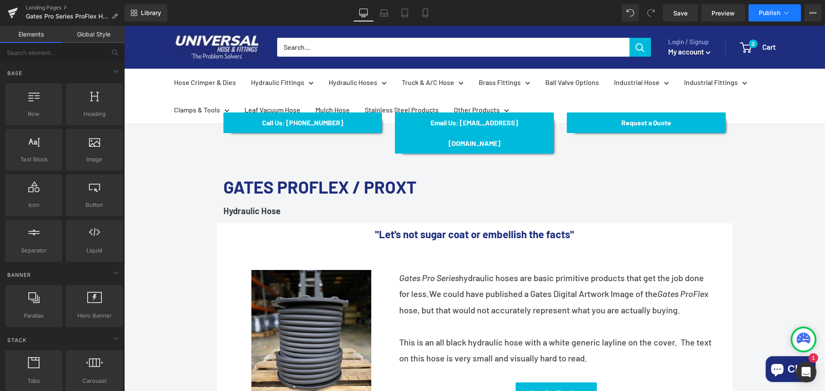
click at [784, 12] on icon at bounding box center [786, 13] width 9 height 9
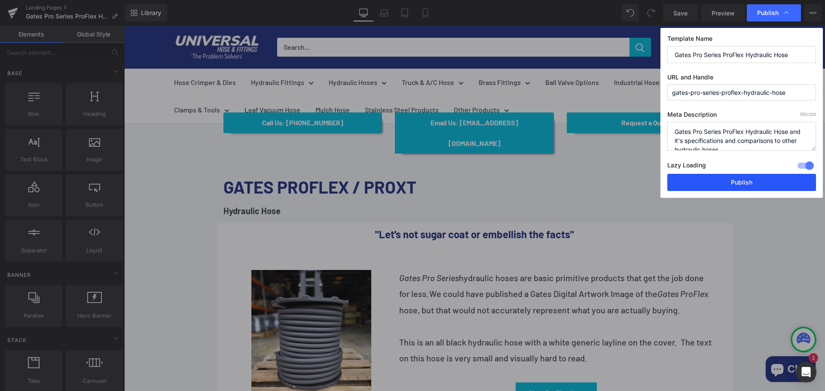
click at [748, 183] on button "Publish" at bounding box center [741, 182] width 149 height 17
